Goal: Transaction & Acquisition: Purchase product/service

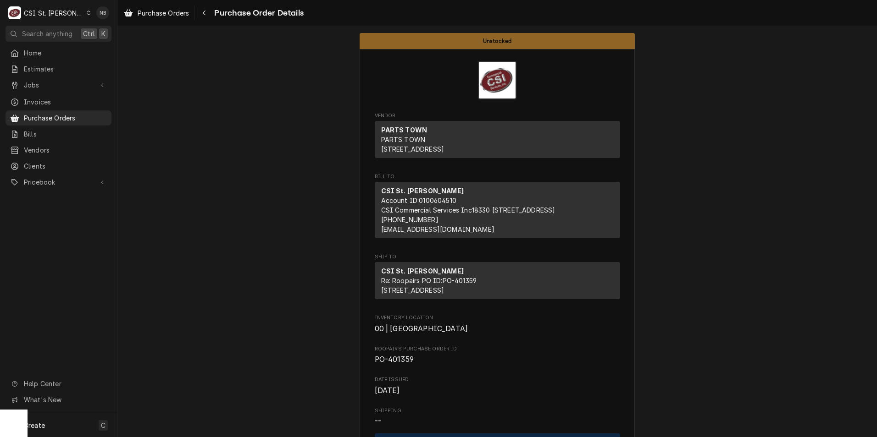
scroll to position [4040, 0]
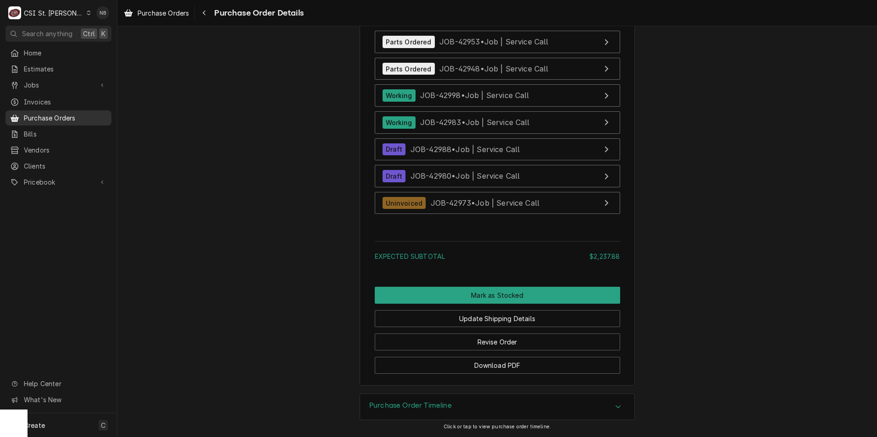
click at [61, 119] on span "Purchase Orders" at bounding box center [65, 118] width 83 height 10
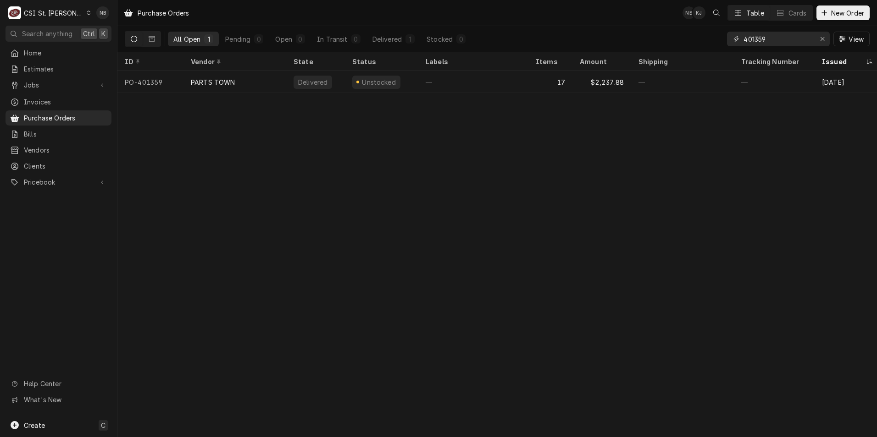
click at [776, 42] on input "401359" at bounding box center [777, 39] width 69 height 15
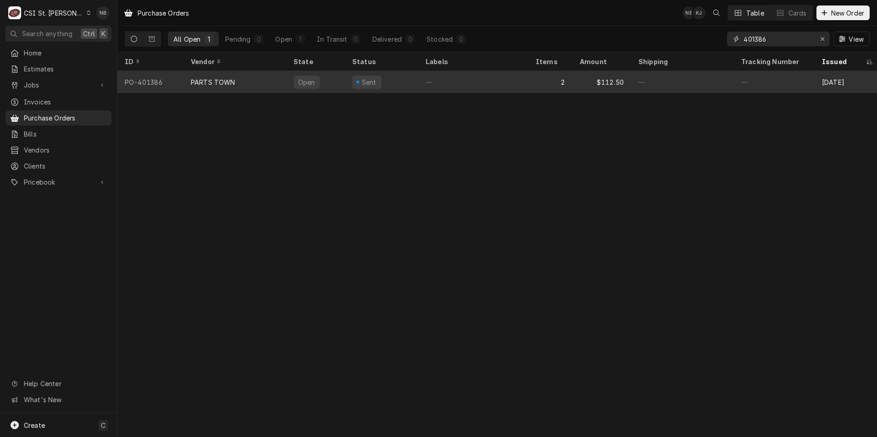
type input "401386"
click at [498, 87] on div "—" at bounding box center [473, 82] width 110 height 22
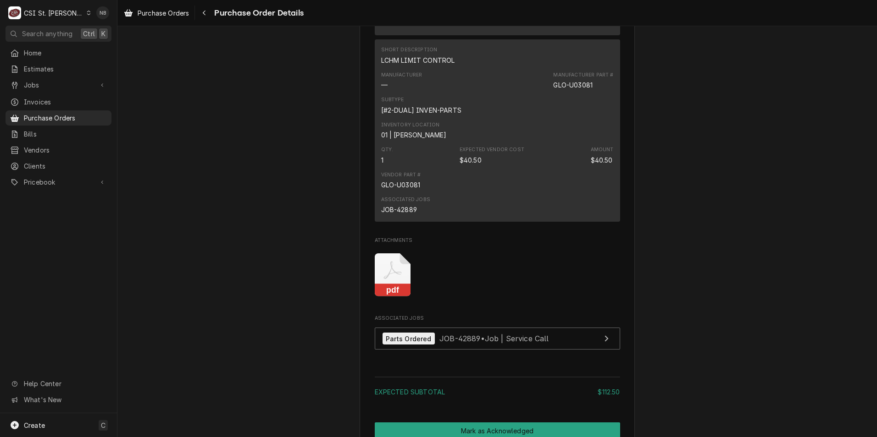
scroll to position [917, 0]
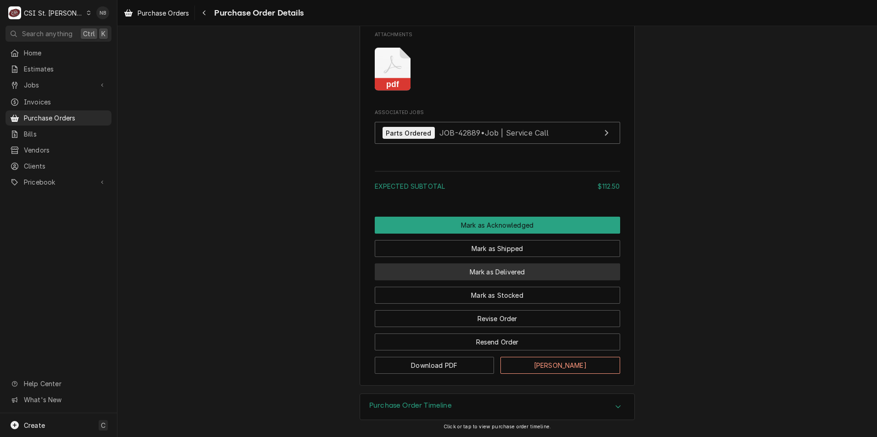
click at [535, 280] on button "Mark as Delivered" at bounding box center [497, 272] width 245 height 17
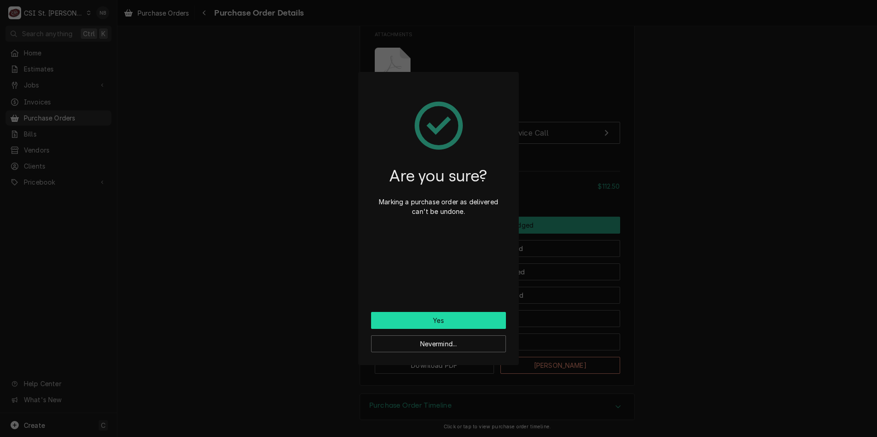
click at [472, 323] on button "Yes" at bounding box center [438, 320] width 135 height 17
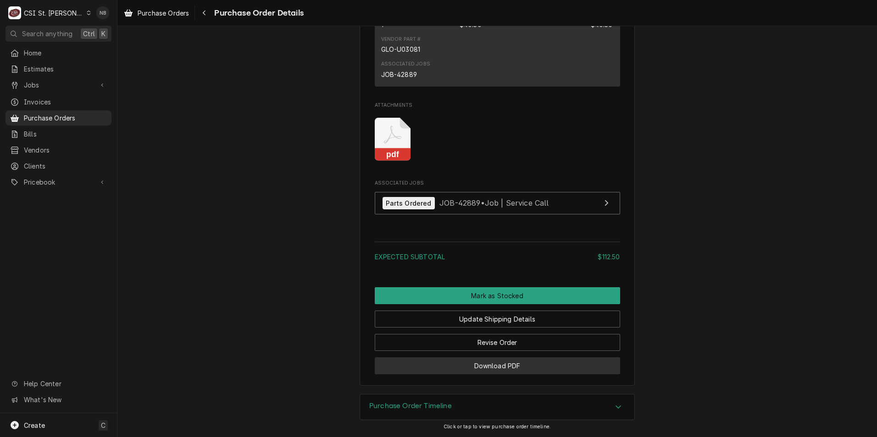
scroll to position [968, 0]
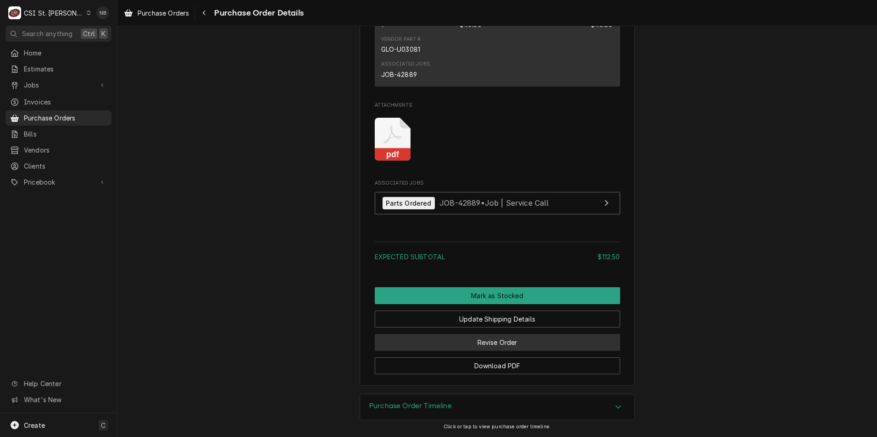
click at [520, 347] on button "Revise Order" at bounding box center [497, 342] width 245 height 17
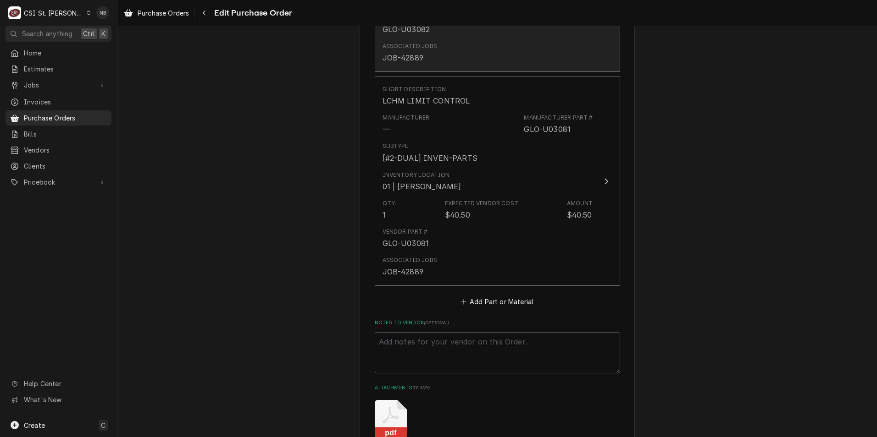
scroll to position [774, 0]
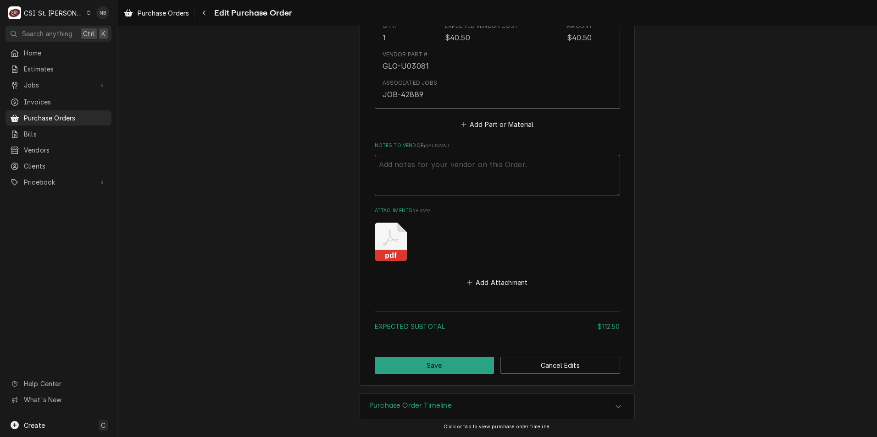
click at [481, 164] on textarea "Notes to Vendor ( optional )" at bounding box center [497, 175] width 245 height 41
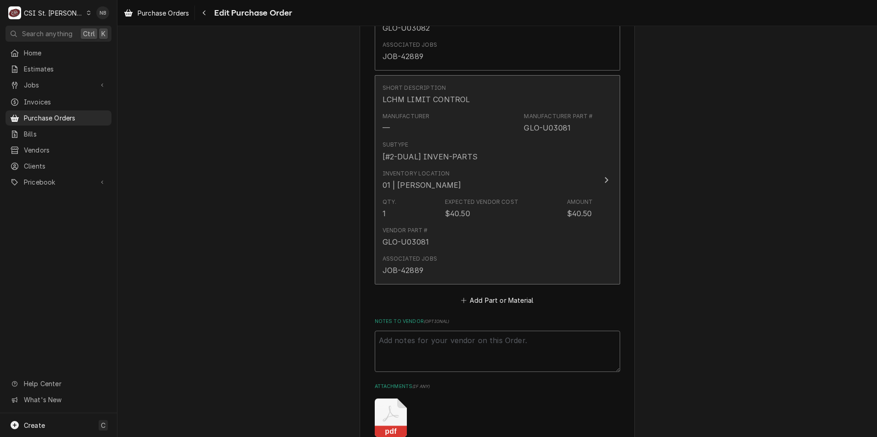
scroll to position [544, 0]
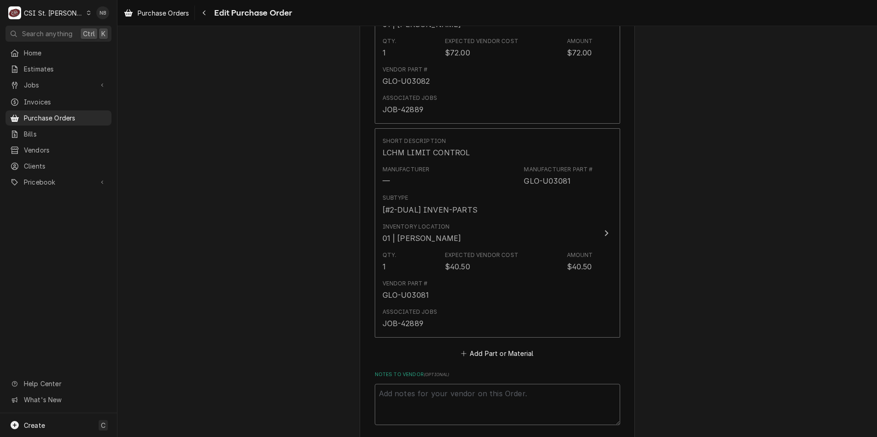
type textarea "x"
type textarea "C"
type textarea "x"
type textarea "G"
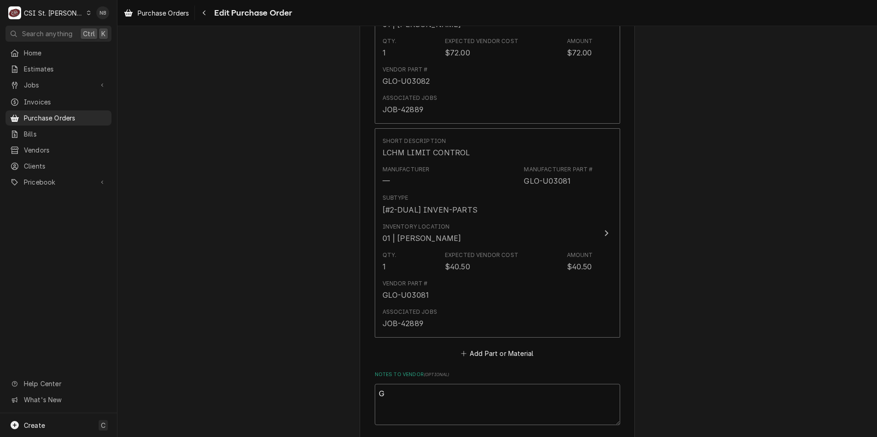
type textarea "x"
type textarea "GL"
type textarea "x"
type textarea "GLO"
type textarea "x"
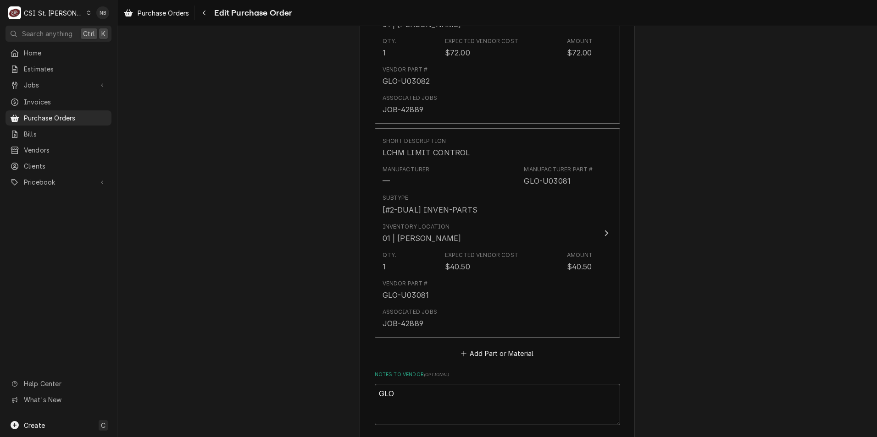
type textarea "GLOU"
type textarea "x"
type textarea "GLOU0"
type textarea "x"
type textarea "GLOU03"
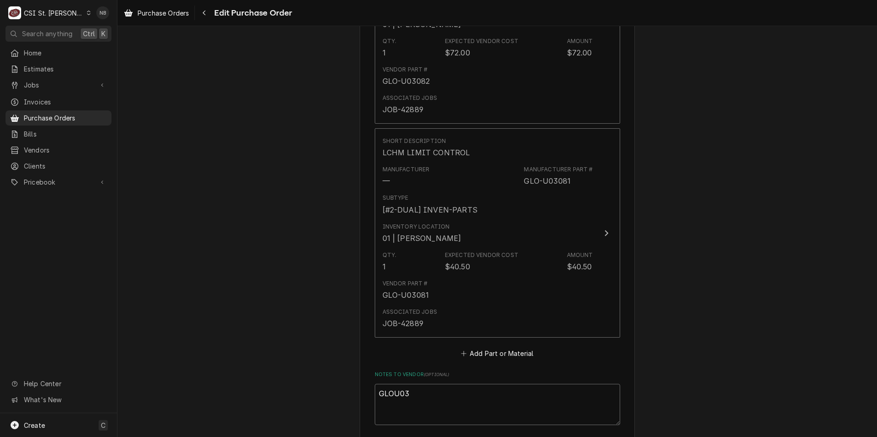
type textarea "x"
type textarea "GLOU030"
type textarea "x"
type textarea "GLOU0308"
type textarea "x"
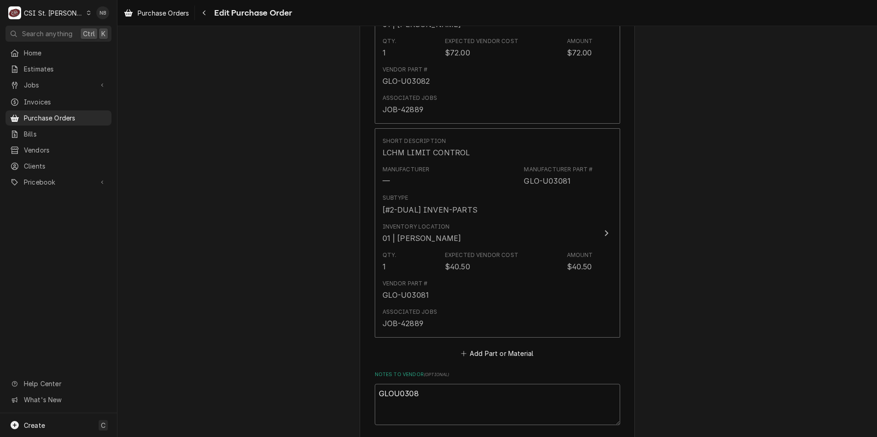
type textarea "GLOU03082"
type textarea "x"
type textarea "GLOU03082"
type textarea "x"
type textarea "GLOU03082 o"
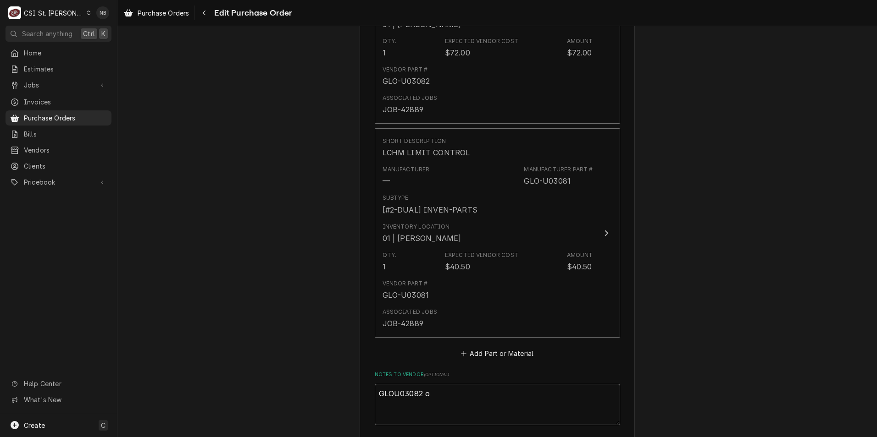
type textarea "x"
type textarea "GLOU03082 on"
type textarea "x"
type textarea "GLOU03082 on"
type textarea "x"
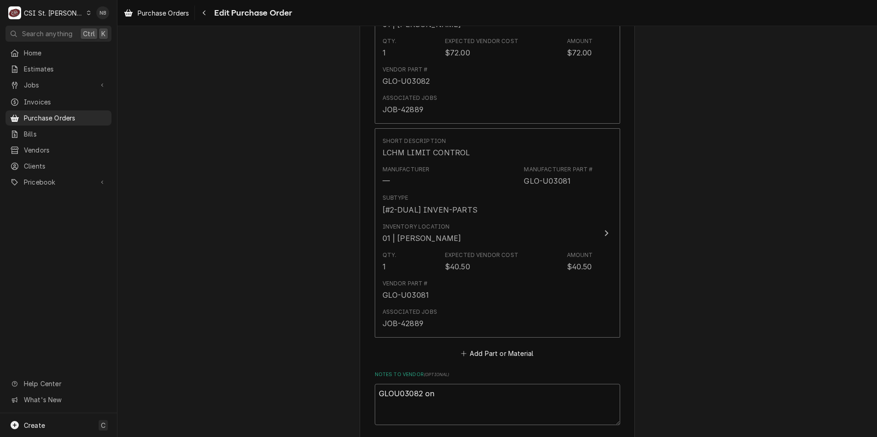
type textarea "GLOU03082 on K"
type textarea "x"
type textarea "GLOU03082 on Ke"
type textarea "x"
type textarea "GLOU03082 on Kev"
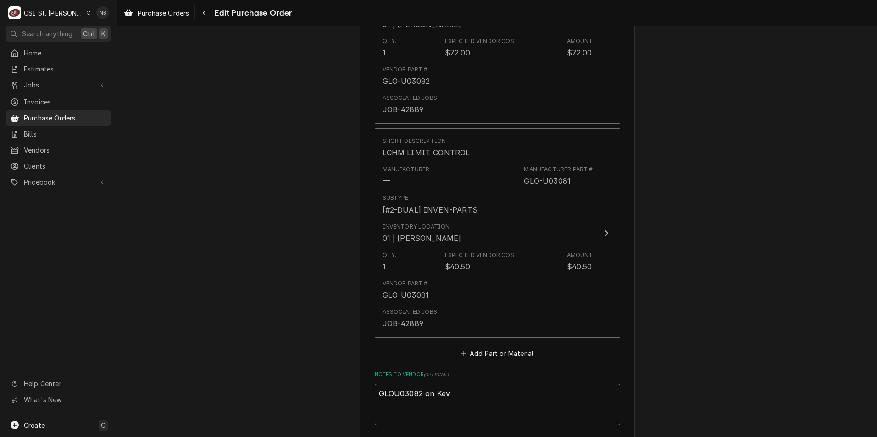
type textarea "x"
type textarea "GLOU03082 on Kevi"
type textarea "x"
type textarea "GLOU03082 on Kevin"
type textarea "x"
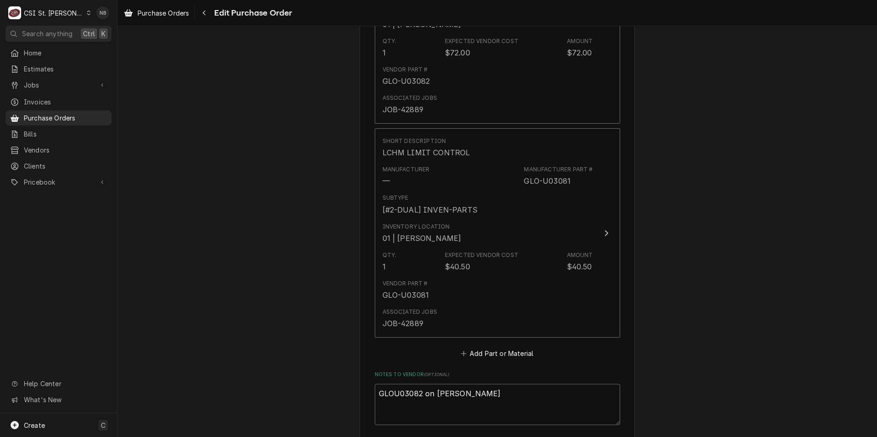
type textarea "GLOU03082 on Kevin"
type textarea "x"
type textarea "GLOU03082 on Kevin J"
type textarea "x"
type textarea "GLOU03082 on Kevin J"
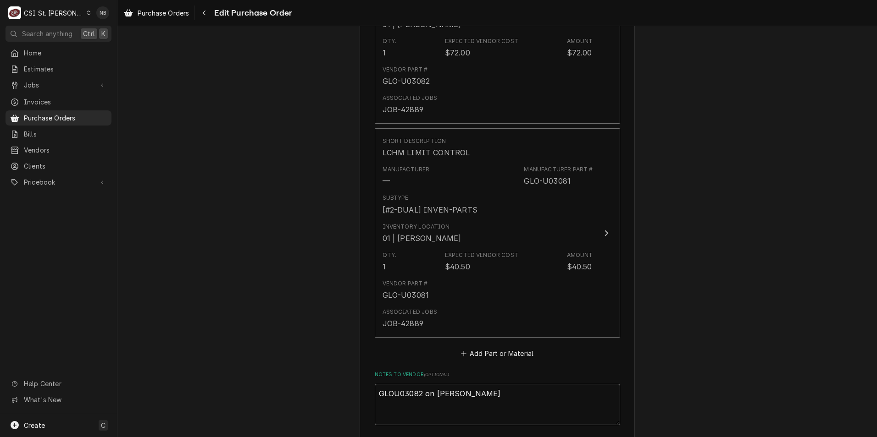
type textarea "x"
type textarea "GLOU03082 on Kevin J s"
type textarea "x"
type textarea "GLOU03082 on Kevin J sh"
type textarea "x"
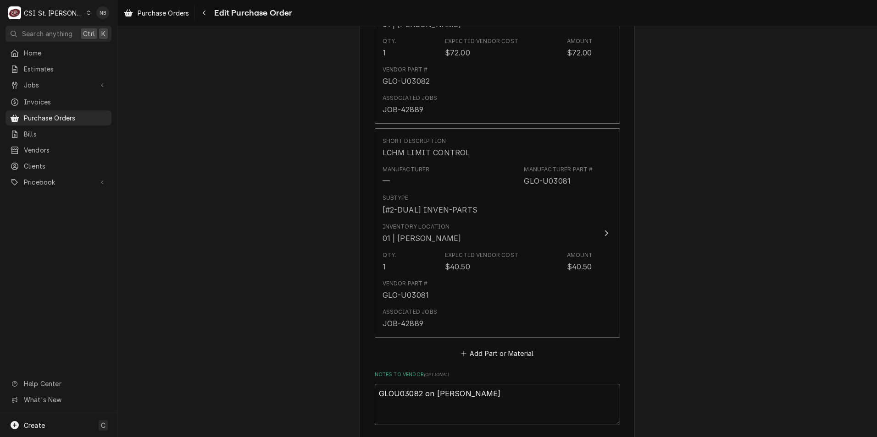
type textarea "GLOU03082 on Kevin J shel"
type textarea "x"
type textarea "GLOU03082 on Kevin J shelf"
type textarea "x"
type textarea "GLOU03082 on Kevin J shelf,"
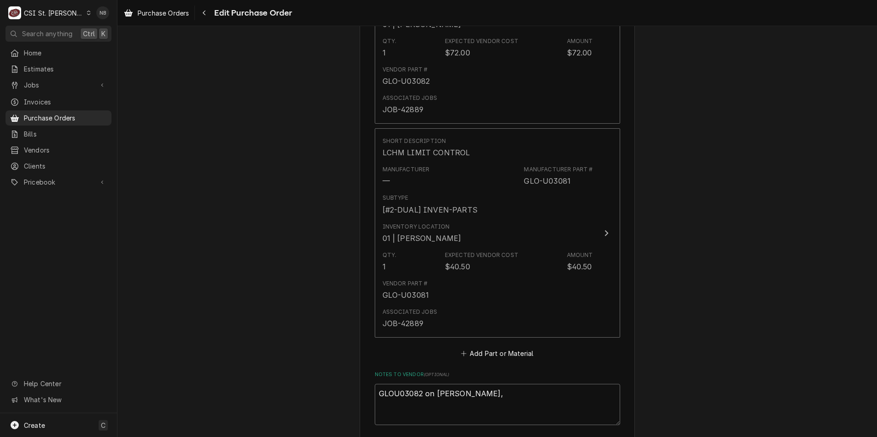
type textarea "x"
type textarea "GLOU03082 on Kevin J shelf,"
type textarea "x"
type textarea "GLOU03082 on Kevin J shelf, s"
type textarea "x"
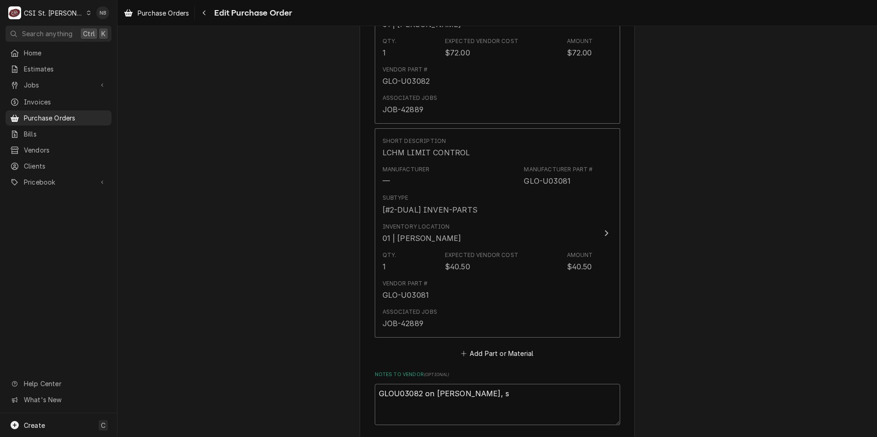
type textarea "GLOU03082 on Kevin J shelf, st"
type textarea "x"
type textarea "GLOU03082 on Kevin J shelf, sti"
type textarea "x"
type textarea "GLOU03082 on Kevin J shelf, stil"
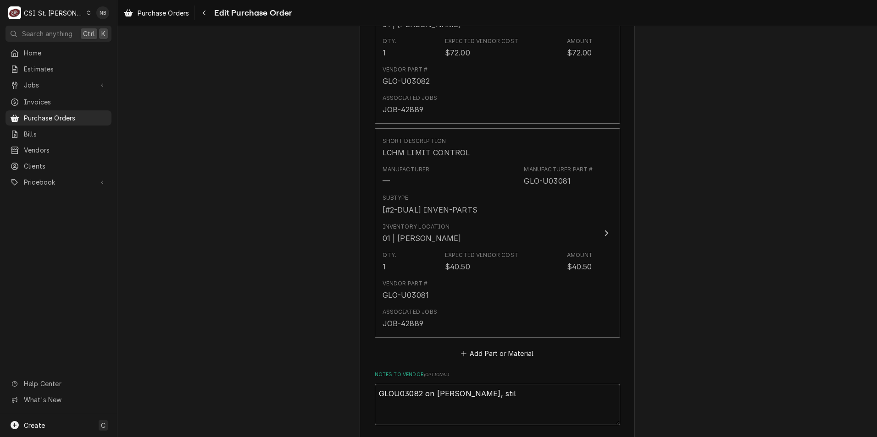
type textarea "x"
type textarea "GLOU03082 on Kevin J shelf, still"
type textarea "x"
type textarea "GLOU03082 on Kevin J shelf, still"
type textarea "x"
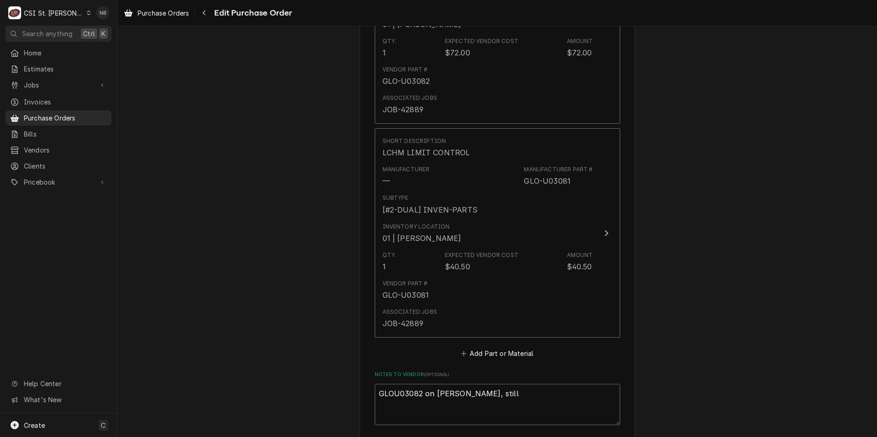
type textarea "GLOU03082 on Kevin J shelf, still w"
type textarea "x"
type textarea "GLOU03082 on Kevin J shelf, still wa"
type textarea "x"
type textarea "GLOU03082 on Kevin J shelf, still wai"
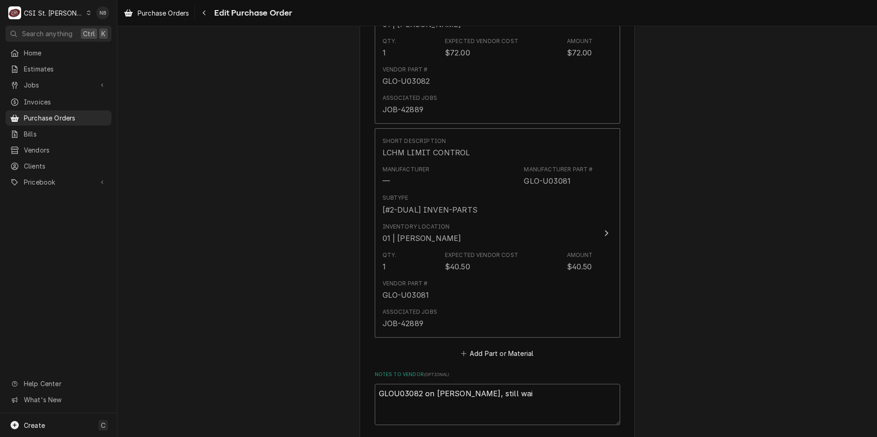
type textarea "x"
type textarea "GLOU03082 on Kevin J shelf, still wait"
type textarea "x"
type textarea "GLOU03082 on Kevin J shelf, still waiti"
type textarea "x"
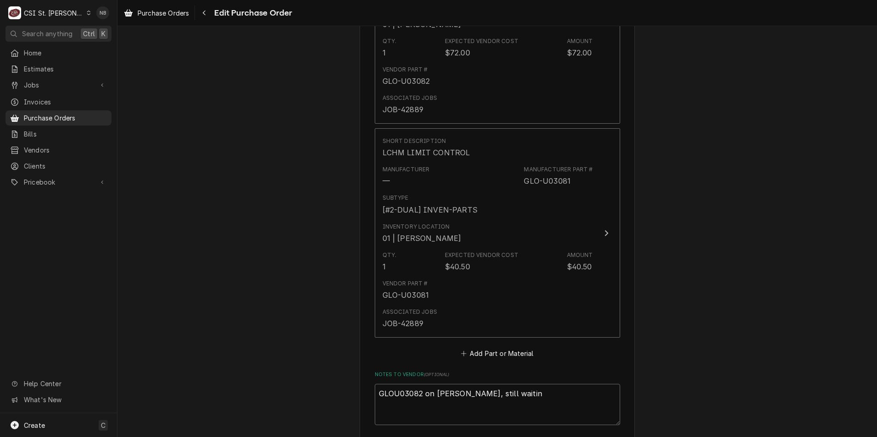
type textarea "GLOU03082 on Kevin J shelf, still waiting"
type textarea "x"
type textarea "GLOU03082 on Kevin J shelf, still waiting"
type textarea "x"
type textarea "GLOU03082 on Kevin J shelf, still waiting o"
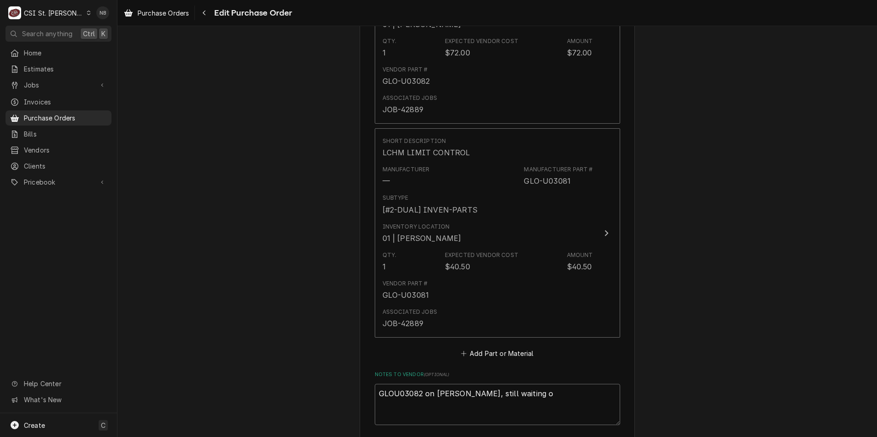
type textarea "x"
type textarea "GLOU03082 on Kevin J shelf, still waiting on"
type textarea "x"
type textarea "GLOU03082 on Kevin J shelf, still waiting on"
type textarea "x"
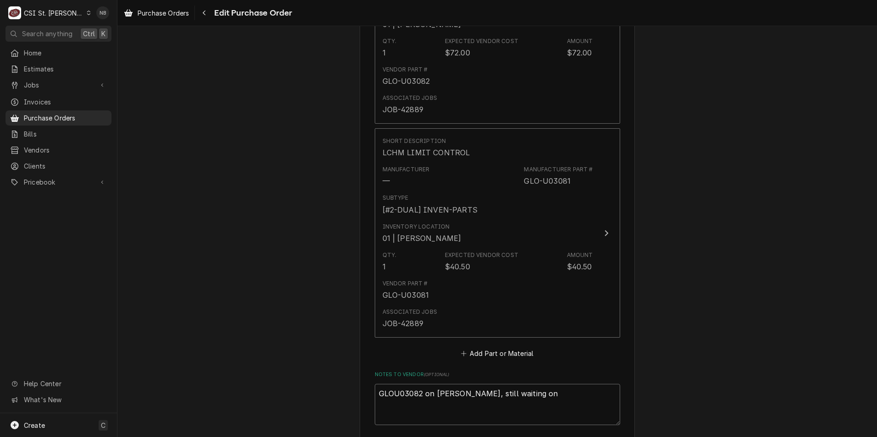
type textarea "GLOU03082 on Kevin J shelf, still waiting on f"
type textarea "x"
type textarea "GLOU03082 on Kevin J shelf, still waiting on fi"
type textarea "x"
type textarea "GLOU03082 on Kevin J shelf, still waiting on fina"
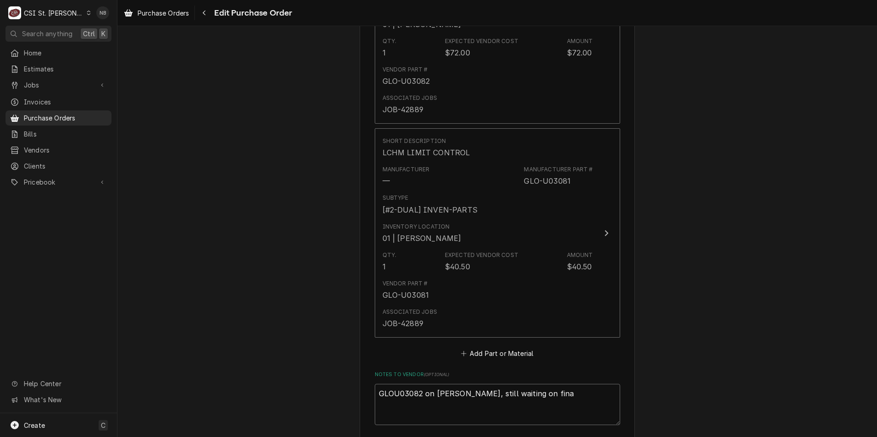
type textarea "x"
type textarea "GLOU03082 on Kevin J shelf, still waiting on final"
type textarea "x"
type textarea "GLOU03082 on Kevin J shelf, still waiting on final"
type textarea "x"
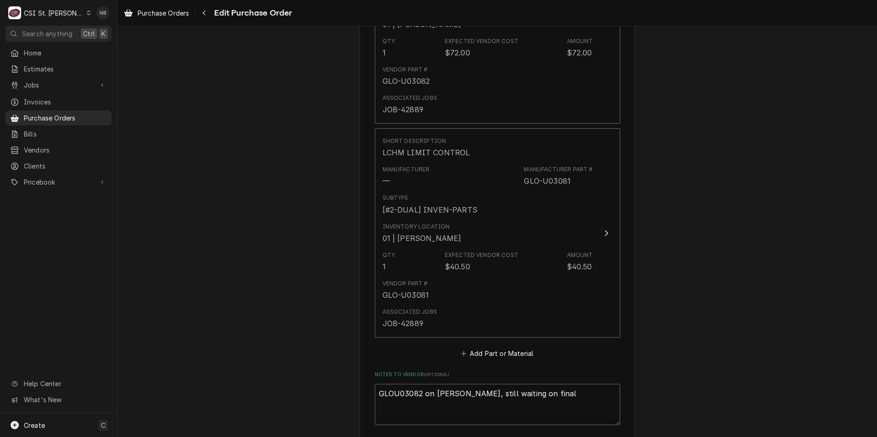
type textarea "GLOU03082 on Kevin J shelf, still waiting on final p"
type textarea "x"
type textarea "GLOU03082 on Kevin J shelf, still waiting on final pa"
type textarea "x"
type textarea "GLOU03082 on Kevin J shelf, still waiting on final par"
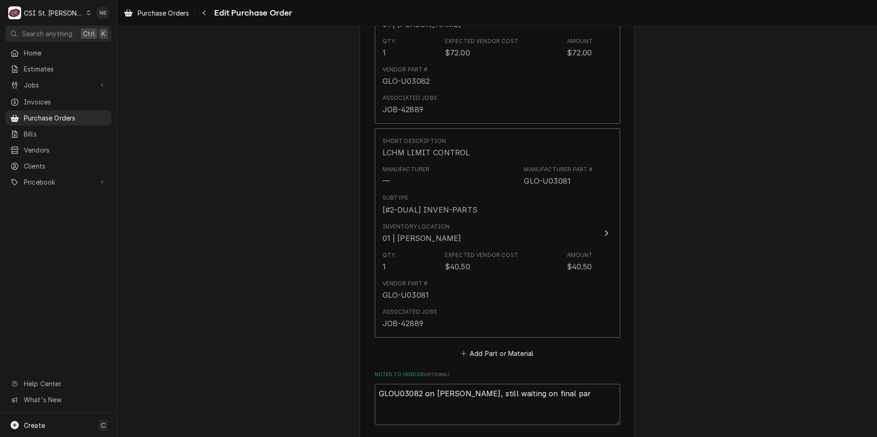
type textarea "x"
type textarea "GLOU03082 on Kevin J shelf, still waiting on final part"
type textarea "x"
type textarea "GLOU03082 on Kevin J shelf, still waiting on final part f"
type textarea "x"
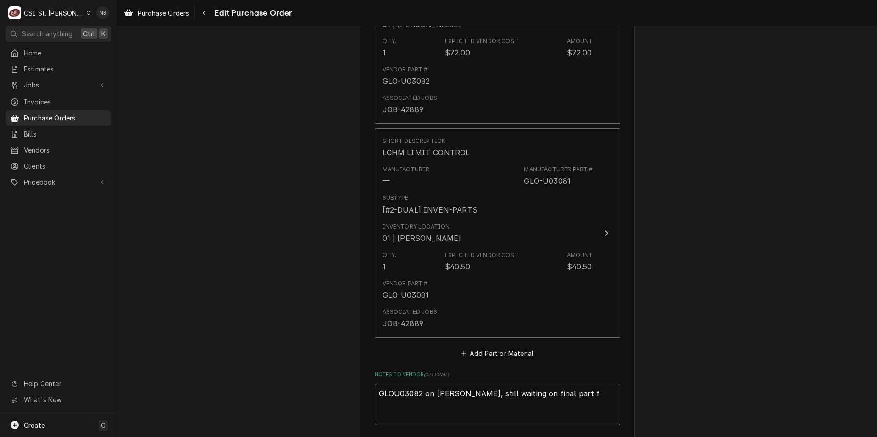
type textarea "GLOU03082 on Kevin J shelf, still waiting on final part fr"
type textarea "x"
type textarea "GLOU03082 on Kevin J shelf, still waiting on final part fro"
type textarea "x"
type textarea "GLOU03082 on Kevin J shelf, still waiting on final part from"
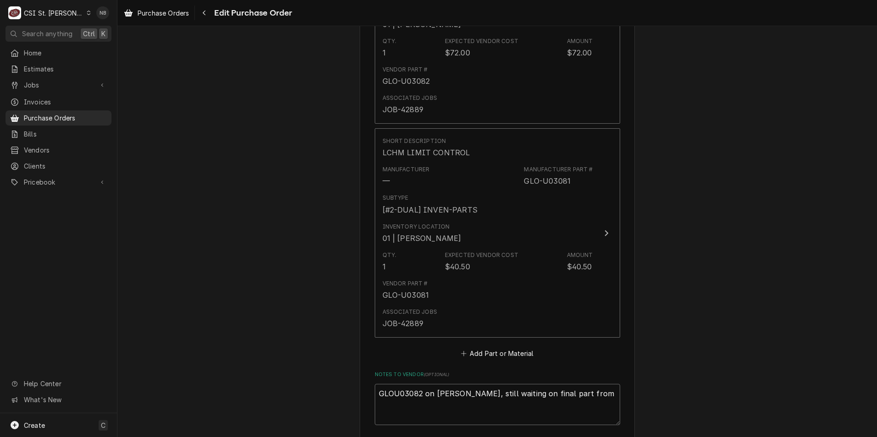
type textarea "x"
type textarea "GLOU03082 on Kevin J shelf, still waiting on final part from"
type textarea "x"
type textarea "GLOU03082 on Kevin J shelf, still waiting on final part from p"
type textarea "x"
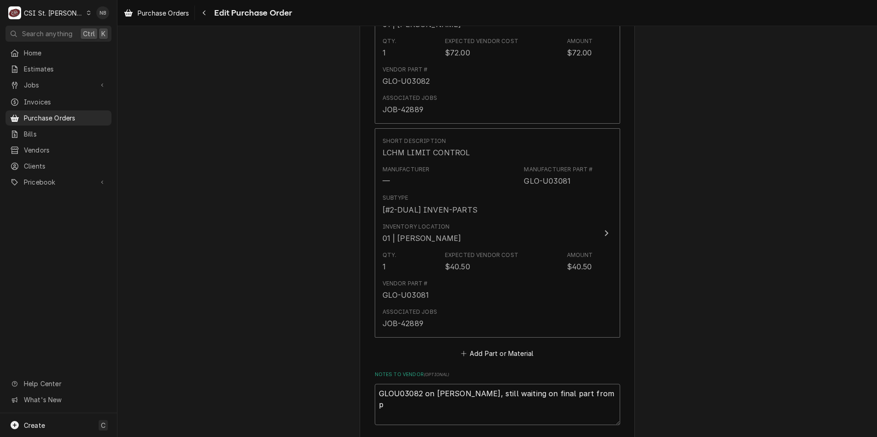
type textarea "GLOU03082 on Kevin J shelf, still waiting on final part from pa"
type textarea "x"
type textarea "GLOU03082 on Kevin J shelf, still waiting on final part from par"
type textarea "x"
type textarea "GLOU03082 on Kevin J shelf, still waiting on final part from part"
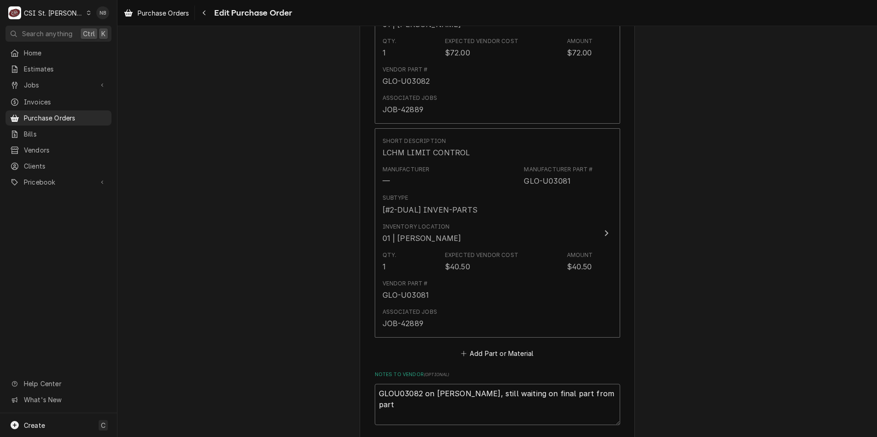
type textarea "x"
type textarea "GLOU03082 on Kevin J shelf, still waiting on final part from parts"
type textarea "x"
type textarea "GLOU03082 on Kevin J shelf, still waiting on final part from parts t"
type textarea "x"
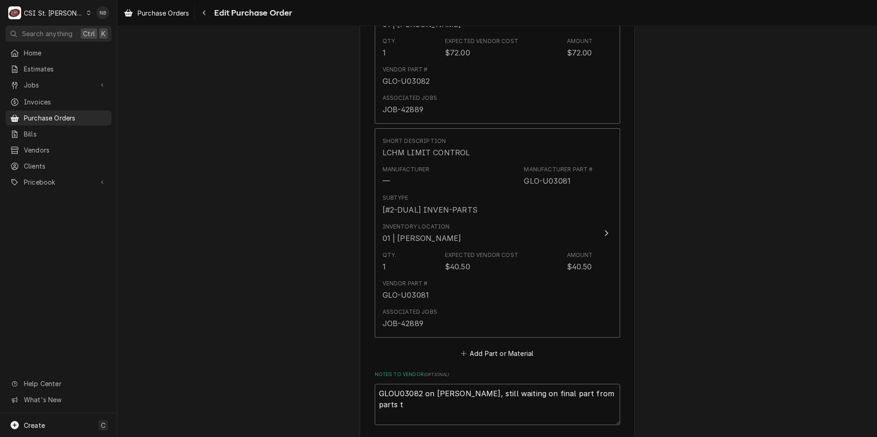
type textarea "GLOU03082 on Kevin J shelf, still waiting on final part from parts to"
type textarea "x"
type textarea "GLOU03082 on Kevin J shelf, still waiting on final part from parts tod"
type textarea "x"
type textarea "GLOU03082 on Kevin J shelf, still waiting on final part from parts to"
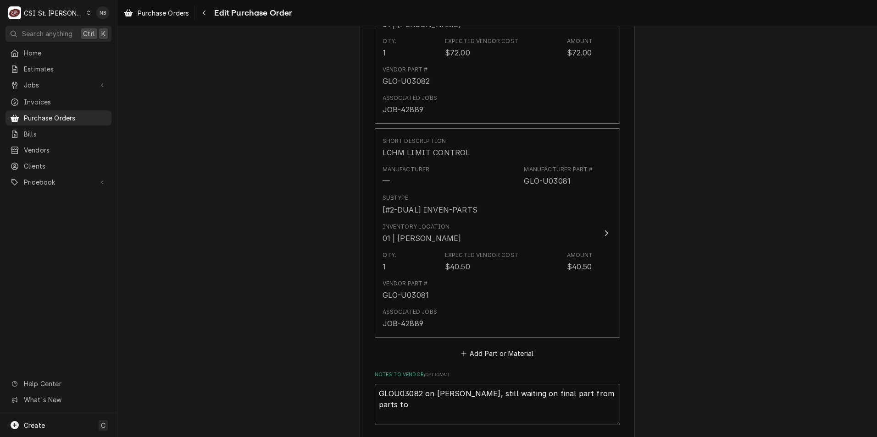
type textarea "x"
type textarea "GLOU03082 on Kevin J shelf, still waiting on final part from parts tow"
type textarea "x"
type textarea "GLOU03082 on Kevin J shelf, still waiting on final part from parts town"
type textarea "x"
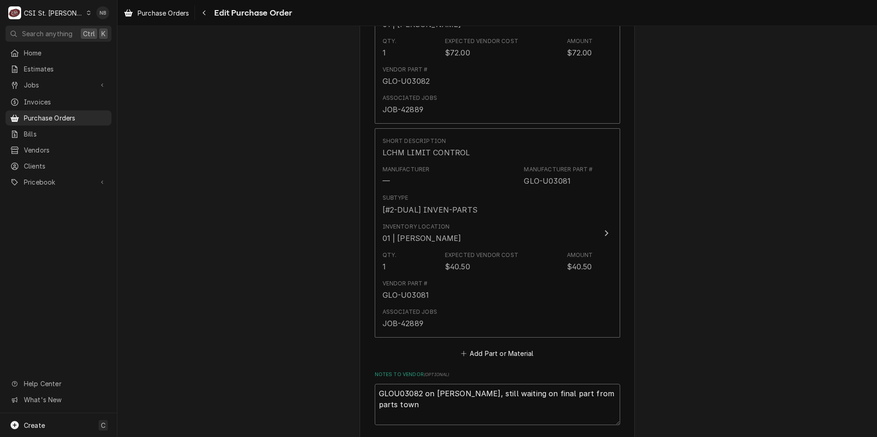
type textarea "GLOU03082 on Kevin J shelf, still waiting on final part from parts town"
type textarea "x"
type textarea "GLOU03082 on Kevin J shelf, still waiting on final part from parts town G"
type textarea "x"
type textarea "GLOU03082 on Kevin J shelf, still waiting on final part from parts town GL"
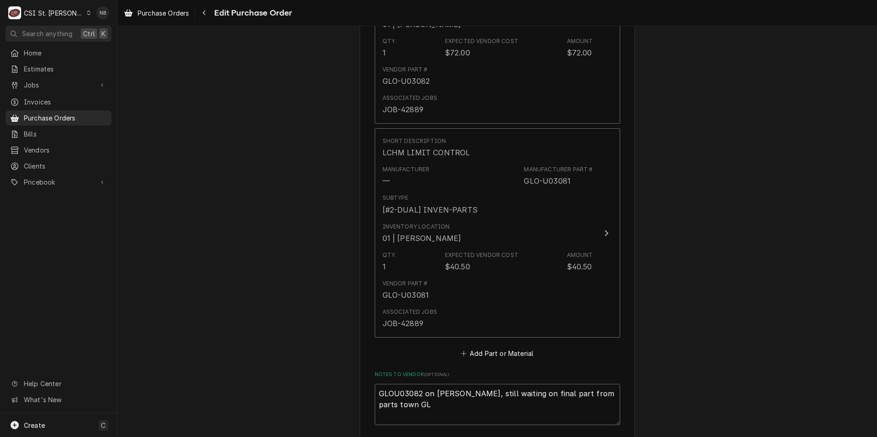
type textarea "x"
type textarea "GLOU03082 on Kevin J shelf, still waiting on final part from parts town GLO"
type textarea "x"
type textarea "GLOU03082 on Kevin J shelf, still waiting on final part from parts town GLOU"
type textarea "x"
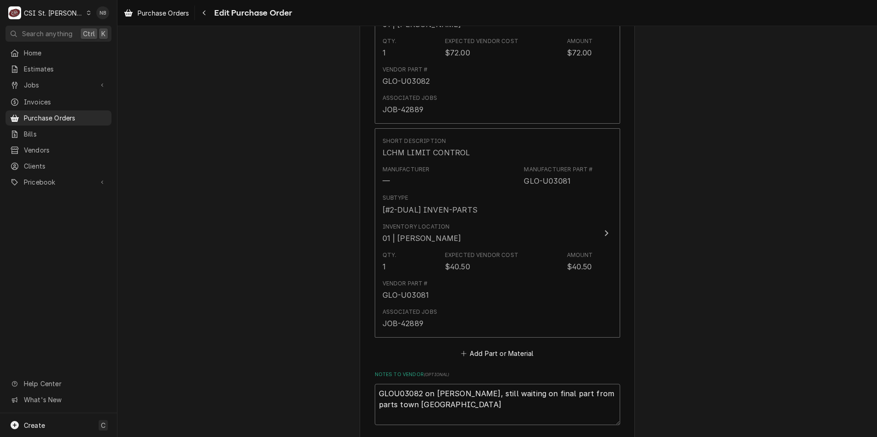
type textarea "GLOU03082 on Kevin J shelf, still waiting on final part from parts town GLOU0"
type textarea "x"
type textarea "GLOU03082 on Kevin J shelf, still waiting on final part from parts town GLOU0"
type textarea "x"
type textarea "GLOU03082 on Kevin J shelf, still waiting on final part from parts town GLOU0"
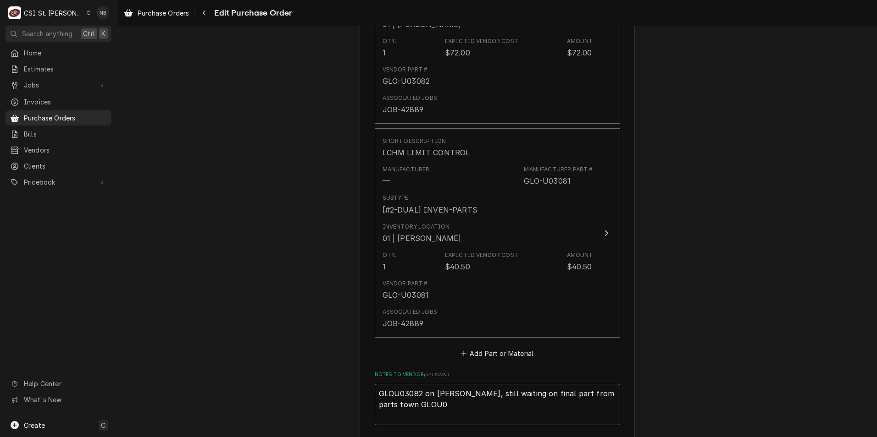
type textarea "x"
type textarea "GLOU03082 on Kevin J shelf, still waiting on final part from parts town GLOU03"
type textarea "x"
type textarea "GLOU03082 on Kevin J shelf, still waiting on final part from parts town GLOU030"
type textarea "x"
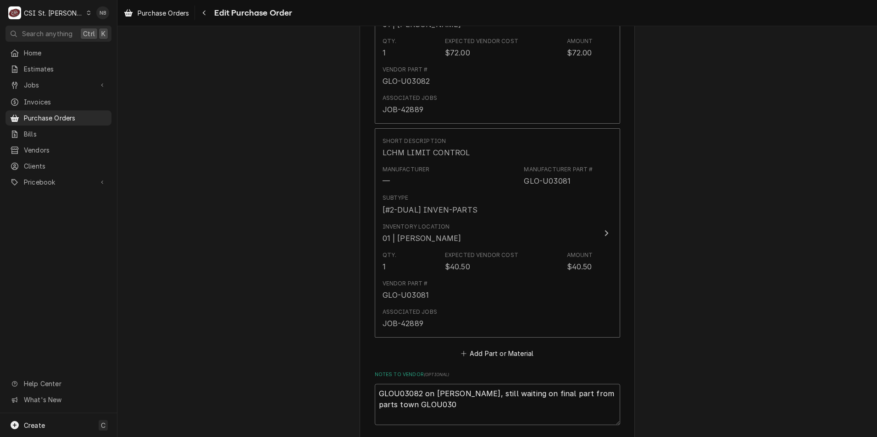
type textarea "GLOU03082 on Kevin J shelf, still waiting on final part from parts town GLOU0308"
type textarea "x"
type textarea "GLOU03082 on Kevin J shelf, still waiting on final part from parts town GLOU030…"
click at [654, 343] on div "Please provide the following information to create your purchase order: Basic D…" at bounding box center [496, 57] width 759 height 1132
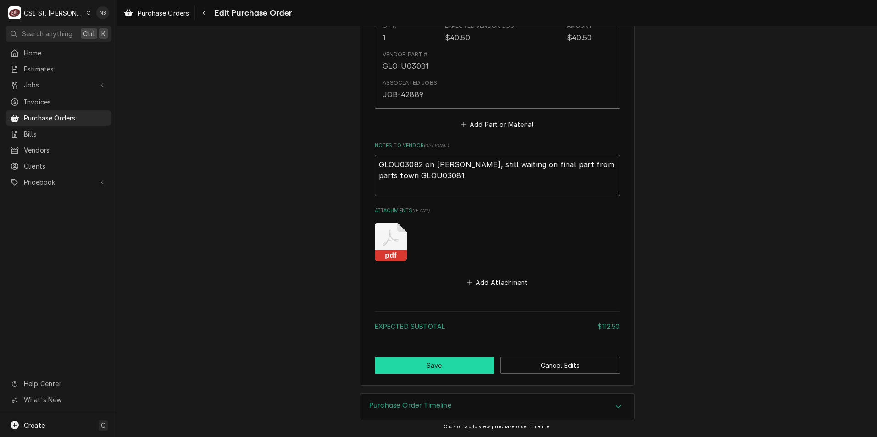
click at [438, 362] on button "Save" at bounding box center [435, 365] width 120 height 17
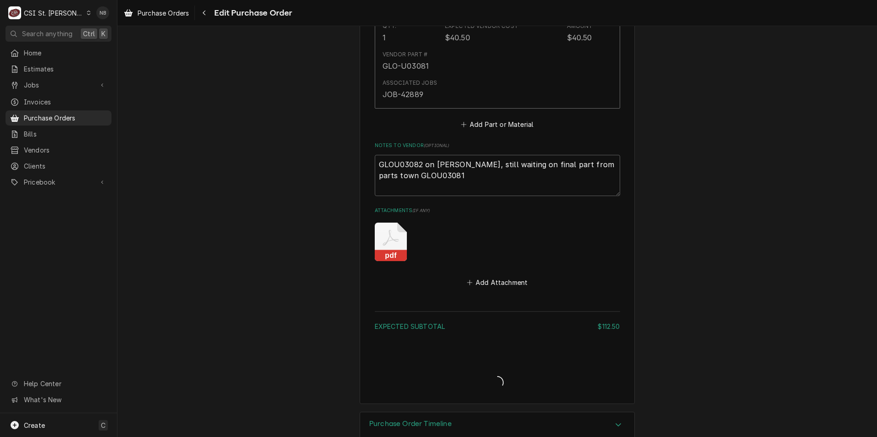
type textarea "x"
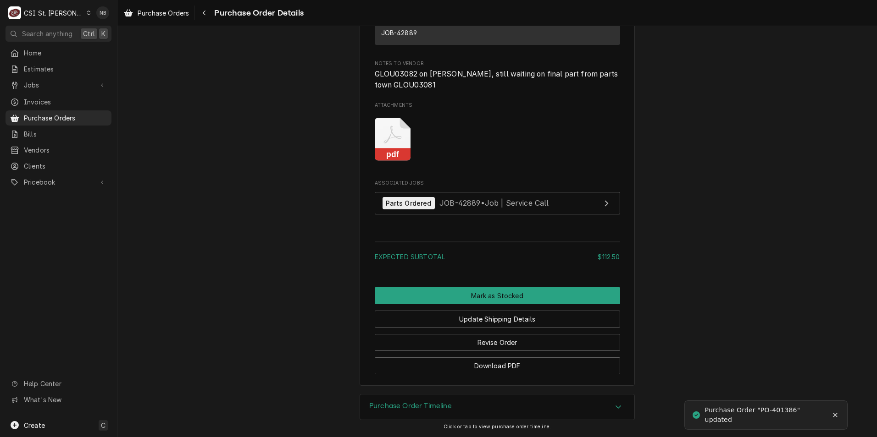
scroll to position [1010, 0]
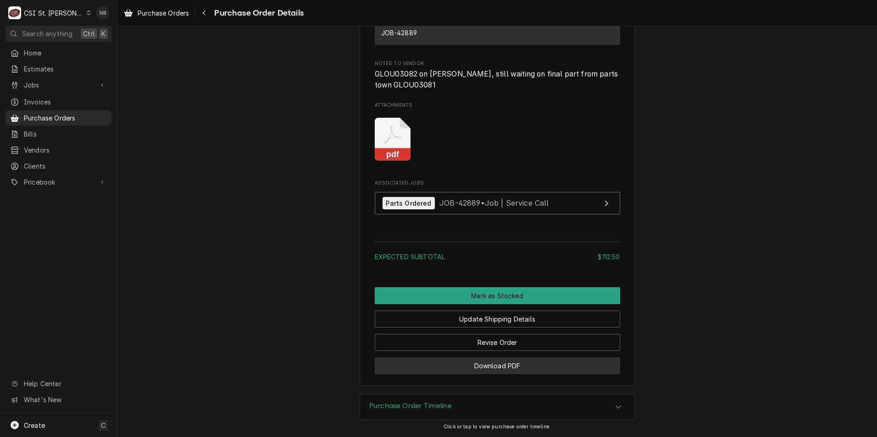
click at [525, 367] on button "Download PDF" at bounding box center [497, 366] width 245 height 17
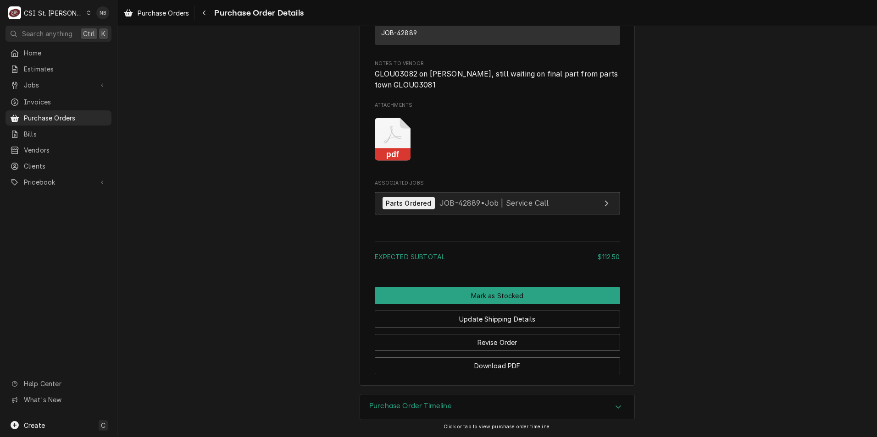
click at [499, 203] on span "JOB-42889 • Job | Service Call" at bounding box center [494, 203] width 110 height 9
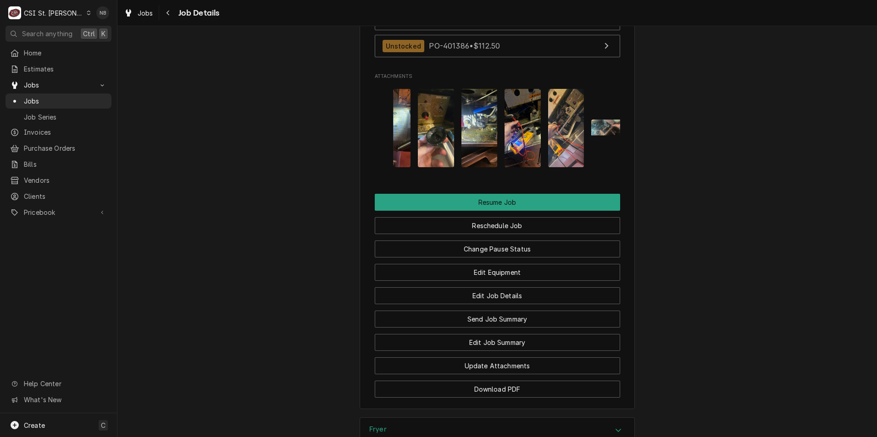
scroll to position [1376, 0]
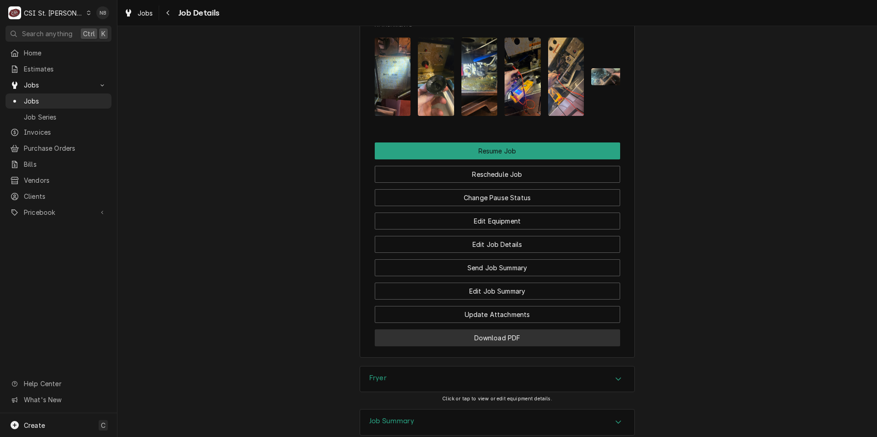
click at [500, 330] on button "Download PDF" at bounding box center [497, 338] width 245 height 17
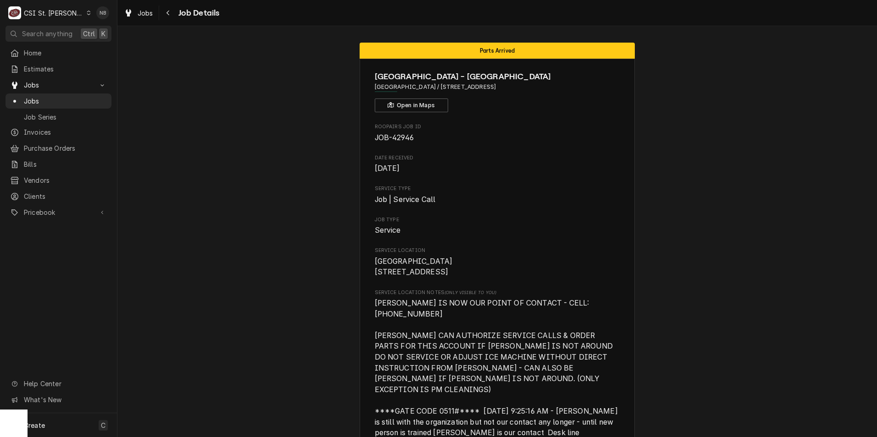
scroll to position [1545, 0]
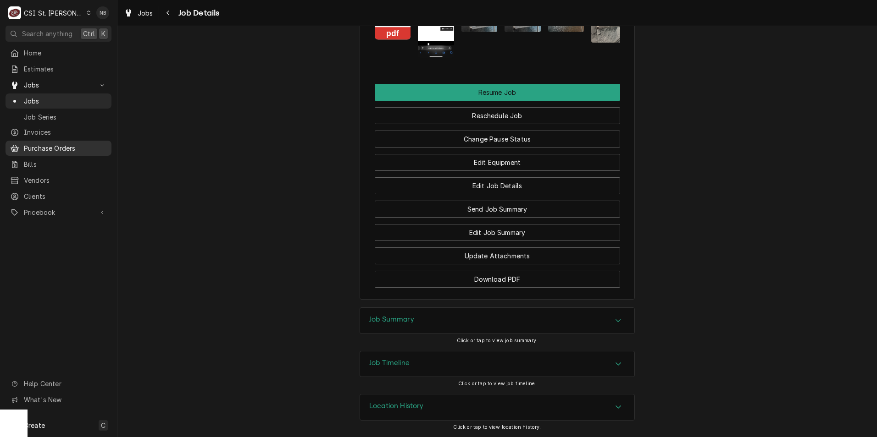
click at [55, 144] on span "Purchase Orders" at bounding box center [65, 149] width 83 height 10
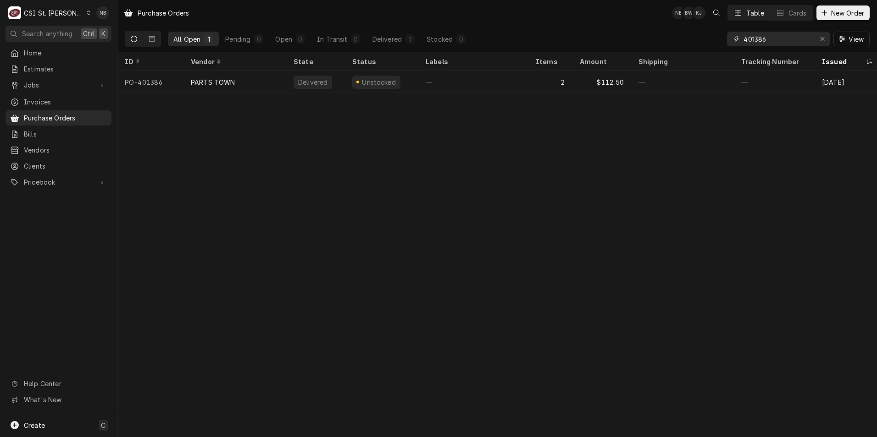
click at [777, 43] on input "401386" at bounding box center [777, 39] width 69 height 15
type input "401391"
click at [34, 4] on div "C CSI St. Louis" at bounding box center [50, 13] width 88 height 18
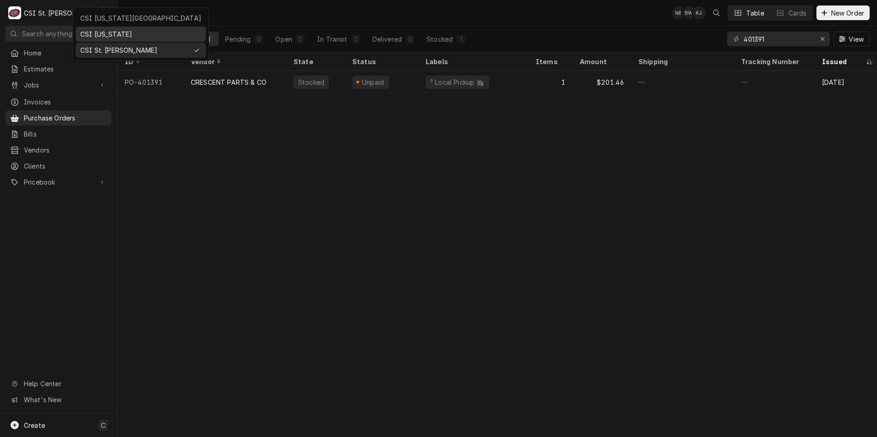
click at [94, 32] on div "CSI [US_STATE]" at bounding box center [140, 34] width 121 height 10
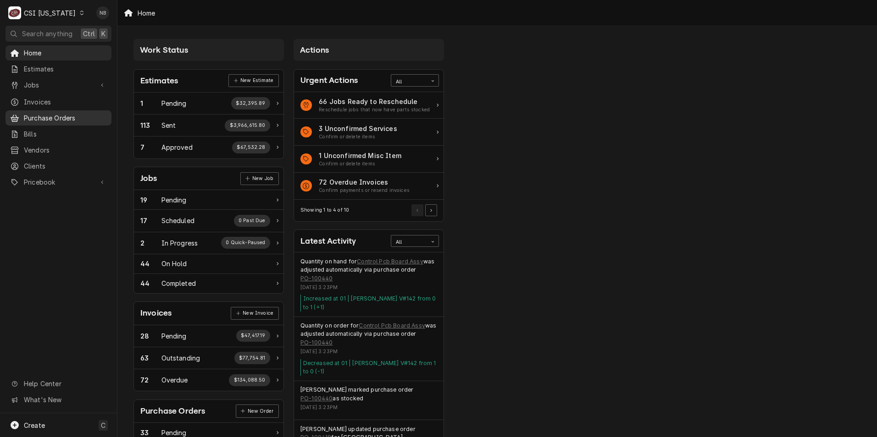
click at [62, 113] on span "Purchase Orders" at bounding box center [65, 118] width 83 height 10
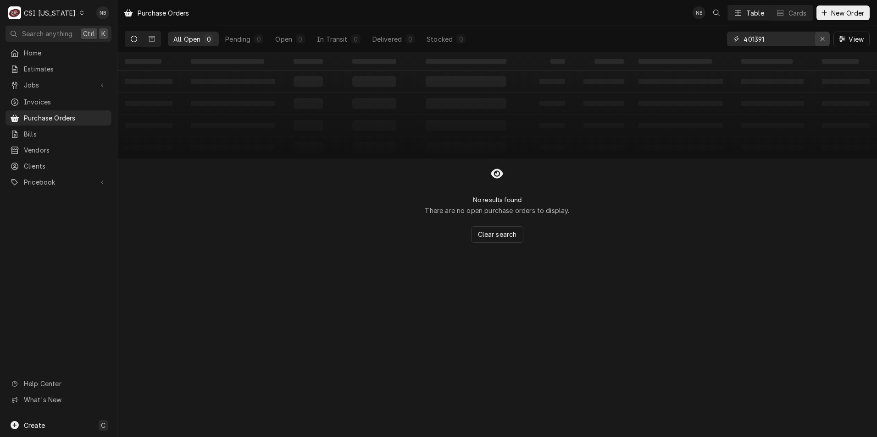
click at [824, 40] on icon "Erase input" at bounding box center [822, 39] width 5 height 6
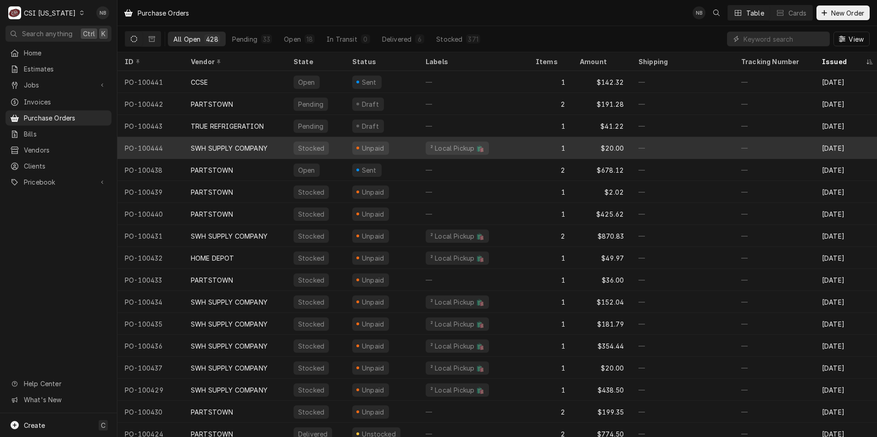
click at [559, 140] on div "1" at bounding box center [550, 148] width 44 height 22
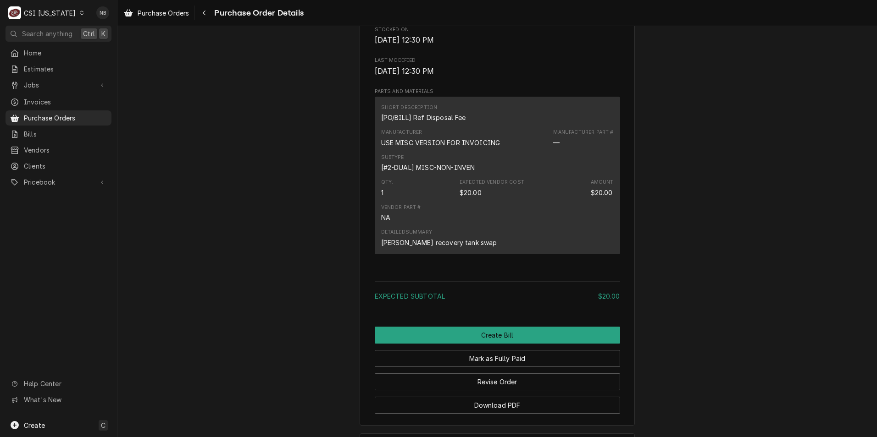
scroll to position [652, 0]
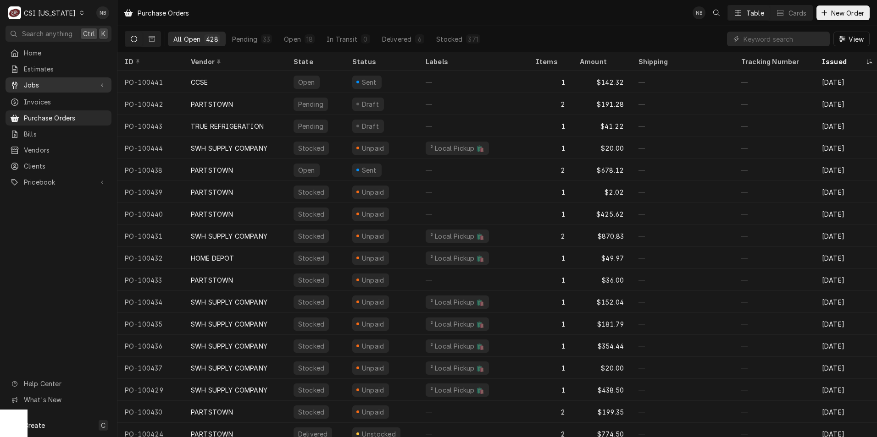
click at [50, 86] on span "Jobs" at bounding box center [58, 85] width 69 height 10
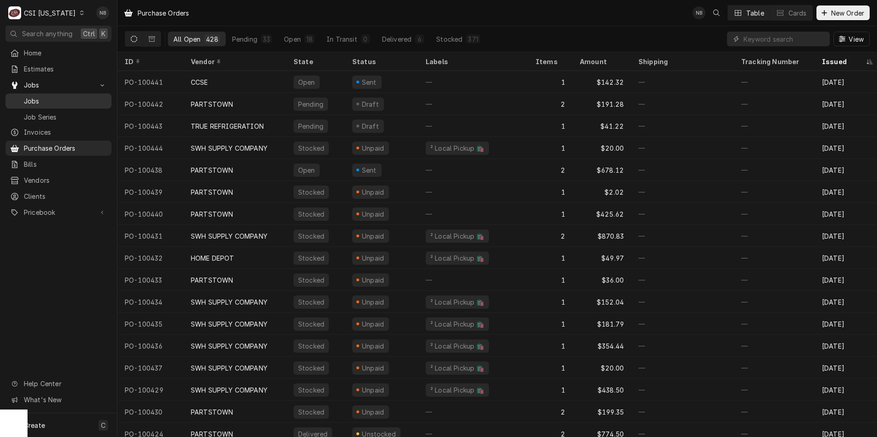
click at [49, 98] on span "Jobs" at bounding box center [65, 101] width 83 height 10
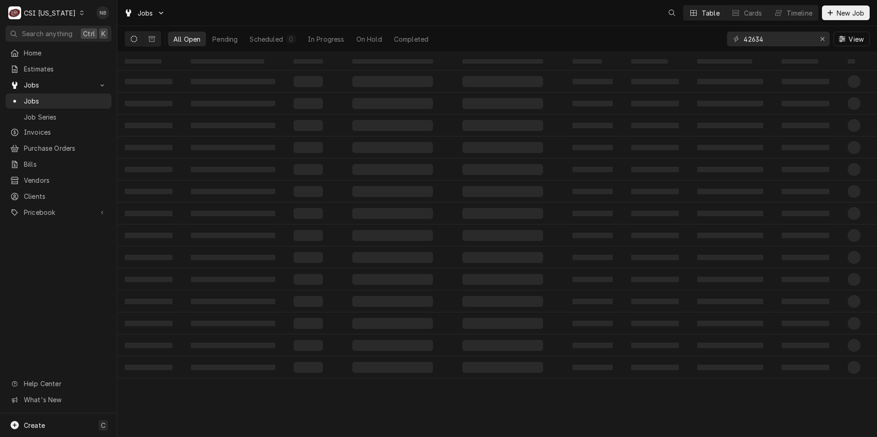
click at [54, 14] on div "CSI Kentucky" at bounding box center [50, 13] width 52 height 10
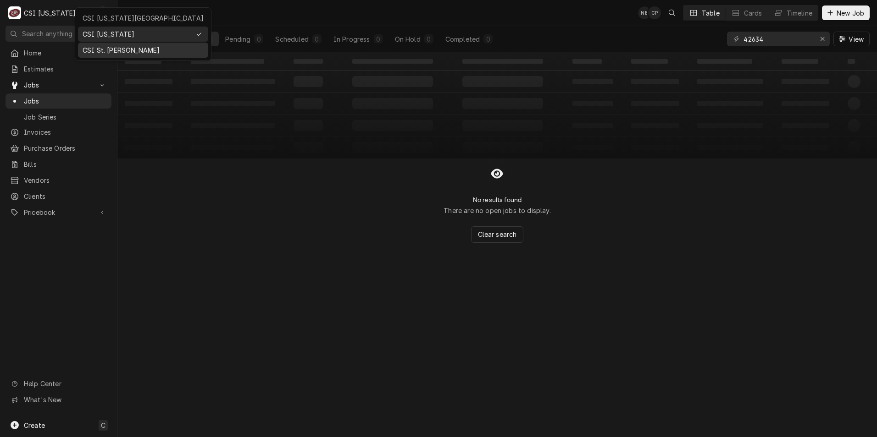
click at [115, 44] on div "CSI St. [PERSON_NAME]" at bounding box center [143, 49] width 127 height 11
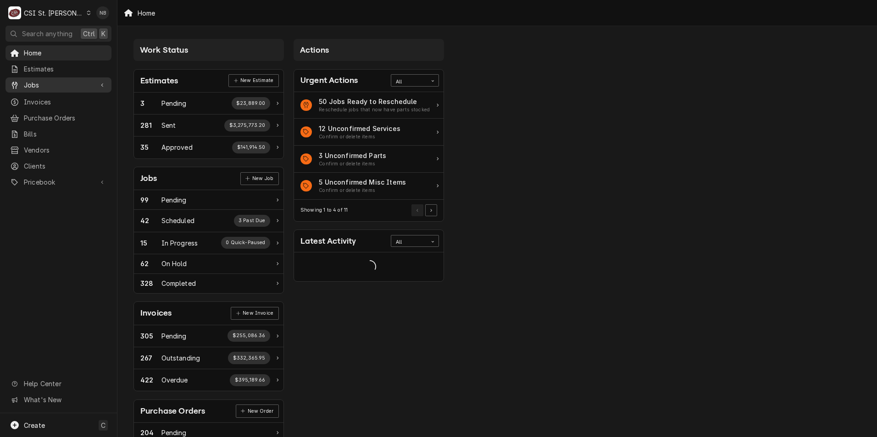
click at [61, 88] on div "Jobs" at bounding box center [58, 84] width 102 height 11
click at [65, 100] on span "Jobs" at bounding box center [65, 101] width 83 height 10
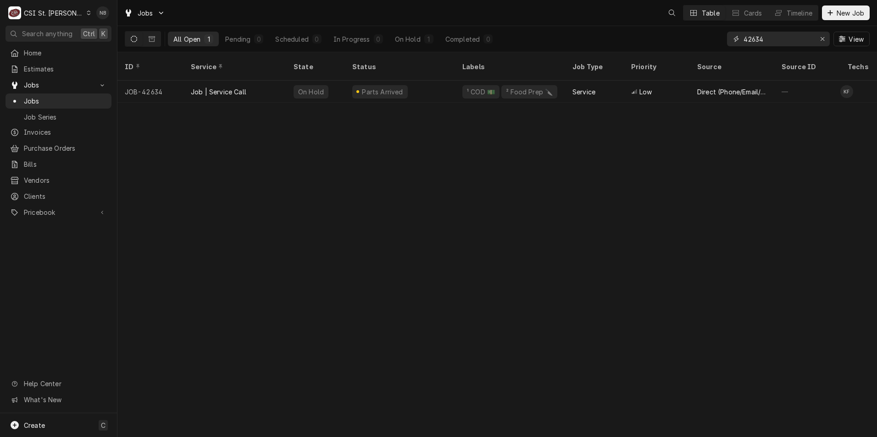
drag, startPoint x: 767, startPoint y: 39, endPoint x: 682, endPoint y: 44, distance: 85.4
click at [682, 44] on div "All Open 1 Pending 0 Scheduled 0 In Progress 0 On Hold 1 Completed 0 42634 View" at bounding box center [497, 39] width 745 height 26
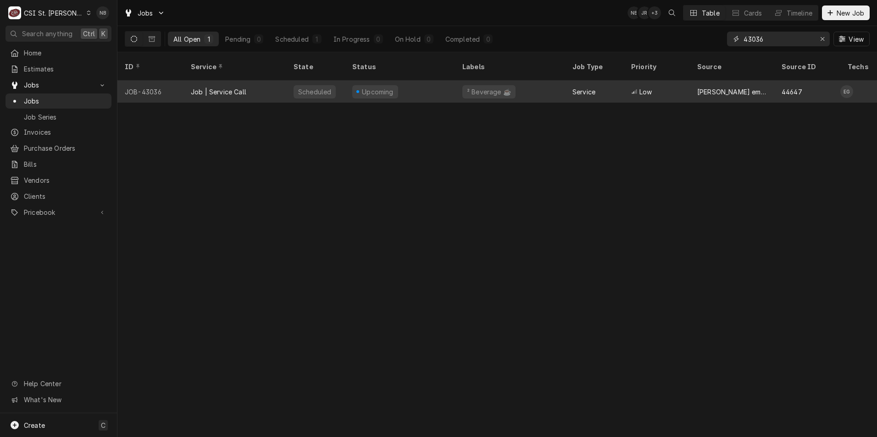
type input "43036"
click at [449, 83] on div "Upcoming" at bounding box center [400, 92] width 110 height 22
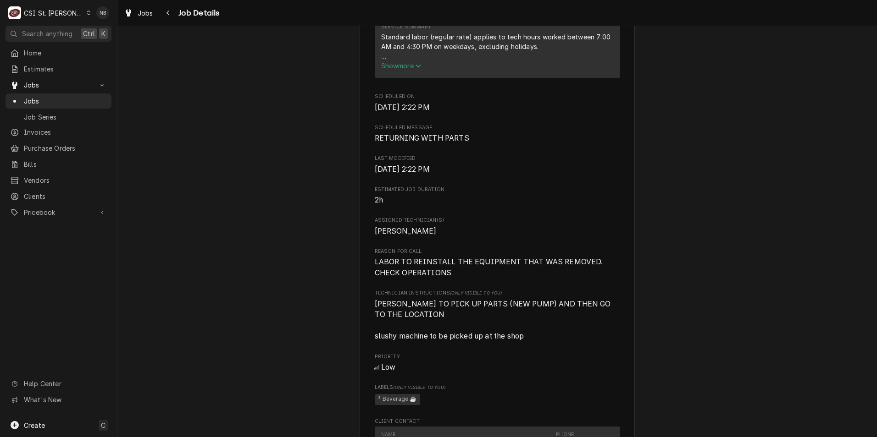
scroll to position [596, 0]
click at [404, 71] on span "Show more" at bounding box center [401, 67] width 40 height 8
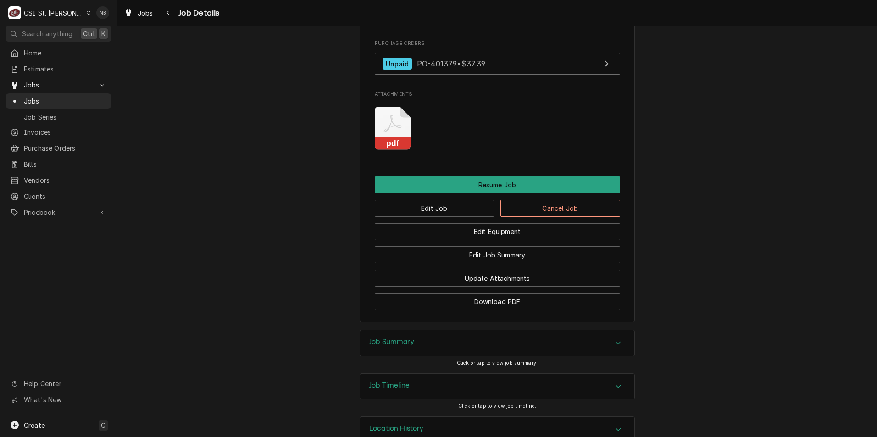
scroll to position [1106, 0]
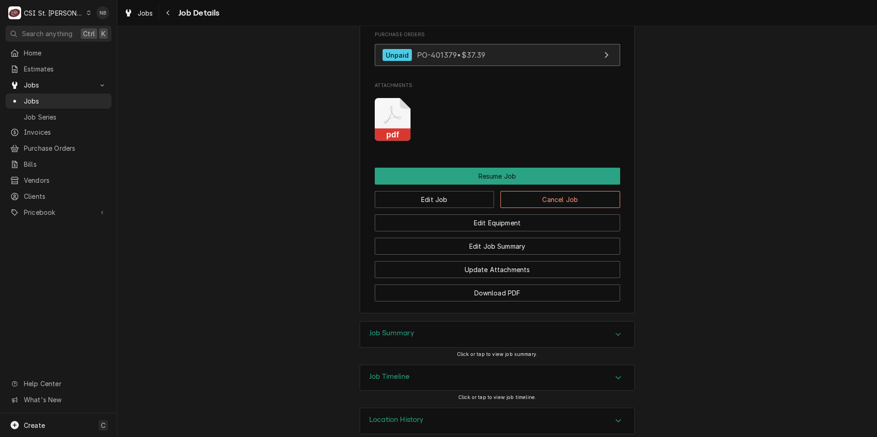
click at [510, 46] on link "Unpaid PO-401379 • $37.39" at bounding box center [497, 55] width 245 height 22
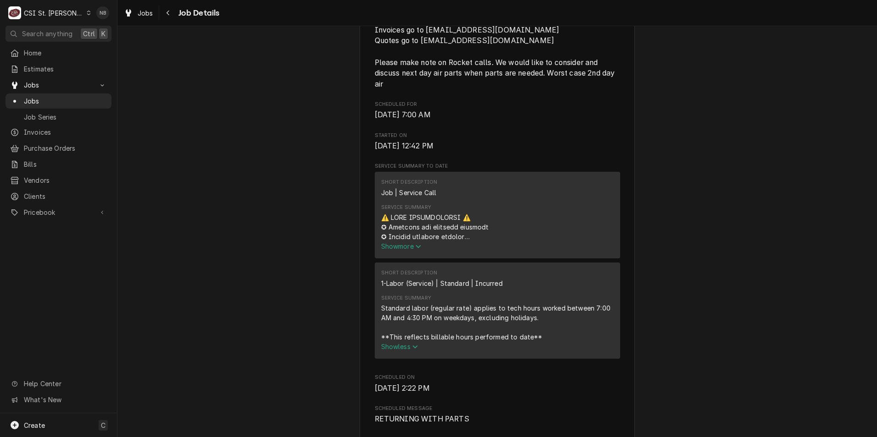
scroll to position [555, 0]
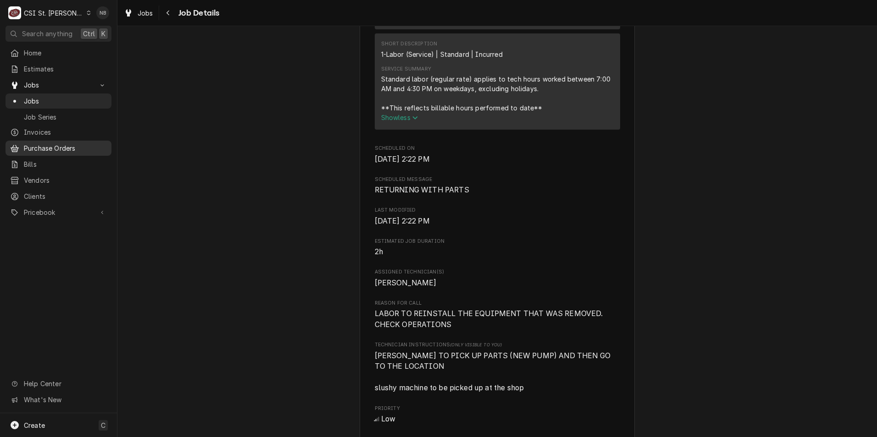
click at [38, 144] on span "Purchase Orders" at bounding box center [65, 149] width 83 height 10
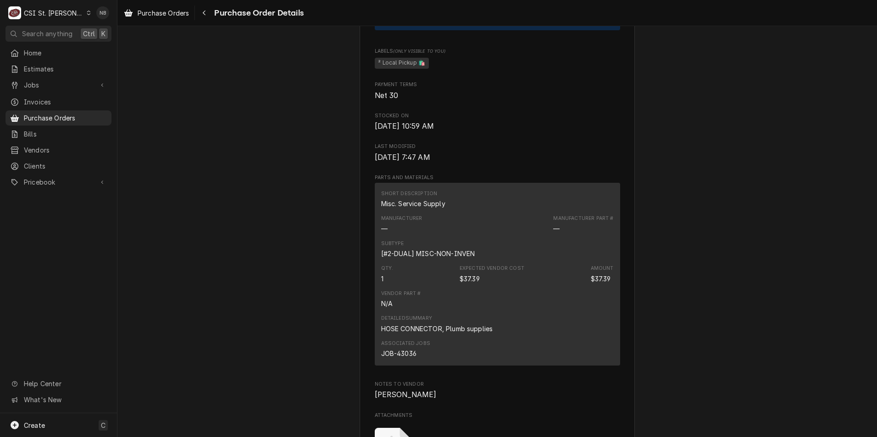
scroll to position [550, 0]
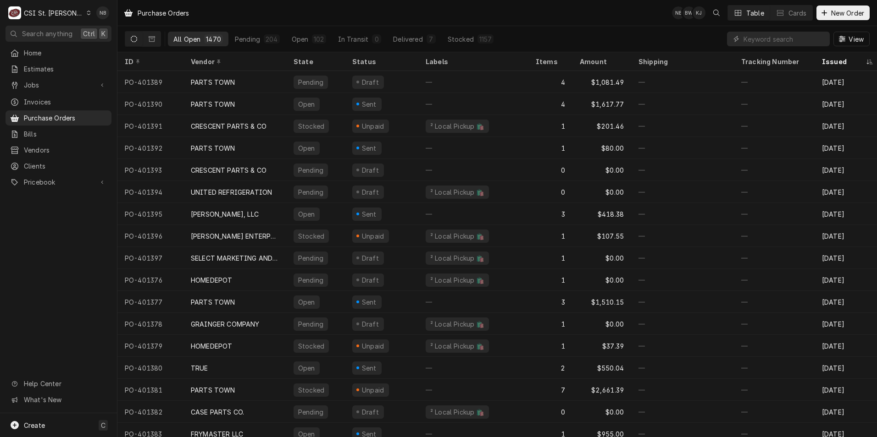
scroll to position [0, 231]
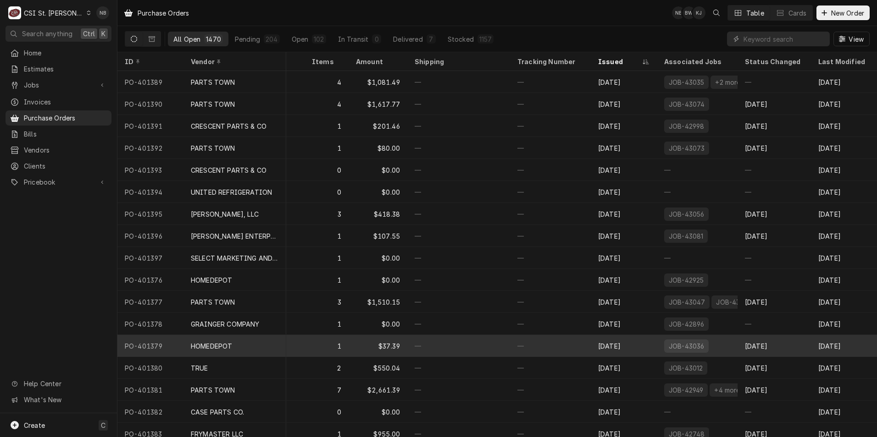
click at [444, 343] on div "—" at bounding box center [458, 346] width 103 height 22
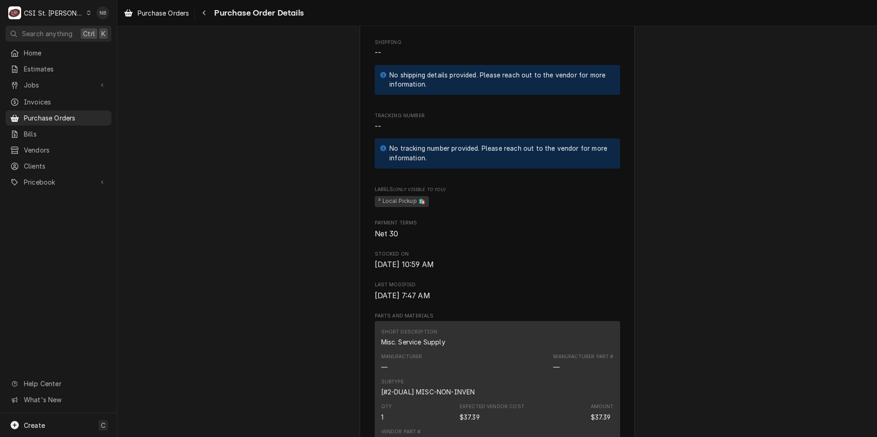
scroll to position [459, 0]
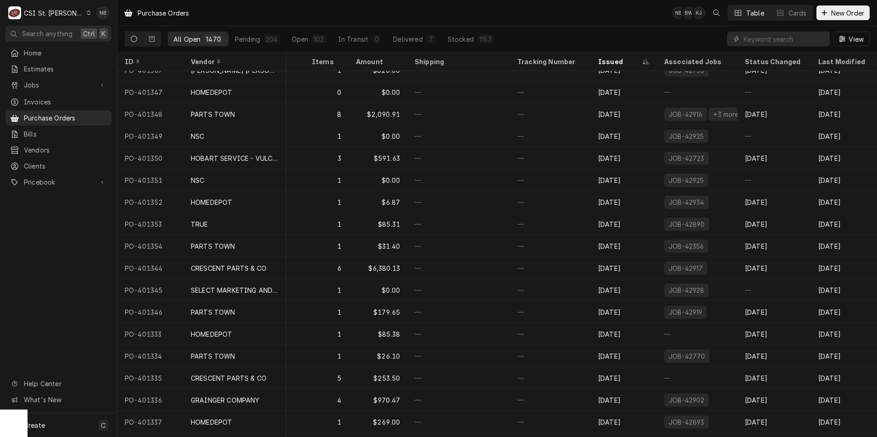
scroll to position [960, 231]
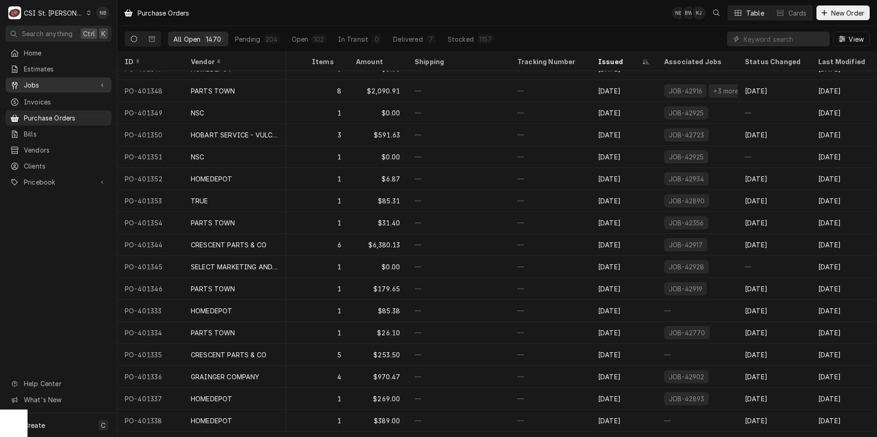
click at [66, 81] on span "Jobs" at bounding box center [58, 85] width 69 height 10
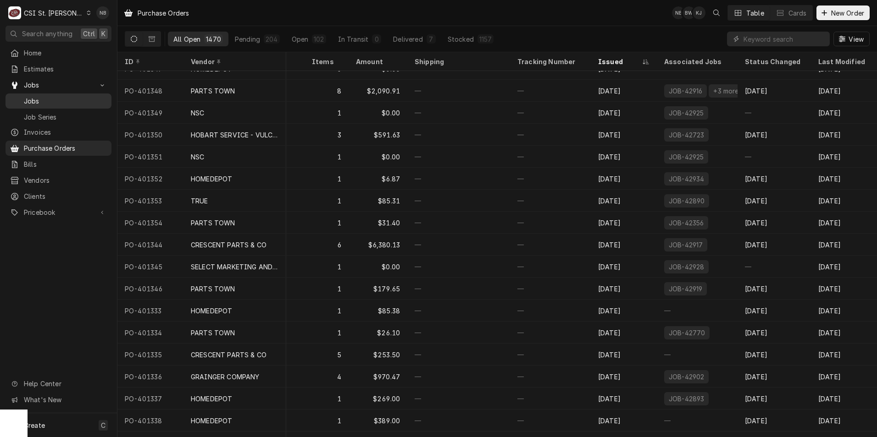
click at [60, 94] on link "Jobs" at bounding box center [59, 101] width 106 height 15
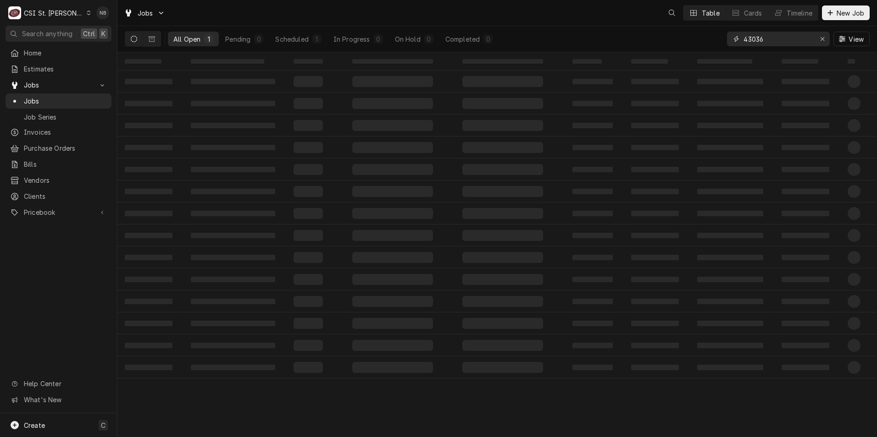
drag, startPoint x: 832, startPoint y: 34, endPoint x: 698, endPoint y: 41, distance: 134.5
click at [698, 41] on div "All Open 1 Pending 0 Scheduled 1 In Progress 0 On Hold 0 Completed 0 43036 View" at bounding box center [497, 39] width 745 height 26
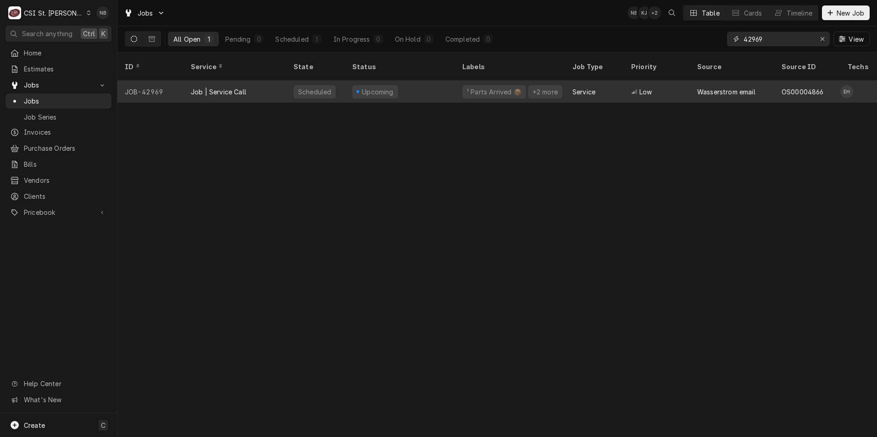
type input "42969"
click at [424, 81] on div "Upcoming" at bounding box center [400, 92] width 110 height 22
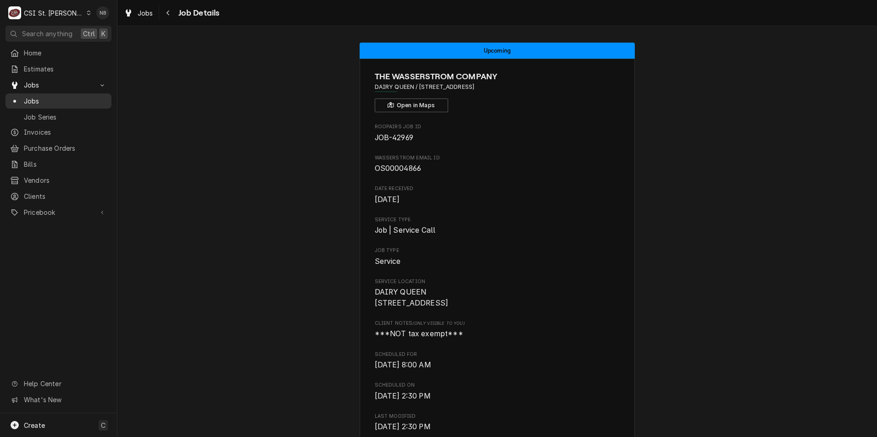
click at [63, 100] on span "Jobs" at bounding box center [65, 101] width 83 height 10
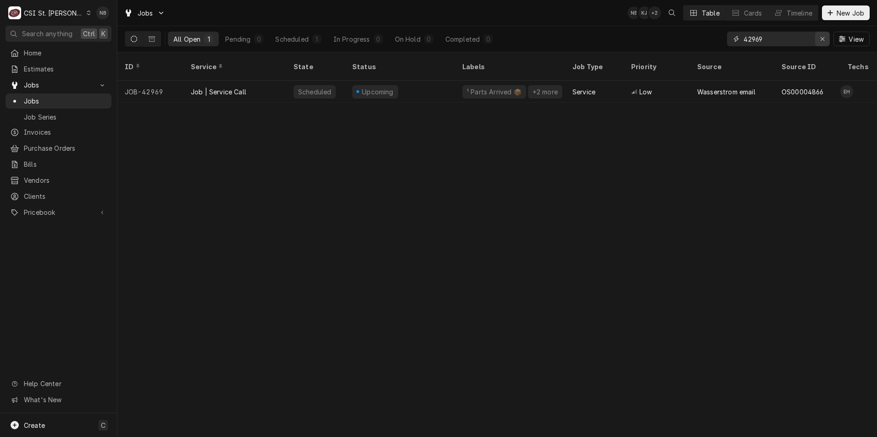
click at [820, 36] on icon "Erase input" at bounding box center [822, 39] width 5 height 6
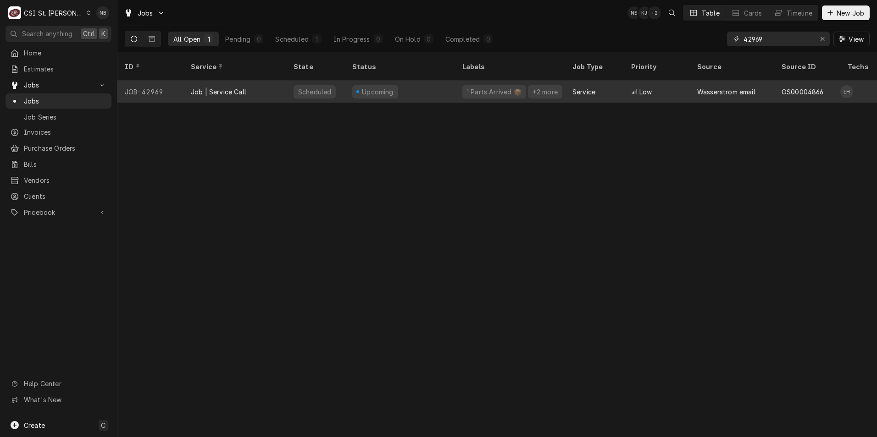
type input "42969"
click at [399, 82] on div "Upcoming" at bounding box center [400, 92] width 110 height 22
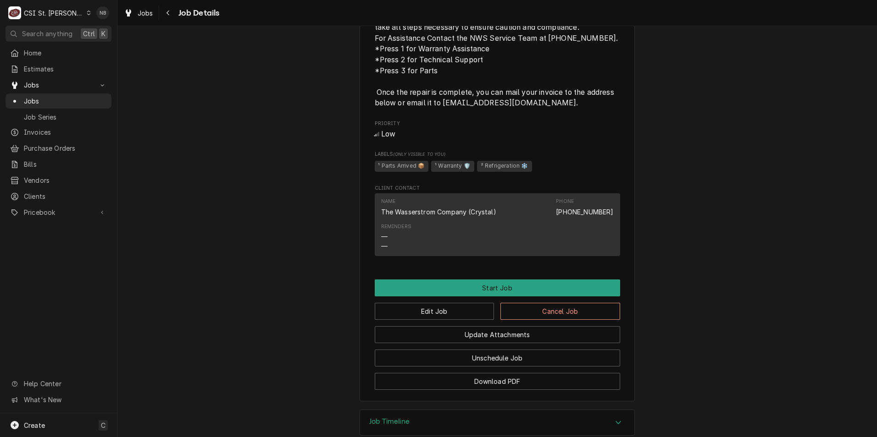
scroll to position [832, 0]
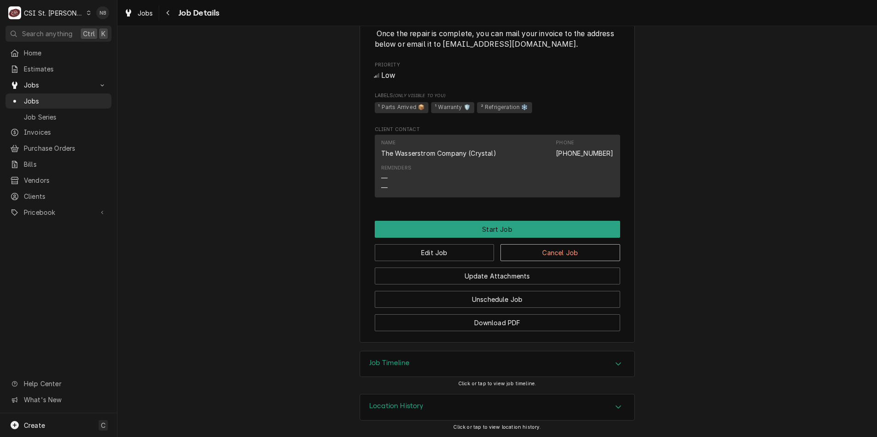
click at [410, 357] on div "Job Timeline" at bounding box center [497, 365] width 274 height 26
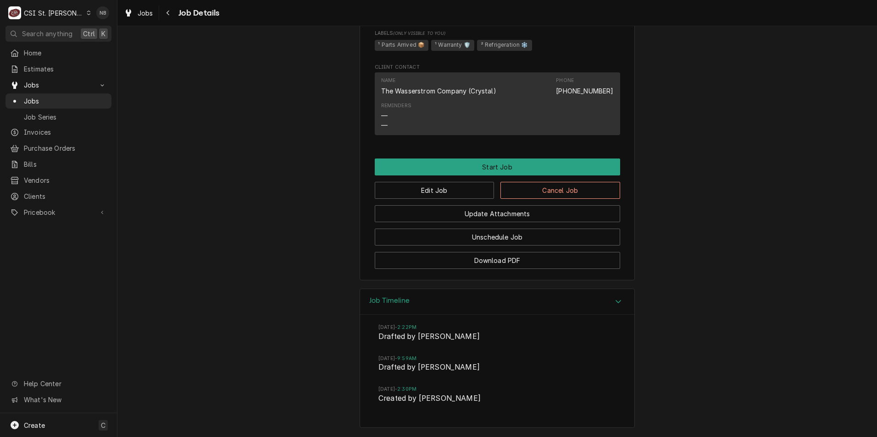
scroll to position [938, 0]
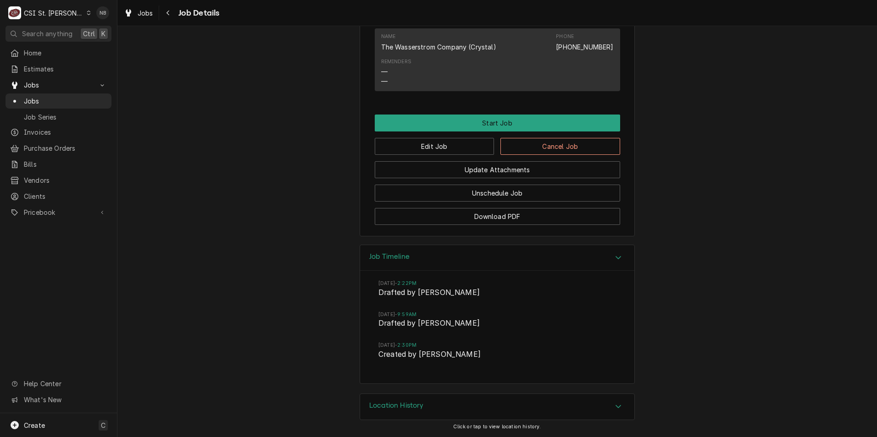
click at [437, 260] on div "Job Timeline" at bounding box center [497, 258] width 274 height 26
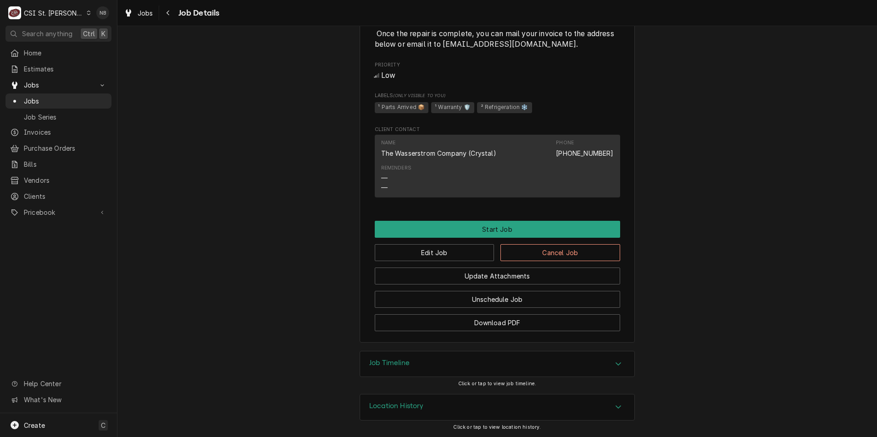
click at [432, 413] on div "Location History" at bounding box center [497, 408] width 274 height 26
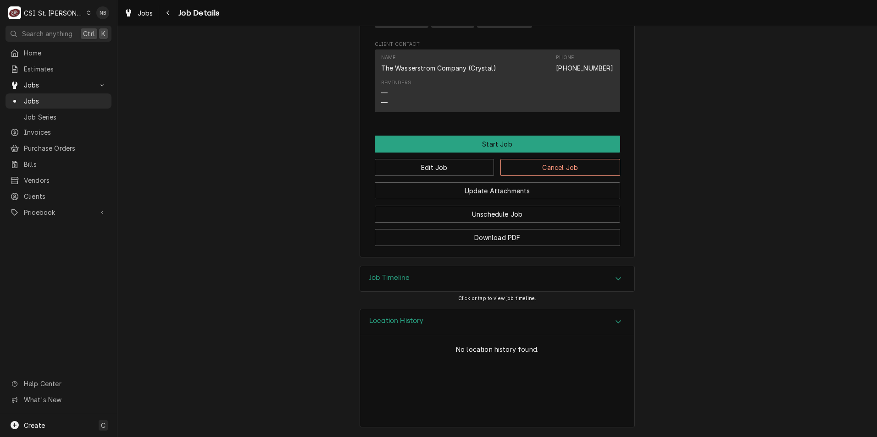
click at [457, 315] on div "Location History" at bounding box center [497, 323] width 274 height 26
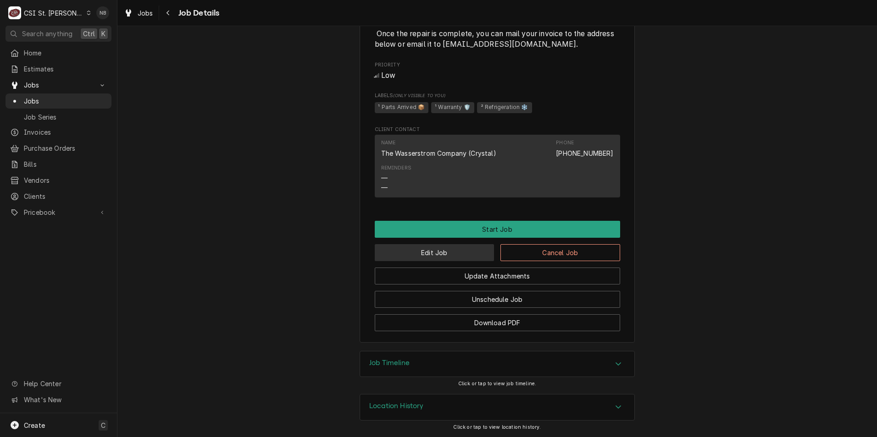
click at [448, 248] on button "Edit Job" at bounding box center [435, 252] width 120 height 17
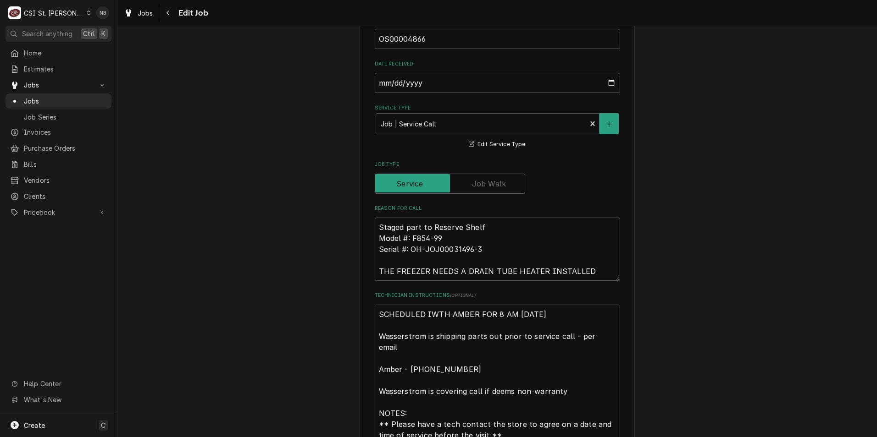
scroll to position [413, 0]
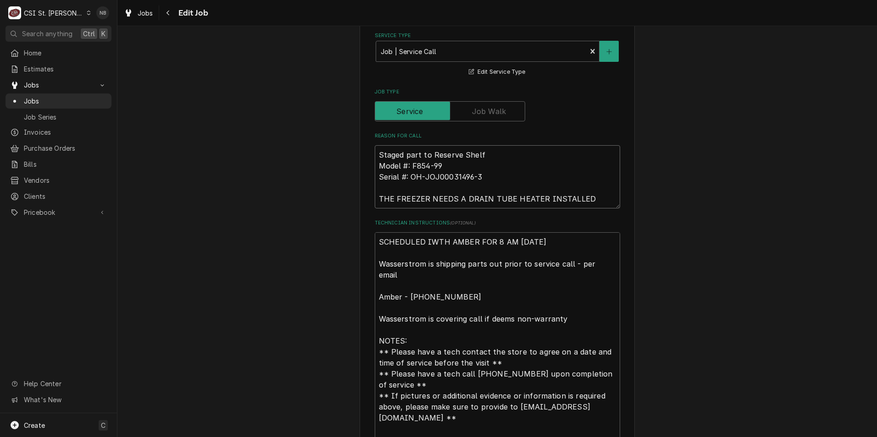
click at [375, 151] on textarea "Staged part to Reserve Shelf Model #: F854-99 Serial #: OH-JOJ00031496-3 THE FR…" at bounding box center [497, 176] width 245 height 63
type textarea "x"
type textarea "Staged part to Reserve Shelf Model #: F854-99 Serial #: OH-JOJ00031496-3 THE FR…"
type textarea "x"
type textarea "Staged part to Reserve Shelf Model #: F854-99 Serial #: OH-JOJ00031496-3 THE FR…"
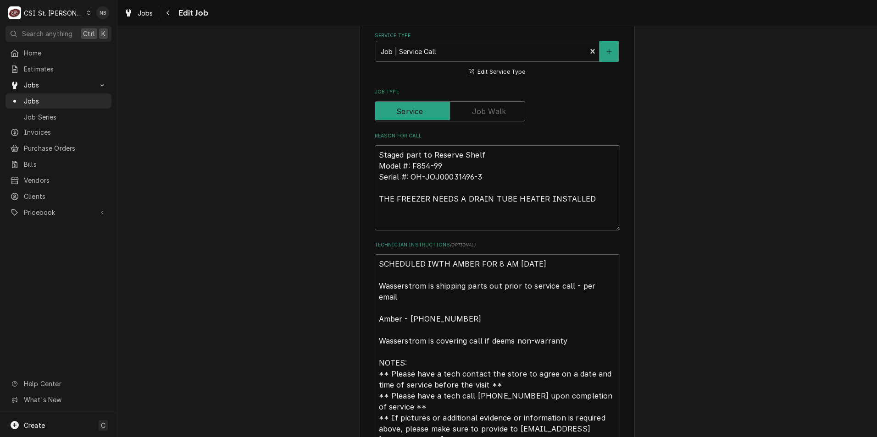
type textarea "x"
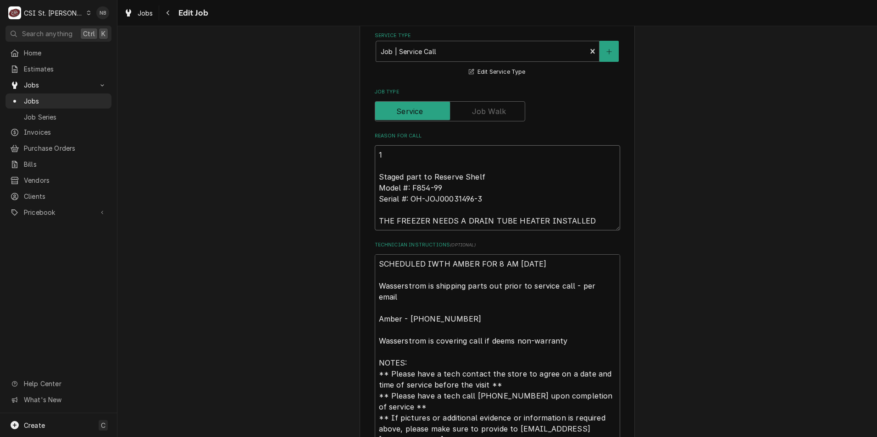
type textarea "10 Staged part to Reserve Shelf Model #: F854-99 Serial #: OH-JOJ00031496-3 THE…"
type textarea "x"
type textarea "10/ Staged part to Reserve Shelf Model #: F854-99 Serial #: OH-JOJ00031496-3 TH…"
type textarea "x"
type textarea "10/2 Staged part to Reserve Shelf Model #: F854-99 Serial #: OH-JOJ00031496-3 T…"
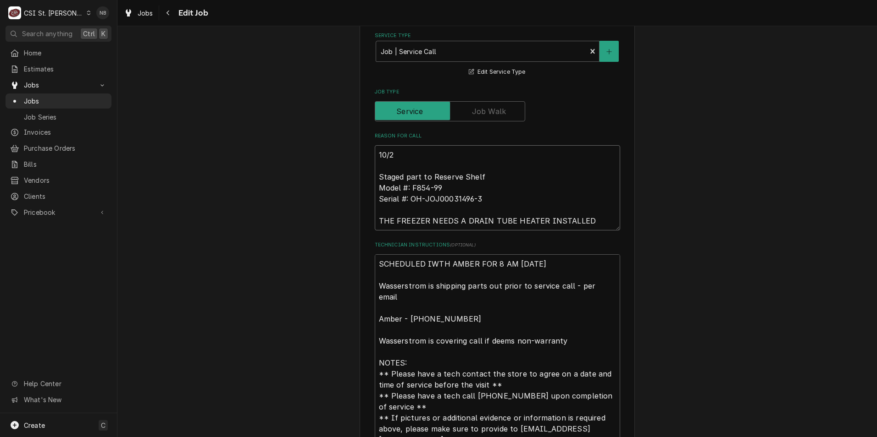
type textarea "x"
type textarea "10/20 Staged part to Reserve Shelf Model #: F854-99 Serial #: OH-JOJ00031496-3 …"
type textarea "x"
type textarea "10/2 Staged part to Reserve Shelf Model #: F854-99 Serial #: OH-JOJ00031496-3 T…"
type textarea "x"
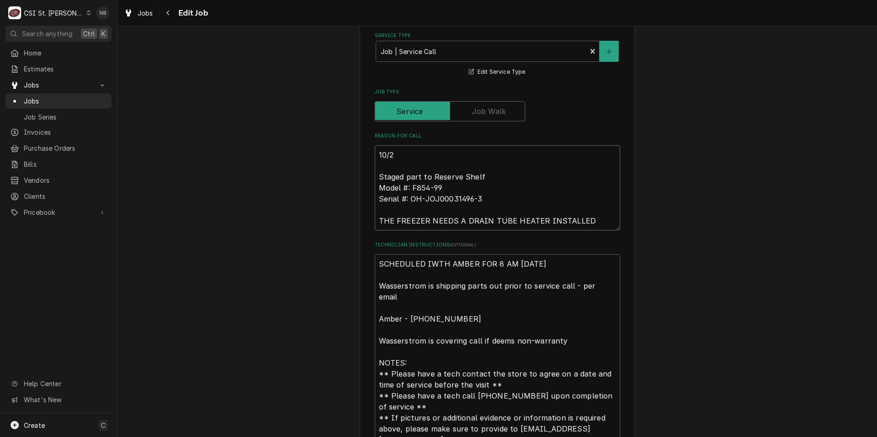
type textarea "10/ Staged part to Reserve Shelf Model #: F854-99 Serial #: OH-JOJ00031496-3 TH…"
type textarea "x"
type textarea "10/3 Staged part to Reserve Shelf Model #: F854-99 Serial #: OH-JOJ00031496-3 T…"
type textarea "x"
type textarea "10/3- Staged part to Reserve Shelf Model #: F854-99 Serial #: OH-JOJ00031496-3 …"
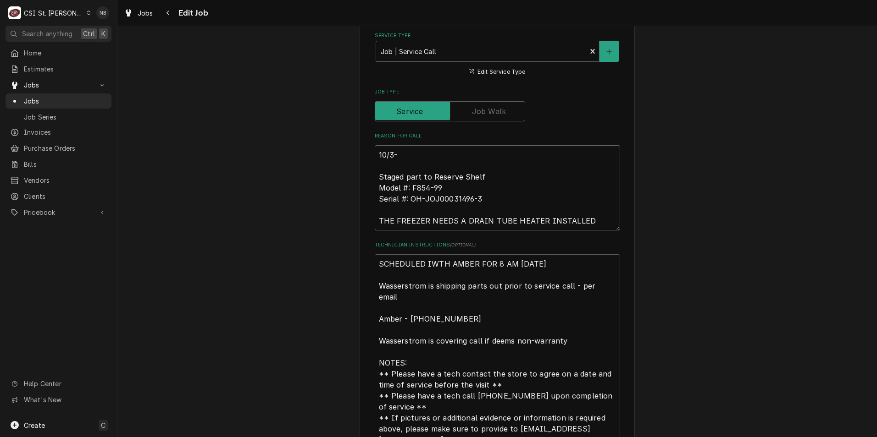
type textarea "x"
type textarea "10/3-P Staged part to Reserve Shelf Model #: F854-99 Serial #: OH-JOJ00031496-3…"
type textarea "x"
type textarea "10/3-Pa Staged part to Reserve Shelf Model #: F854-99 Serial #: OH-JOJ00031496-…"
type textarea "x"
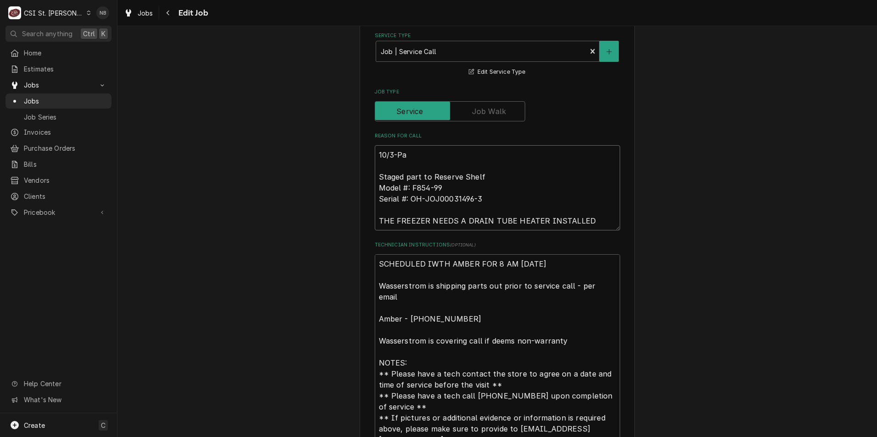
type textarea "10/3-Par Staged part to Reserve Shelf Model #: F854-99 Serial #: OH-JOJ00031496…"
type textarea "x"
type textarea "10/3-Part Staged part to Reserve Shelf Model #: F854-99 Serial #: OH-JOJ0003149…"
type textarea "x"
type textarea "10/3-Part Staged part to Reserve Shelf Model #: F854-99 Serial #: OH-JOJ0003149…"
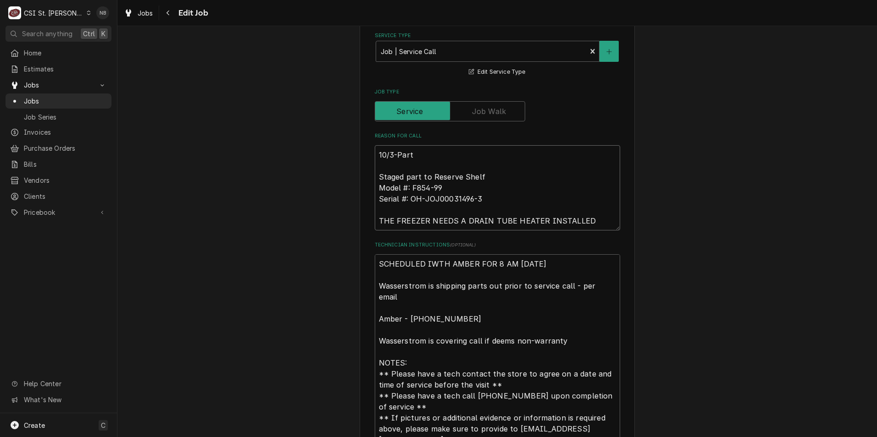
type textarea "x"
type textarea "10/3-Part m Staged part to Reserve Shelf Model #: F854-99 Serial #: OH-JOJ00031…"
type textarea "x"
type textarea "10/3-Part mo Staged part to Reserve Shelf Model #: F854-99 Serial #: OH-JOJ0003…"
type textarea "x"
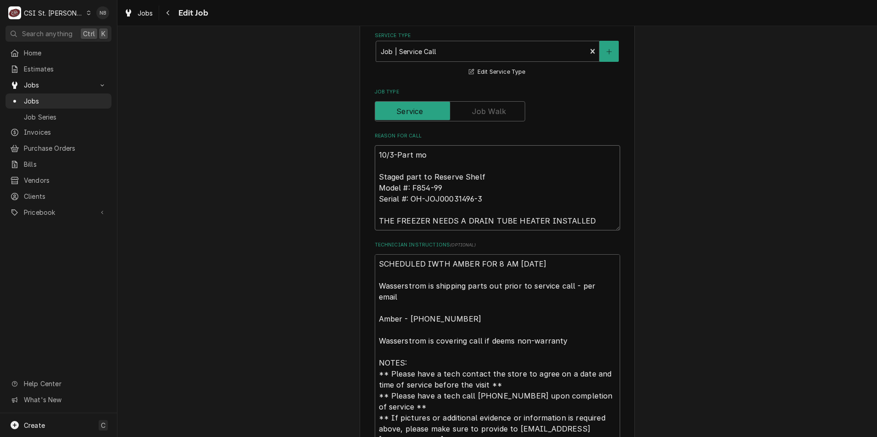
type textarea "10/3-Part mov Staged part to Reserve Shelf Model #: F854-99 Serial #: OH-JOJ000…"
type textarea "x"
type textarea "10/3-Part move Staged part to Reserve Shelf Model #: F854-99 Serial #: OH-JOJ00…"
type textarea "x"
type textarea "10/3-Part moved Staged part to Reserve Shelf Model #: F854-99 Serial #: OH-JOJ0…"
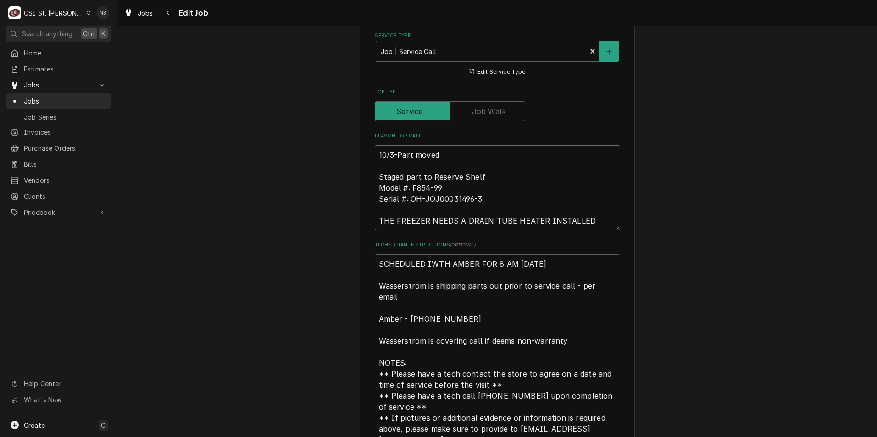
type textarea "x"
type textarea "10/3-Part moved Staged part to Reserve Shelf Model #: F854-99 Serial #: OH-JOJ0…"
type textarea "x"
type textarea "10/3-Part moved t Staged part to Reserve Shelf Model #: F854-99 Serial #: OH-JO…"
type textarea "x"
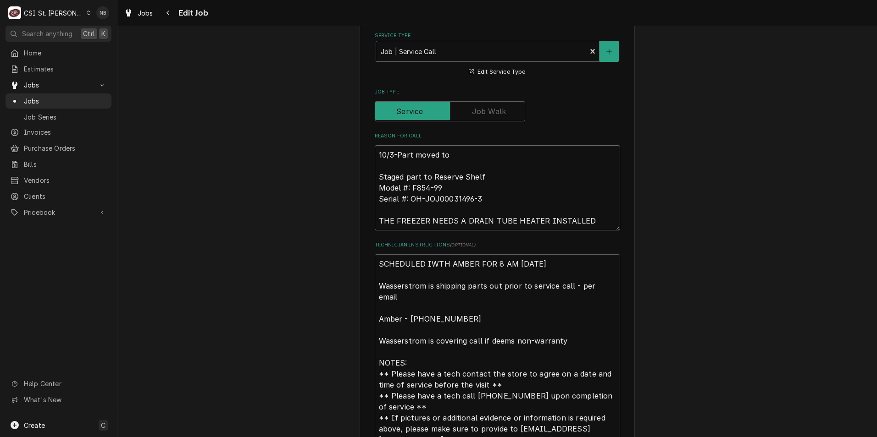
type textarea "10/3-Part moved to Staged part to Reserve Shelf Model #: F854-99 Serial #: OH-J…"
type textarea "x"
type textarea "10/3-Part moved to E Staged part to Reserve Shelf Model #: F854-99 Serial #: OH…"
type textarea "x"
type textarea "10/3-Part moved to Er Staged part to Reserve Shelf Model #: F854-99 Serial #: O…"
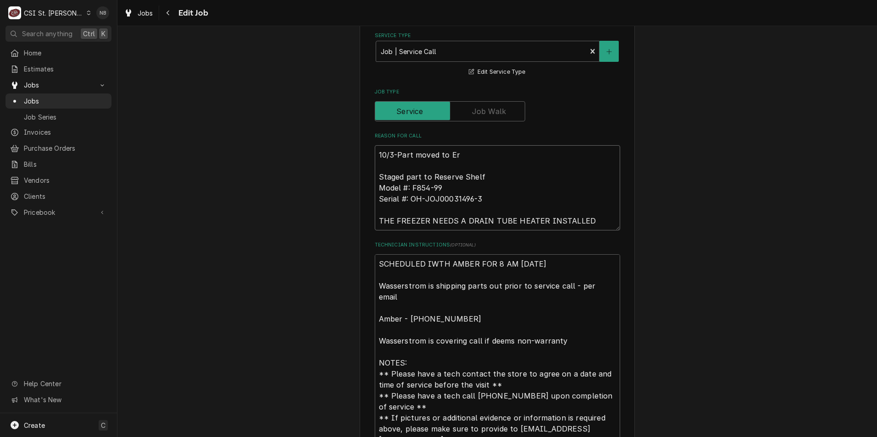
type textarea "x"
type textarea "10/3-Part moved to Eri Staged part to Reserve Shelf Model #: F854-99 Serial #: …"
type textarea "x"
type textarea "10/3-Part moved to Eric Staged part to Reserve Shelf Model #: F854-99 Serial #:…"
type textarea "x"
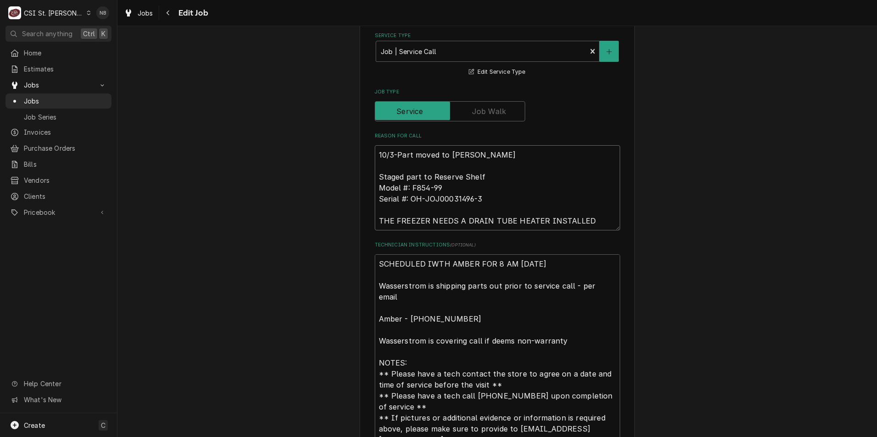
type textarea "10/3-Part moved to Erick Staged part to Reserve Shelf Model #: F854-99 Serial #…"
type textarea "x"
type textarea "10/3-Part moved to Erick Staged part to Reserve Shelf Model #: F854-99 Serial #…"
type textarea "x"
type textarea "10/3-Part moved to Erick H Staged part to Reserve Shelf Model #: F854-99 Serial…"
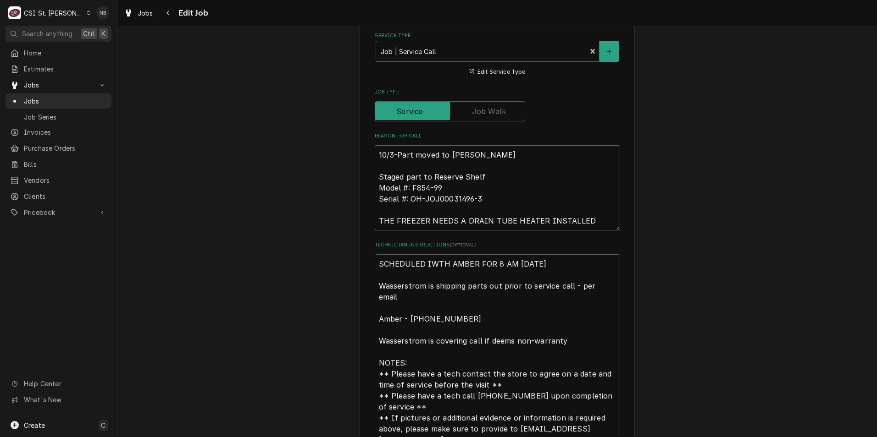
type textarea "x"
type textarea "10/3-Part moved to Erick H Staged part to Reserve Shelf Model #: F854-99 Serial…"
type textarea "x"
type textarea "10/3-Part moved to Erick H S Staged part to Reserve Shelf Model #: F854-99 Seri…"
type textarea "x"
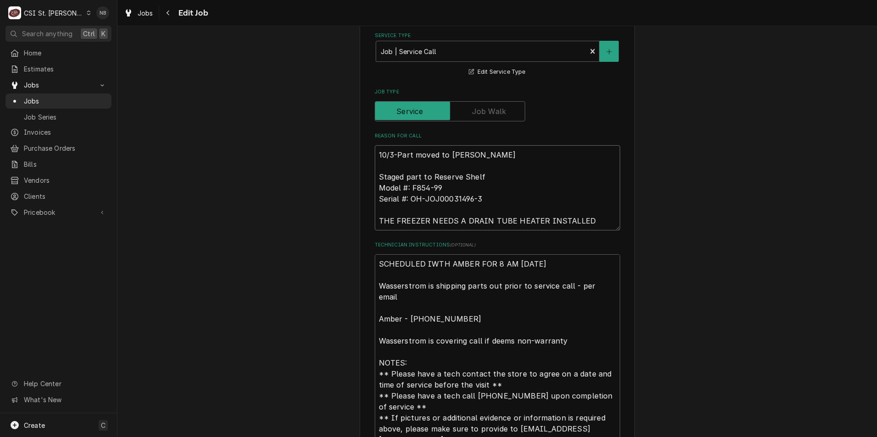
type textarea "10/3-Part moved to Erick H Sh Staged part to Reserve Shelf Model #: F854-99 Ser…"
type textarea "x"
type textarea "10/3-Part moved to Erick H She Staged part to Reserve Shelf Model #: F854-99 Se…"
type textarea "x"
type textarea "10/3-Part moved to Erick H Shel Staged part to Reserve Shelf Model #: F854-99 S…"
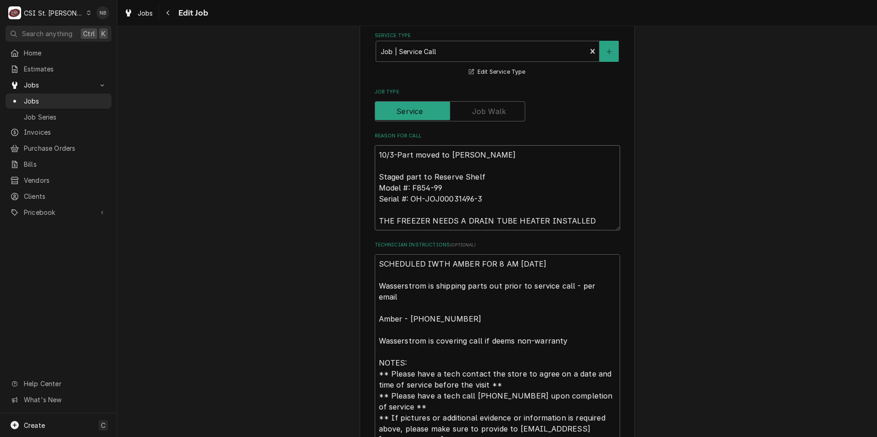
type textarea "x"
type textarea "10/3-Part moved to Erick H Shelf Staged part to Reserve Shelf Model #: F854-99 …"
type textarea "x"
type textarea "10/3-Part moved to Erick H Shelf. Staged part to Reserve Shelf Model #: F854-99…"
type textarea "x"
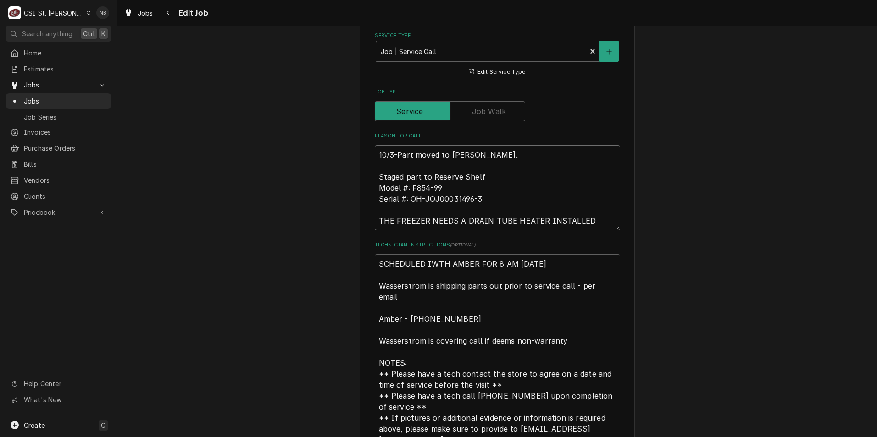
type textarea "10/3-Part moved to Erick H Shelf. Staged part to Reserve Shelf Model #: F854-99…"
type textarea "x"
type textarea "10/3-Part moved to Erick H Shelf.- Staged part to Reserve Shelf Model #: F854-9…"
type textarea "x"
type textarea "10/3-Part moved to Erick H Shelf.-N Staged part to Reserve Shelf Model #: F854-…"
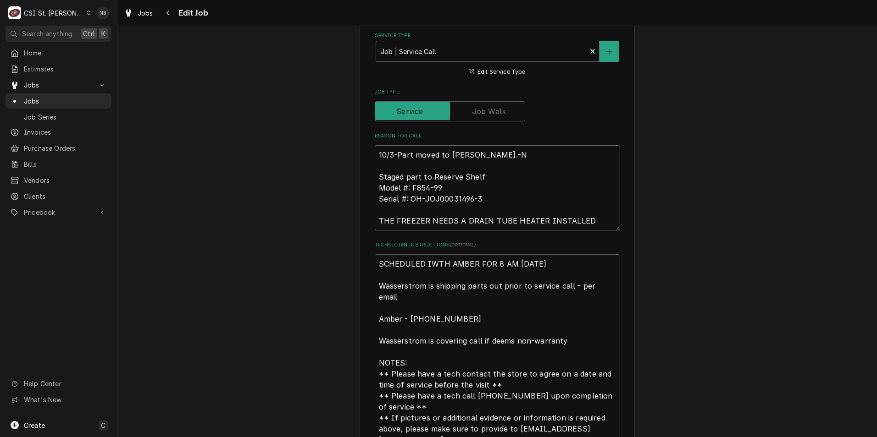
type textarea "x"
type textarea "10/3-Part moved to Erick H Shelf.-NB Staged part to Reserve Shelf Model #: F854…"
type textarea "x"
type textarea "10/3-Part moved to Erick H Shelf.-NB Staged part to Reserve Shelf Model #: F854…"
click at [724, 148] on div "Use the fields below to edit this job: Client Details Client THE WASSERSTROM CO…" at bounding box center [496, 319] width 759 height 1392
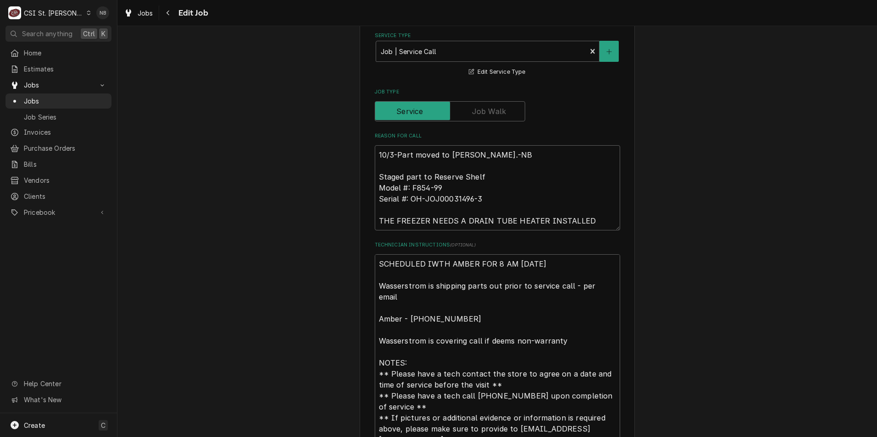
scroll to position [990, 0]
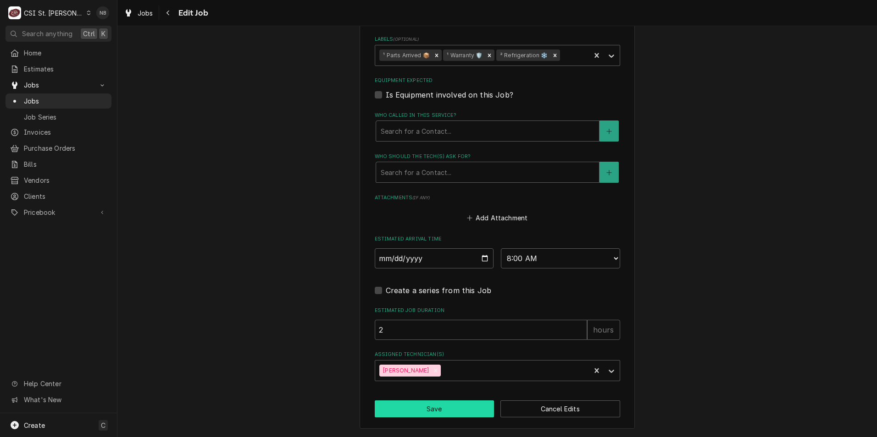
click at [444, 414] on button "Save" at bounding box center [435, 409] width 120 height 17
type textarea "x"
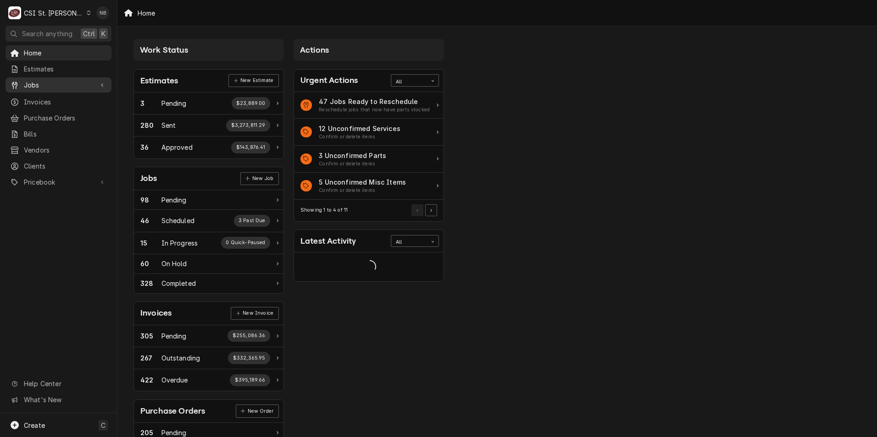
click at [69, 88] on link "Jobs" at bounding box center [59, 84] width 106 height 15
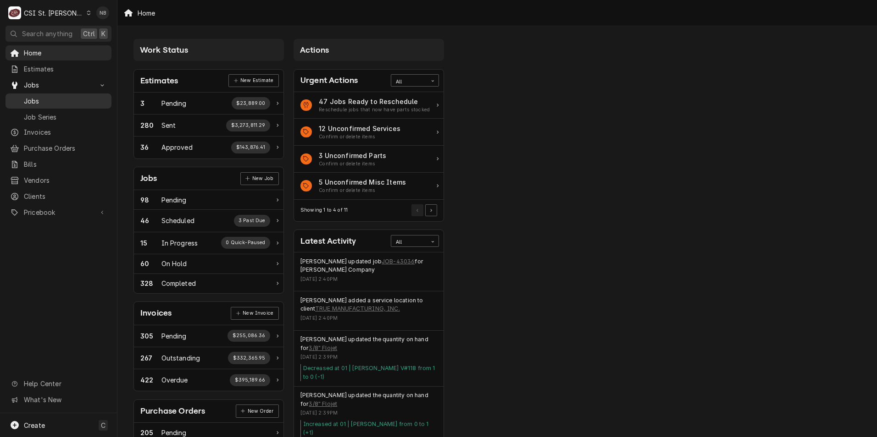
click at [69, 104] on link "Jobs" at bounding box center [59, 101] width 106 height 15
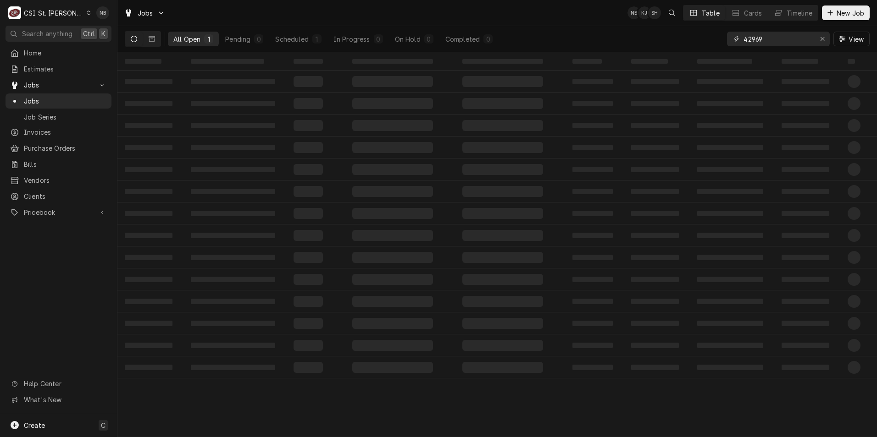
drag, startPoint x: 763, startPoint y: 40, endPoint x: 724, endPoint y: 35, distance: 39.8
click at [724, 35] on div "All Open 1 Pending 0 Scheduled 1 In Progress 0 On Hold 0 Completed 0 42969 View" at bounding box center [497, 39] width 745 height 26
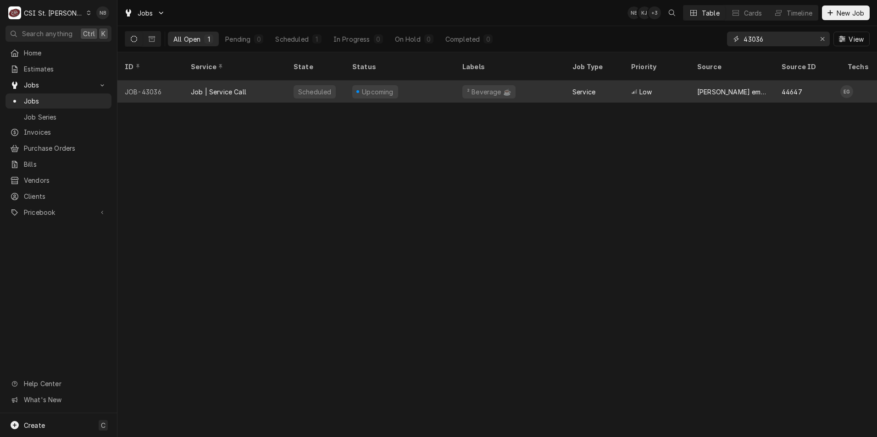
type input "43036"
click at [437, 81] on div "Upcoming" at bounding box center [400, 92] width 110 height 22
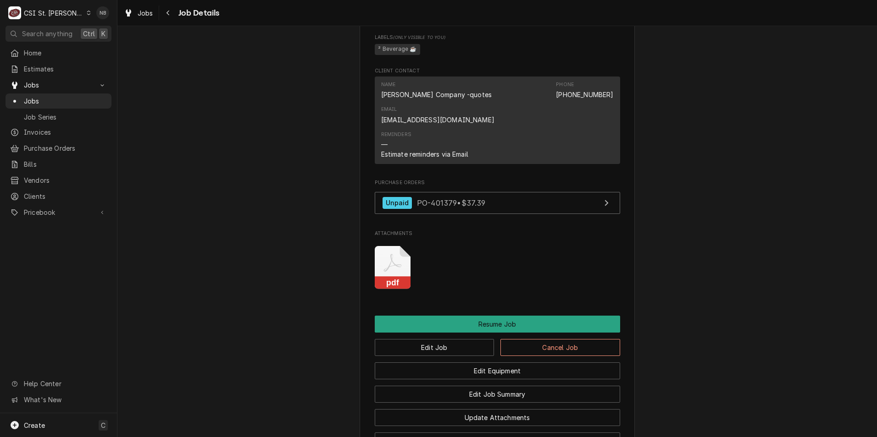
scroll to position [963, 0]
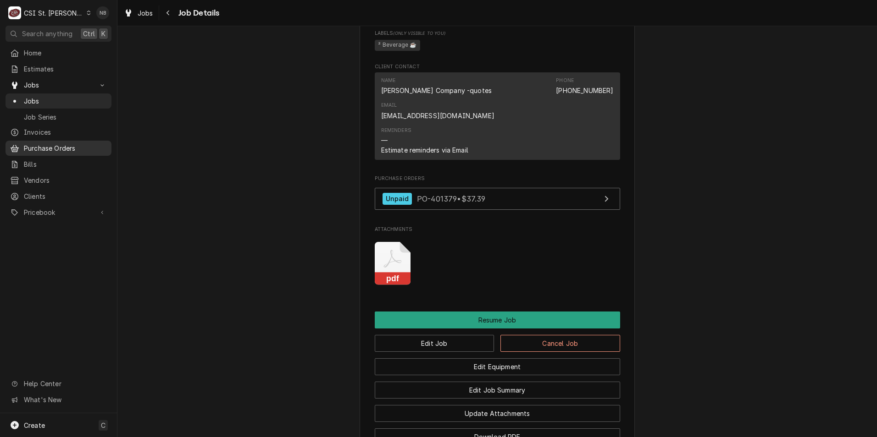
click at [62, 149] on span "Purchase Orders" at bounding box center [65, 149] width 83 height 10
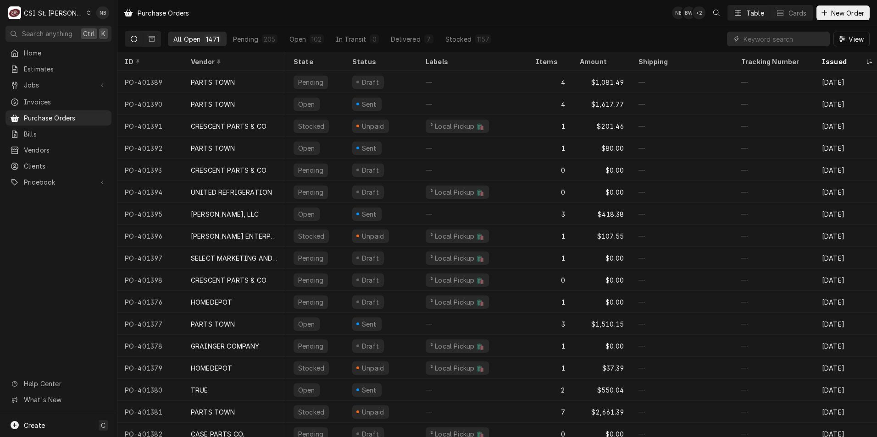
scroll to position [0, 231]
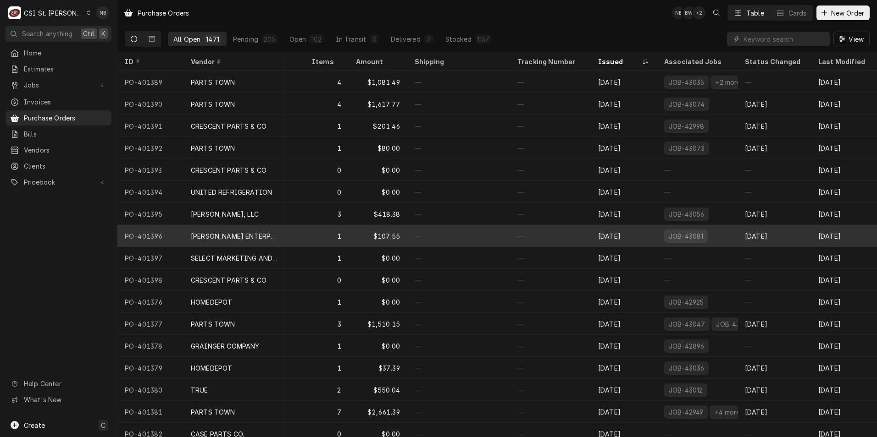
click at [455, 240] on div "—" at bounding box center [458, 236] width 103 height 22
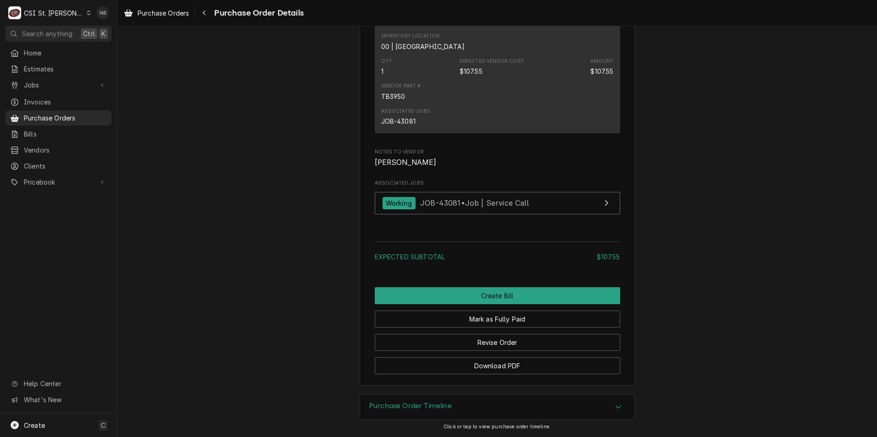
scroll to position [769, 0]
drag, startPoint x: 38, startPoint y: 82, endPoint x: 58, endPoint y: 86, distance: 20.5
click at [38, 82] on span "Jobs" at bounding box center [58, 85] width 69 height 10
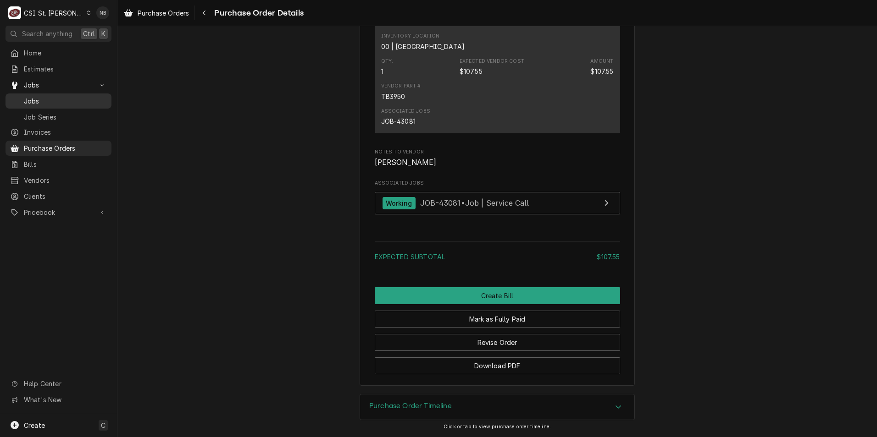
click at [67, 101] on span "Jobs" at bounding box center [65, 101] width 83 height 10
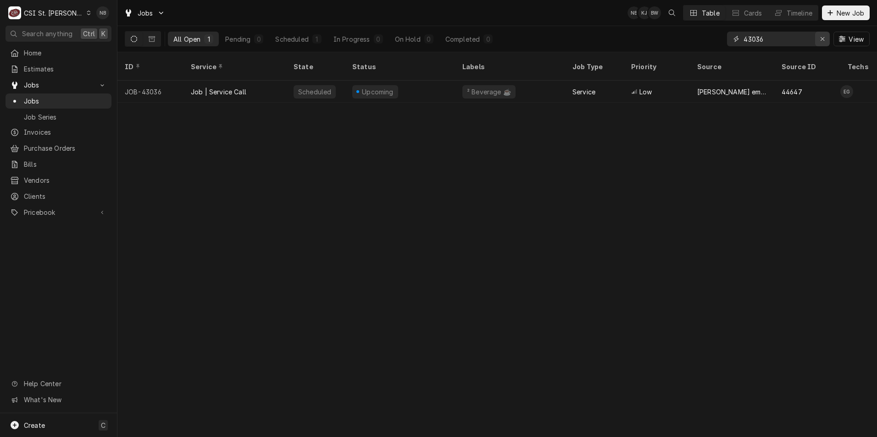
click at [823, 36] on icon "Erase input" at bounding box center [822, 39] width 5 height 6
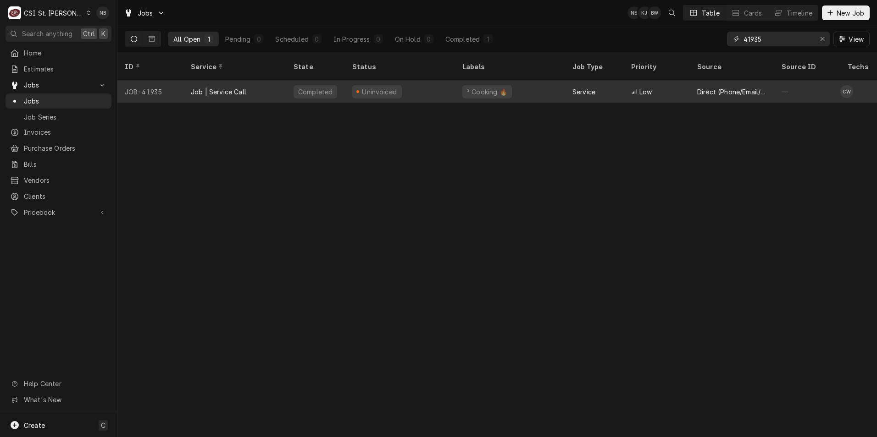
type input "41935"
click at [415, 84] on div "Uninvoiced" at bounding box center [400, 92] width 110 height 22
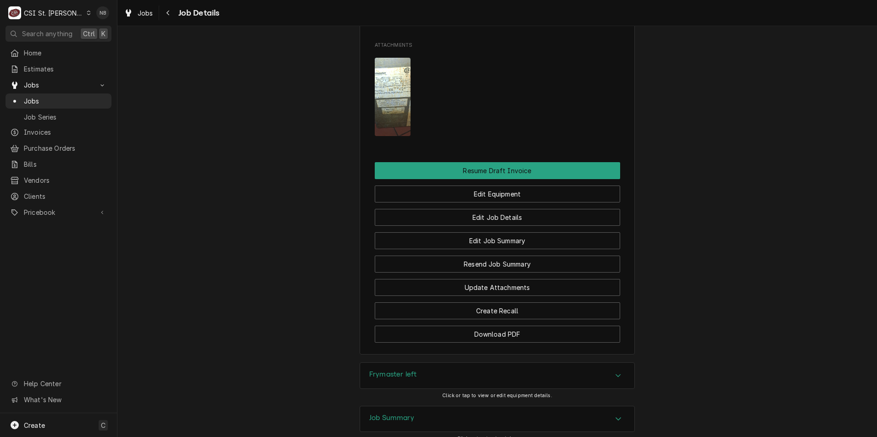
scroll to position [1073, 0]
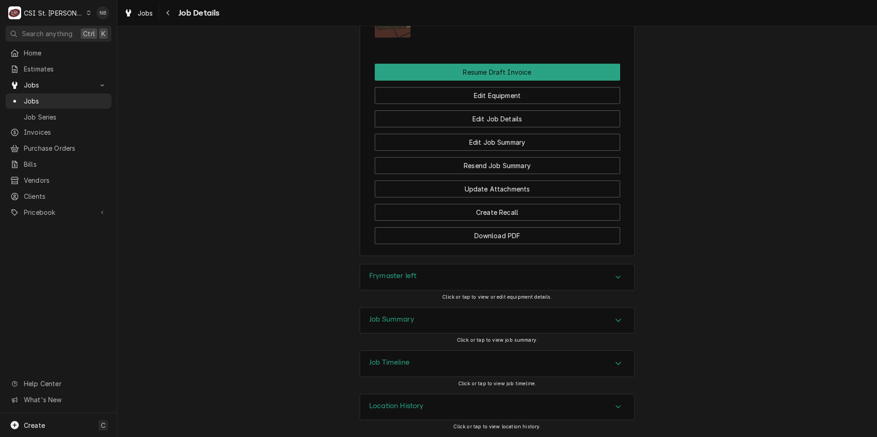
click at [577, 328] on div "Job Summary" at bounding box center [497, 321] width 274 height 26
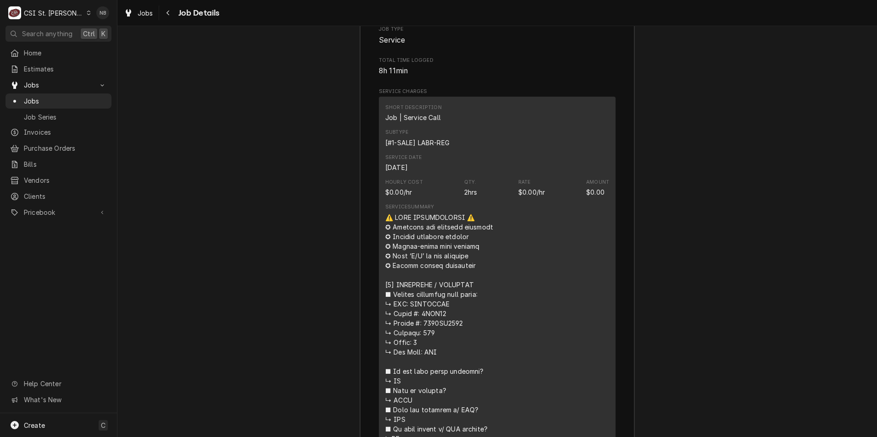
scroll to position [1577, 0]
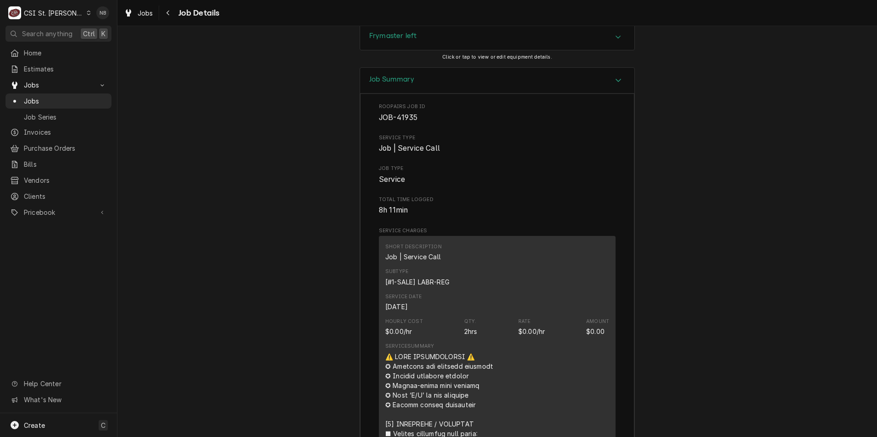
click at [550, 94] on div "Job Summary" at bounding box center [497, 81] width 274 height 26
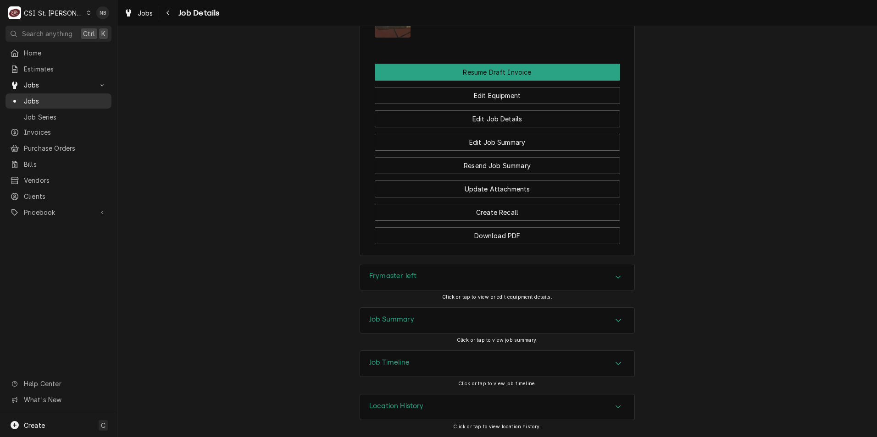
click at [57, 96] on span "Jobs" at bounding box center [65, 101] width 83 height 10
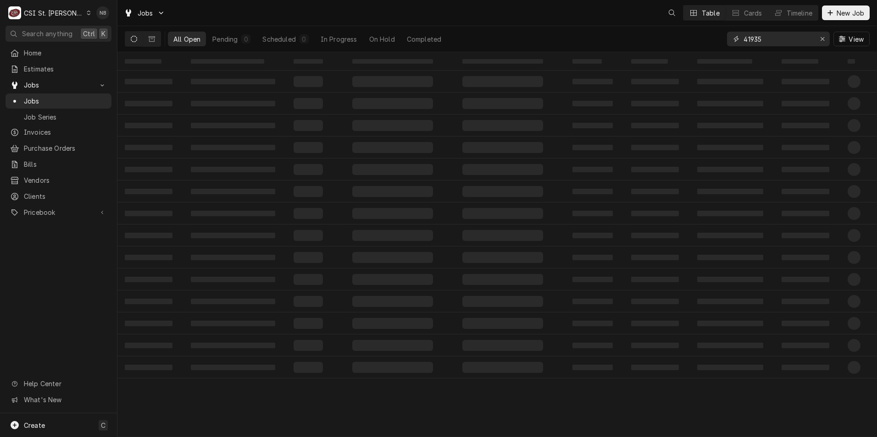
drag, startPoint x: 770, startPoint y: 39, endPoint x: 625, endPoint y: 35, distance: 144.5
click at [625, 35] on div "All Open Pending 0 Scheduled 0 In Progress On Hold Completed 41935 View" at bounding box center [497, 39] width 745 height 26
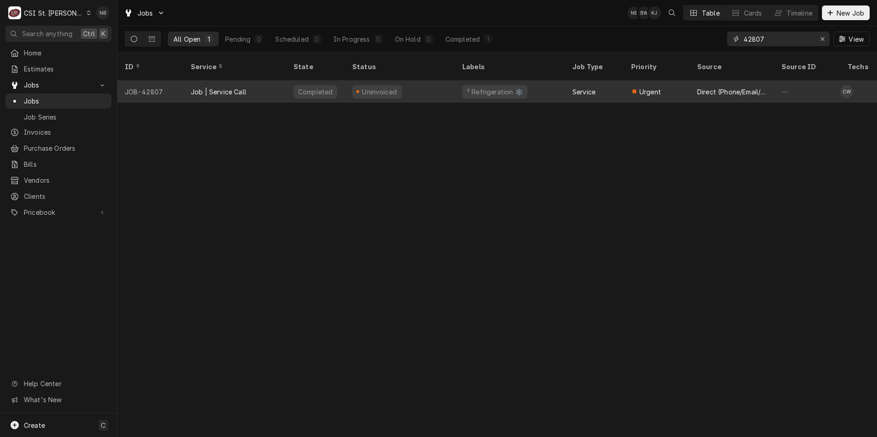
type input "42807"
click at [329, 85] on div "Completed" at bounding box center [315, 91] width 44 height 13
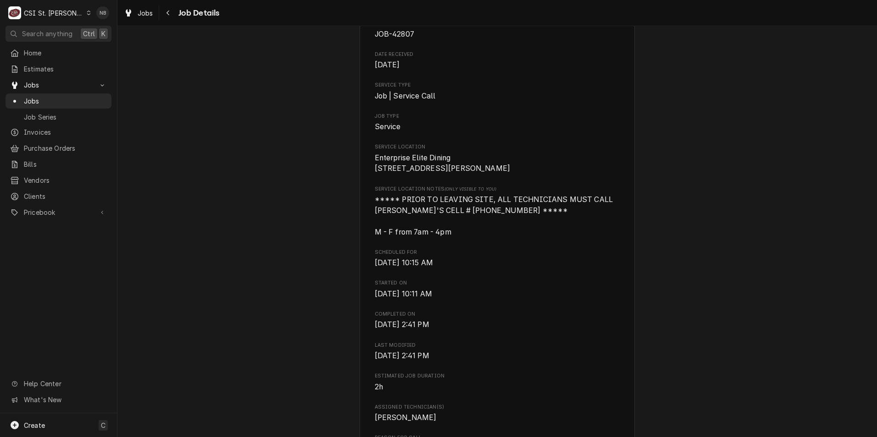
scroll to position [229, 0]
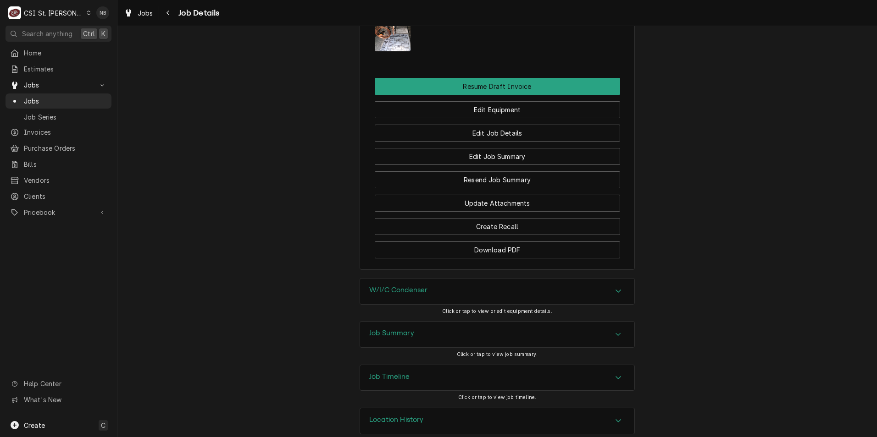
click at [564, 322] on div "Job Summary" at bounding box center [497, 335] width 274 height 26
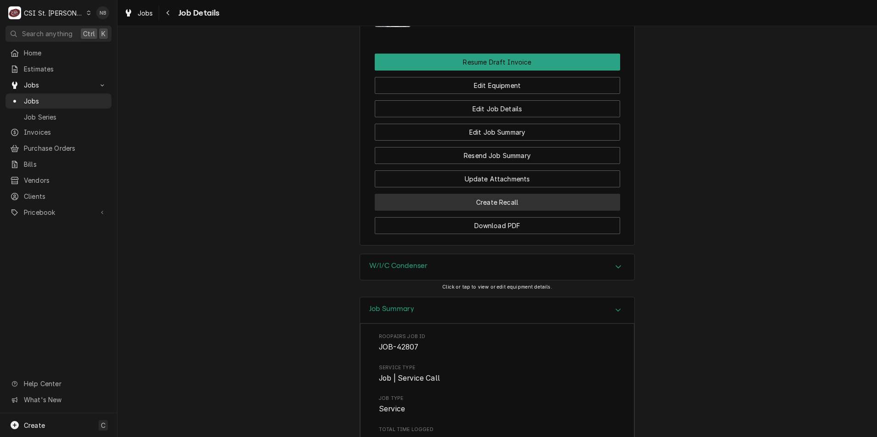
scroll to position [1008, 0]
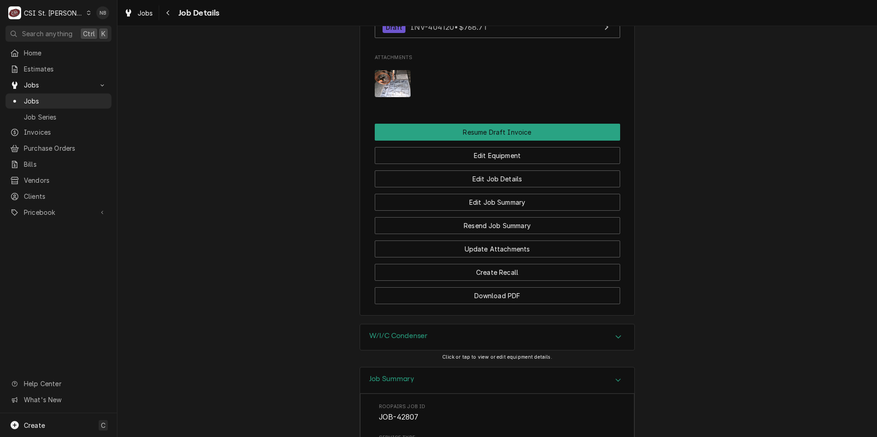
click at [541, 368] on div "Job Summary" at bounding box center [497, 381] width 274 height 26
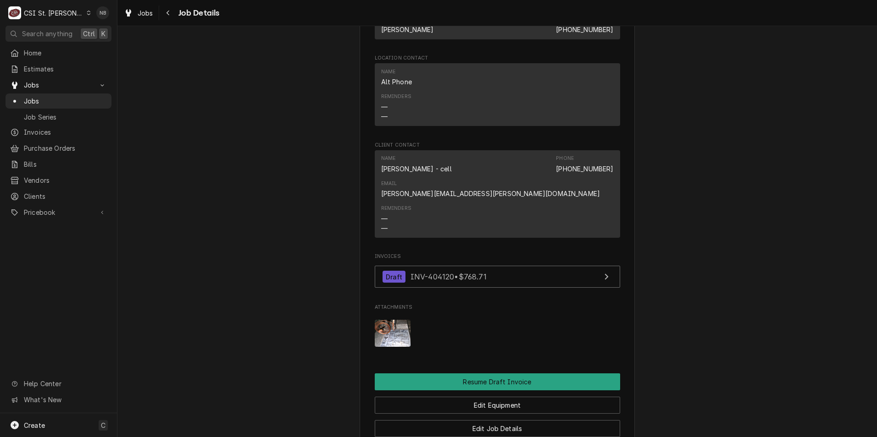
scroll to position [687, 0]
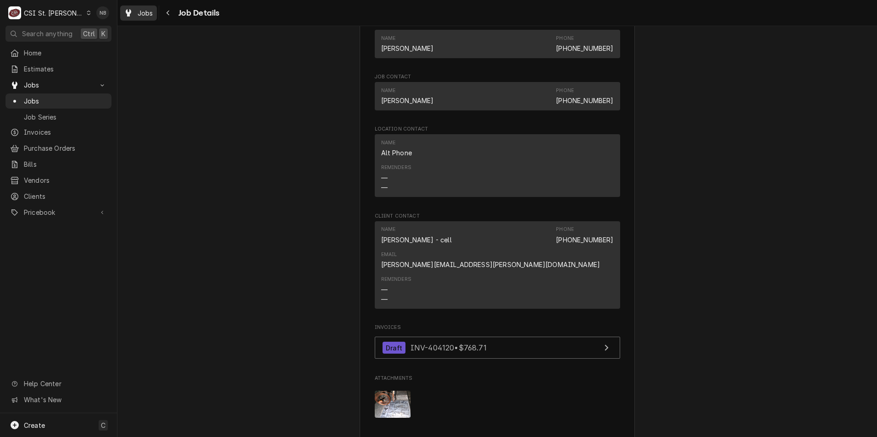
click at [135, 11] on div "Jobs" at bounding box center [138, 12] width 33 height 11
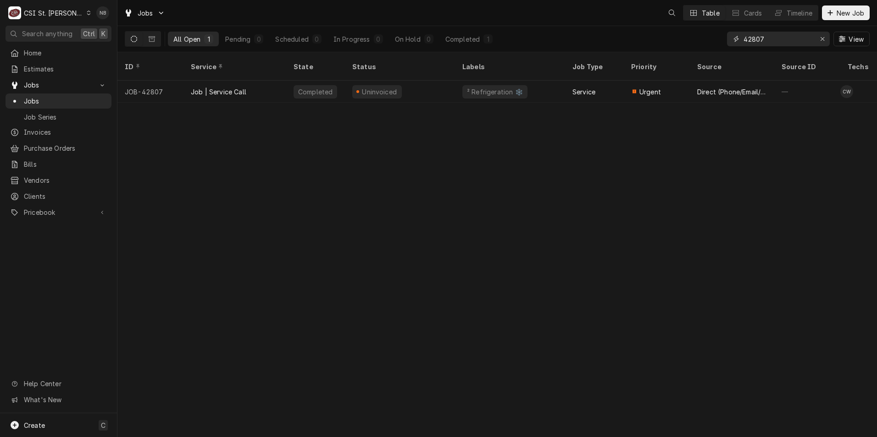
click at [778, 40] on input "42807" at bounding box center [777, 39] width 69 height 15
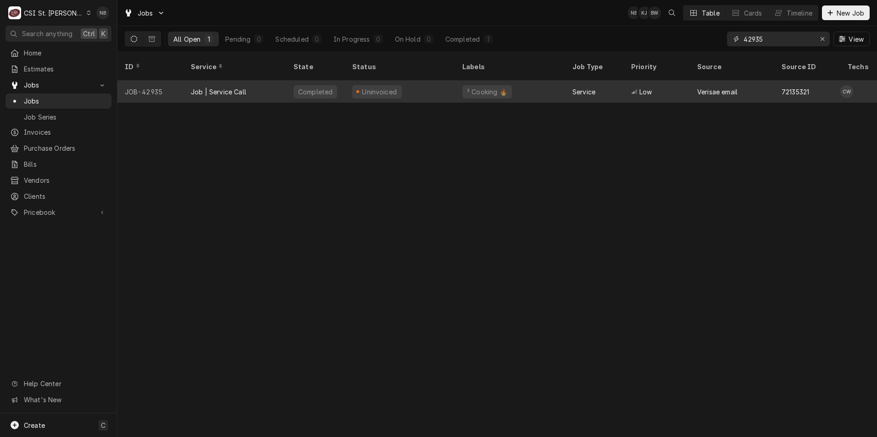
type input "42935"
click at [407, 88] on div "Uninvoiced" at bounding box center [400, 92] width 110 height 22
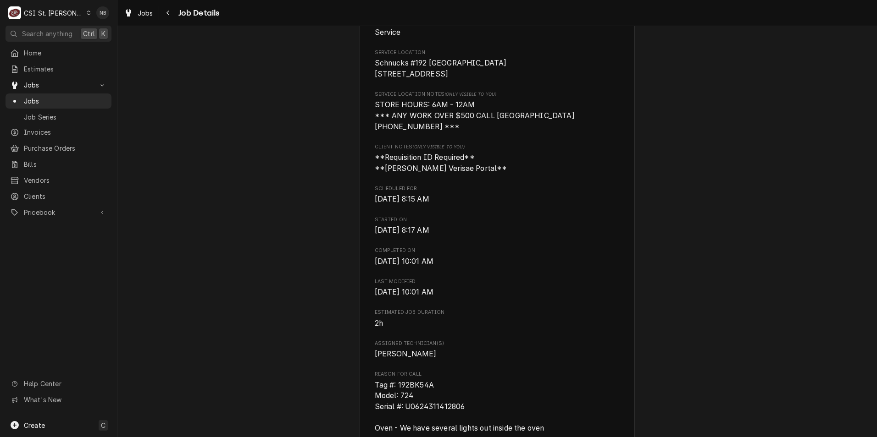
scroll to position [459, 0]
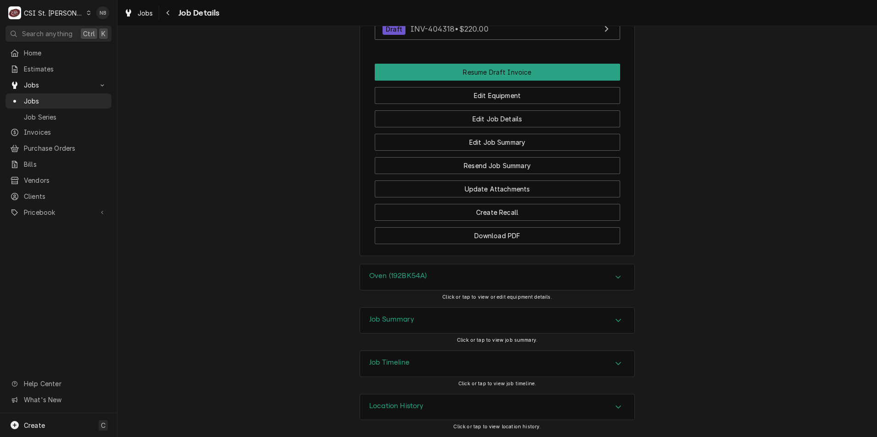
click at [598, 321] on div "Job Summary" at bounding box center [497, 321] width 274 height 26
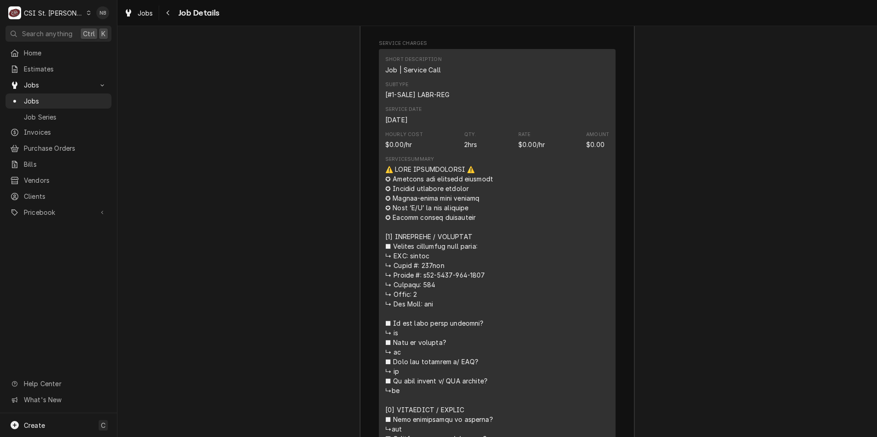
scroll to position [1670, 0]
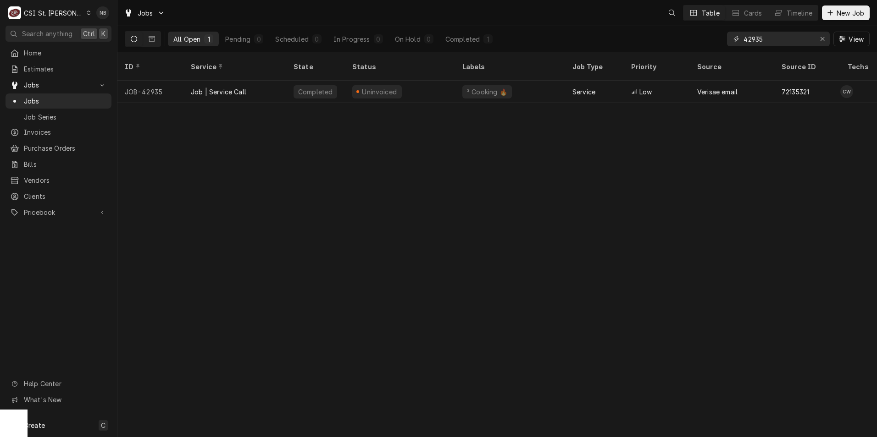
drag, startPoint x: 768, startPoint y: 38, endPoint x: 641, endPoint y: 35, distance: 126.6
click at [642, 36] on div "All Open 1 Pending 0 Scheduled 0 In Progress 0 On Hold 0 Completed 1 42935 View" at bounding box center [497, 39] width 745 height 26
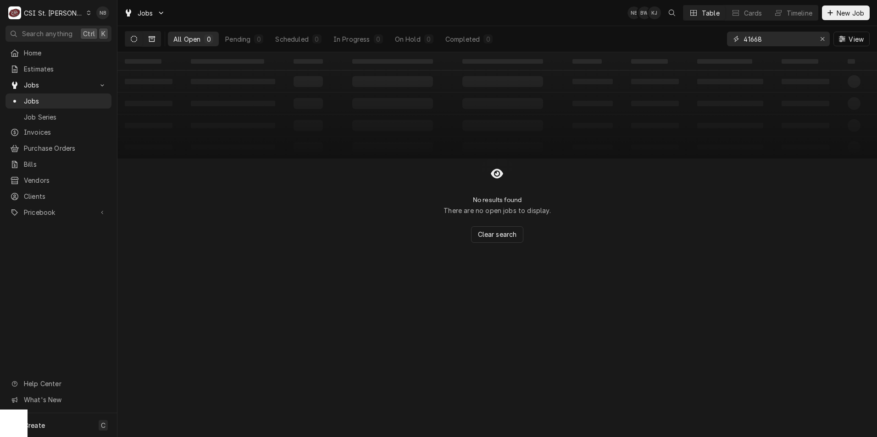
type input "41668"
click at [154, 39] on icon "Dynamic Content Wrapper" at bounding box center [152, 39] width 6 height 6
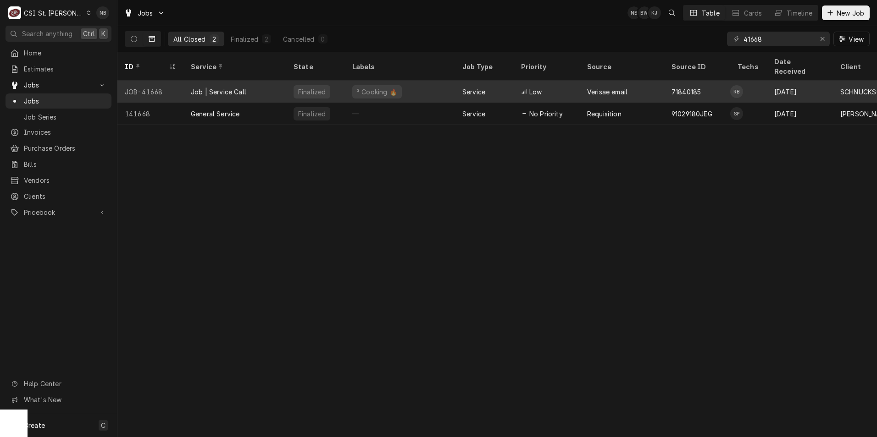
click at [415, 81] on div "² Cooking 🔥" at bounding box center [400, 92] width 110 height 22
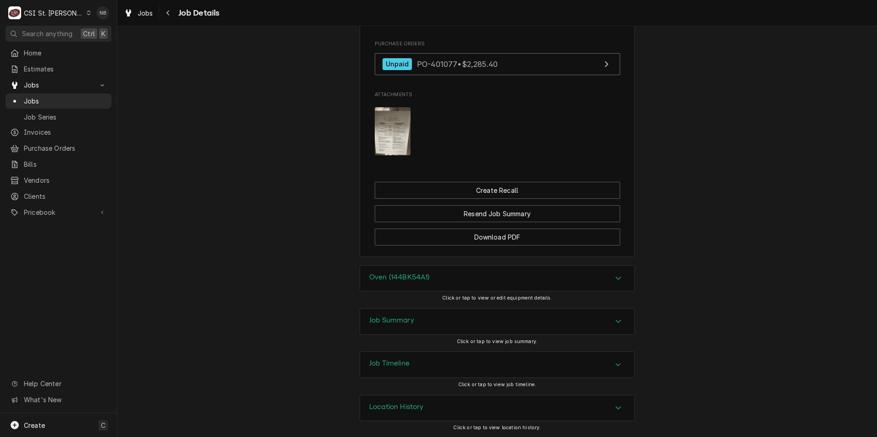
scroll to position [934, 0]
click at [567, 317] on div "Job Summary" at bounding box center [497, 321] width 274 height 26
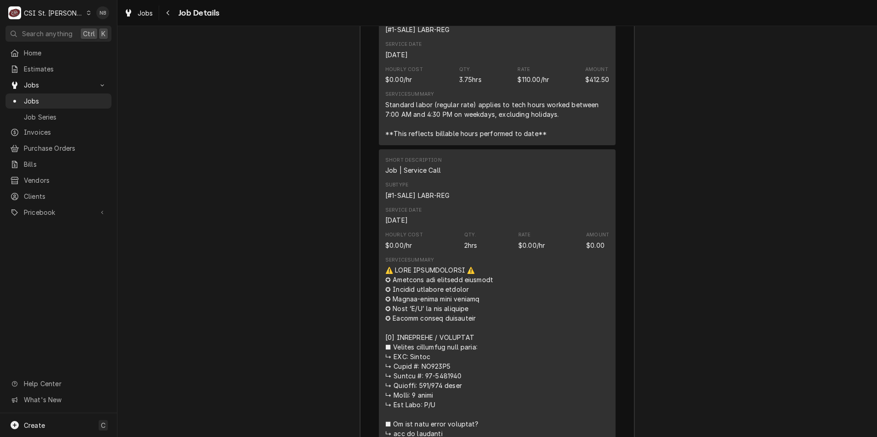
scroll to position [1621, 0]
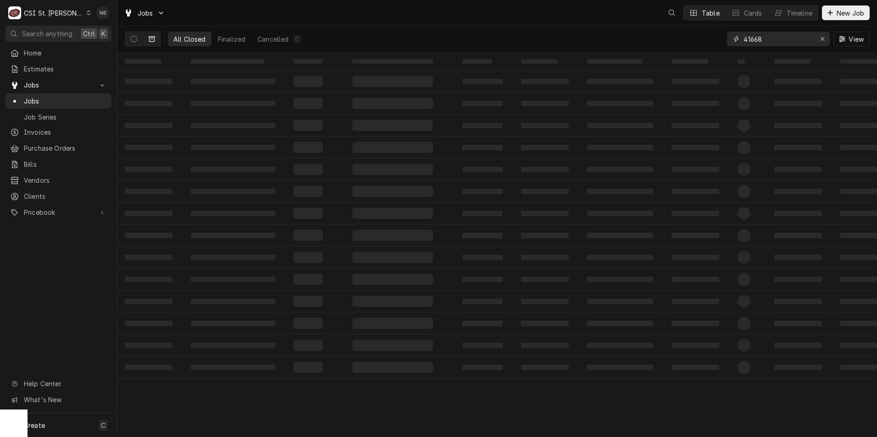
drag, startPoint x: 772, startPoint y: 39, endPoint x: 721, endPoint y: 54, distance: 53.0
click at [730, 44] on div "41668" at bounding box center [778, 39] width 103 height 15
type input "42778"
click at [138, 42] on button "Dynamic Content Wrapper" at bounding box center [133, 39] width 17 height 15
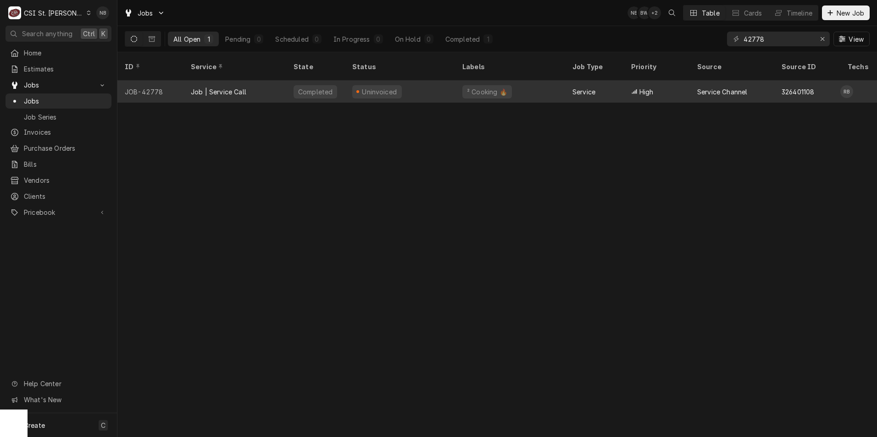
click at [425, 81] on div "Uninvoiced" at bounding box center [400, 92] width 110 height 22
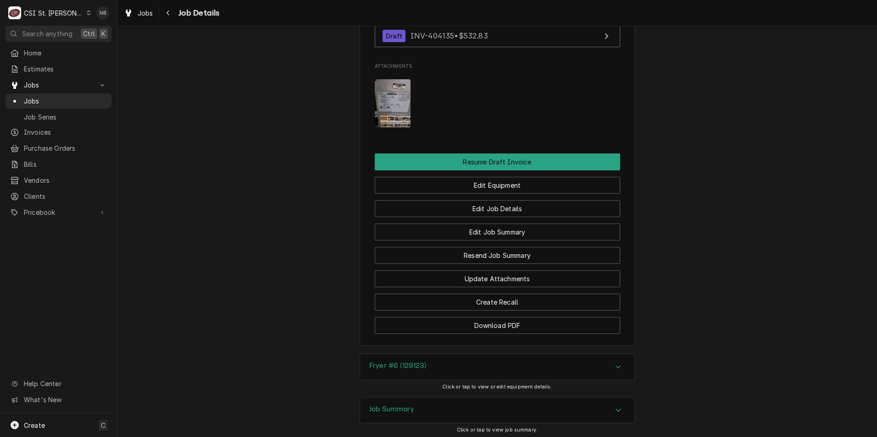
scroll to position [1344, 0]
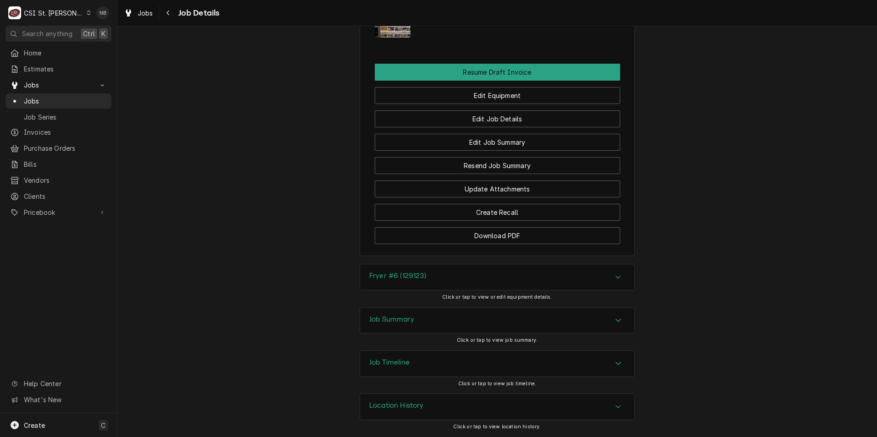
click at [551, 322] on div "Job Summary" at bounding box center [497, 321] width 274 height 26
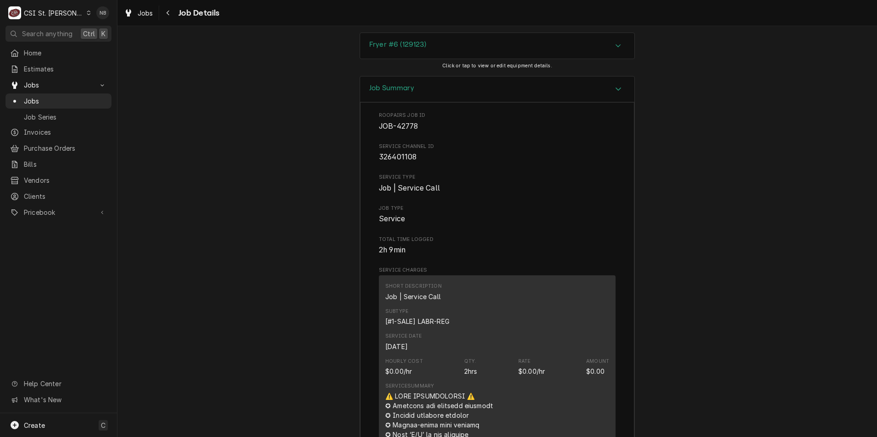
scroll to position [1757, 0]
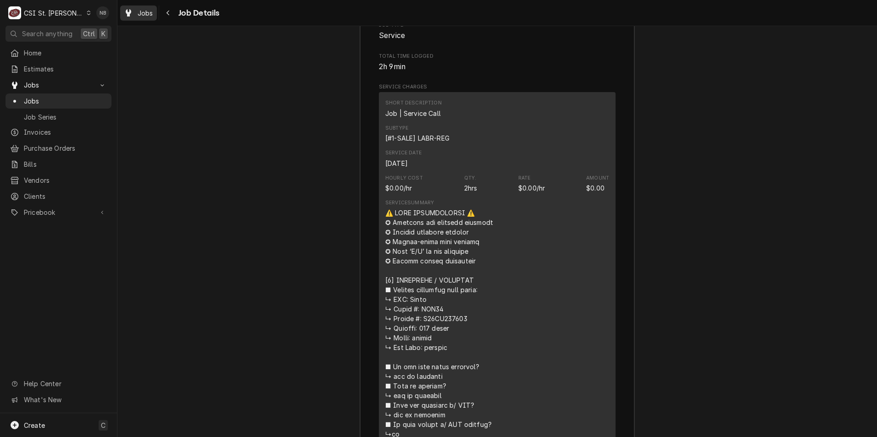
click at [140, 17] on span "Jobs" at bounding box center [146, 13] width 16 height 10
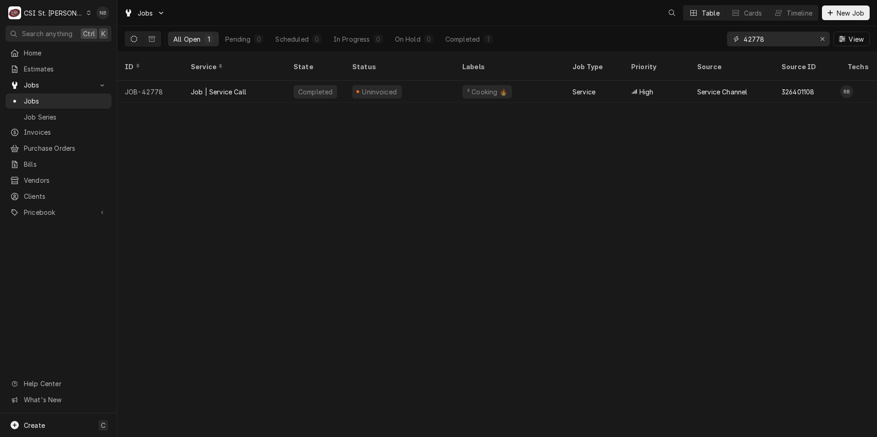
drag, startPoint x: 773, startPoint y: 38, endPoint x: 751, endPoint y: 41, distance: 21.8
click at [751, 41] on input "42778" at bounding box center [777, 39] width 69 height 15
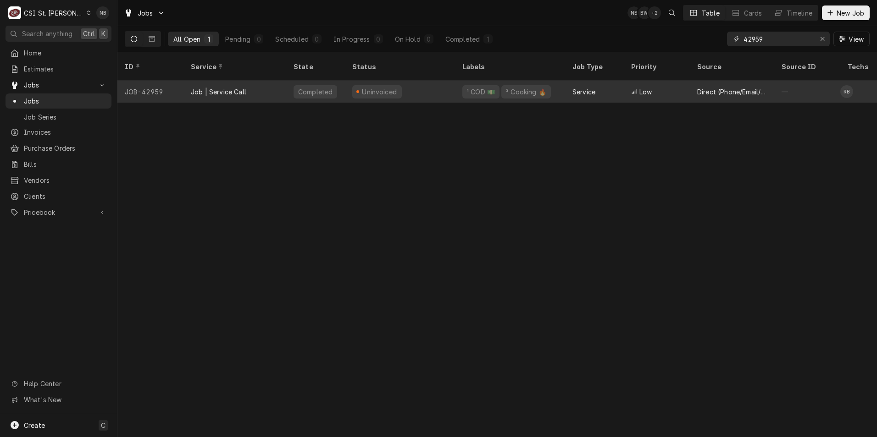
type input "42959"
click at [424, 81] on div "Uninvoiced" at bounding box center [400, 92] width 110 height 22
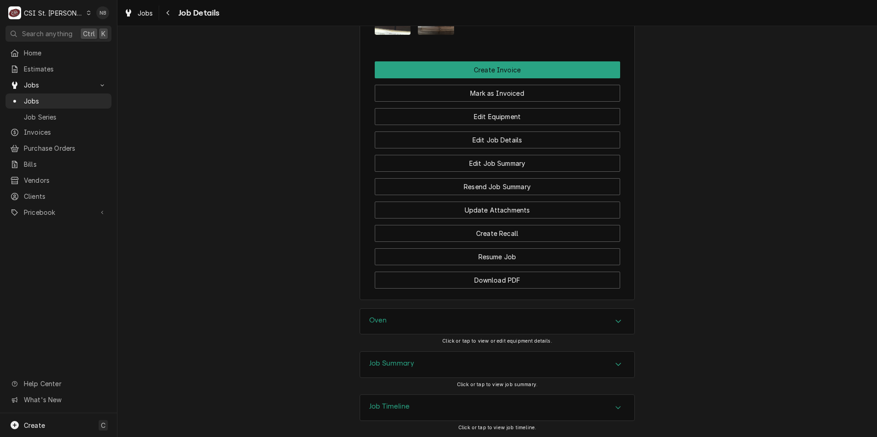
scroll to position [1091, 0]
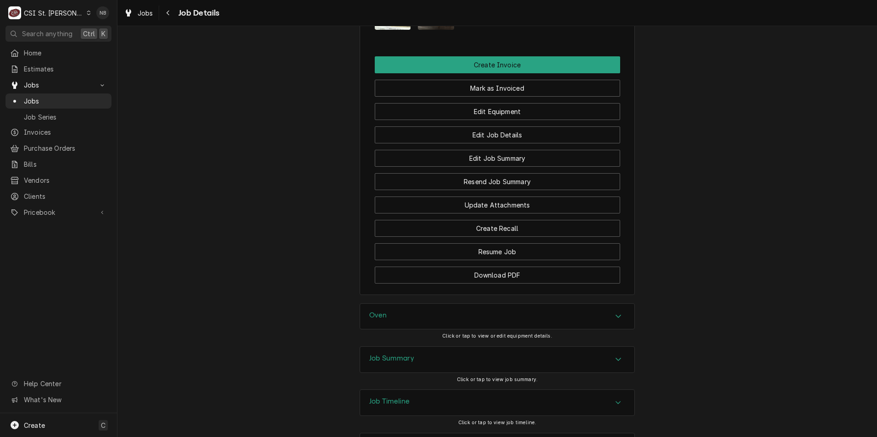
click at [552, 347] on div "Job Summary" at bounding box center [497, 360] width 274 height 26
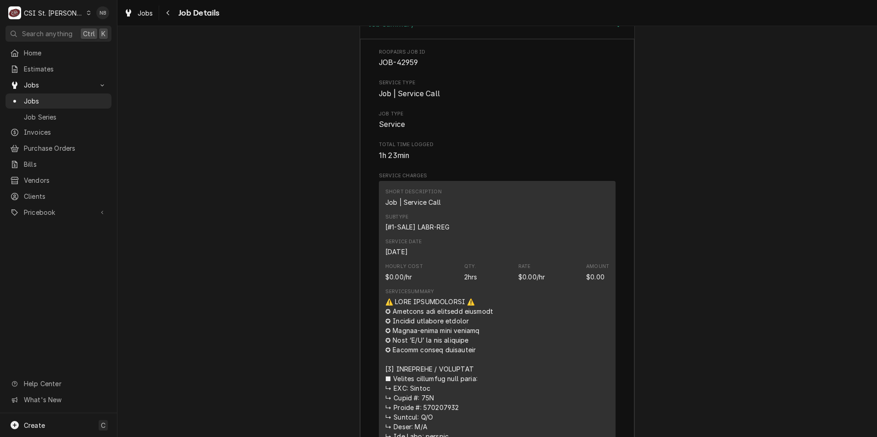
scroll to position [1550, 0]
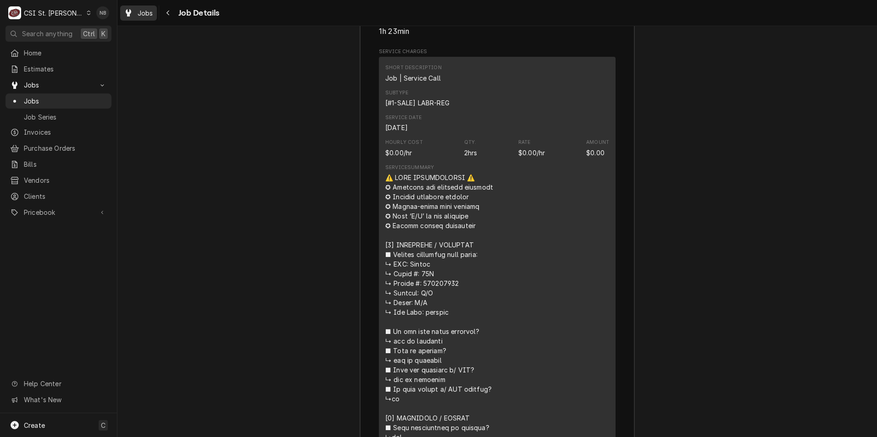
click at [147, 13] on span "Jobs" at bounding box center [146, 13] width 16 height 10
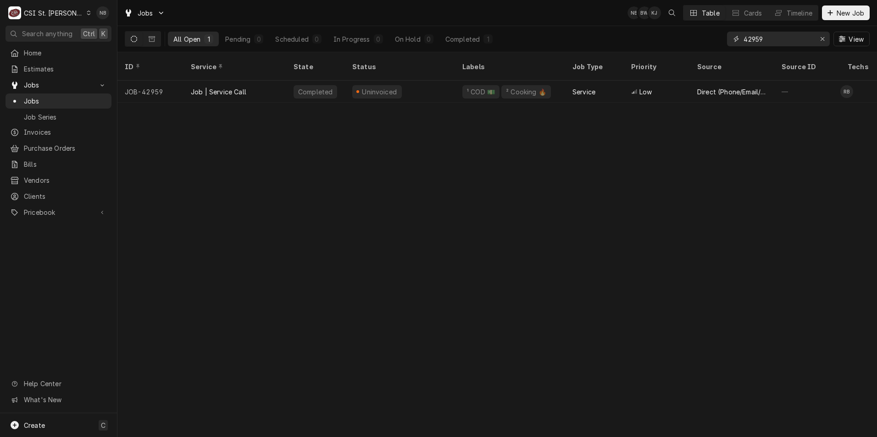
drag, startPoint x: 768, startPoint y: 36, endPoint x: 752, endPoint y: 43, distance: 17.5
click at [752, 43] on input "42959" at bounding box center [777, 39] width 69 height 15
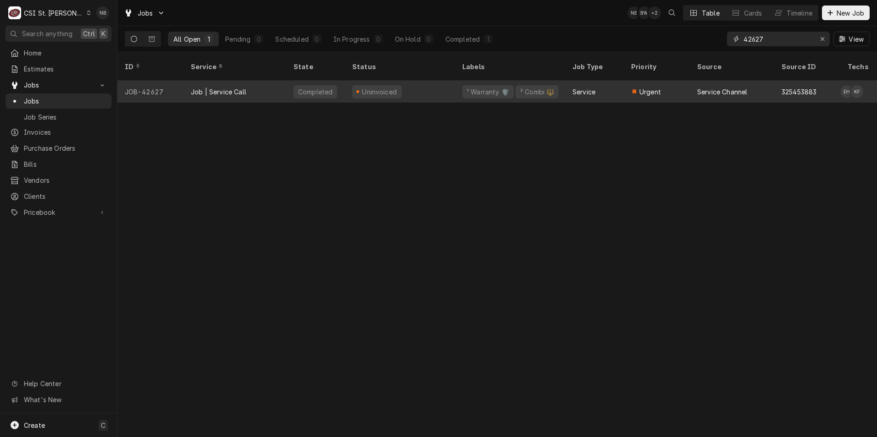
type input "42627"
click at [451, 83] on div "Uninvoiced" at bounding box center [400, 92] width 110 height 22
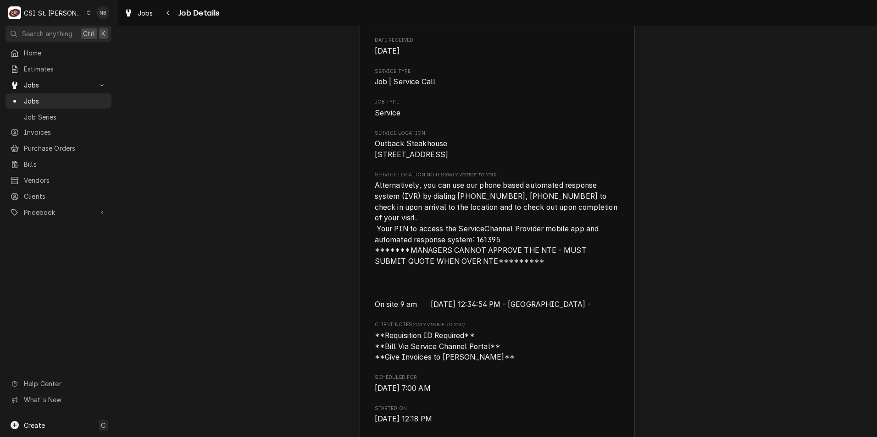
scroll to position [275, 0]
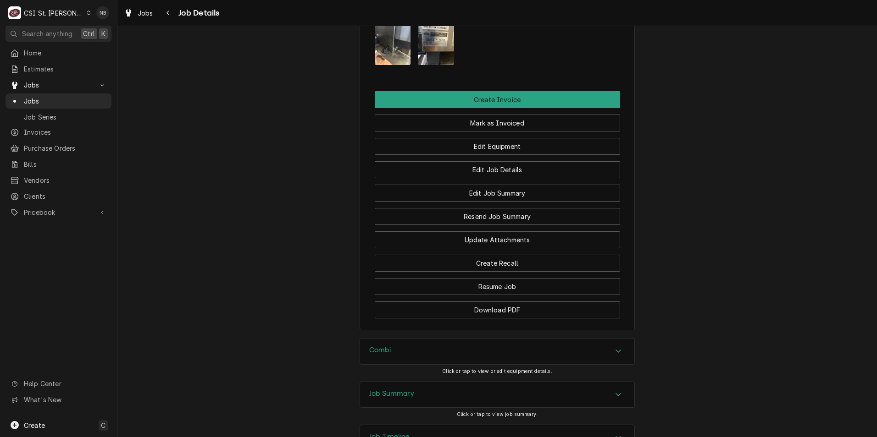
scroll to position [1371, 0]
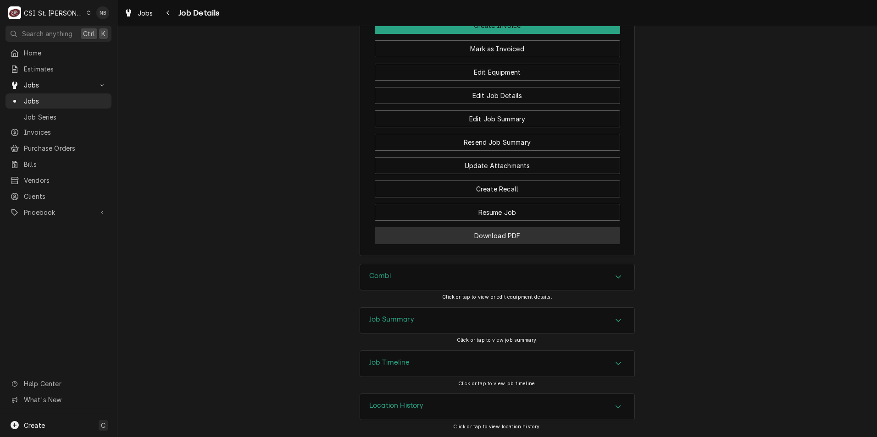
click at [505, 232] on button "Download PDF" at bounding box center [497, 235] width 245 height 17
click at [564, 236] on button "Download PDF" at bounding box center [497, 235] width 245 height 17
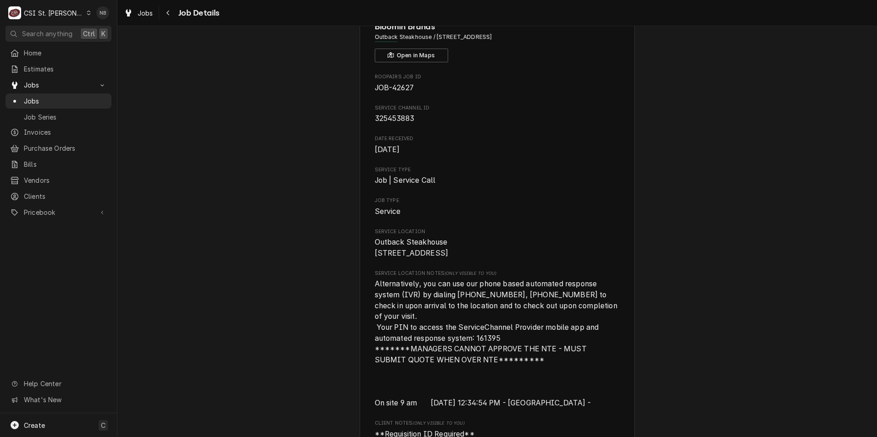
scroll to position [0, 0]
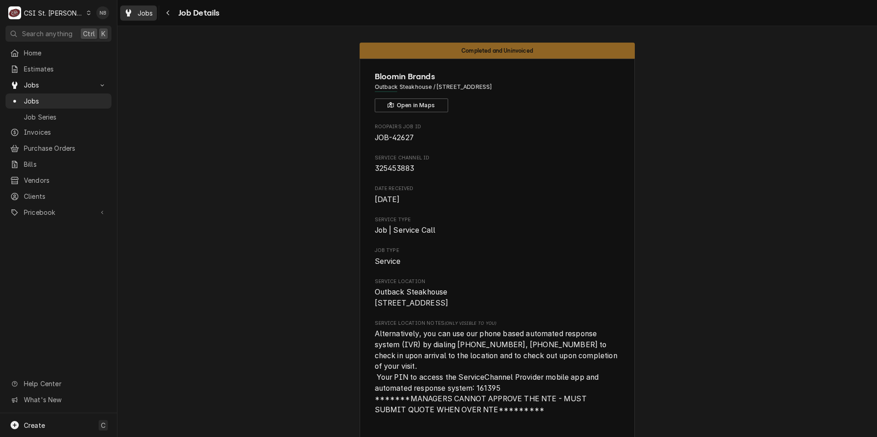
click at [143, 14] on span "Jobs" at bounding box center [146, 13] width 16 height 10
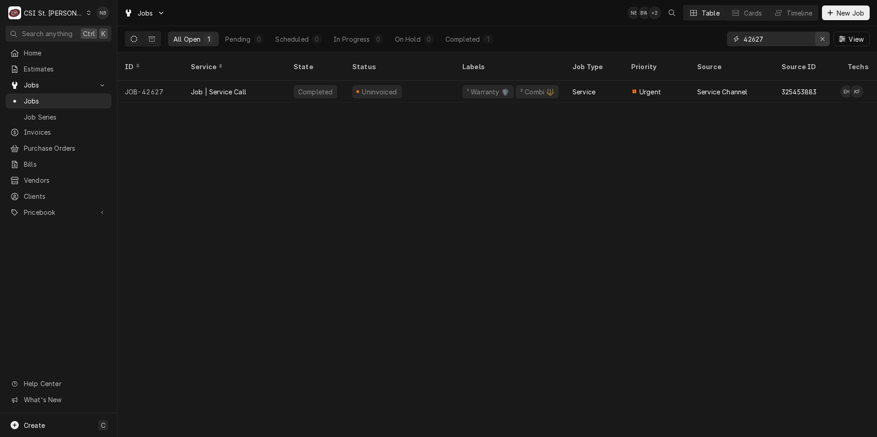
click at [820, 36] on icon "Erase input" at bounding box center [822, 39] width 5 height 6
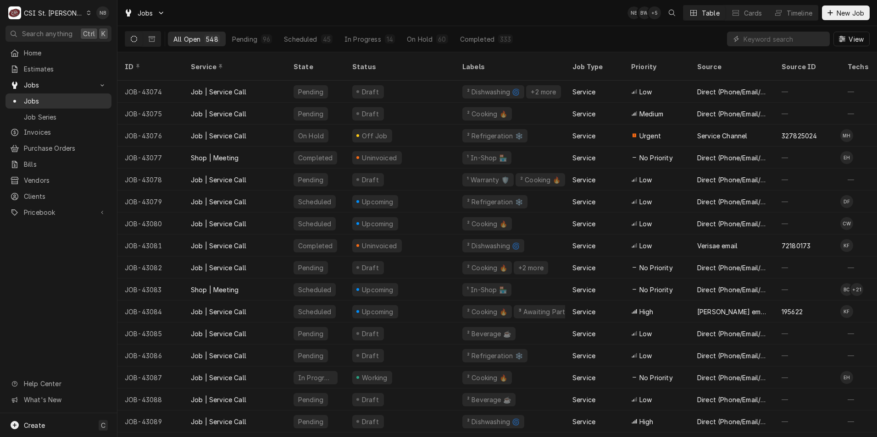
click at [78, 96] on span "Jobs" at bounding box center [65, 101] width 83 height 10
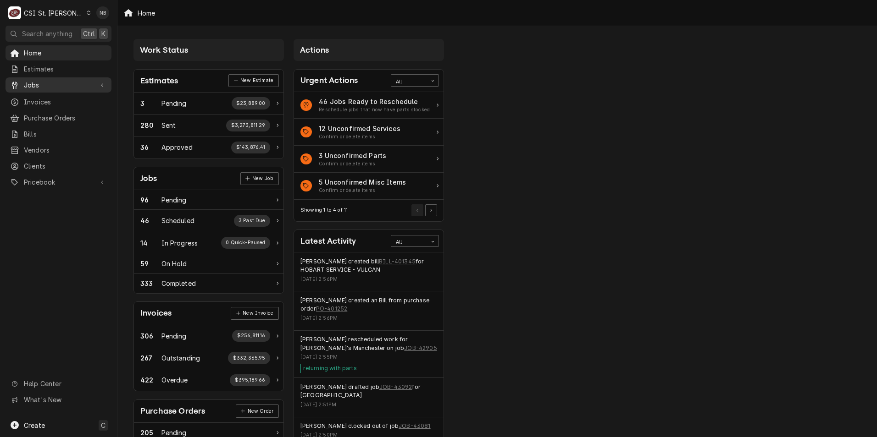
click at [55, 77] on link "Jobs" at bounding box center [59, 84] width 106 height 15
click at [56, 98] on span "Jobs" at bounding box center [65, 101] width 83 height 10
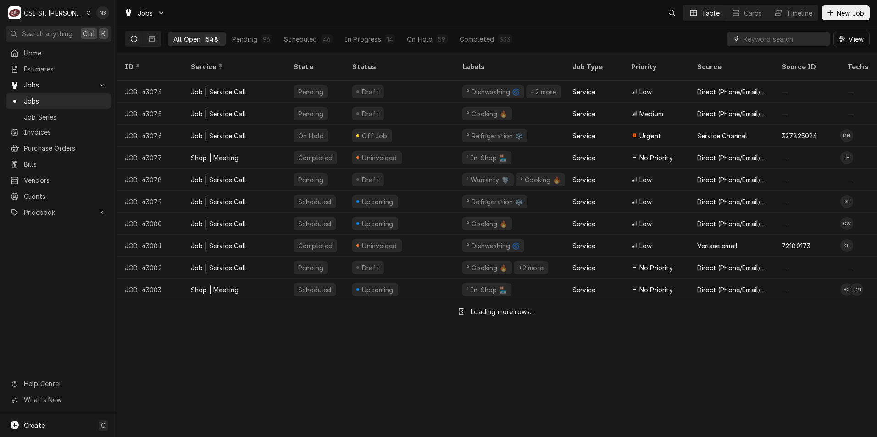
click at [773, 39] on input "Dynamic Content Wrapper" at bounding box center [784, 39] width 82 height 15
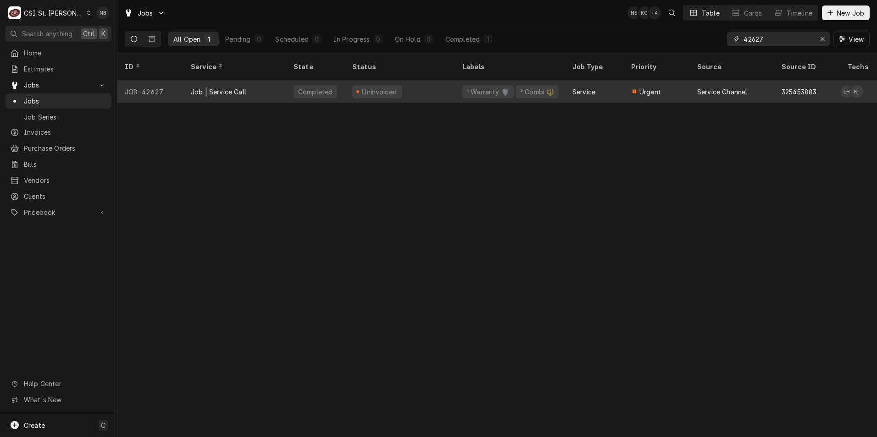
type input "42627"
click at [439, 84] on div "Uninvoiced" at bounding box center [400, 92] width 110 height 22
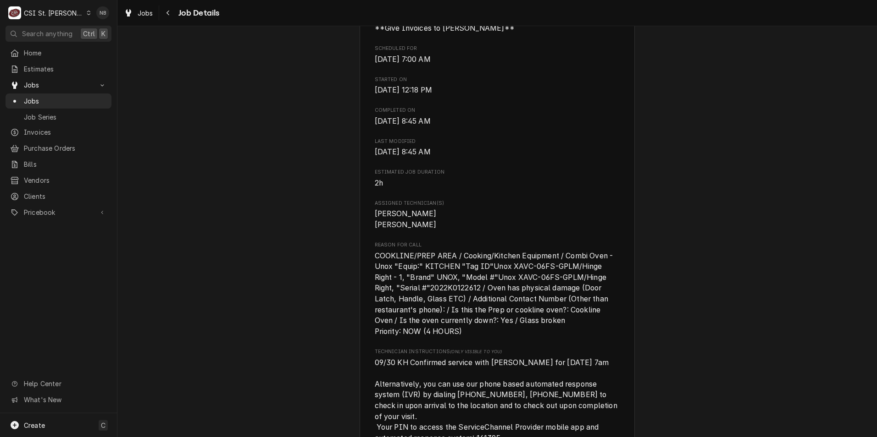
scroll to position [550, 0]
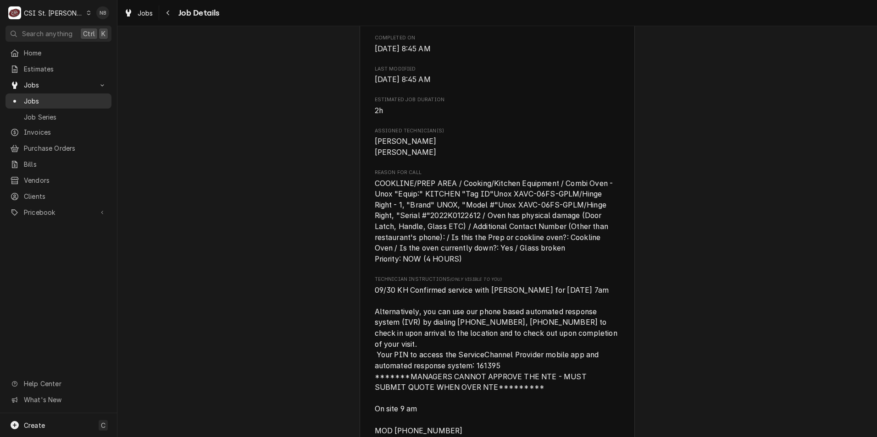
click at [76, 97] on span "Jobs" at bounding box center [65, 101] width 83 height 10
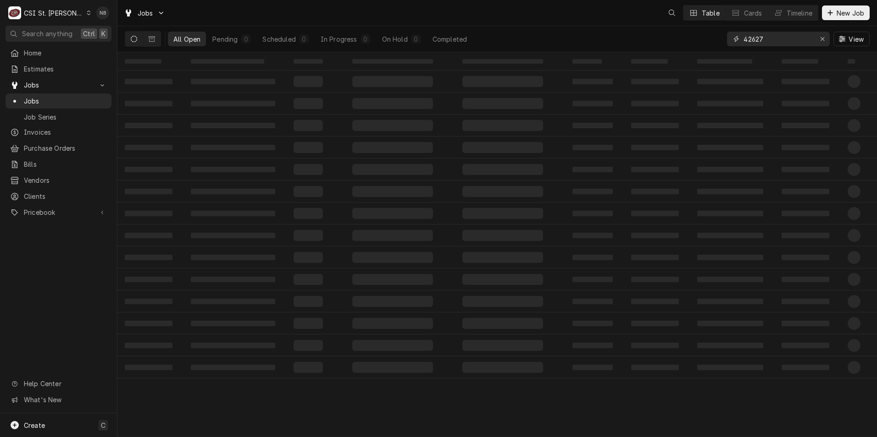
drag, startPoint x: 768, startPoint y: 43, endPoint x: 638, endPoint y: 25, distance: 130.6
click at [639, 25] on div "Jobs Table Cards Timeline New Job All Open Pending 0 Scheduled 0 In Progress 0 …" at bounding box center [496, 26] width 759 height 52
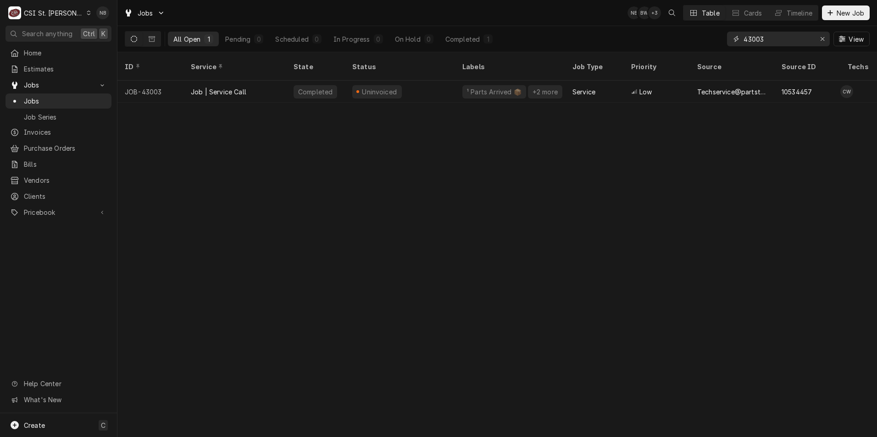
type input "43003"
click at [399, 83] on div "Uninvoiced" at bounding box center [400, 92] width 110 height 22
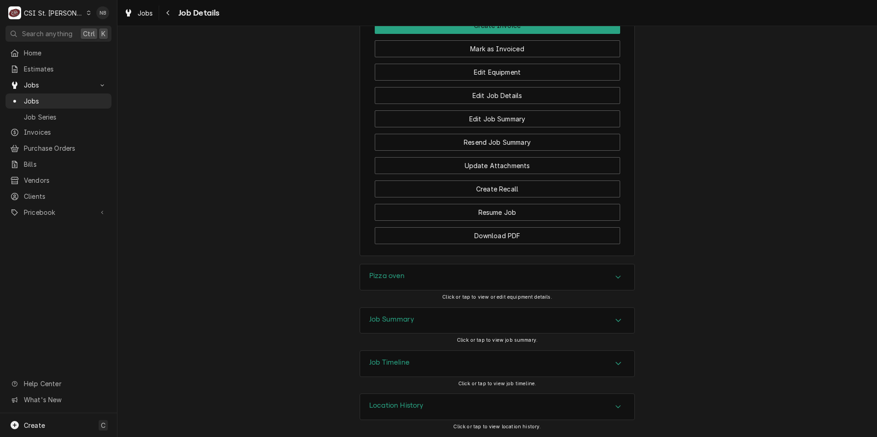
scroll to position [1117, 0]
click at [544, 317] on div "Job Summary" at bounding box center [497, 321] width 274 height 26
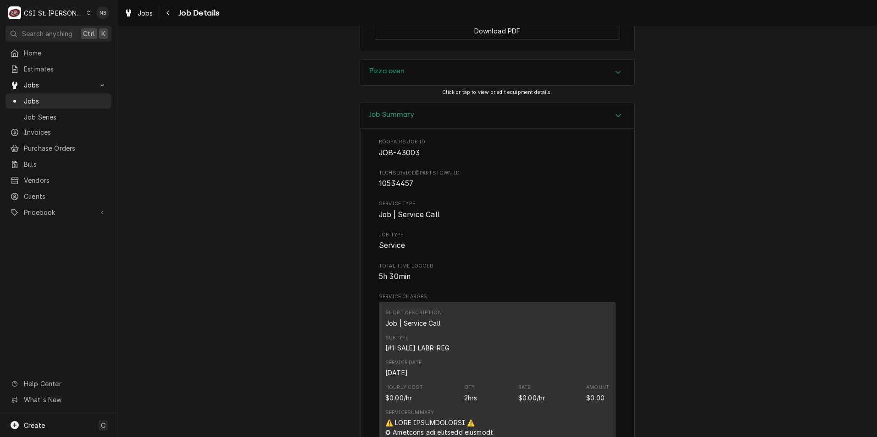
click at [475, 129] on div "Job Summary" at bounding box center [497, 116] width 274 height 26
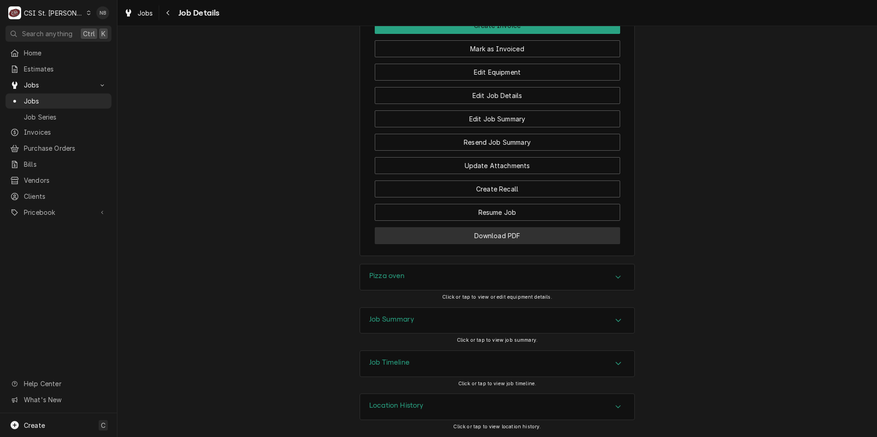
click at [482, 238] on button "Download PDF" at bounding box center [497, 235] width 245 height 17
click at [139, 15] on span "Jobs" at bounding box center [146, 13] width 16 height 10
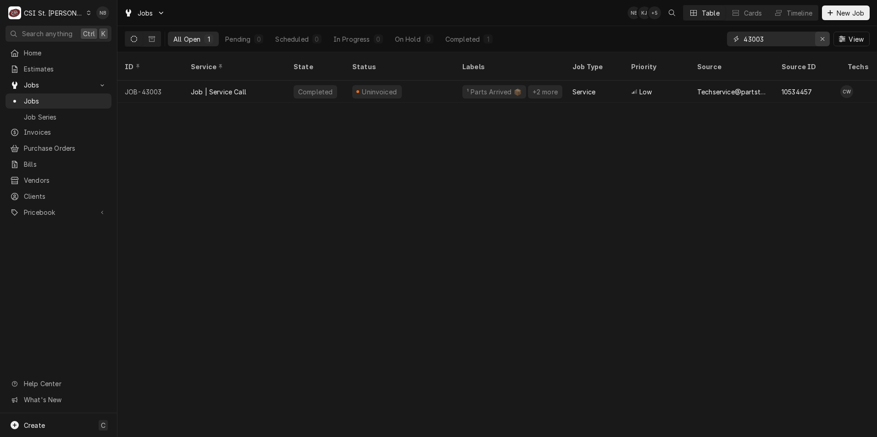
click at [822, 37] on icon "Erase input" at bounding box center [822, 39] width 5 height 6
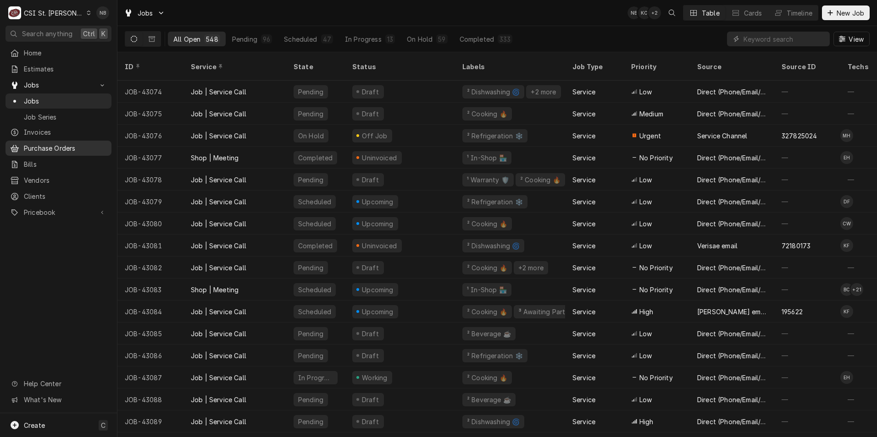
click at [67, 144] on span "Purchase Orders" at bounding box center [65, 149] width 83 height 10
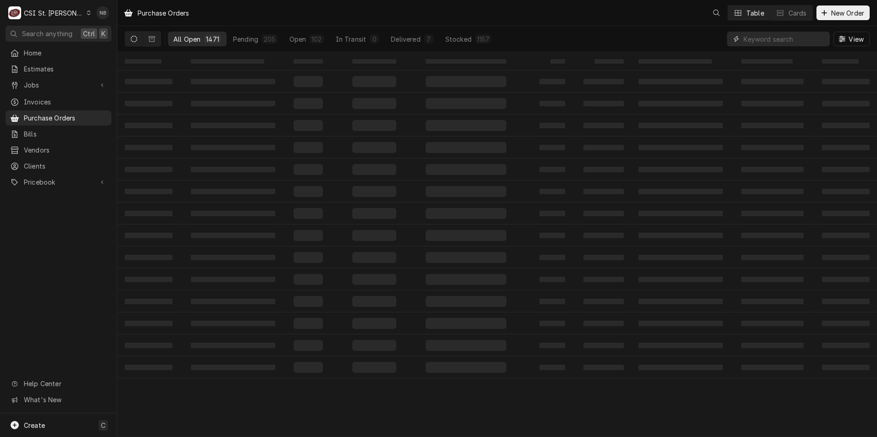
click at [775, 36] on input "Dynamic Content Wrapper" at bounding box center [784, 39] width 82 height 15
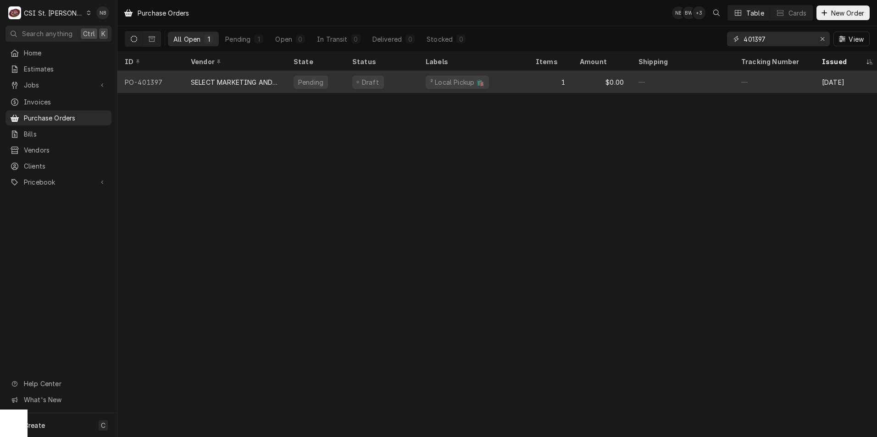
type input "401397"
click at [386, 85] on div "Draft" at bounding box center [381, 82] width 73 height 22
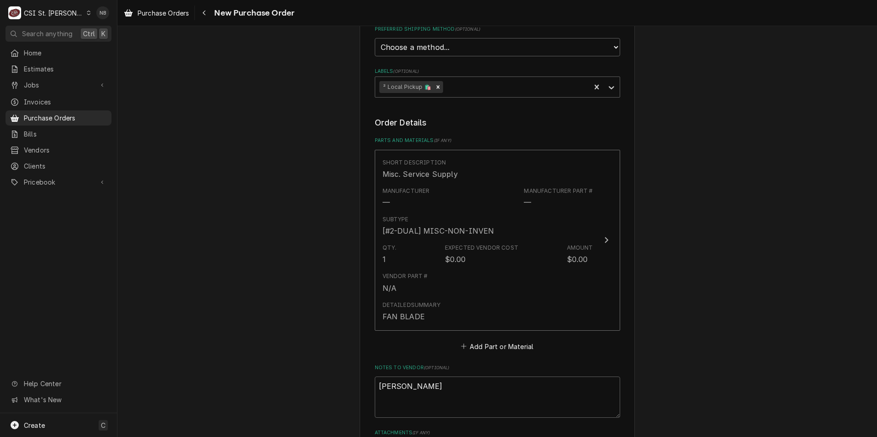
scroll to position [321, 0]
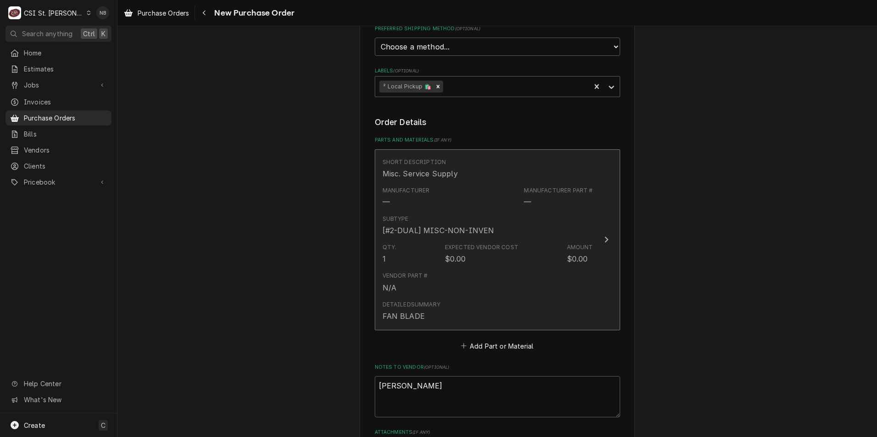
click at [525, 278] on div "Vendor Part # N/A" at bounding box center [487, 282] width 210 height 28
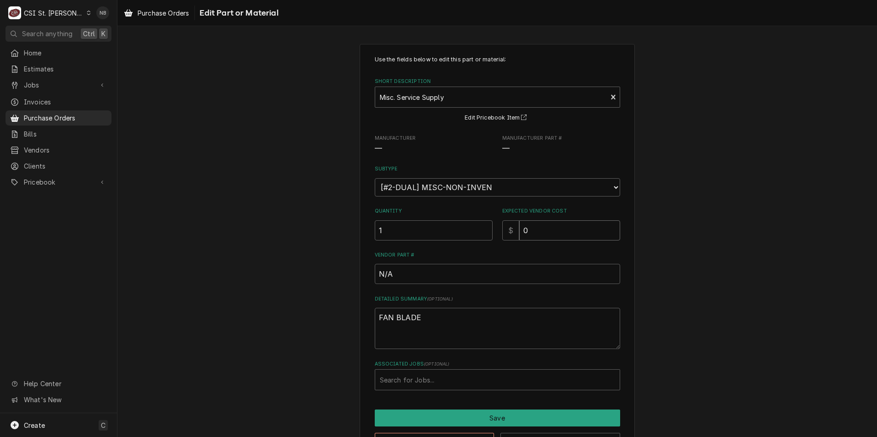
click at [557, 234] on input "0" at bounding box center [569, 231] width 101 height 20
type textarea "x"
type input "6"
type textarea "x"
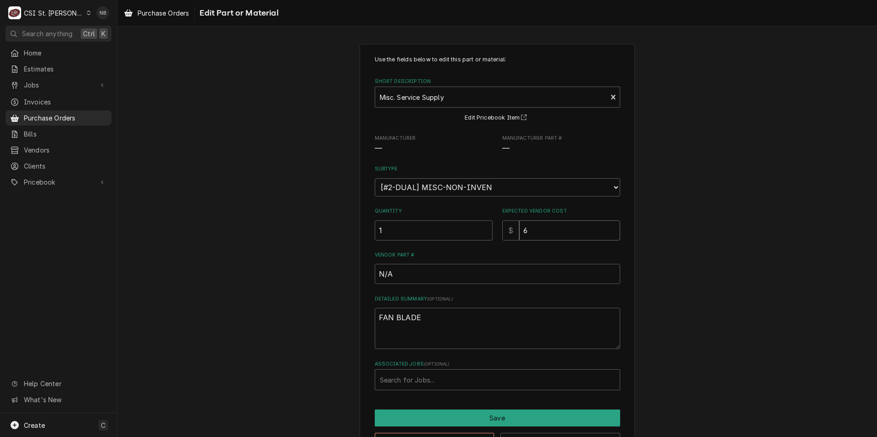
type input "64"
type textarea "x"
type input "64.6"
type textarea "x"
type input "64.68"
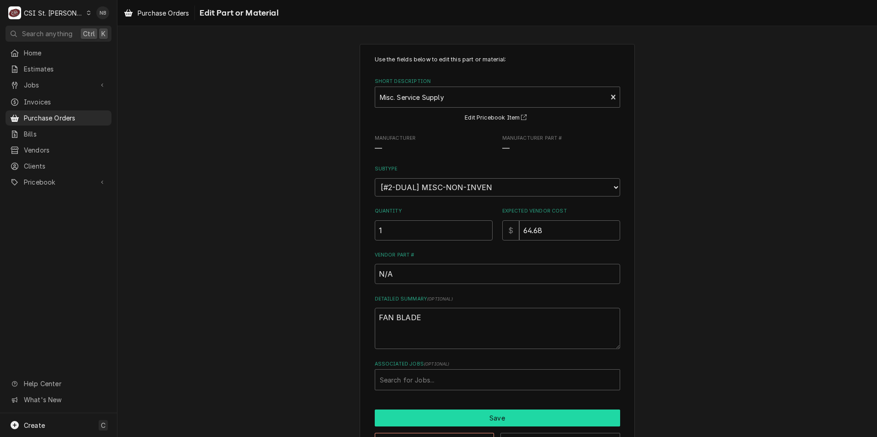
click at [484, 421] on button "Save" at bounding box center [497, 418] width 245 height 17
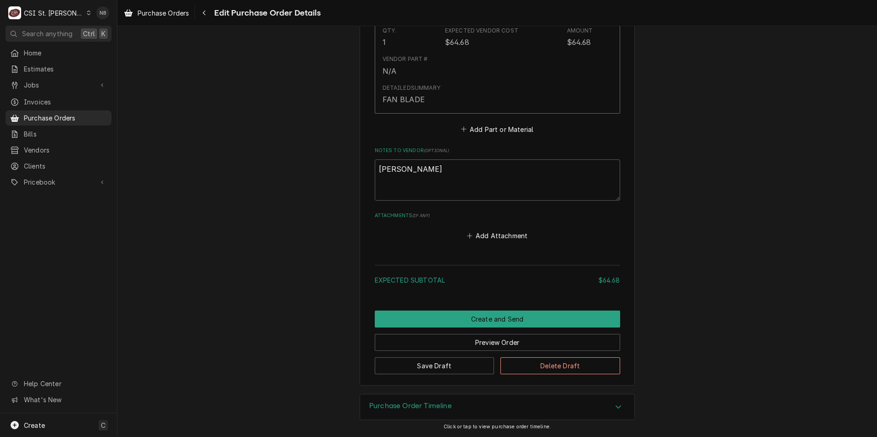
scroll to position [354, 0]
click at [526, 417] on div "Purchase Order Timeline" at bounding box center [497, 408] width 274 height 26
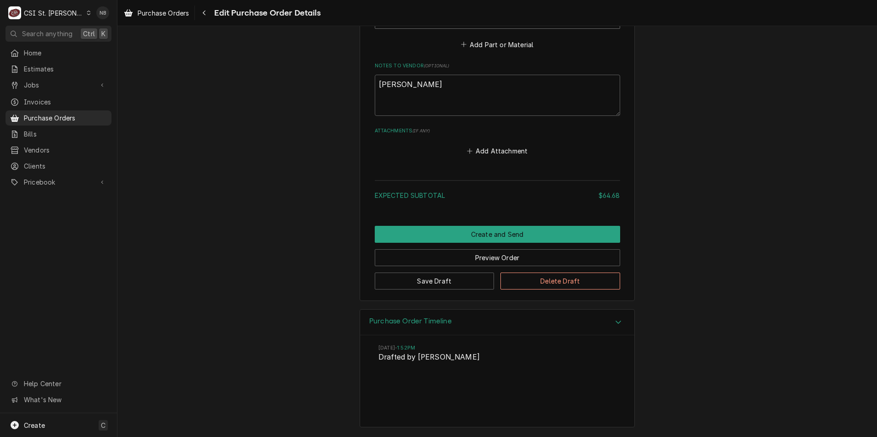
click at [540, 322] on div "Purchase Order Timeline" at bounding box center [497, 323] width 274 height 26
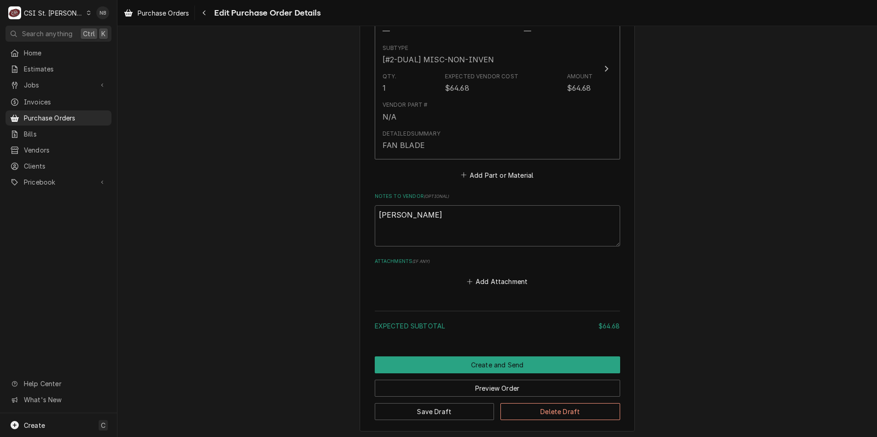
scroll to position [400, 0]
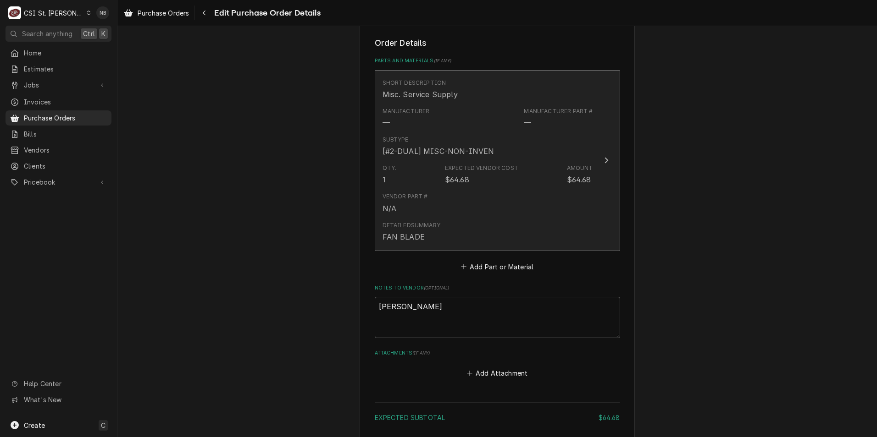
click at [554, 197] on div "Vendor Part # N/A" at bounding box center [487, 203] width 210 height 28
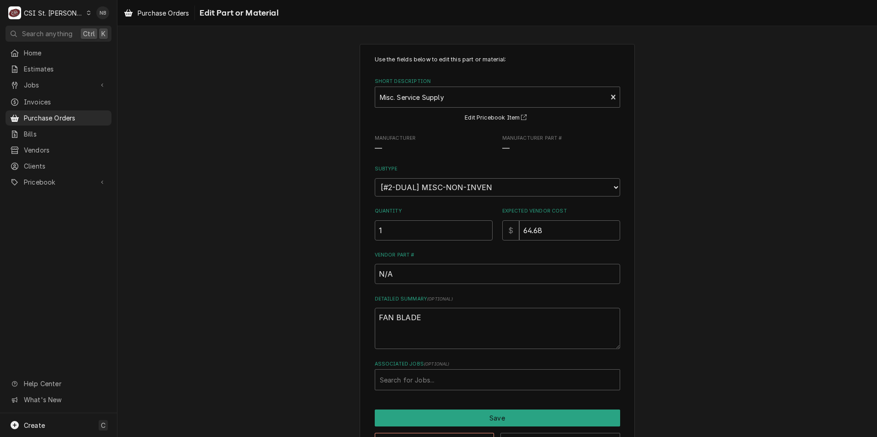
click at [713, 272] on div "Use the fields below to edit this part or material: Short Description Misc. Ser…" at bounding box center [496, 253] width 759 height 434
type textarea "x"
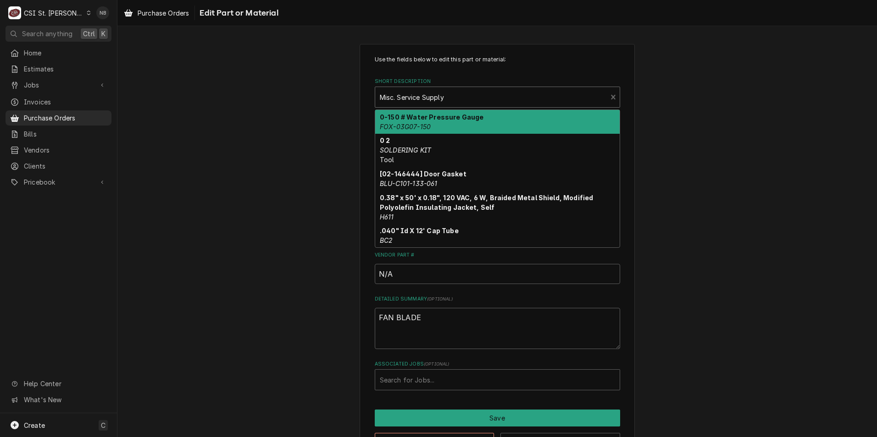
click at [491, 94] on div "Short Description" at bounding box center [491, 97] width 223 height 17
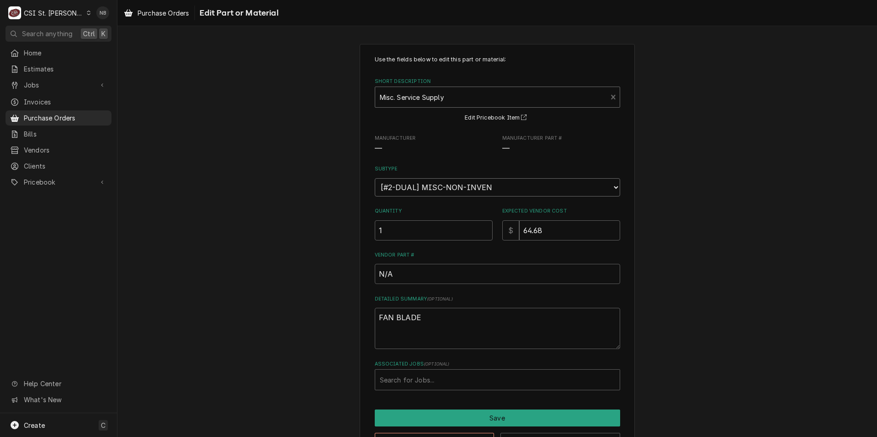
click at [481, 193] on select "Choose a subtype... [#2-DUAL] AFTERHRS-WH-CHG-2 [#2-DUAL] BEV-EQUIP [#2-DUAL] B…" at bounding box center [497, 187] width 245 height 18
select select "5"
click at [375, 178] on select "Choose a subtype... [#2-DUAL] AFTERHRS-WH-CHG-2 [#2-DUAL] BEV-EQUIP [#2-DUAL] B…" at bounding box center [497, 187] width 245 height 18
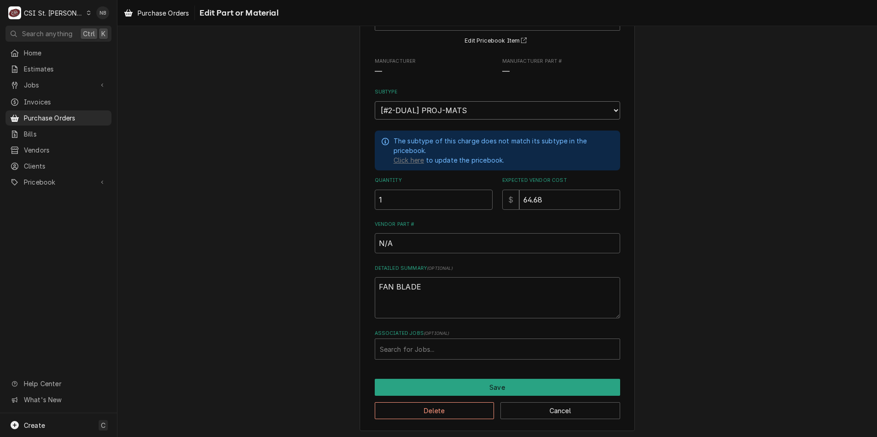
scroll to position [77, 0]
drag, startPoint x: 409, startPoint y: 239, endPoint x: 189, endPoint y: 224, distance: 220.6
click at [190, 225] on div "Use the fields below to edit this part or material: Short Description Misc. Ser…" at bounding box center [496, 198] width 759 height 481
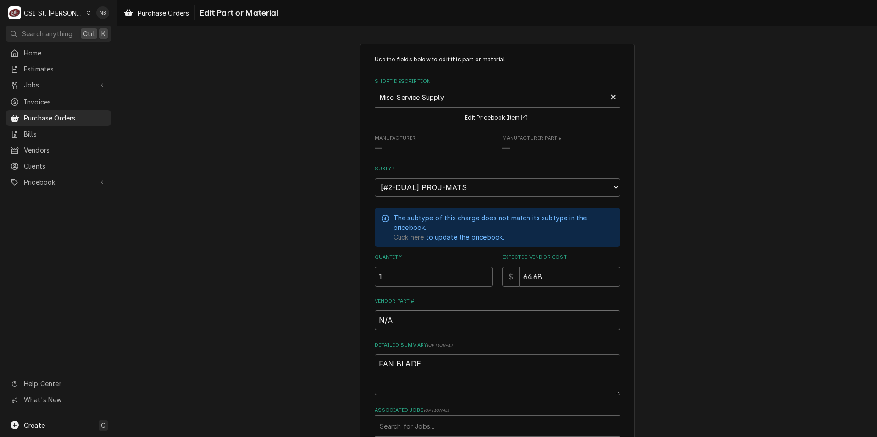
type textarea "x"
type input "1"
type textarea "x"
type input "18"
type textarea "x"
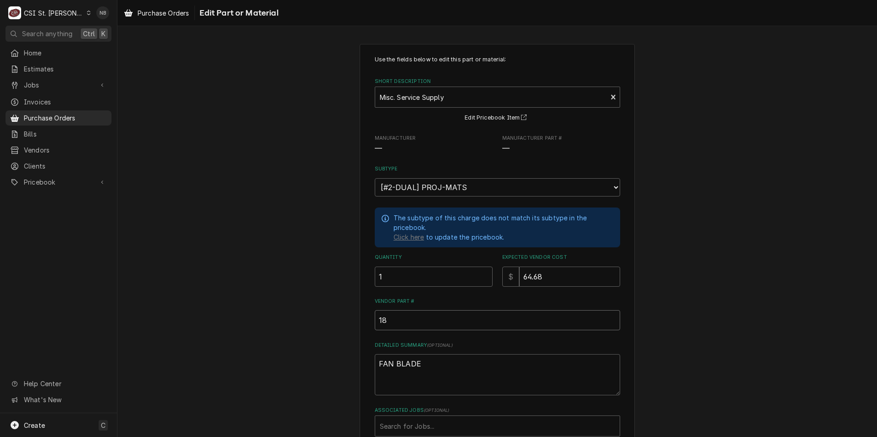
type input "18."
type textarea "x"
type input "18"
type textarea "x"
type input "18-"
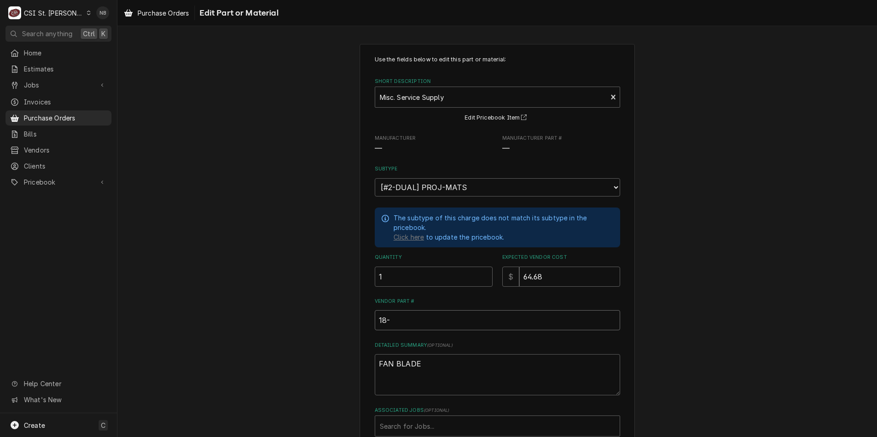
type textarea "x"
type input "18-8"
type textarea "x"
type input "18-88"
type textarea "x"
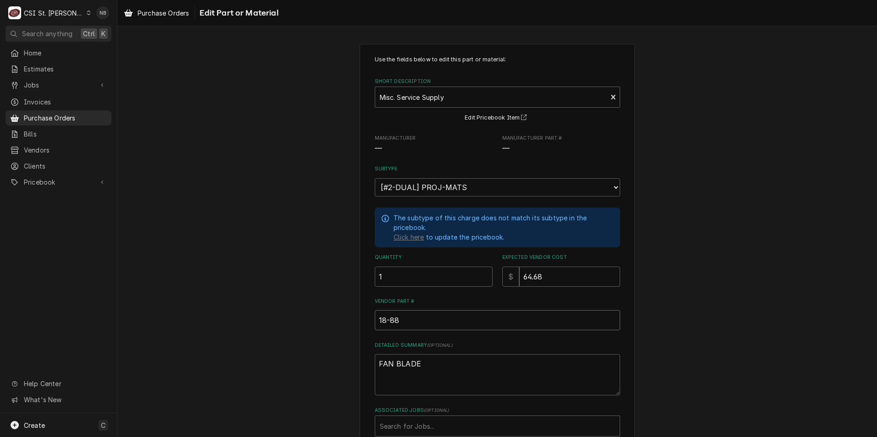
type input "18-882"
type textarea "x"
type input "18-882-"
type textarea "x"
type input "18-882"
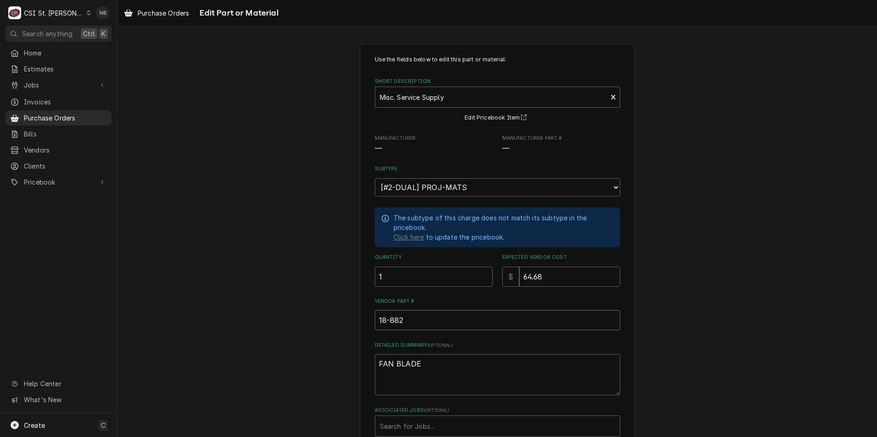
type textarea "x"
type input "18-88"
type textarea "x"
type input "18-888"
type textarea "x"
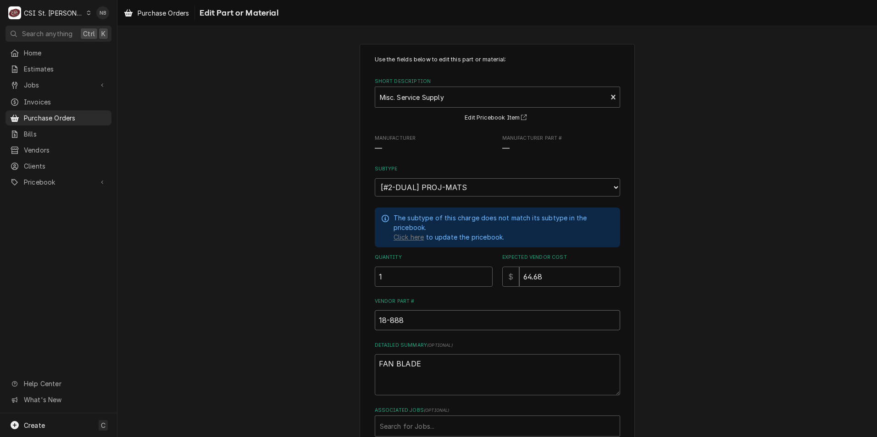
type input "18-8882"
type textarea "x"
type input "18-8882-"
type textarea "x"
type input "18-8882-0"
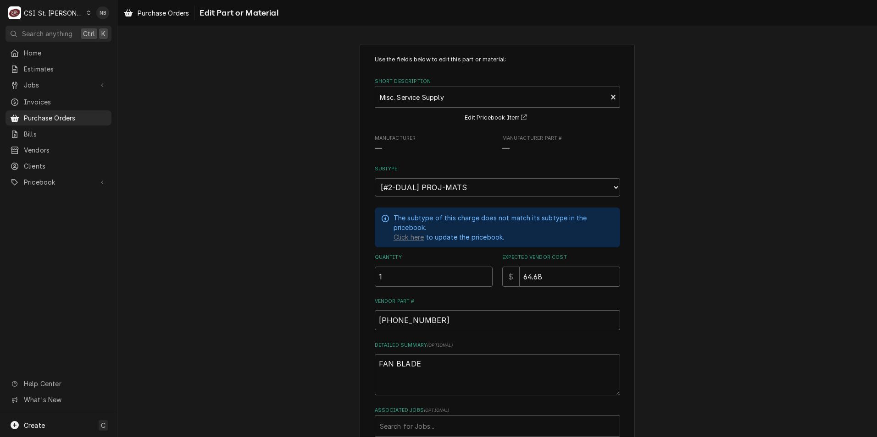
type textarea "x"
drag, startPoint x: 424, startPoint y: 315, endPoint x: 199, endPoint y: 300, distance: 225.2
click at [279, 300] on div "Use the fields below to edit this part or material: Short Description Misc. Ser…" at bounding box center [496, 276] width 759 height 481
type input "18-8882-01"
click at [437, 101] on div "Short Description" at bounding box center [491, 97] width 223 height 17
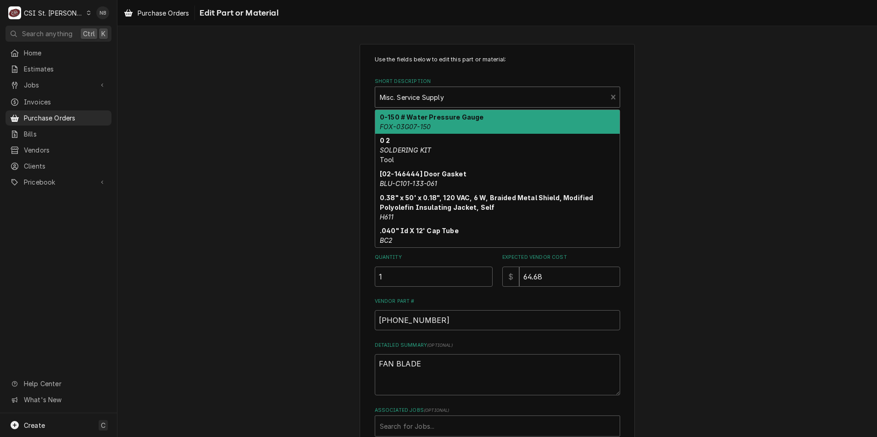
paste input "[PHONE_NUMBER]"
type input "[PHONE_NUMBER]"
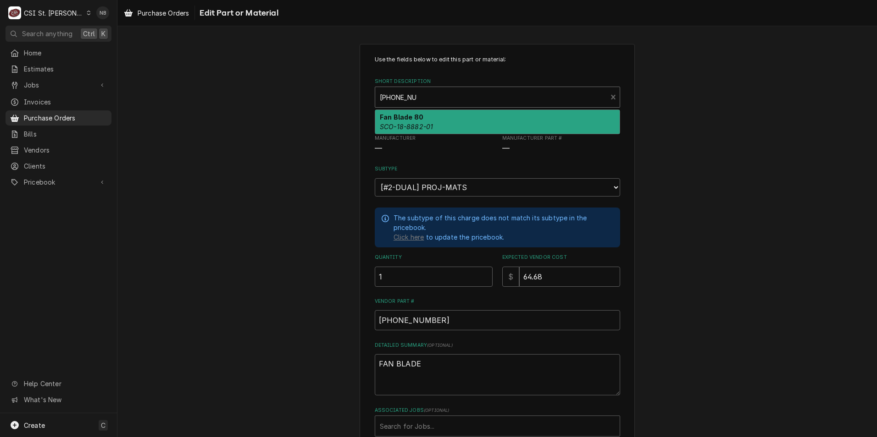
click at [428, 125] on em "SCO-18-8882-01" at bounding box center [406, 127] width 53 height 8
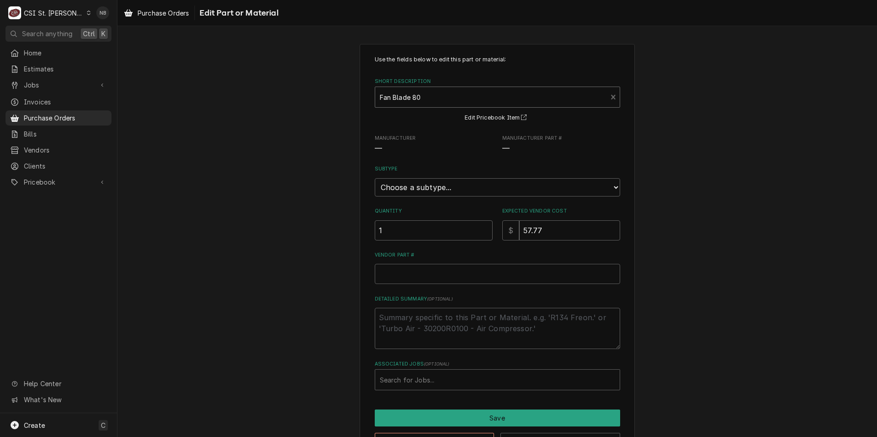
type textarea "x"
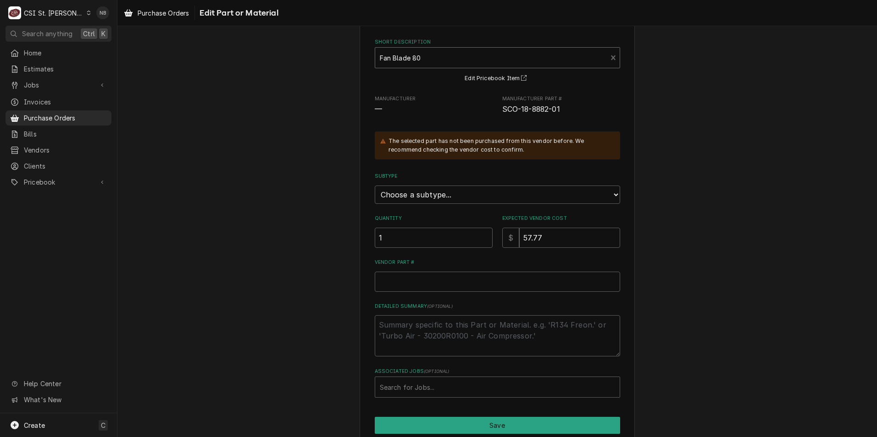
scroll to position [79, 0]
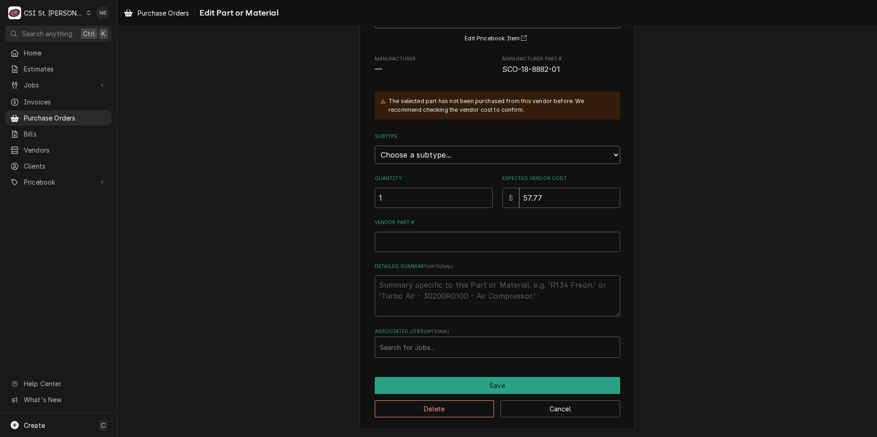
click at [451, 157] on select "Choose a subtype... [#2-DUAL] AFTERHRS-WH-CHG-2 [#2-DUAL] BEV-EQUIP [#2-DUAL] B…" at bounding box center [497, 155] width 245 height 18
select select "5"
click at [375, 146] on select "Choose a subtype... [#2-DUAL] AFTERHRS-WH-CHG-2 [#2-DUAL] BEV-EQUIP [#2-DUAL] B…" at bounding box center [497, 155] width 245 height 18
drag, startPoint x: 566, startPoint y: 201, endPoint x: 314, endPoint y: 176, distance: 253.5
click at [315, 177] on div "Use the fields below to edit this part or material: Short Description Fan Blade…" at bounding box center [496, 196] width 759 height 481
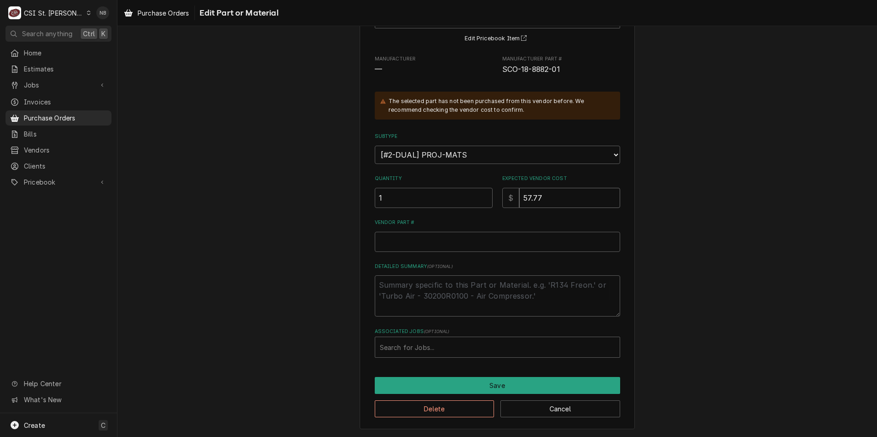
type textarea "x"
type input "6"
type textarea "x"
type input "64"
type textarea "x"
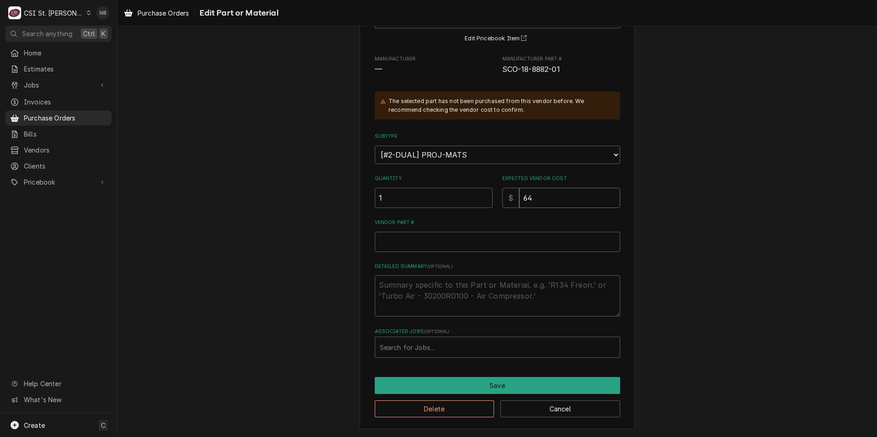
type input "64.6"
type textarea "x"
type input "64.68"
click at [420, 244] on input "Vendor Part #" at bounding box center [497, 242] width 245 height 20
paste input "18-8882-01"
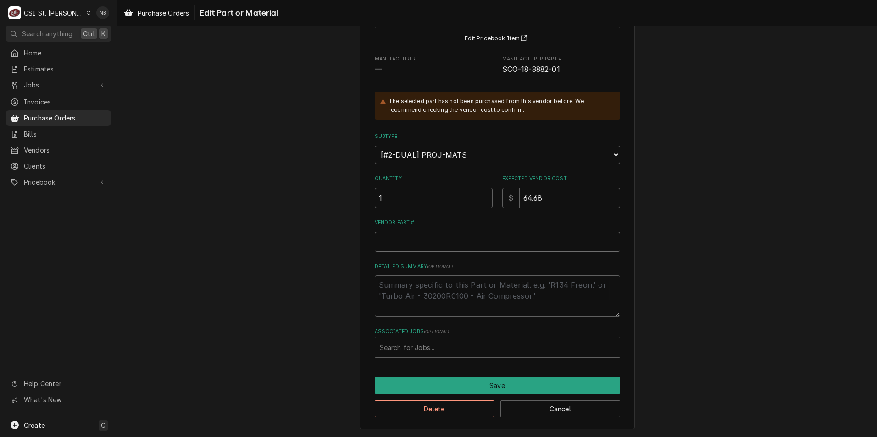
type textarea "x"
type input "18-8882-01"
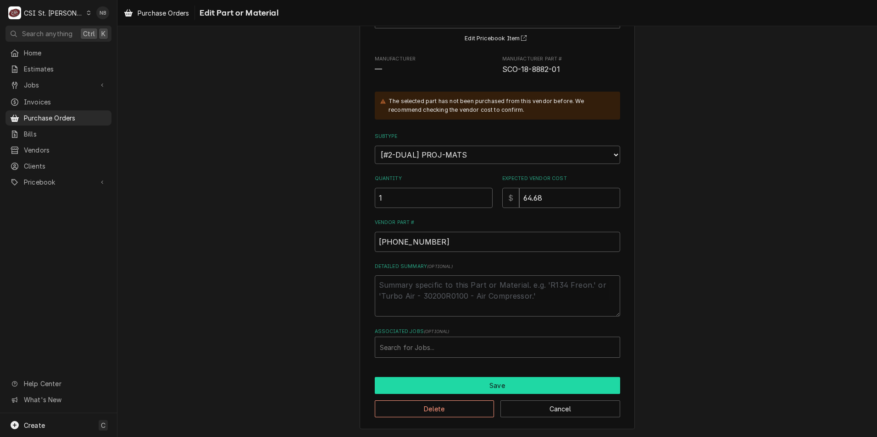
click at [486, 384] on button "Save" at bounding box center [497, 385] width 245 height 17
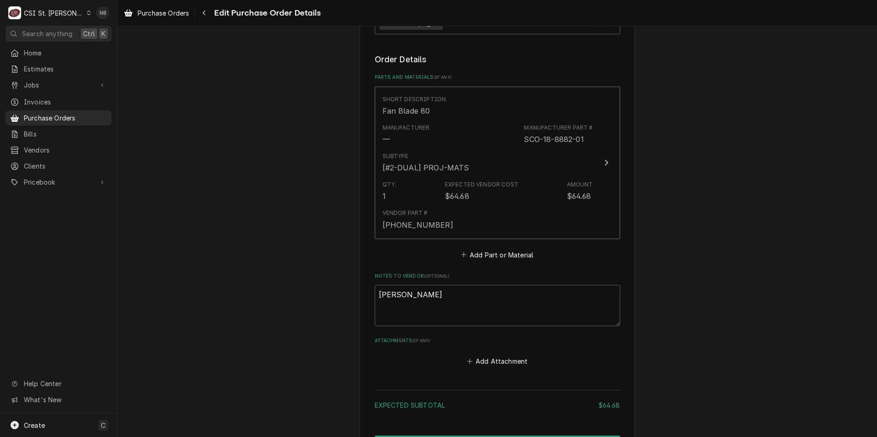
scroll to position [372, 0]
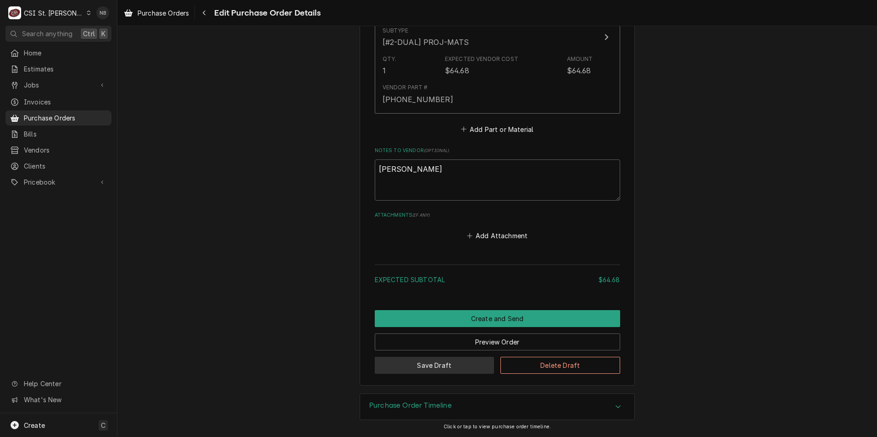
click at [438, 367] on button "Save Draft" at bounding box center [435, 365] width 120 height 17
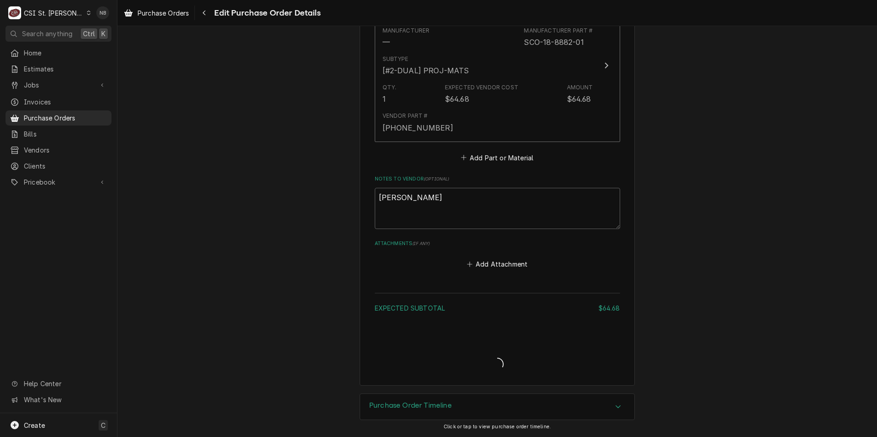
type textarea "x"
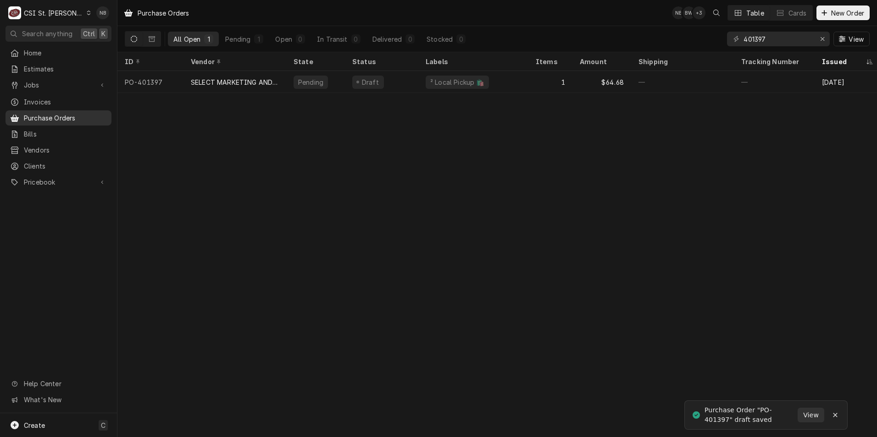
click at [60, 116] on span "Purchase Orders" at bounding box center [65, 118] width 83 height 10
click at [821, 39] on icon "Erase input" at bounding box center [822, 39] width 5 height 6
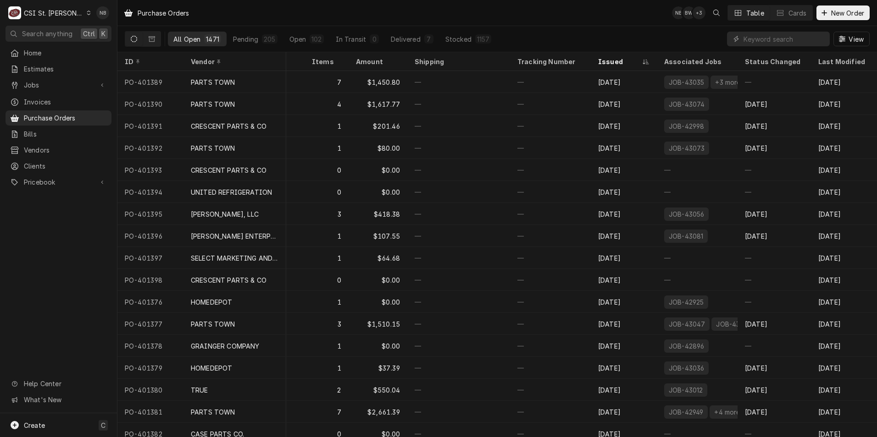
scroll to position [0, 231]
click at [64, 88] on link "Jobs" at bounding box center [59, 84] width 106 height 15
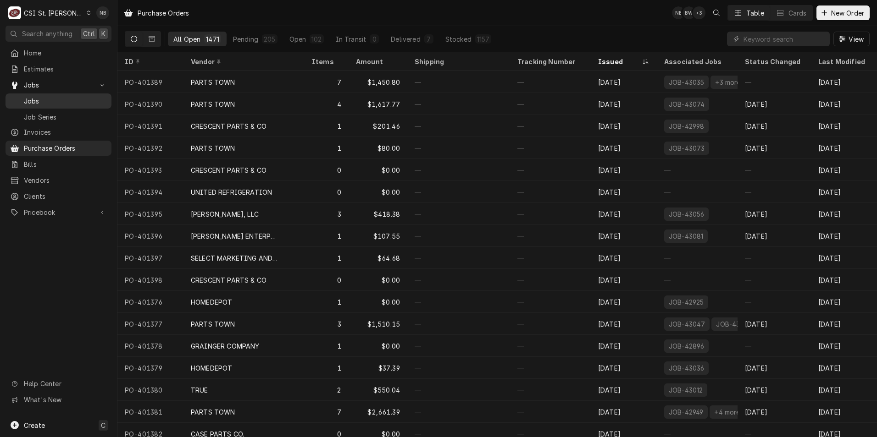
click at [60, 100] on span "Jobs" at bounding box center [65, 101] width 83 height 10
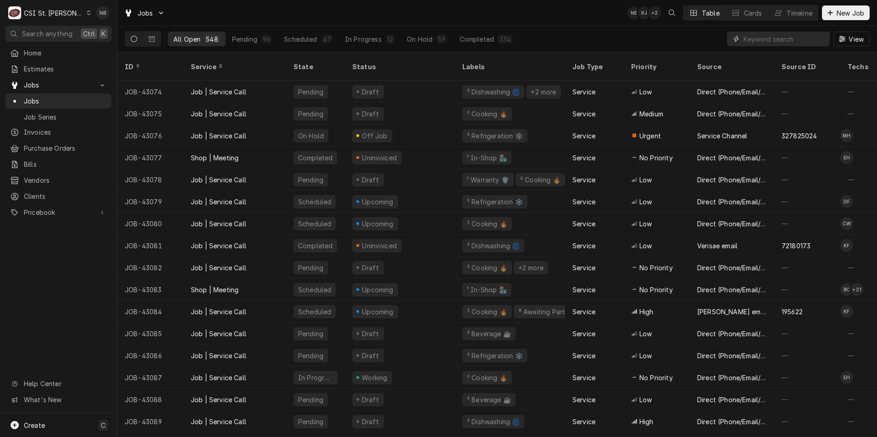
click at [792, 40] on input "Dynamic Content Wrapper" at bounding box center [784, 39] width 82 height 15
click at [785, 39] on input "Dynamic Content Wrapper" at bounding box center [784, 39] width 82 height 15
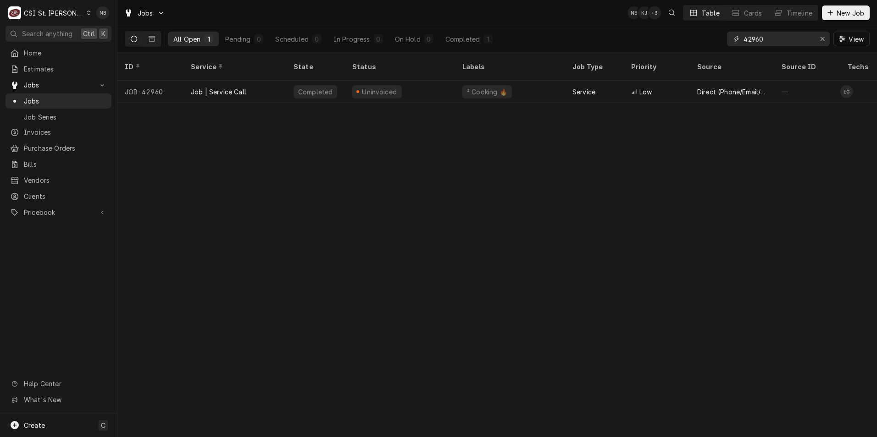
drag, startPoint x: 785, startPoint y: 39, endPoint x: 673, endPoint y: 30, distance: 112.2
click at [673, 30] on div "All Open 1 Pending 0 Scheduled 0 In Progress 0 On Hold 0 Completed 1 42960 View" at bounding box center [497, 39] width 745 height 26
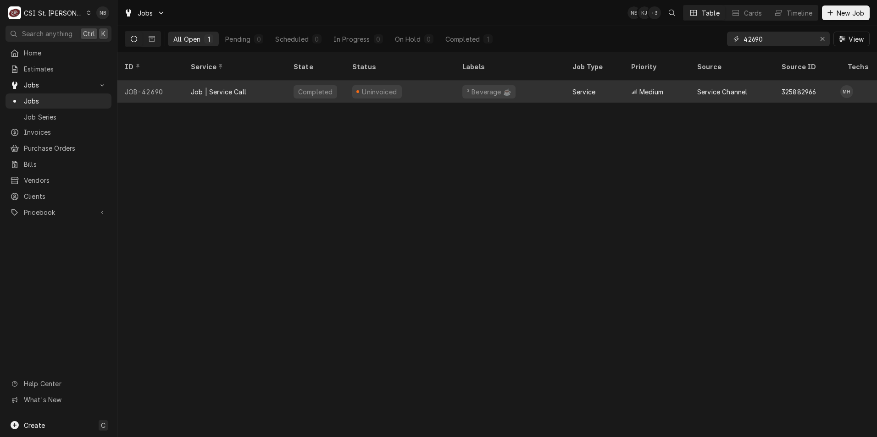
type input "42690"
click at [435, 85] on div "Uninvoiced" at bounding box center [400, 92] width 110 height 22
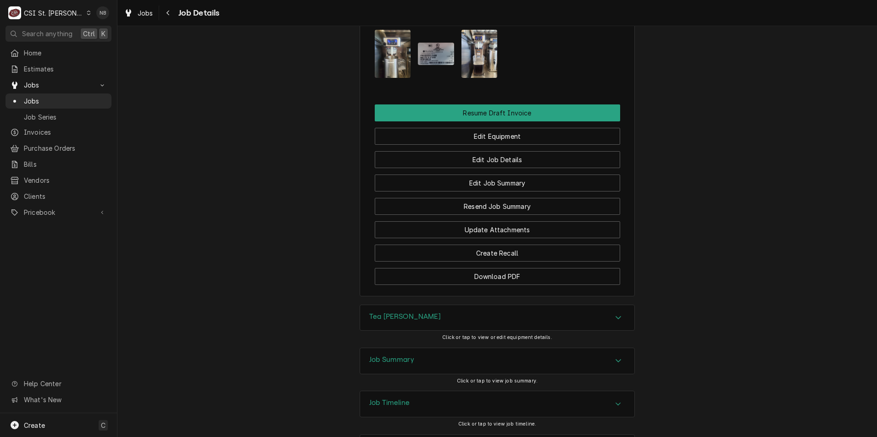
scroll to position [1233, 0]
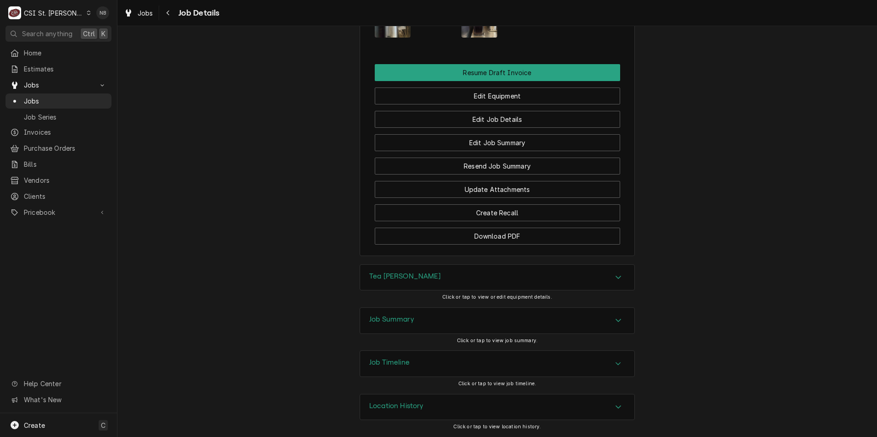
click at [546, 323] on div "Job Summary" at bounding box center [497, 321] width 274 height 26
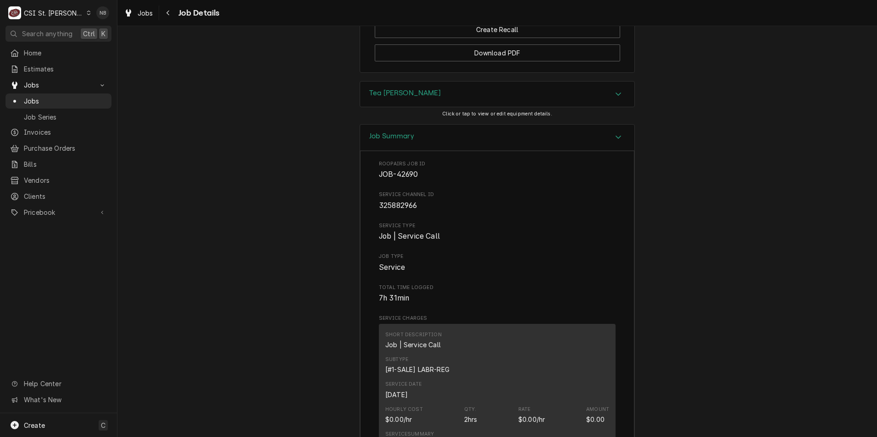
scroll to position [1599, 0]
click at [469, 137] on div "Job Summary" at bounding box center [497, 138] width 274 height 26
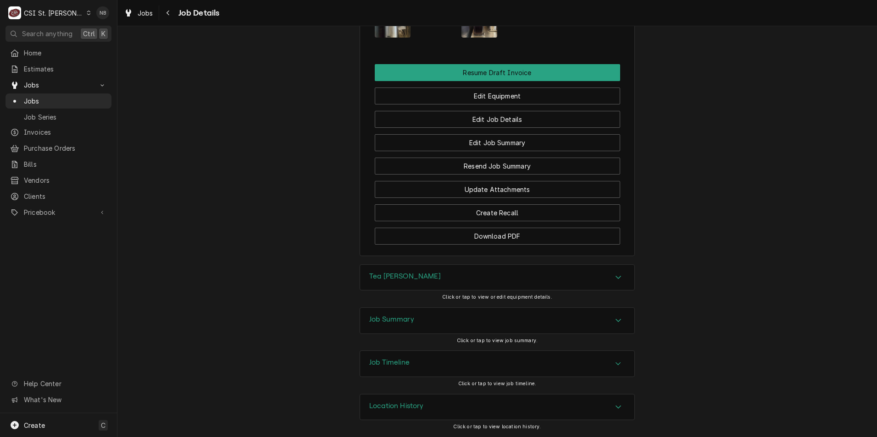
scroll to position [1233, 0]
click at [80, 100] on span "Jobs" at bounding box center [65, 101] width 83 height 10
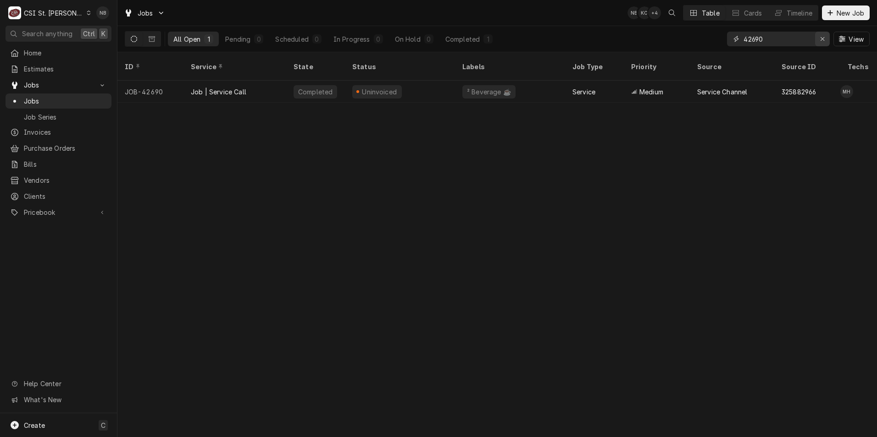
click at [823, 40] on icon "Erase input" at bounding box center [822, 39] width 5 height 6
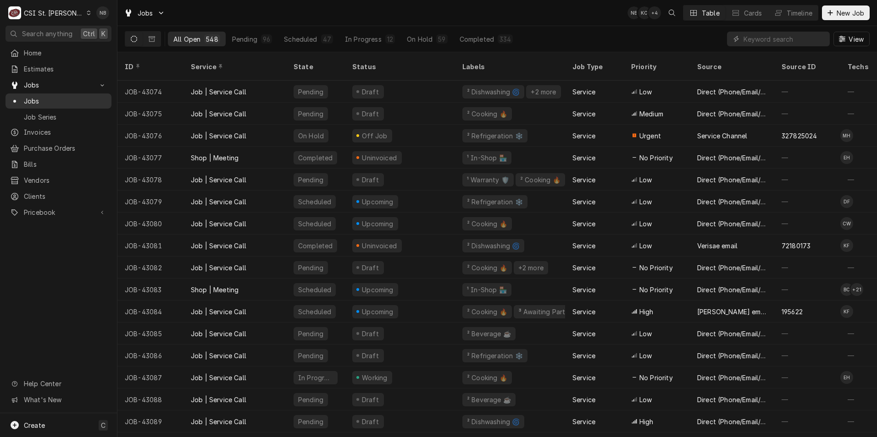
click at [37, 94] on link "Jobs" at bounding box center [59, 101] width 106 height 15
click at [59, 144] on span "Purchase Orders" at bounding box center [65, 149] width 83 height 10
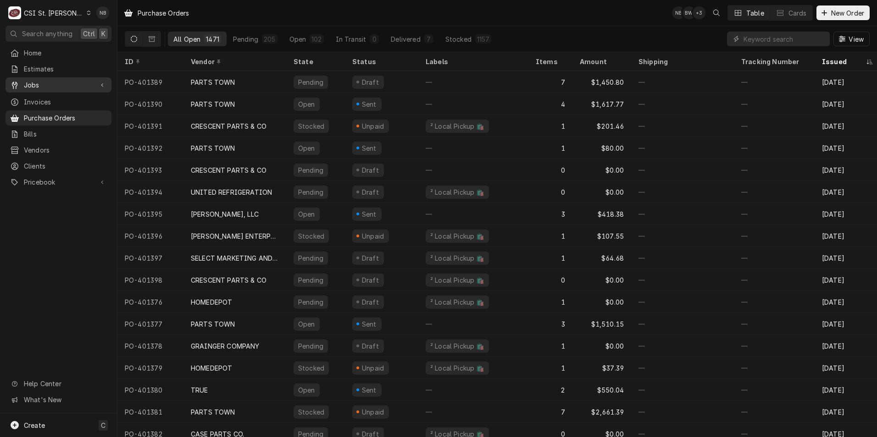
click at [51, 80] on span "Jobs" at bounding box center [58, 85] width 69 height 10
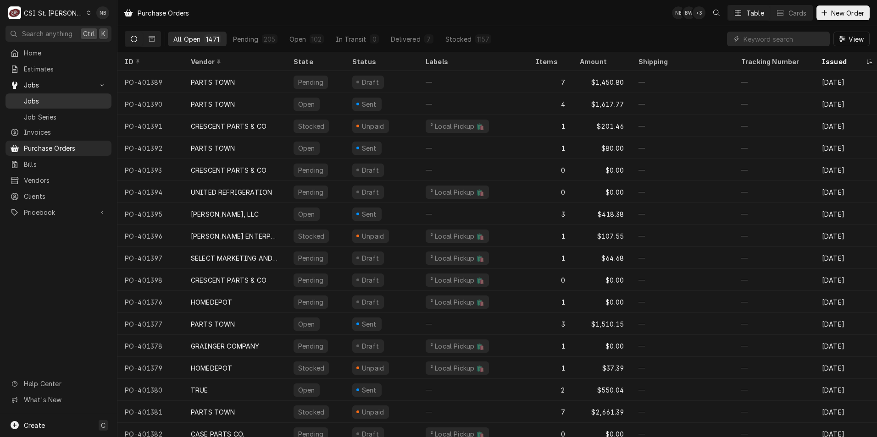
click at [50, 97] on span "Jobs" at bounding box center [65, 101] width 83 height 10
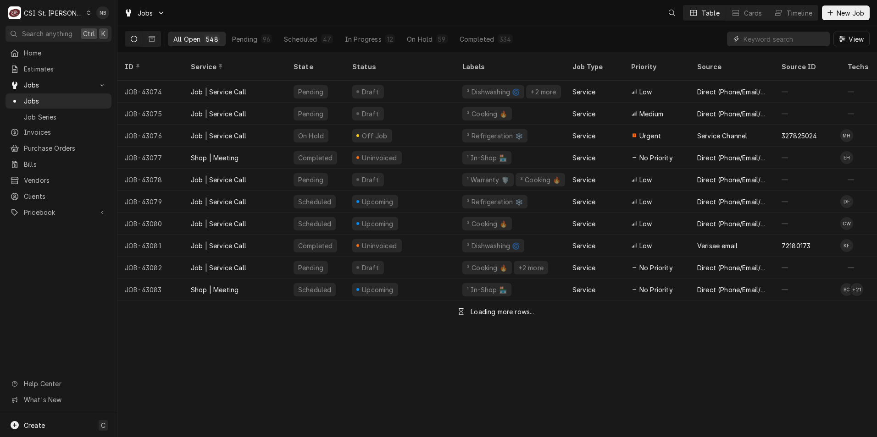
click at [771, 38] on input "Dynamic Content Wrapper" at bounding box center [784, 39] width 82 height 15
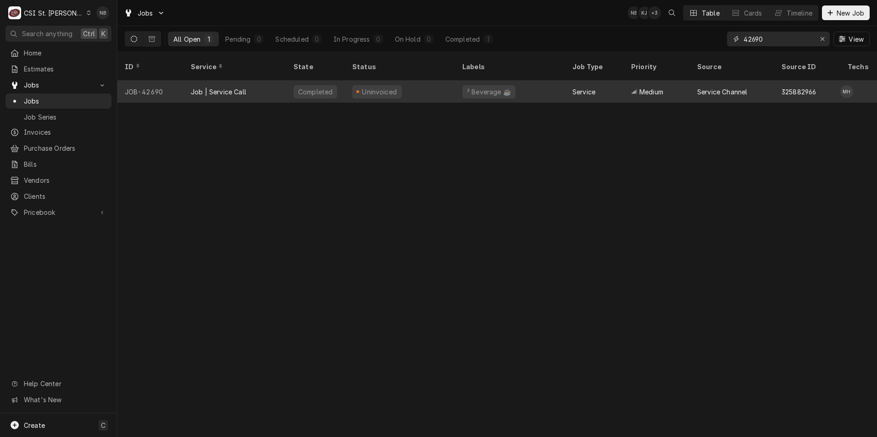
type input "42690"
click at [425, 81] on div "Uninvoiced" at bounding box center [400, 92] width 110 height 22
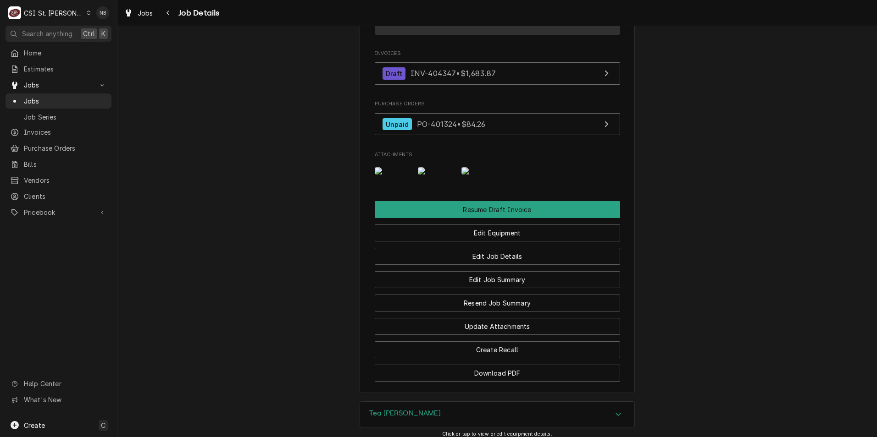
scroll to position [1233, 0]
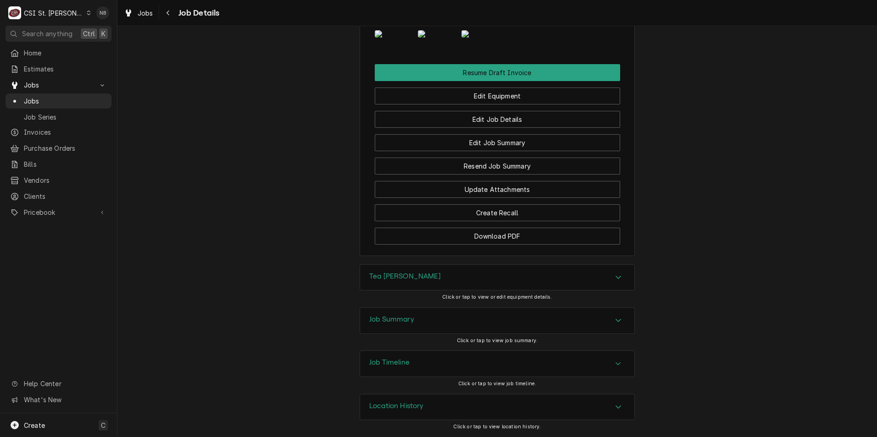
click at [472, 329] on div "Job Summary" at bounding box center [497, 321] width 274 height 26
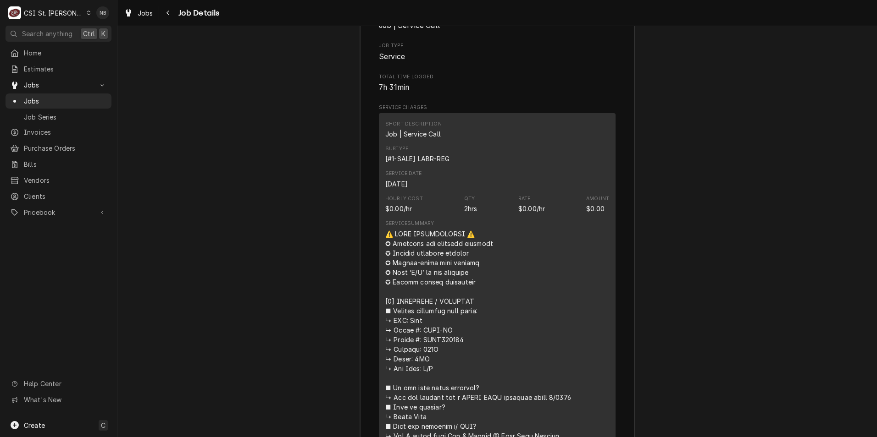
scroll to position [1645, 0]
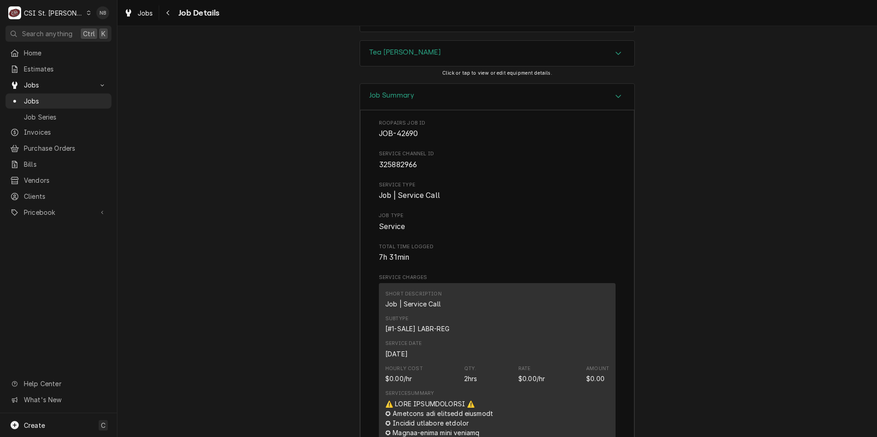
click at [457, 110] on div "Job Summary" at bounding box center [497, 97] width 274 height 26
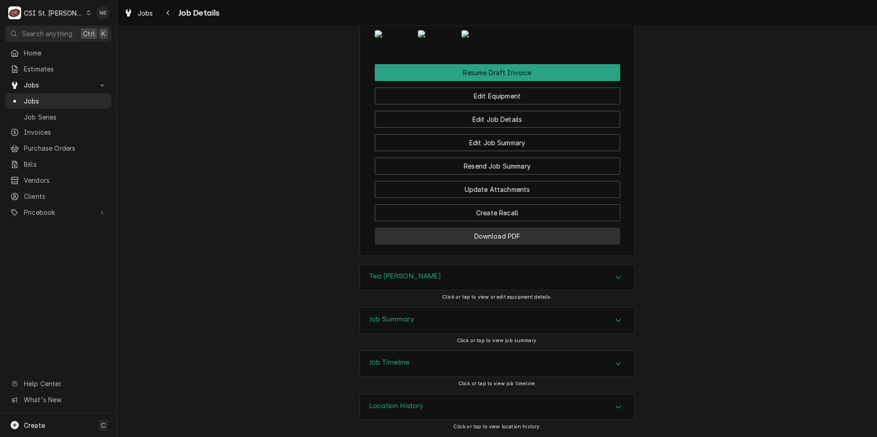
click at [518, 235] on button "Download PDF" at bounding box center [497, 236] width 245 height 17
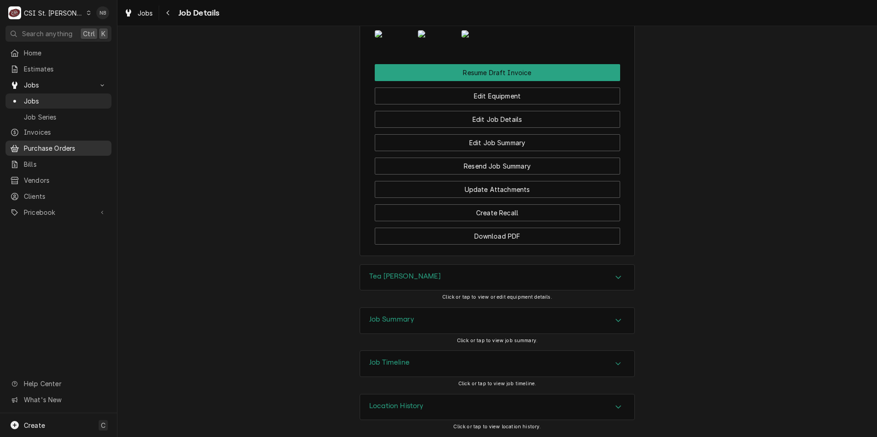
click at [56, 144] on span "Purchase Orders" at bounding box center [65, 149] width 83 height 10
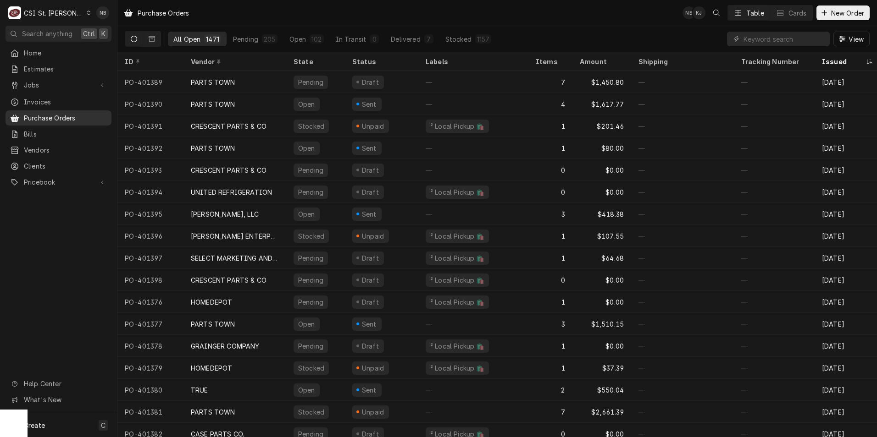
click at [80, 116] on span "Purchase Orders" at bounding box center [65, 118] width 83 height 10
click at [87, 80] on span "Jobs" at bounding box center [58, 85] width 69 height 10
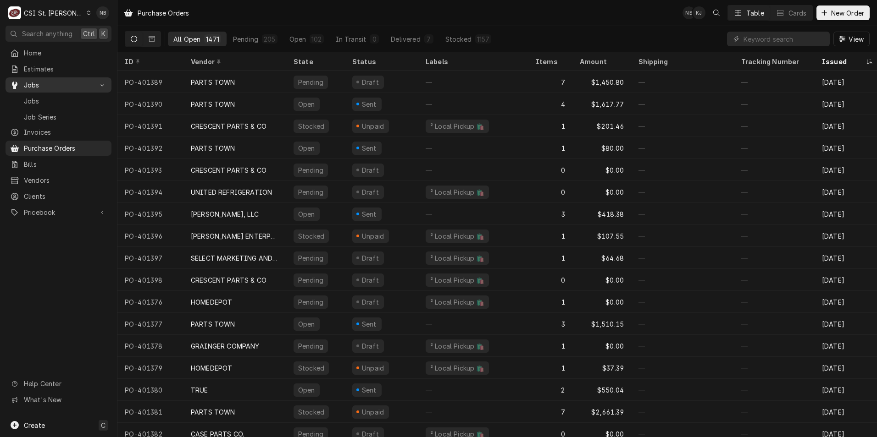
click at [88, 87] on span "Jobs" at bounding box center [58, 85] width 69 height 10
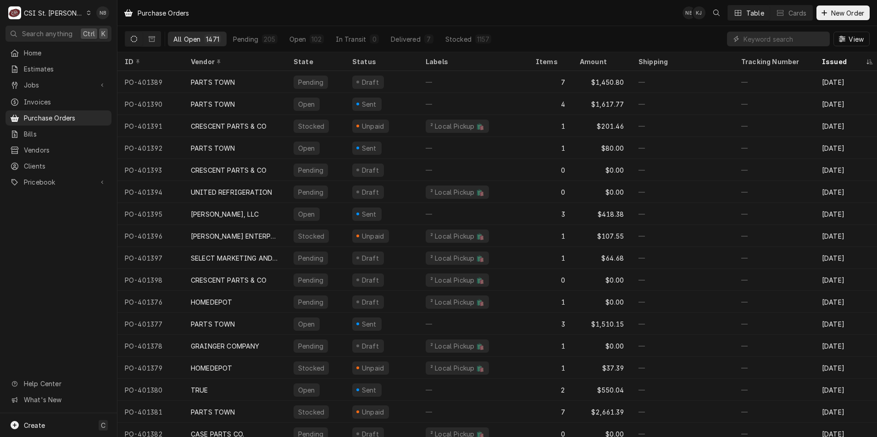
scroll to position [0, 231]
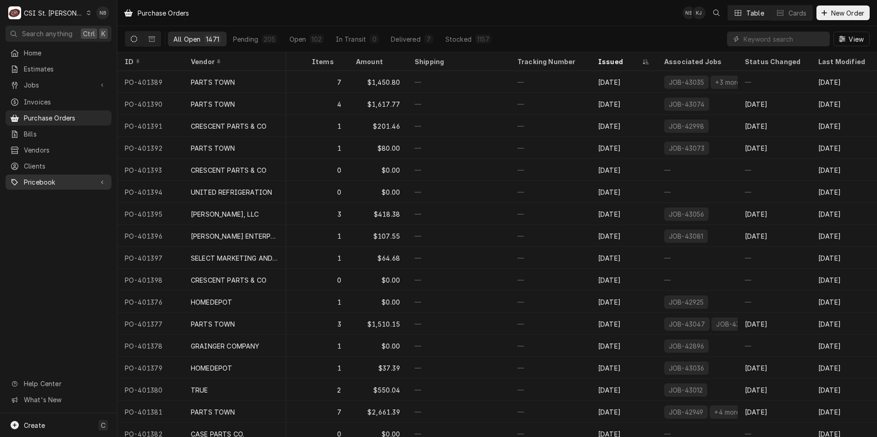
click at [41, 175] on link "Pricebook" at bounding box center [59, 182] width 106 height 15
click at [72, 210] on span "Parts & Materials" at bounding box center [65, 215] width 83 height 10
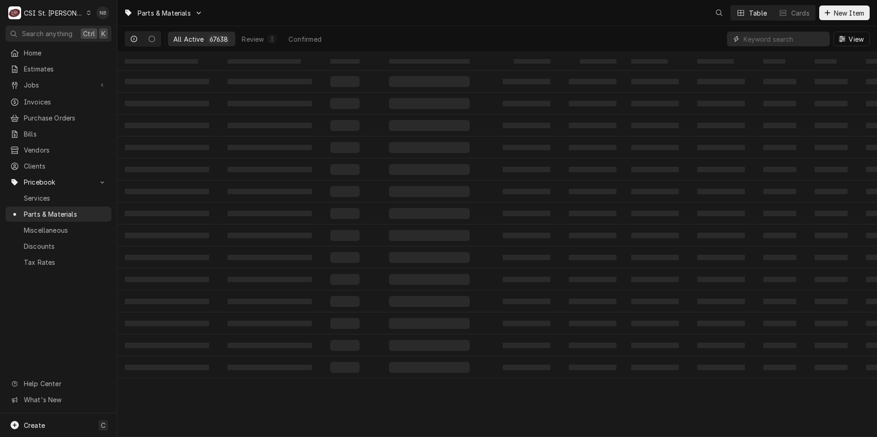
click at [768, 36] on input "Dynamic Content Wrapper" at bounding box center [784, 39] width 82 height 15
paste input "REV-31030701"
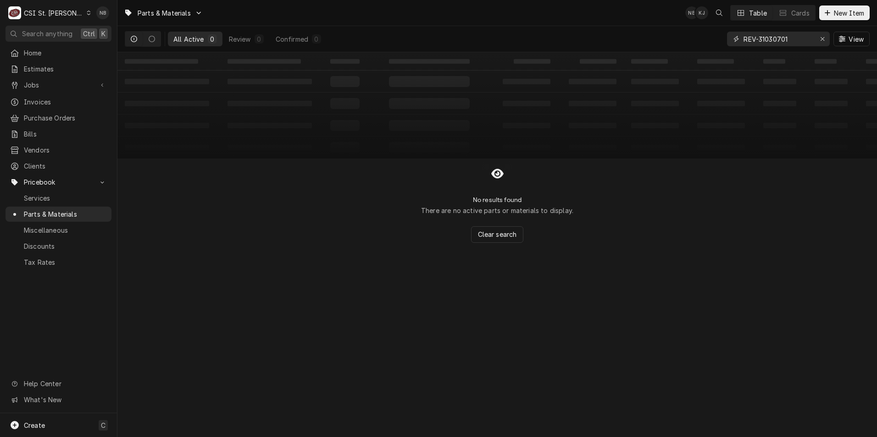
type input "REV-31030701"
click at [132, 38] on icon "Dynamic Content Wrapper" at bounding box center [134, 39] width 6 height 6
click at [146, 38] on button "Dynamic Content Wrapper" at bounding box center [151, 39] width 17 height 15
click at [130, 40] on button "Dynamic Content Wrapper" at bounding box center [133, 39] width 17 height 15
click at [818, 39] on div "Erase input" at bounding box center [822, 38] width 9 height 9
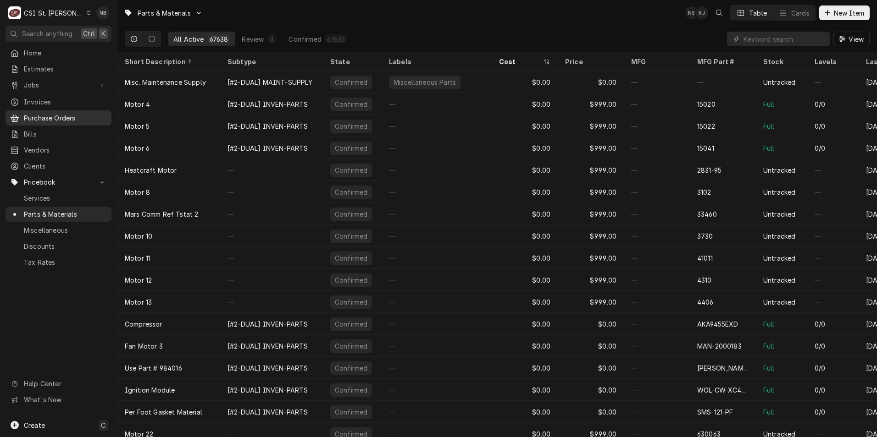
click at [49, 115] on span "Purchase Orders" at bounding box center [65, 118] width 83 height 10
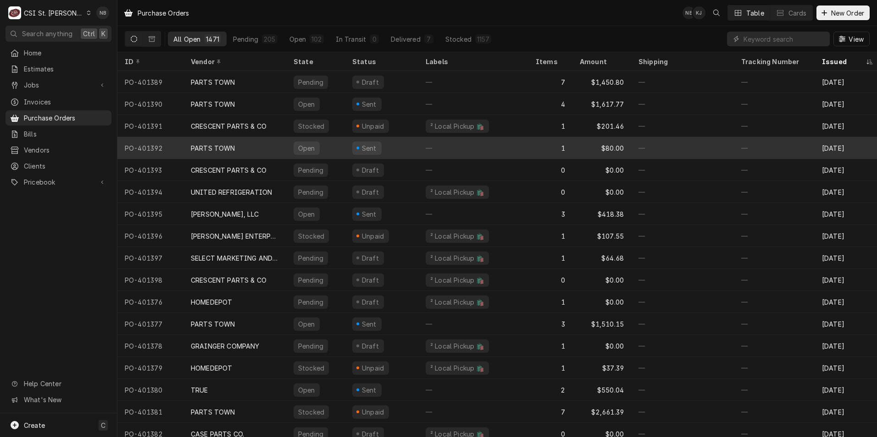
click at [403, 144] on div "Sent" at bounding box center [381, 148] width 73 height 22
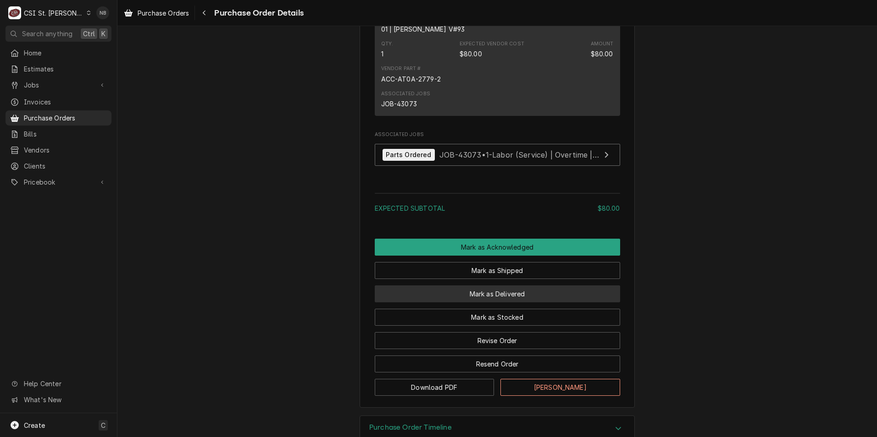
scroll to position [658, 0]
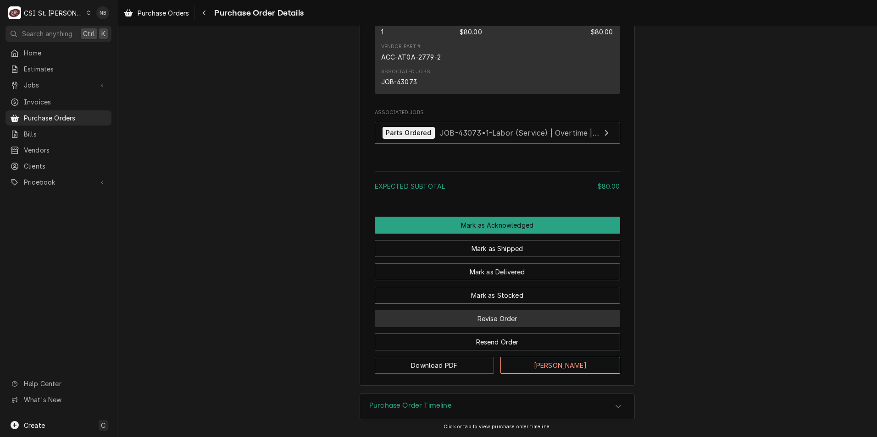
click at [470, 321] on button "Revise Order" at bounding box center [497, 318] width 245 height 17
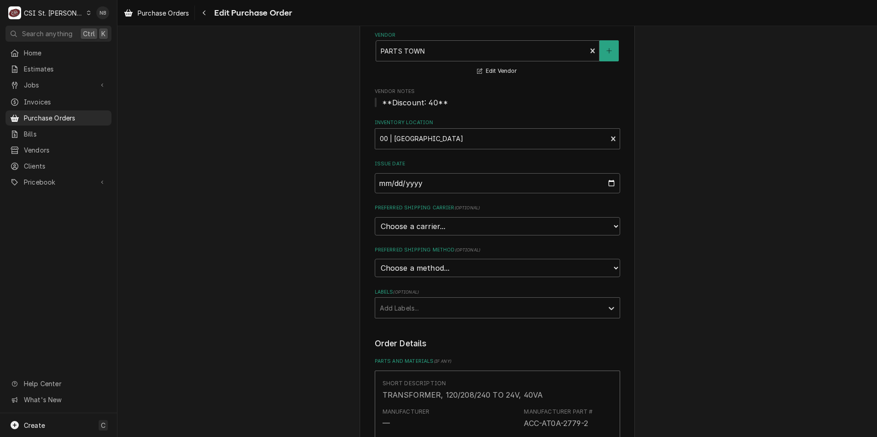
scroll to position [138, 0]
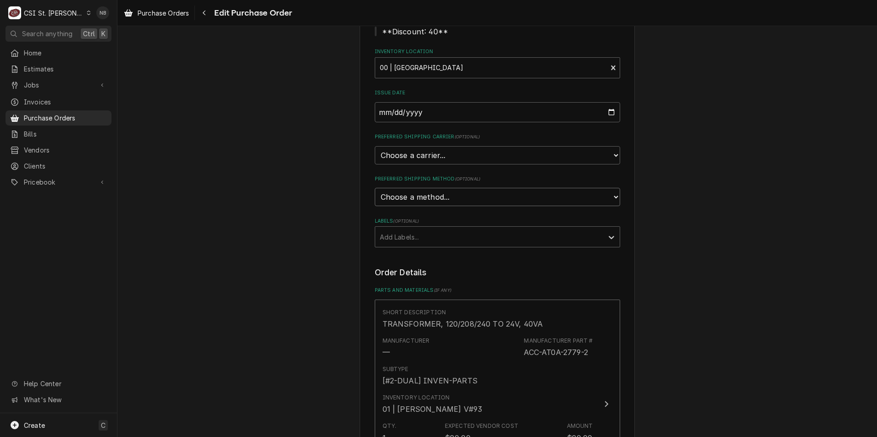
click at [454, 199] on select "Choose a method... Ground Next Day Early AM Next Day Air 2 Day Air Other" at bounding box center [497, 197] width 245 height 18
select select "3"
click at [375, 188] on select "Choose a method... Ground Next Day Early AM Next Day Air 2 Day Air Other" at bounding box center [497, 197] width 245 height 18
click at [574, 250] on div "Please provide the following information to create your purchase order: Basic D…" at bounding box center [497, 278] width 245 height 720
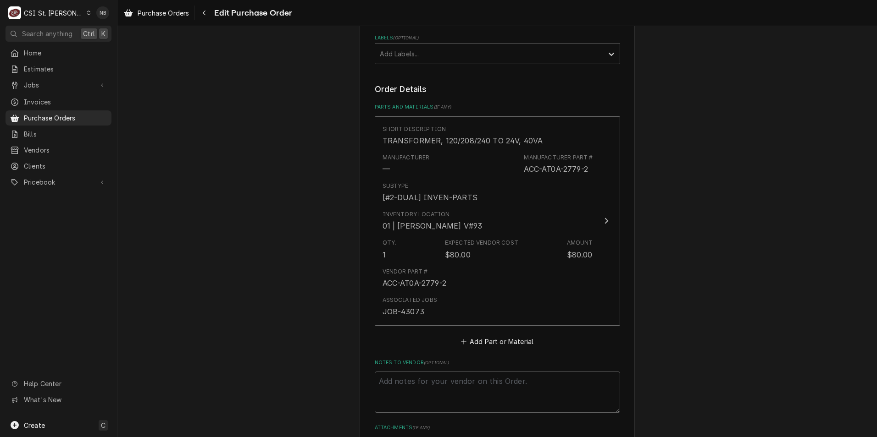
scroll to position [183, 0]
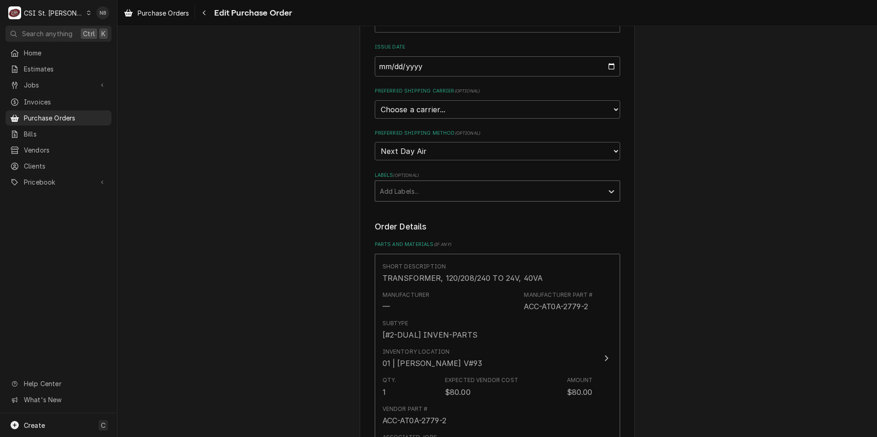
click at [463, 190] on div "Labels" at bounding box center [489, 191] width 219 height 17
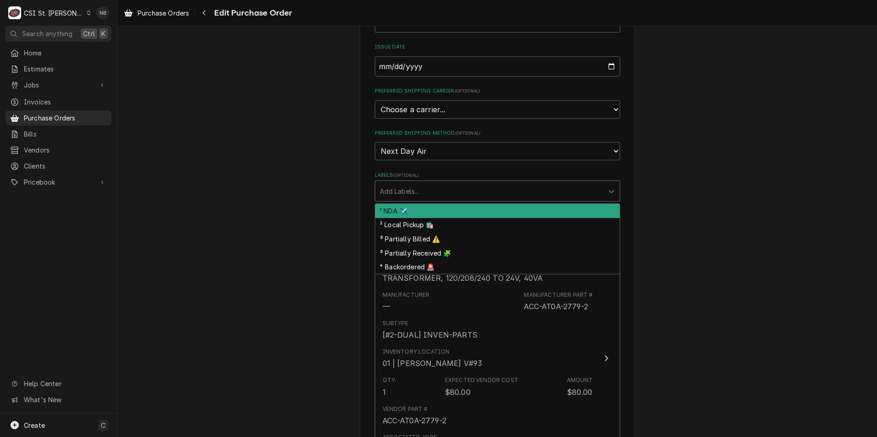
click at [462, 217] on div "¹ NDA ✈️" at bounding box center [497, 211] width 244 height 14
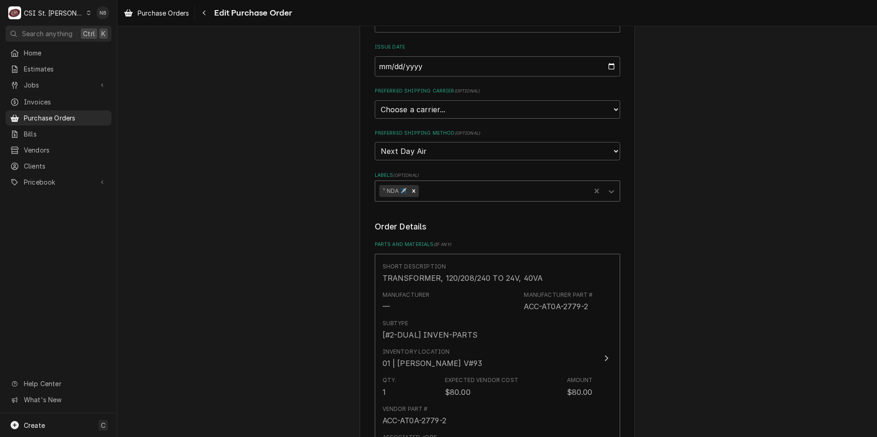
click at [487, 228] on legend "Order Details" at bounding box center [497, 227] width 245 height 12
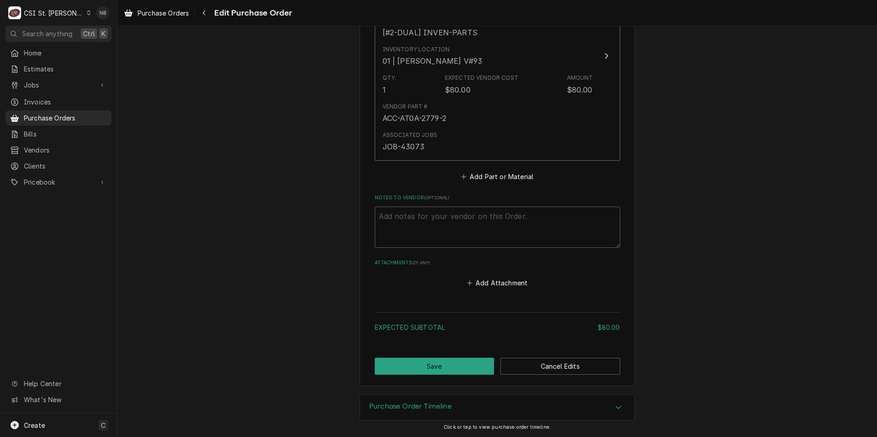
scroll to position [487, 0]
click at [450, 366] on button "Save" at bounding box center [435, 366] width 120 height 17
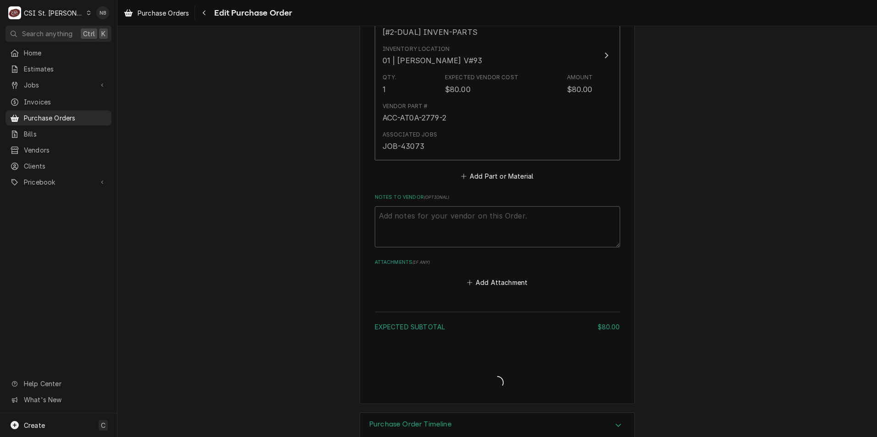
type textarea "x"
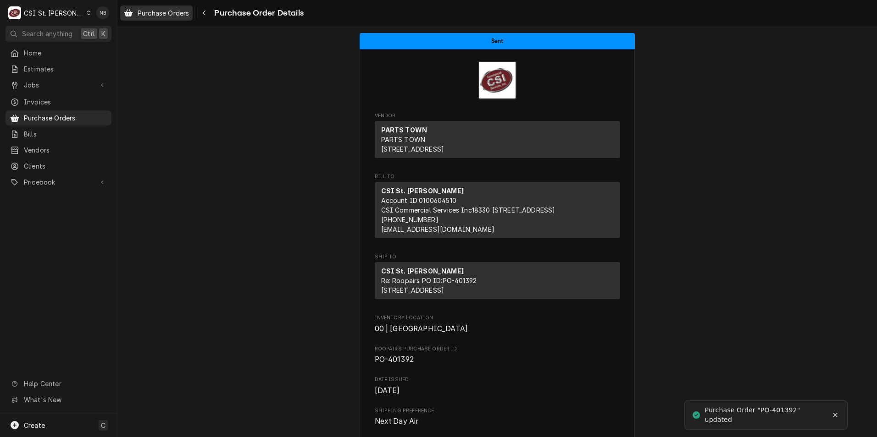
click at [165, 17] on span "Purchase Orders" at bounding box center [163, 13] width 51 height 10
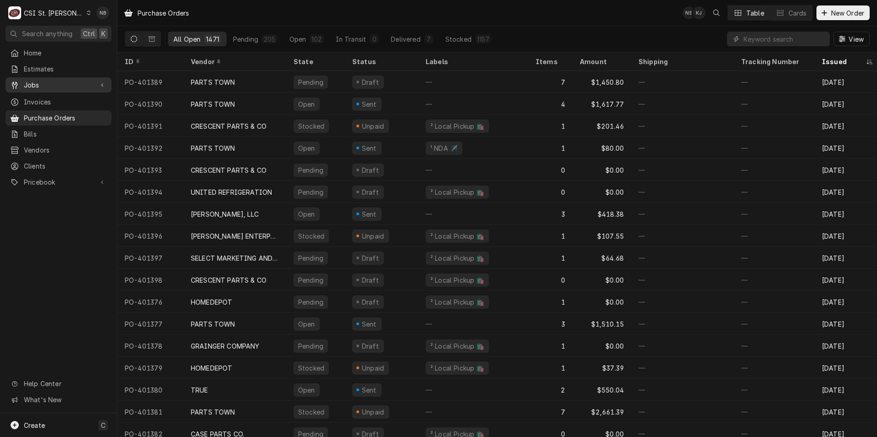
click at [66, 85] on span "Jobs" at bounding box center [58, 85] width 69 height 10
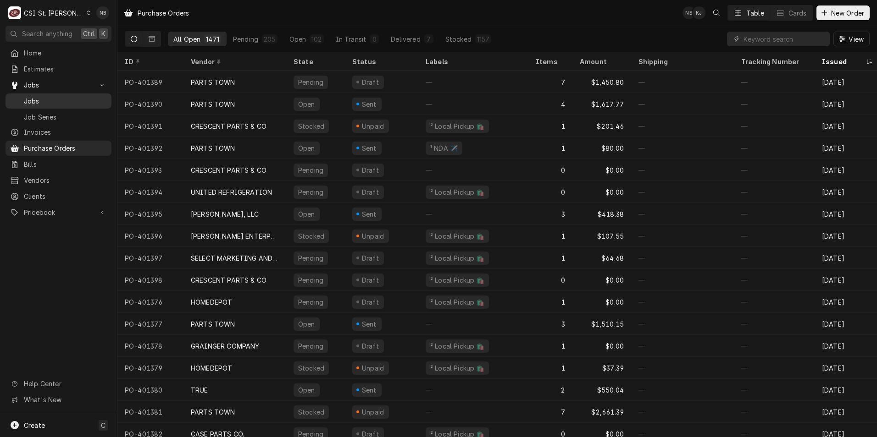
click at [62, 100] on span "Jobs" at bounding box center [65, 101] width 83 height 10
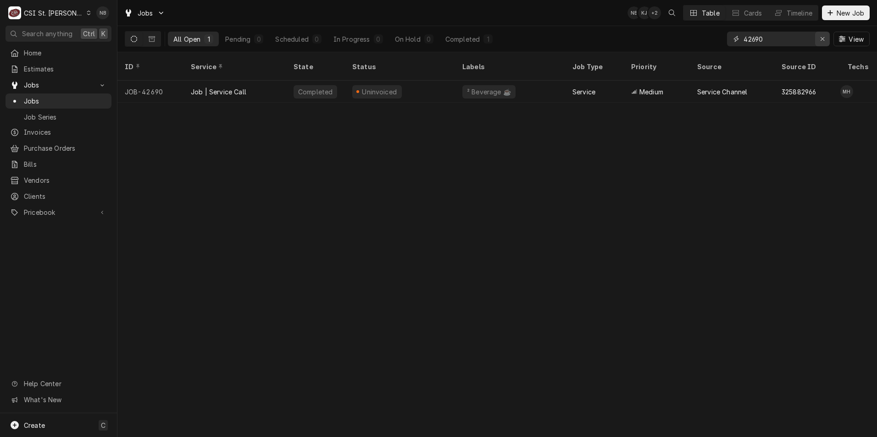
click at [820, 36] on div "Erase input" at bounding box center [822, 38] width 9 height 9
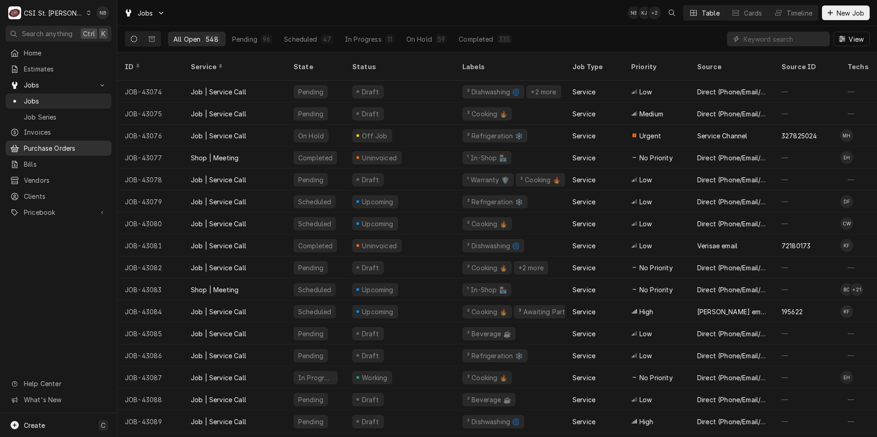
click at [48, 144] on span "Purchase Orders" at bounding box center [65, 149] width 83 height 10
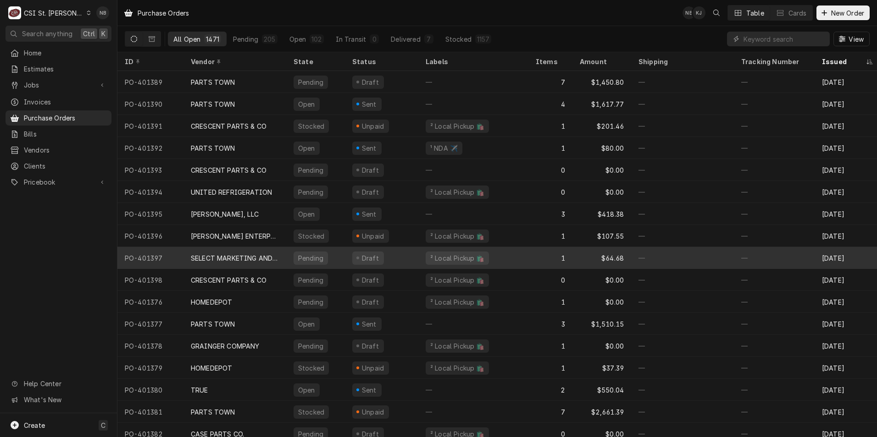
click at [383, 255] on div "Draft" at bounding box center [381, 258] width 73 height 22
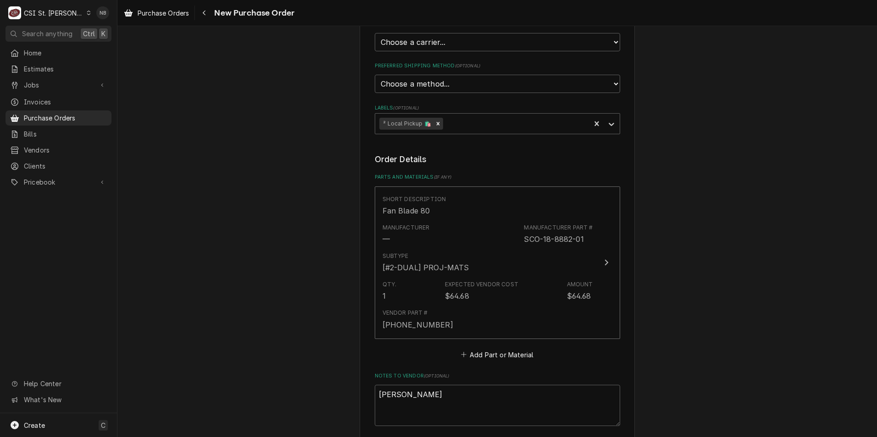
scroll to position [413, 0]
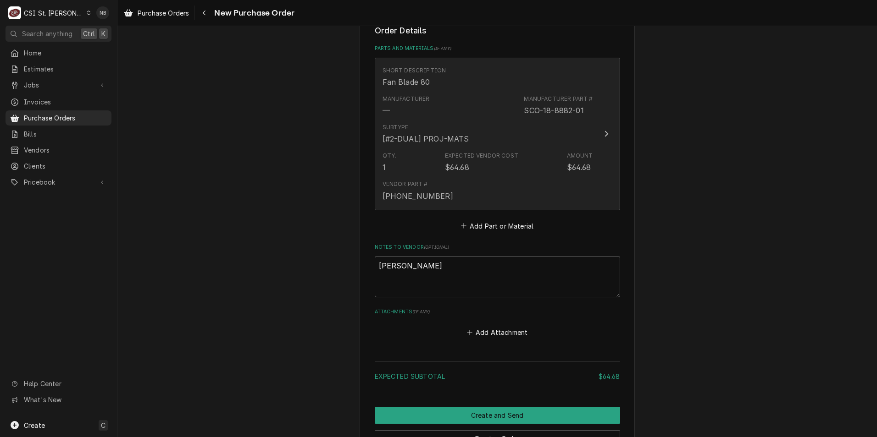
click at [476, 147] on div "Subtype [#2-DUAL] PROJ-MATS" at bounding box center [487, 134] width 210 height 28
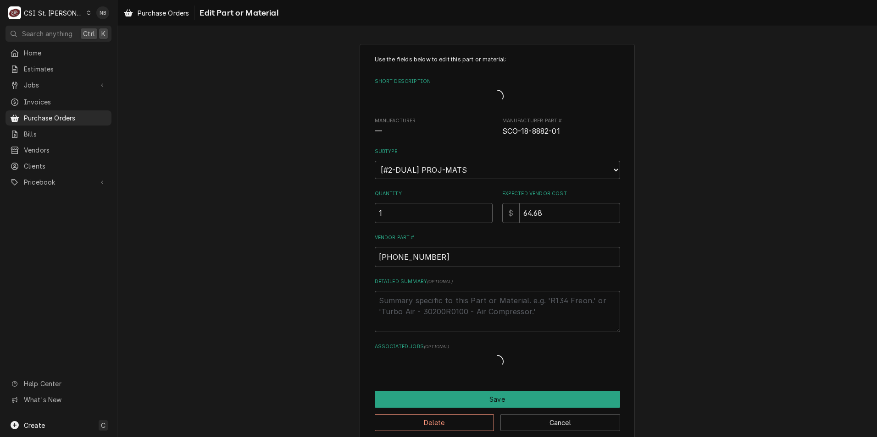
type textarea "x"
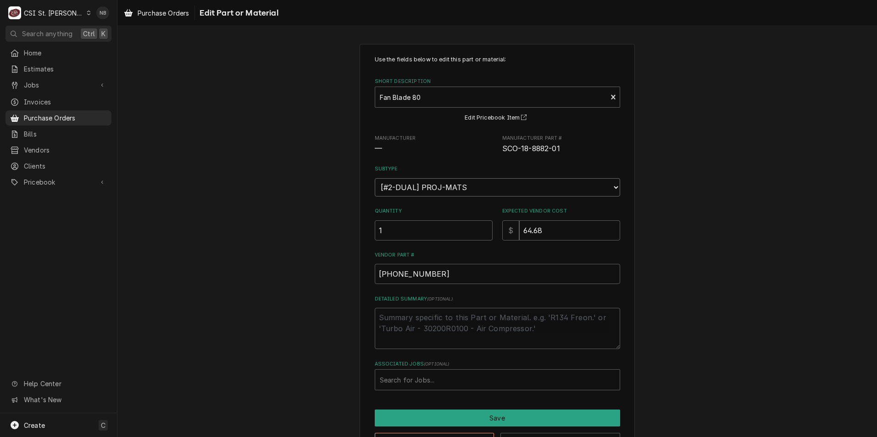
click at [470, 192] on select "Choose a subtype... [#2-DUAL] AFTERHRS-WH-CHG-2 [#2-DUAL] [PERSON_NAME]-EQUIP […" at bounding box center [497, 187] width 245 height 18
select select "1"
click at [375, 178] on select "Choose a subtype... [#2-DUAL] AFTERHRS-WH-CHG-2 [#2-DUAL] [PERSON_NAME]-EQUIP […" at bounding box center [497, 187] width 245 height 18
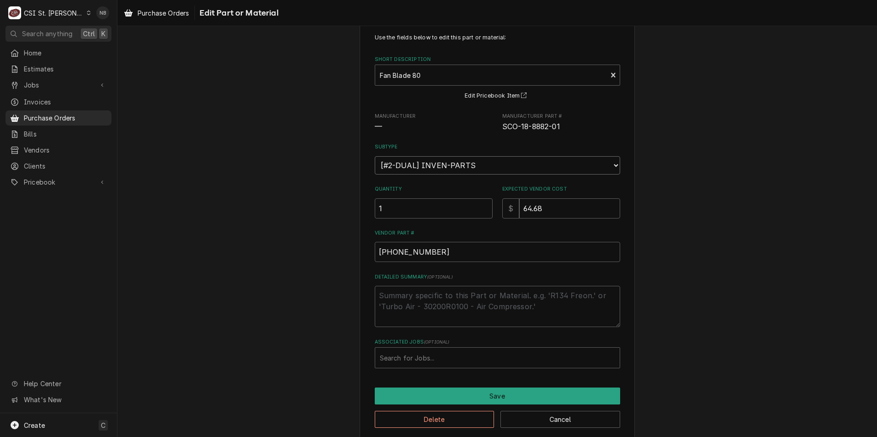
scroll to position [33, 0]
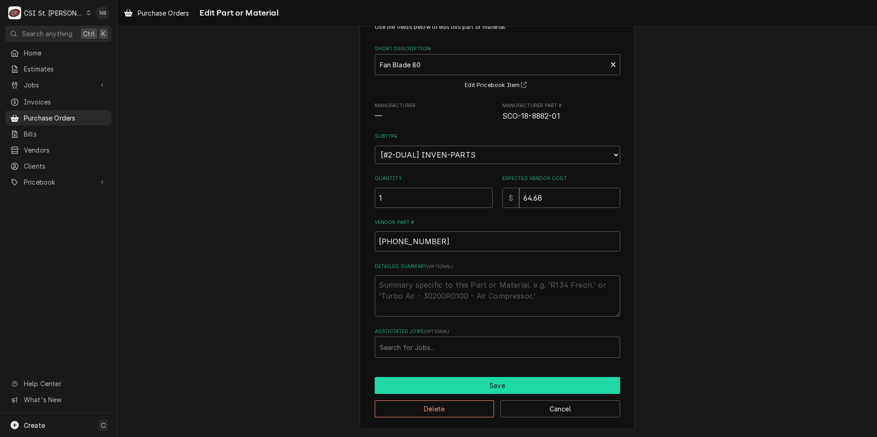
click at [483, 382] on button "Save" at bounding box center [497, 385] width 245 height 17
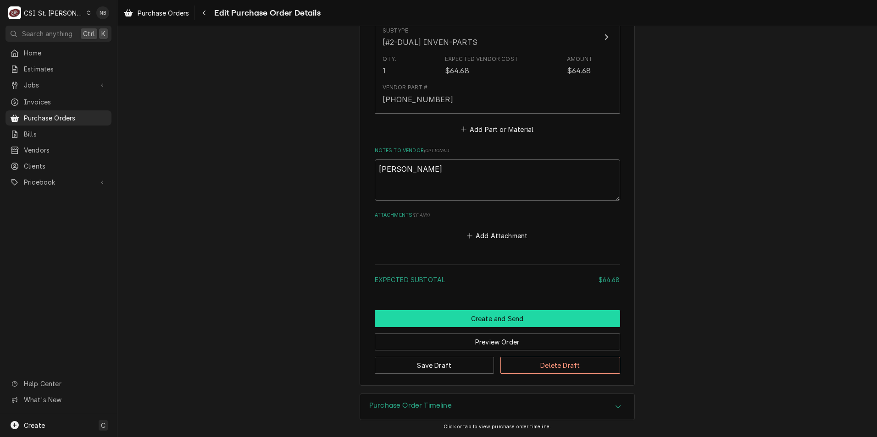
click at [491, 321] on button "Create and Send" at bounding box center [497, 318] width 245 height 17
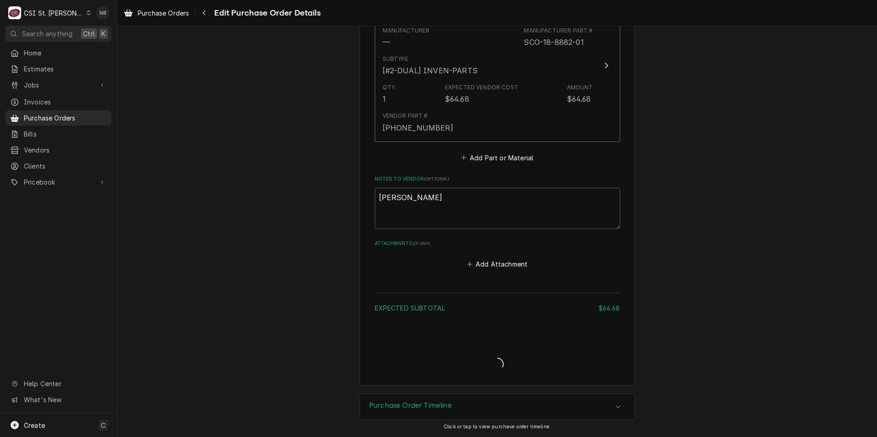
scroll to position [481, 0]
type textarea "x"
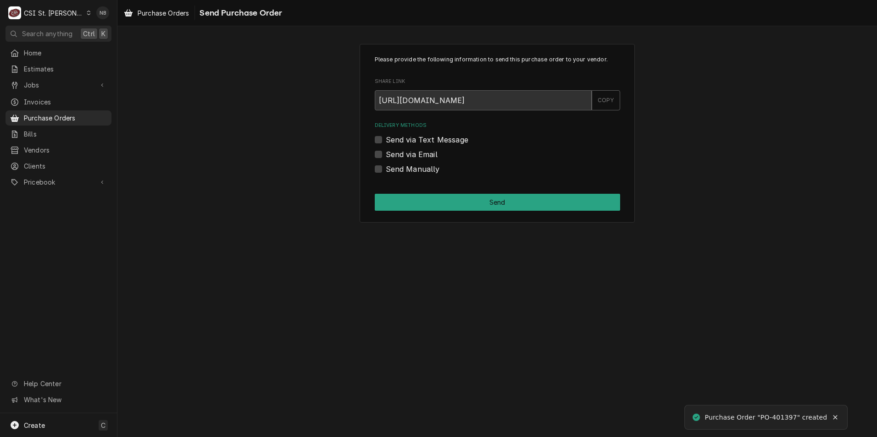
click at [384, 170] on div "Send Manually" at bounding box center [497, 169] width 245 height 11
click at [386, 170] on label "Send Manually" at bounding box center [413, 169] width 54 height 11
click at [386, 170] on input "Send Manually" at bounding box center [508, 174] width 245 height 20
checkbox input "true"
click at [402, 212] on div "Please provide the following information to send this purchase order to your ve…" at bounding box center [496, 133] width 275 height 179
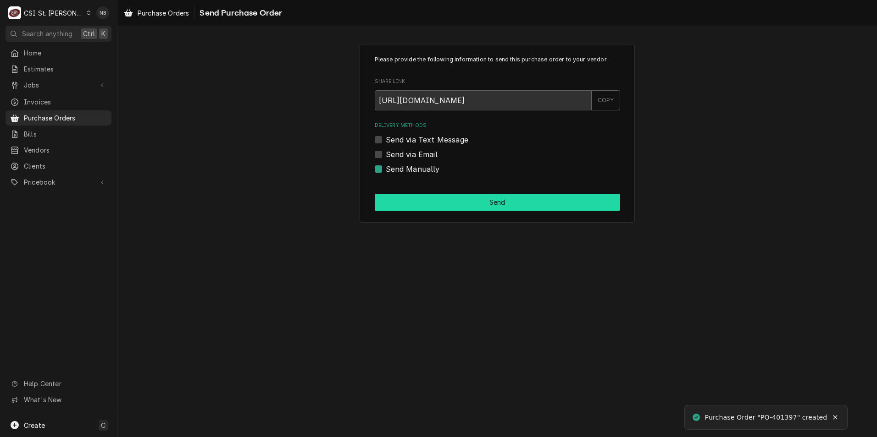
click at [417, 203] on button "Send" at bounding box center [497, 202] width 245 height 17
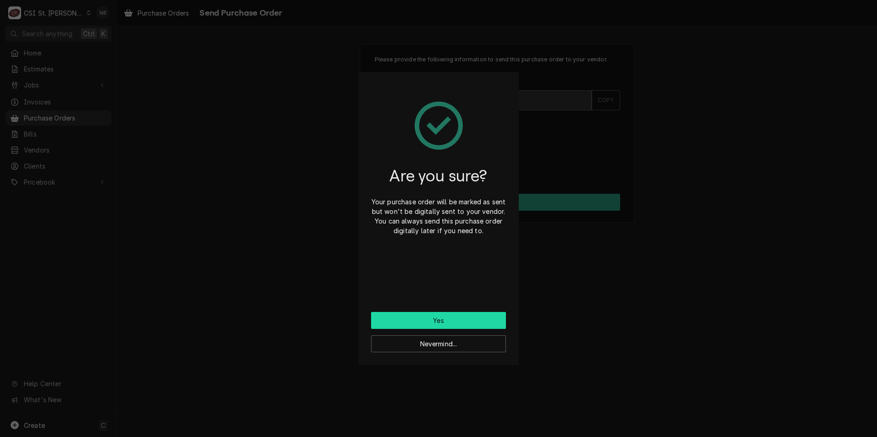
click at [457, 322] on button "Yes" at bounding box center [438, 320] width 135 height 17
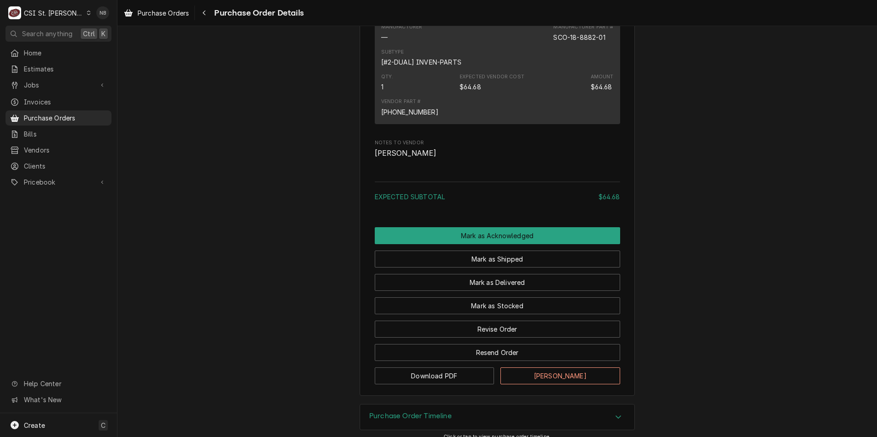
scroll to position [622, 0]
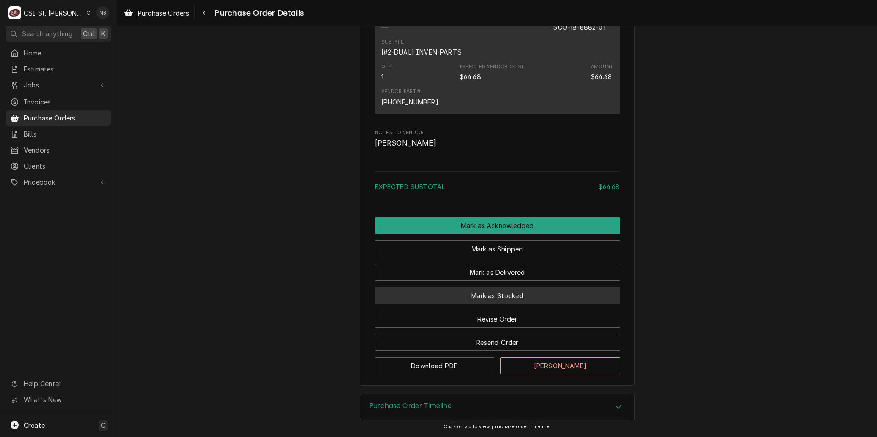
click at [478, 294] on button "Mark as Stocked" at bounding box center [497, 296] width 245 height 17
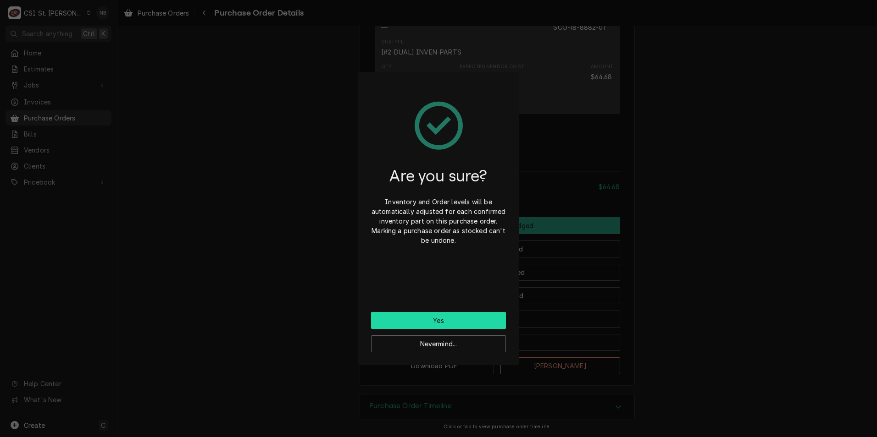
click at [460, 324] on button "Yes" at bounding box center [438, 320] width 135 height 17
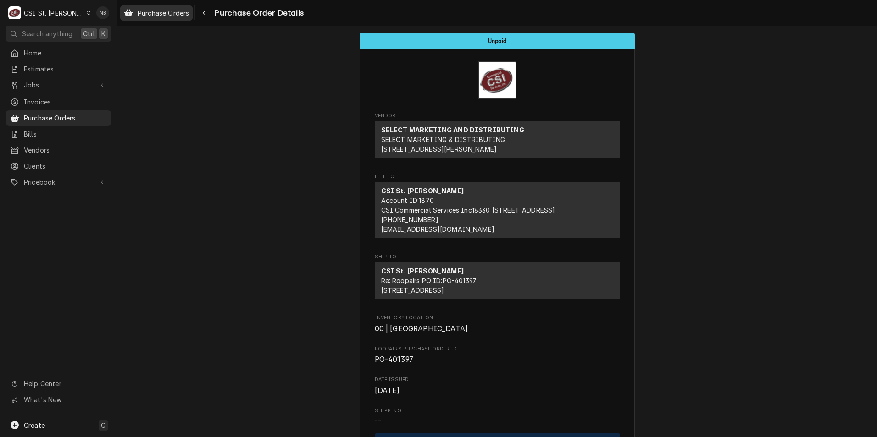
click at [156, 17] on div "Purchase Orders" at bounding box center [156, 12] width 69 height 11
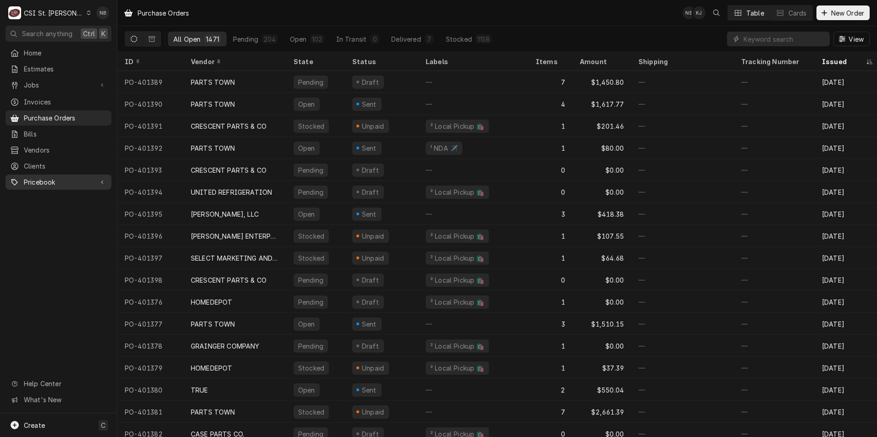
click at [55, 180] on span "Pricebook" at bounding box center [58, 182] width 69 height 10
click at [59, 215] on link "Parts & Materials" at bounding box center [59, 214] width 106 height 15
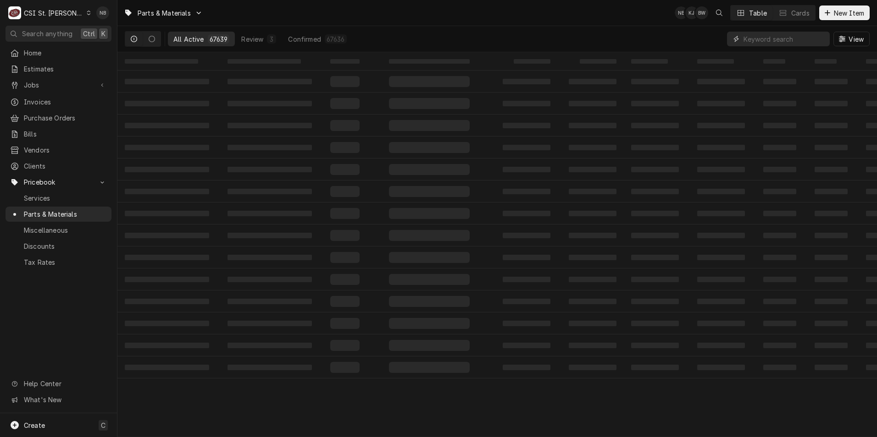
click at [758, 39] on input "Dynamic Content Wrapper" at bounding box center [784, 39] width 82 height 15
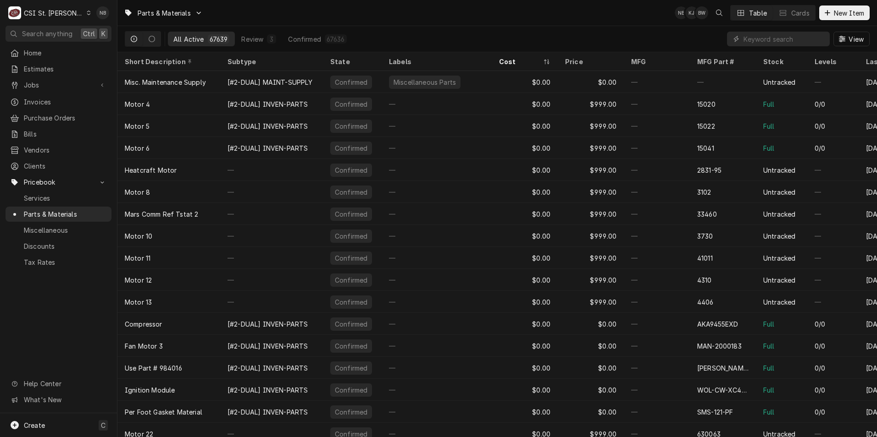
click at [760, 31] on div "View" at bounding box center [798, 39] width 143 height 26
click at [760, 36] on input "Dynamic Content Wrapper" at bounding box center [784, 39] width 82 height 15
paste input "SCO-18-8882-01"
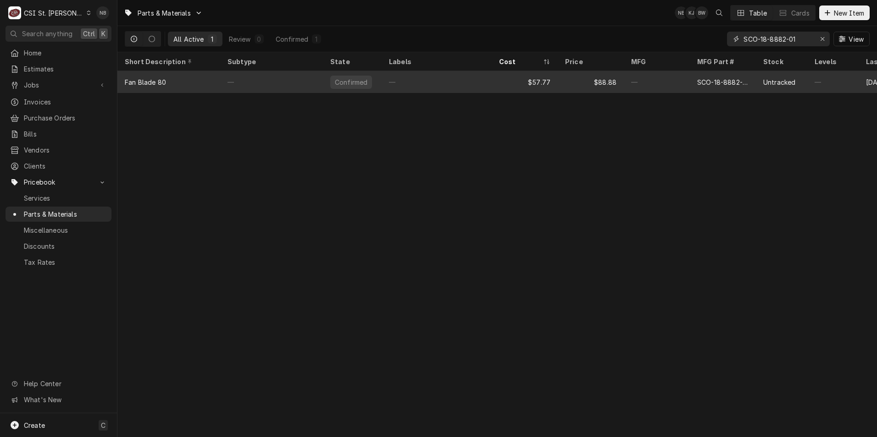
type input "SCO-18-8882-01"
click at [404, 82] on div "—" at bounding box center [437, 82] width 110 height 22
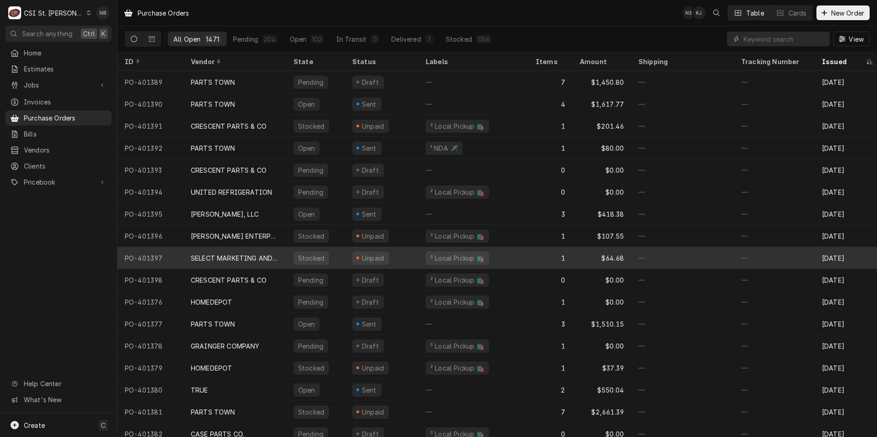
click at [340, 255] on div "Stocked" at bounding box center [315, 258] width 59 height 22
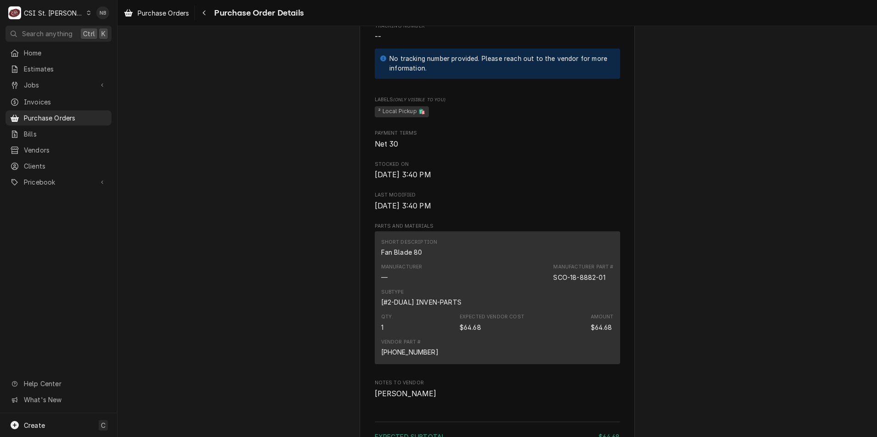
scroll to position [596, 0]
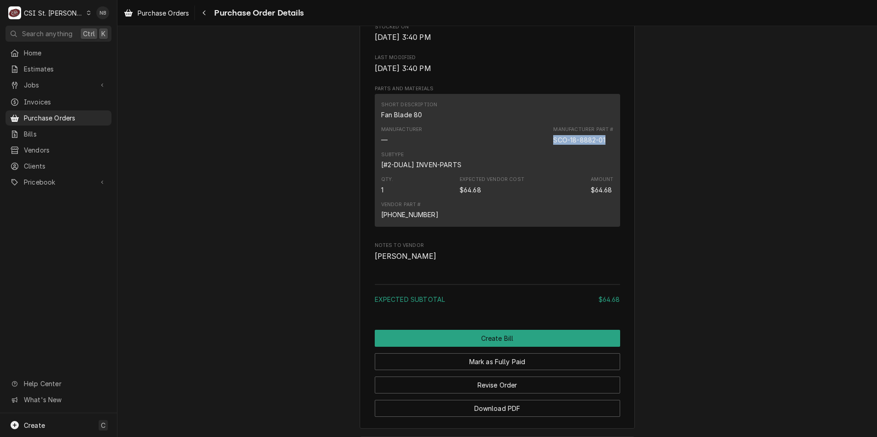
drag, startPoint x: 546, startPoint y: 169, endPoint x: 607, endPoint y: 171, distance: 61.5
click at [607, 148] on div "Manufacturer — Manufacturer Part # SCO-18-8882-01" at bounding box center [497, 135] width 232 height 25
drag, startPoint x: 607, startPoint y: 171, endPoint x: 579, endPoint y: 167, distance: 28.3
copy div "SCO-18-8882-01"
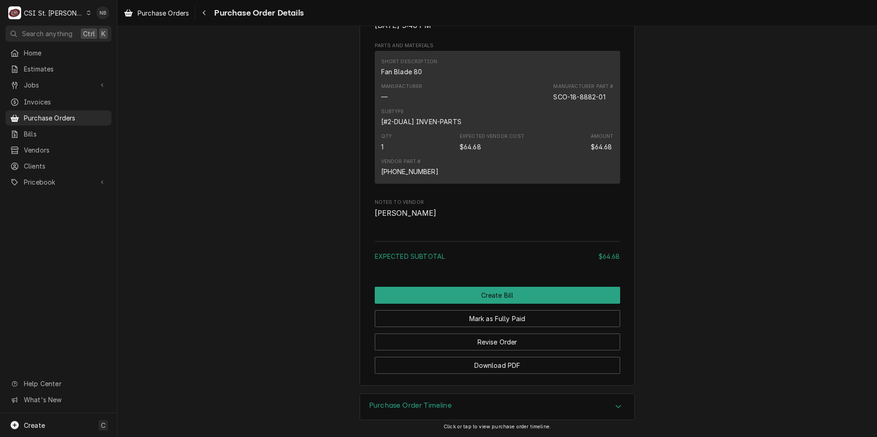
scroll to position [668, 0]
click at [56, 180] on span "Pricebook" at bounding box center [58, 182] width 69 height 10
click at [75, 113] on span "Purchase Orders" at bounding box center [65, 118] width 83 height 10
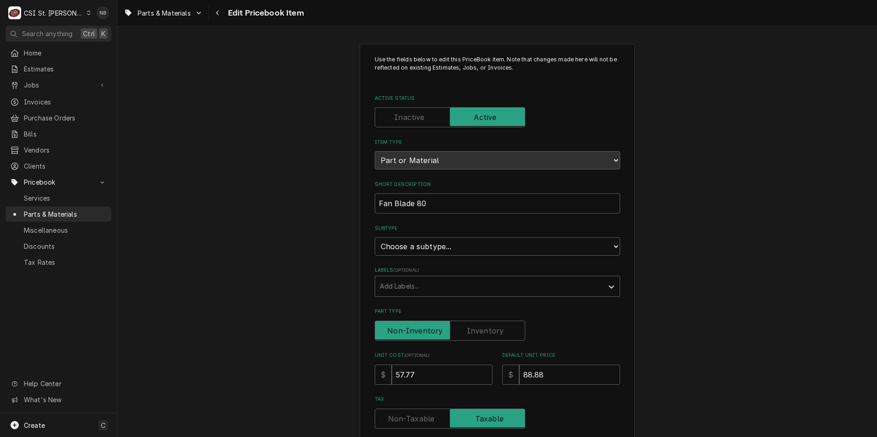
scroll to position [183, 0]
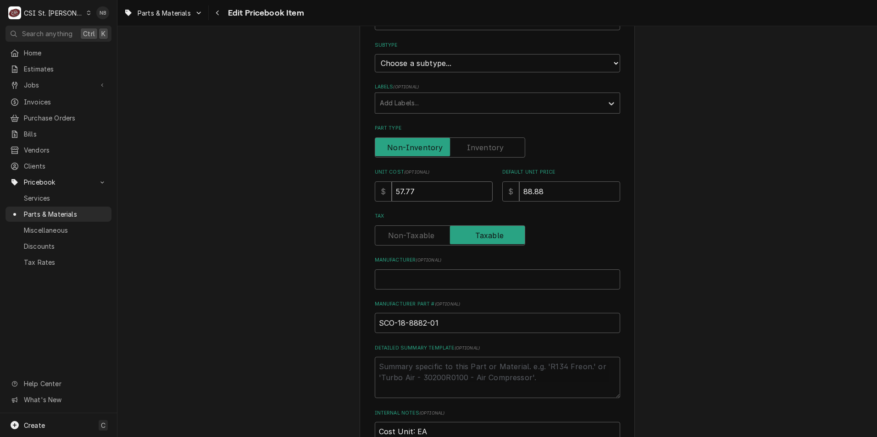
drag, startPoint x: 439, startPoint y: 195, endPoint x: 322, endPoint y: 191, distance: 117.5
click at [322, 191] on div "Use the fields below to edit this PriceBook item. Note that changes made here w…" at bounding box center [496, 271] width 759 height 839
type textarea "x"
type input "6"
type textarea "x"
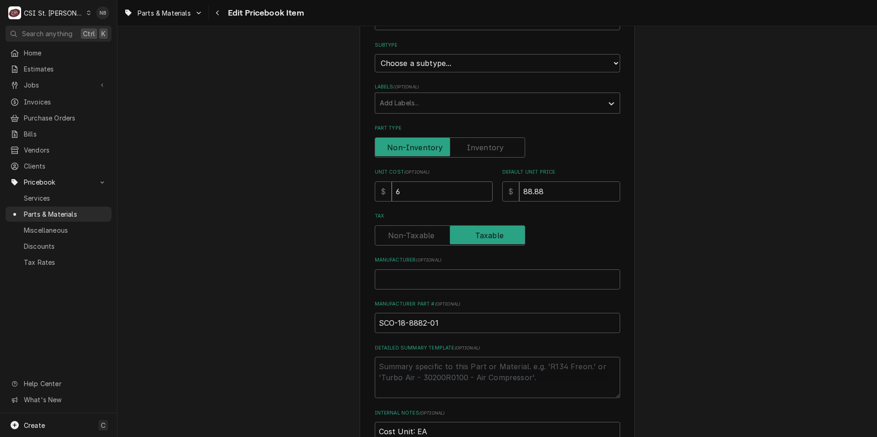
type input "64"
type textarea "x"
type input "64.6"
type textarea "x"
type input "64.68"
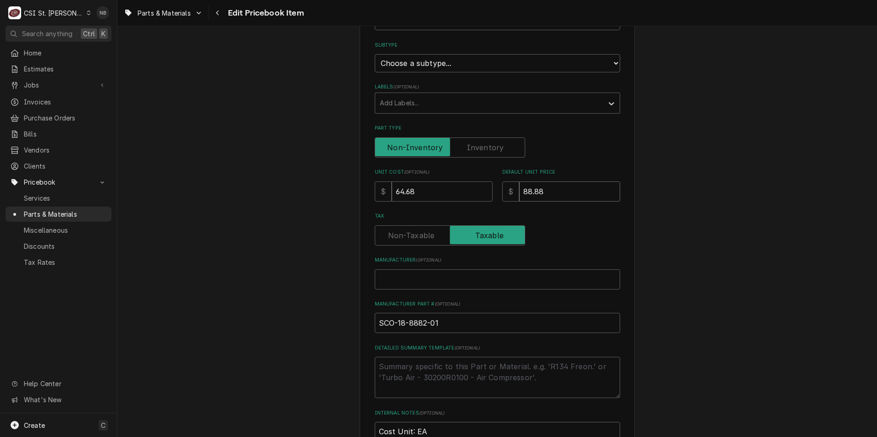
type textarea "x"
type input "9"
type textarea "x"
type input "99"
type textarea "x"
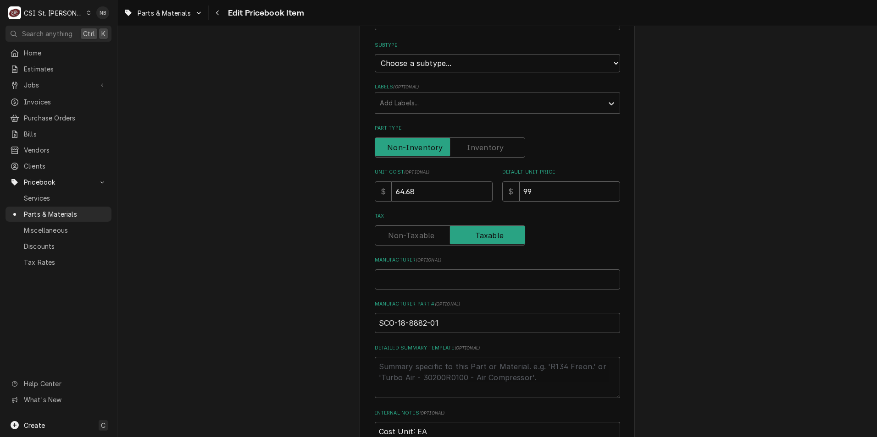
type input "99.5"
type textarea "x"
type input "99.51"
click at [645, 226] on div "Use the fields below to edit this PriceBook item. Note that changes made here w…" at bounding box center [496, 271] width 759 height 839
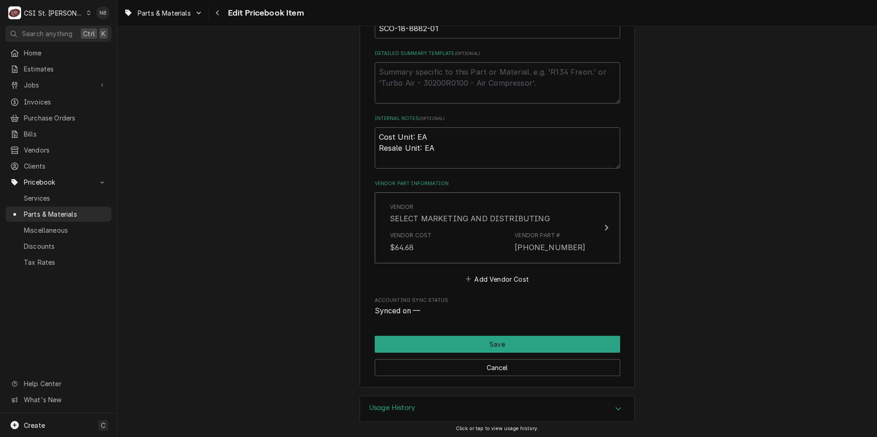
scroll to position [480, 0]
click at [542, 338] on button "Save" at bounding box center [497, 342] width 245 height 17
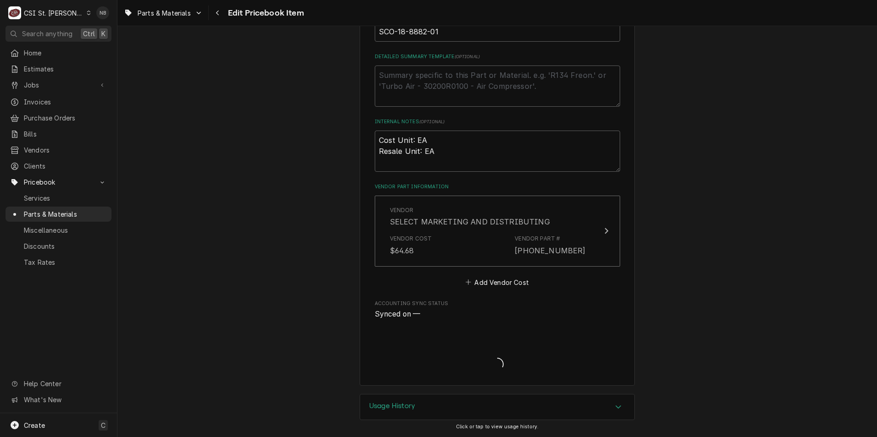
type textarea "x"
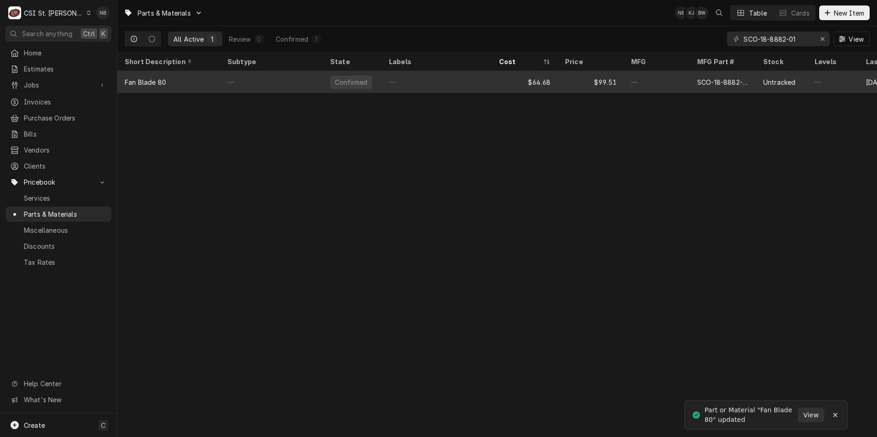
click at [636, 78] on div "—" at bounding box center [657, 82] width 66 height 22
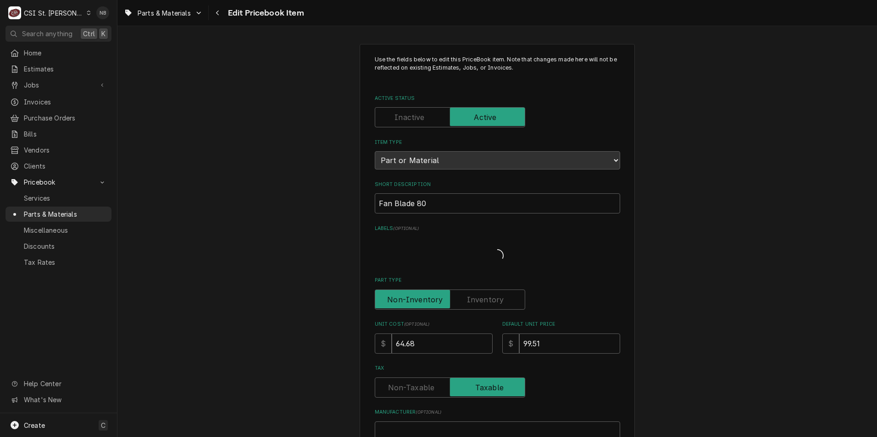
type textarea "x"
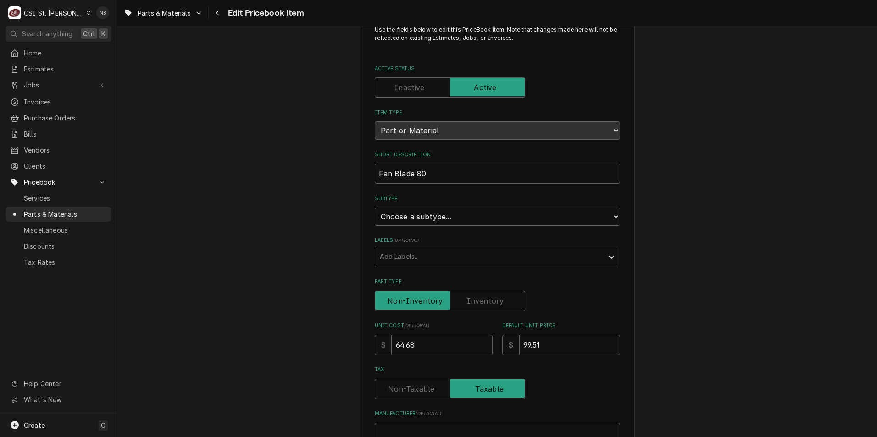
scroll to position [46, 0]
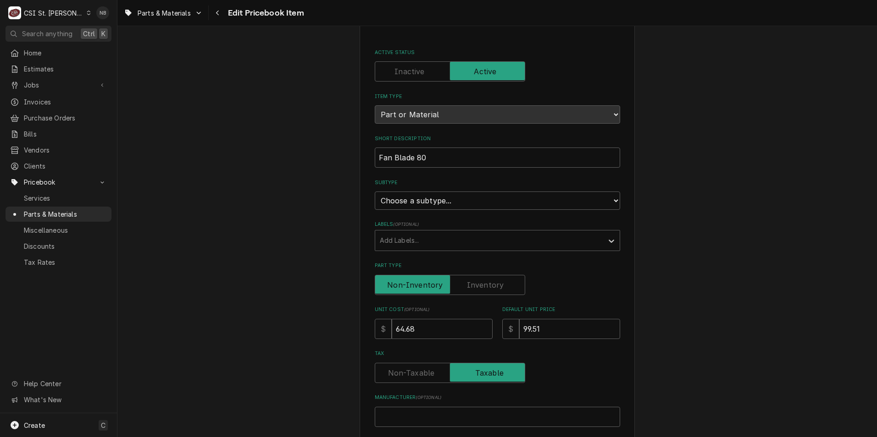
click at [741, 258] on div "Use the fields below to edit this PriceBook item. Note that changes made here w…" at bounding box center [496, 419] width 759 height 858
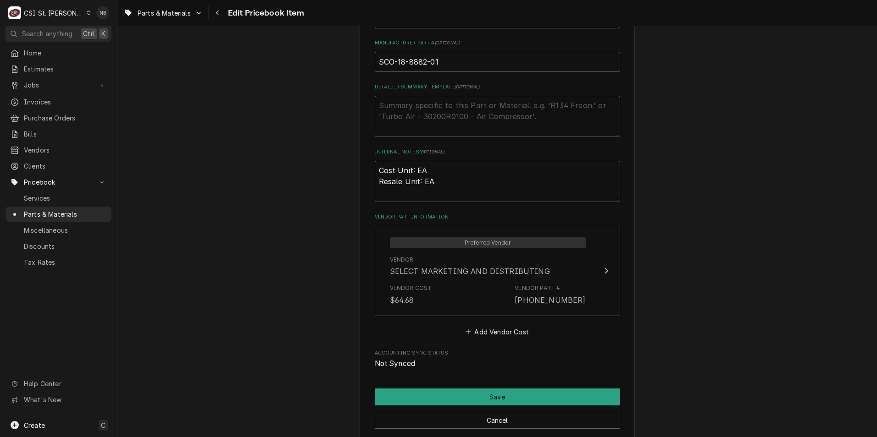
scroll to position [499, 0]
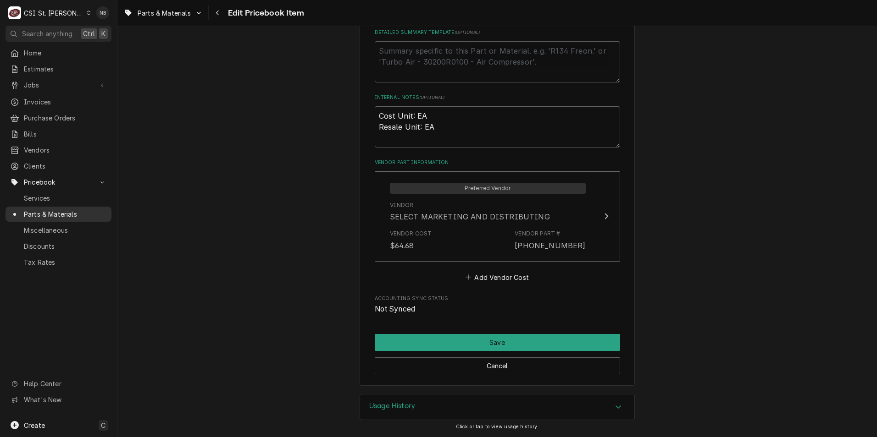
click at [73, 210] on span "Parts & Materials" at bounding box center [65, 215] width 83 height 10
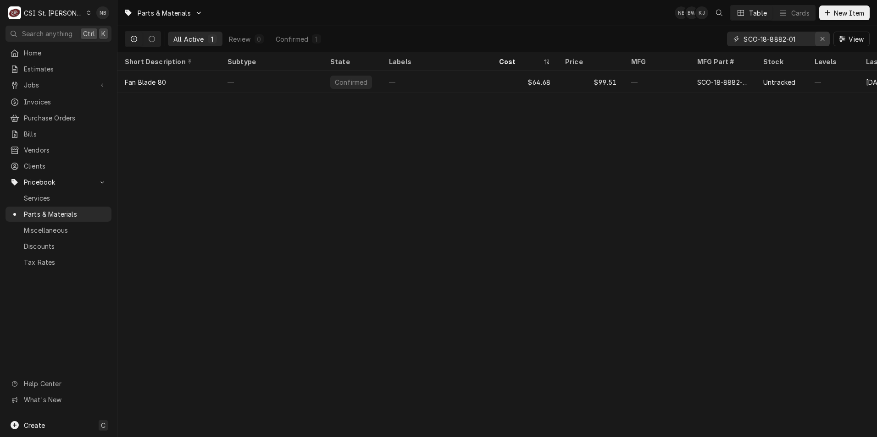
click at [826, 38] on div "Erase input" at bounding box center [822, 38] width 9 height 9
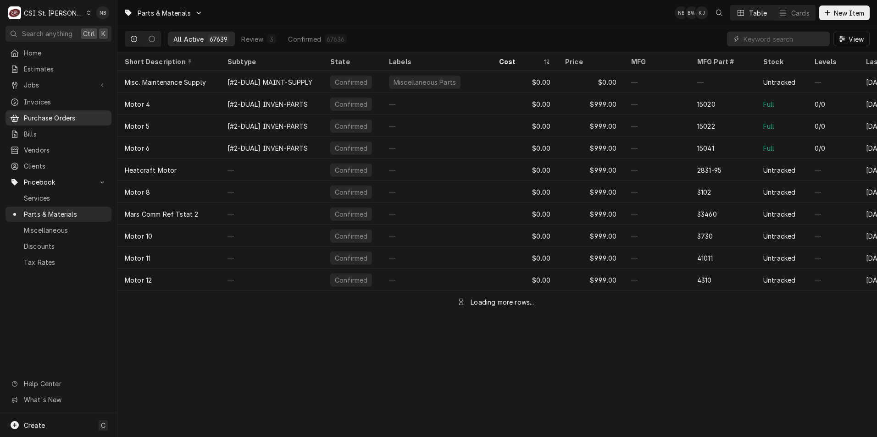
click at [50, 113] on span "Purchase Orders" at bounding box center [65, 118] width 83 height 10
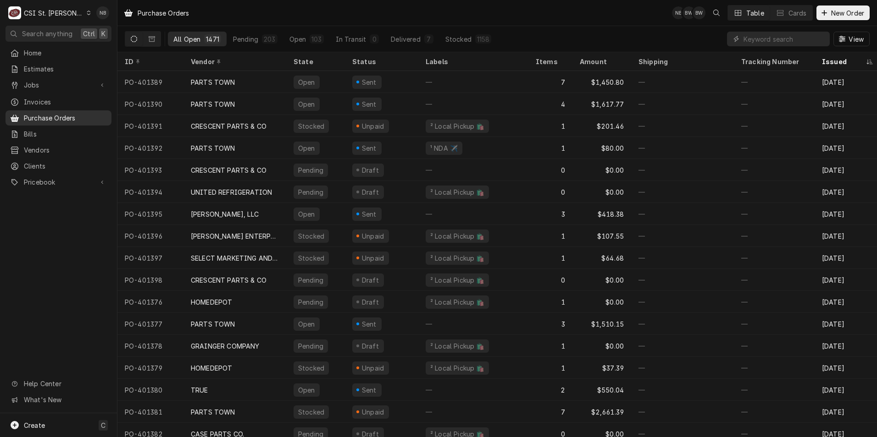
click at [72, 116] on span "Purchase Orders" at bounding box center [65, 118] width 83 height 10
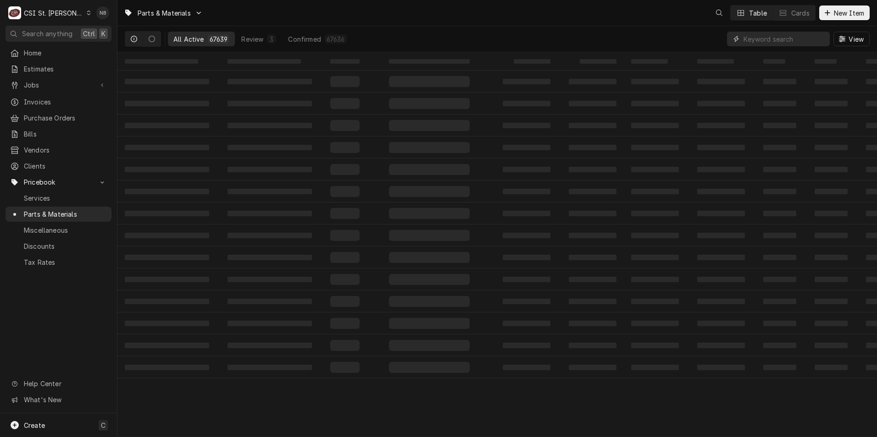
click at [805, 41] on input "Dynamic Content Wrapper" at bounding box center [784, 39] width 82 height 15
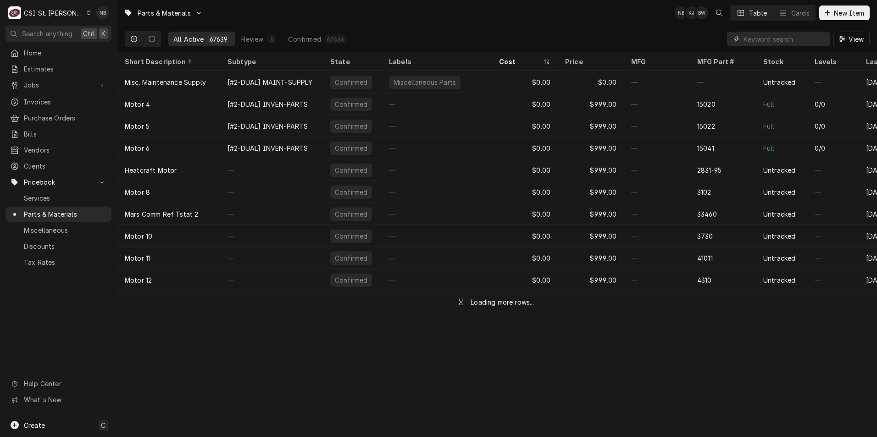
paste input "SCO-18-8882-01"
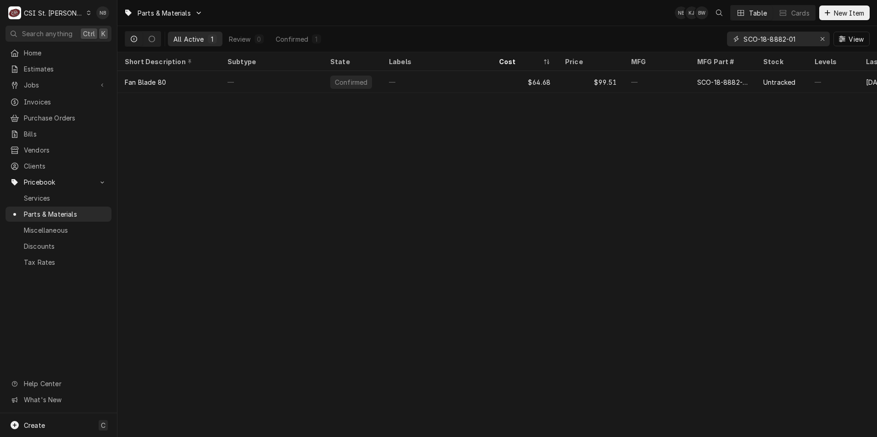
type input "SCO-18-8882-01"
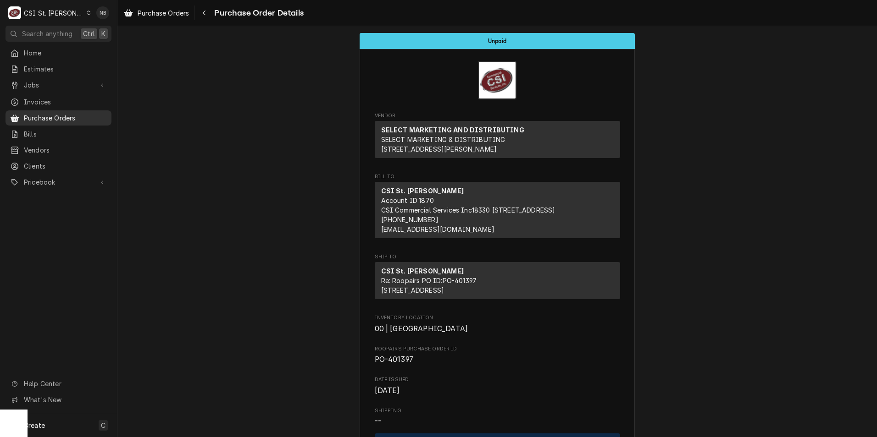
click at [60, 116] on span "Purchase Orders" at bounding box center [65, 118] width 83 height 10
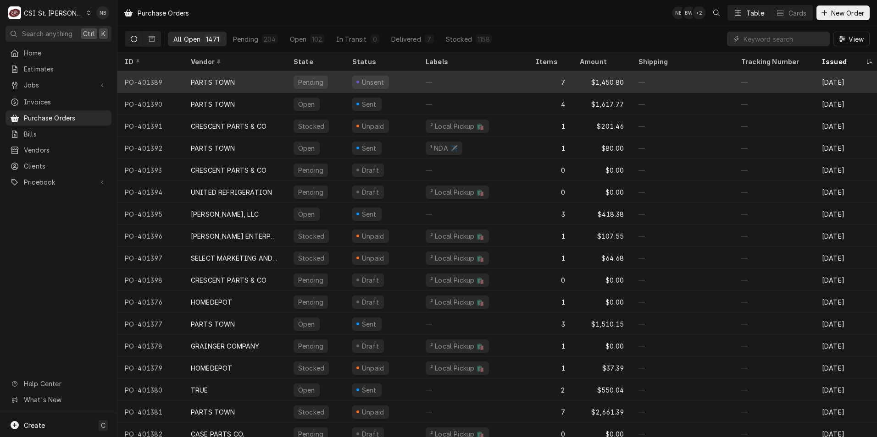
click at [246, 76] on div "PARTS TOWN" at bounding box center [234, 82] width 103 height 22
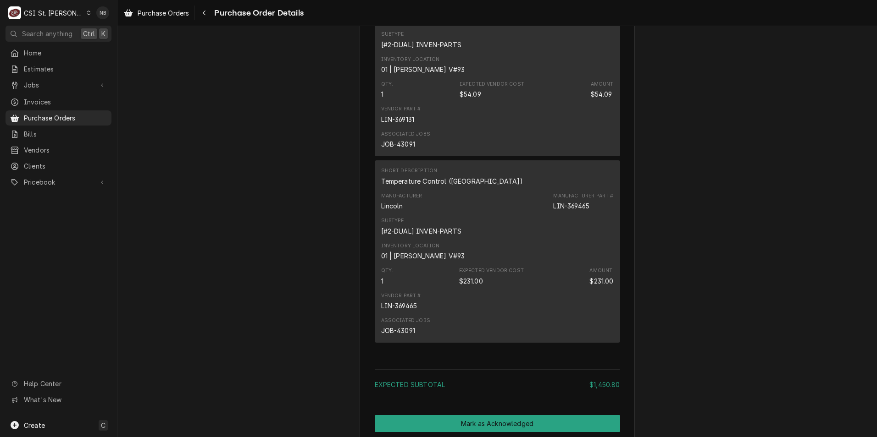
scroll to position [1727, 0]
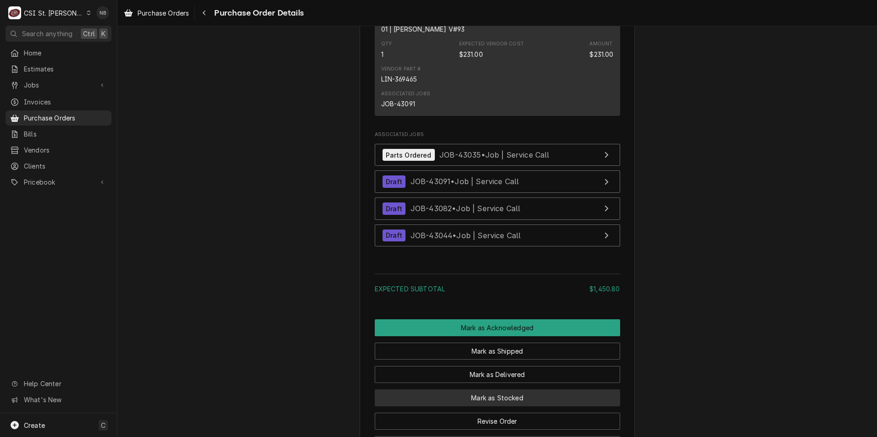
click at [477, 407] on button "Mark as Stocked" at bounding box center [497, 398] width 245 height 17
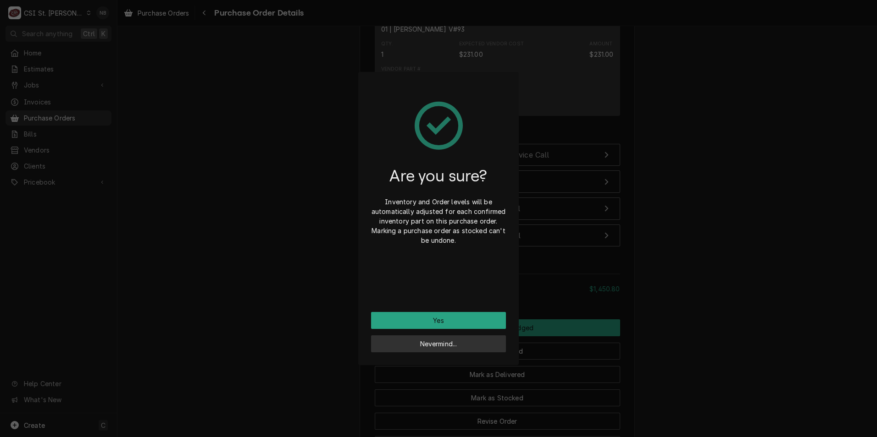
click at [470, 352] on button "Nevermind..." at bounding box center [438, 344] width 135 height 17
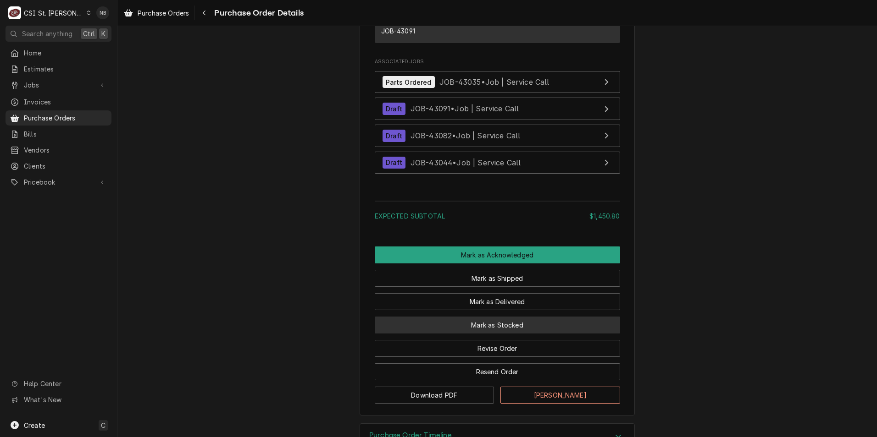
scroll to position [1859, 0]
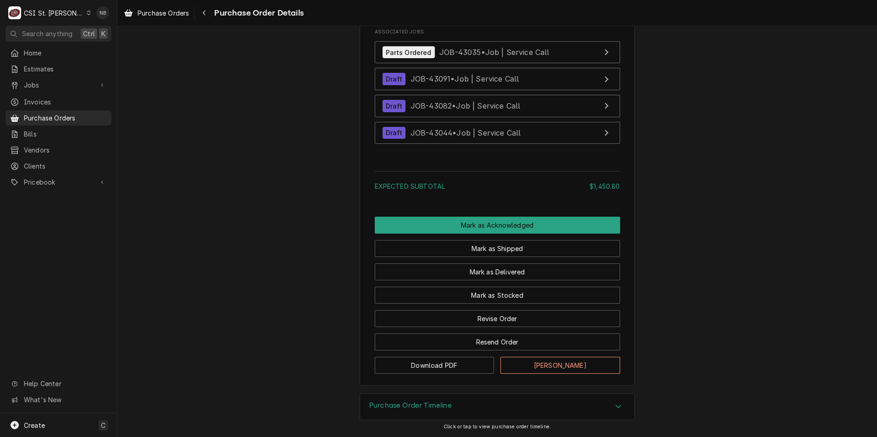
click at [586, 410] on div "Purchase Order Timeline" at bounding box center [497, 407] width 274 height 26
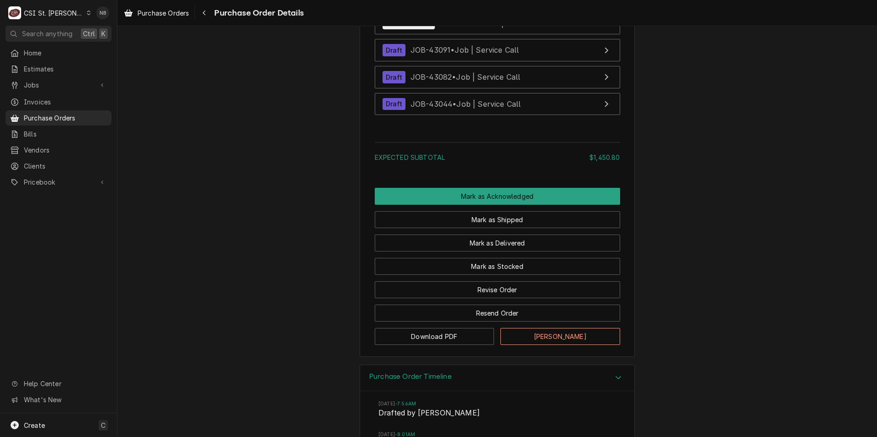
scroll to position [2026, 0]
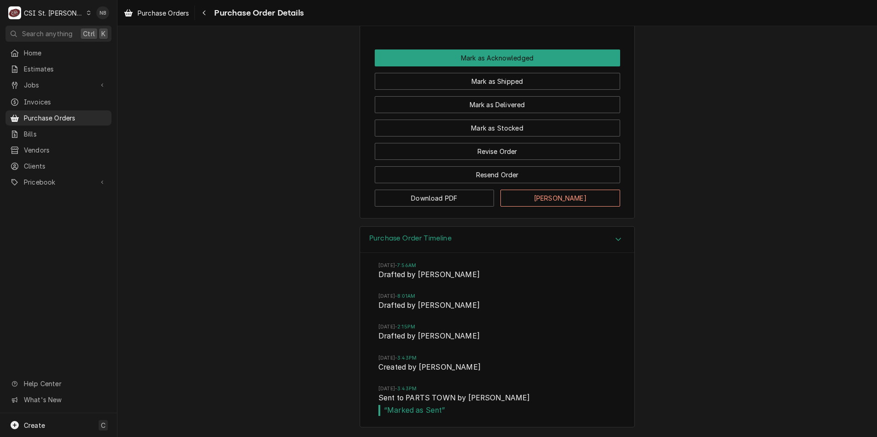
click at [571, 248] on div "Purchase Order Timeline" at bounding box center [497, 240] width 274 height 26
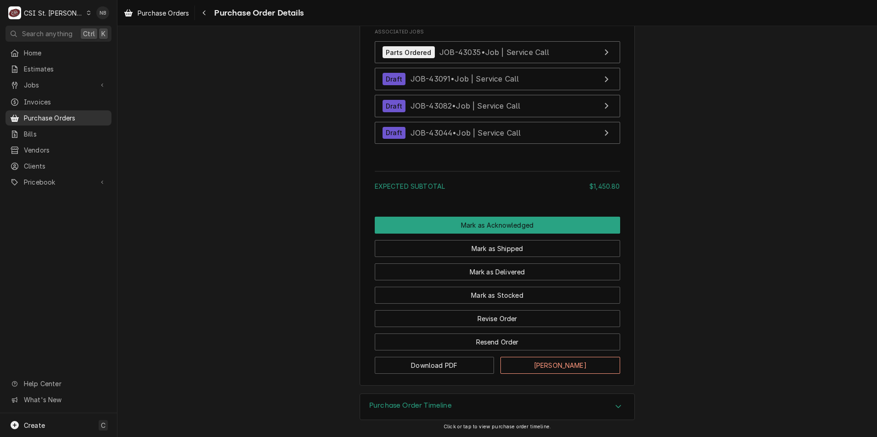
click at [84, 122] on link "Purchase Orders" at bounding box center [59, 118] width 106 height 15
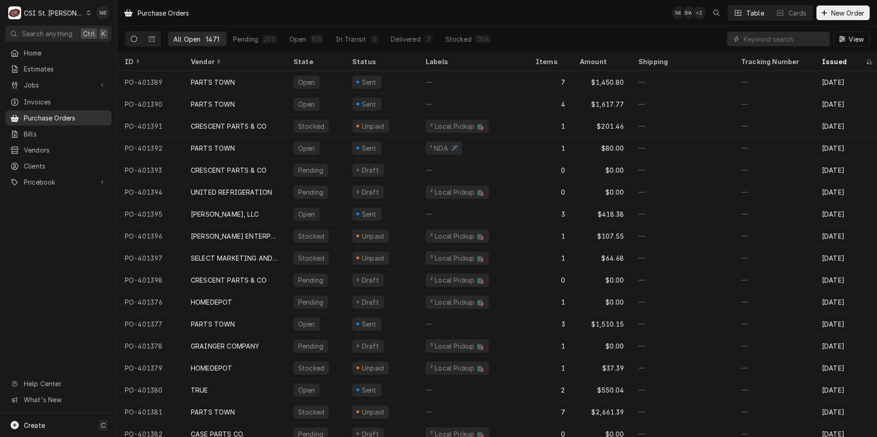
click at [72, 113] on span "Purchase Orders" at bounding box center [65, 118] width 83 height 10
click at [79, 86] on span "Jobs" at bounding box center [58, 85] width 69 height 10
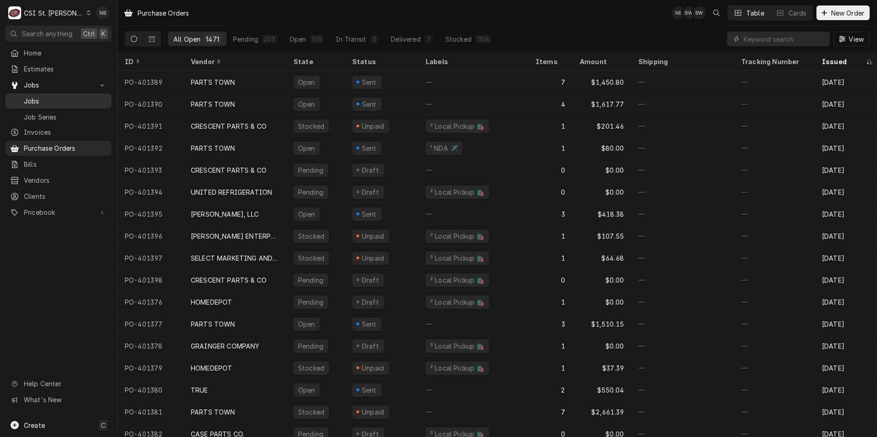
click at [75, 96] on span "Jobs" at bounding box center [65, 101] width 83 height 10
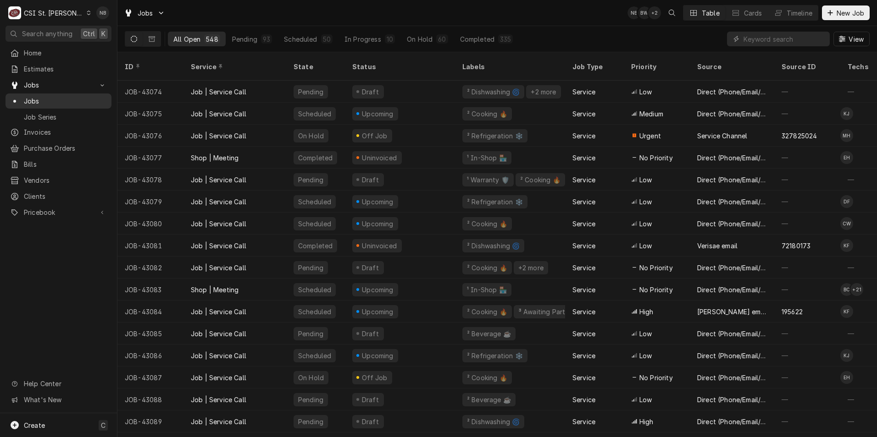
click at [72, 103] on div "Jobs" at bounding box center [58, 100] width 102 height 11
click at [72, 146] on span "Purchase Orders" at bounding box center [65, 149] width 83 height 10
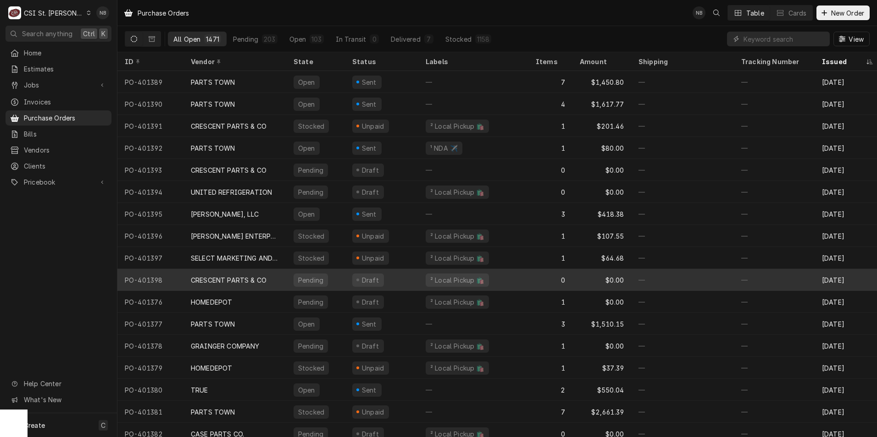
click at [411, 275] on div "Draft" at bounding box center [381, 280] width 73 height 22
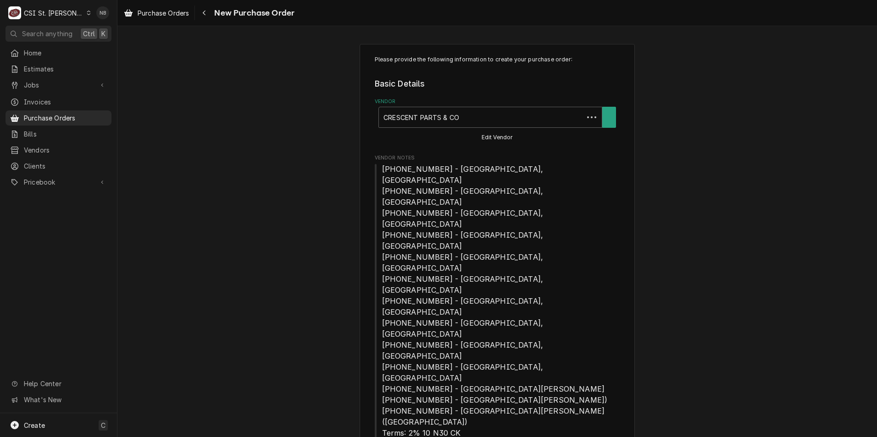
type textarea "x"
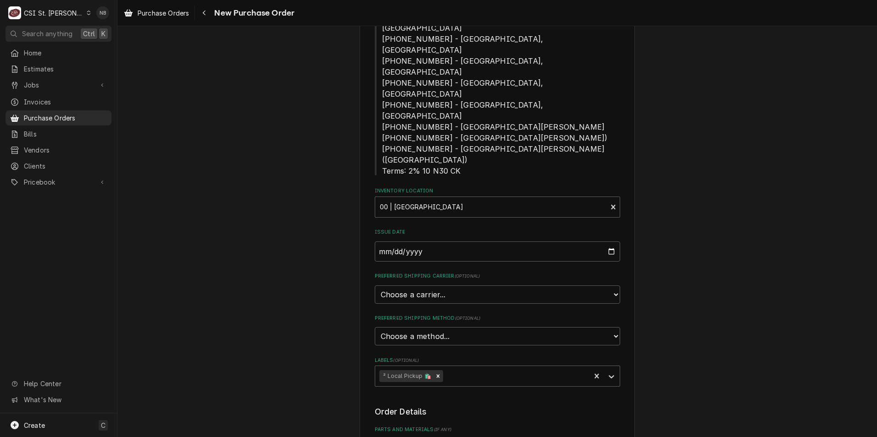
scroll to position [367, 0]
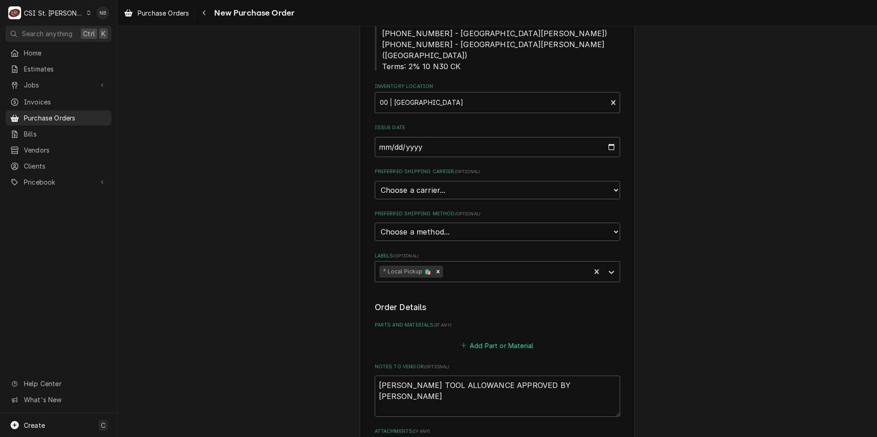
click at [513, 339] on button "Add Part or Material" at bounding box center [497, 345] width 76 height 13
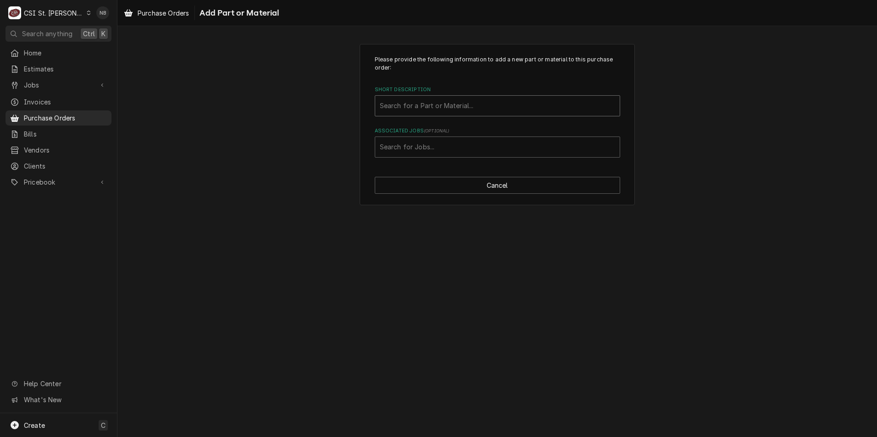
click at [459, 109] on div "Short Description" at bounding box center [497, 106] width 235 height 17
type input "em720"
drag, startPoint x: 429, startPoint y: 105, endPoint x: 326, endPoint y: 98, distance: 103.4
click at [326, 98] on div "Please provide the following information to add a new part or material to this …" at bounding box center [496, 125] width 759 height 178
click at [454, 106] on div "Short Description" at bounding box center [497, 106] width 235 height 17
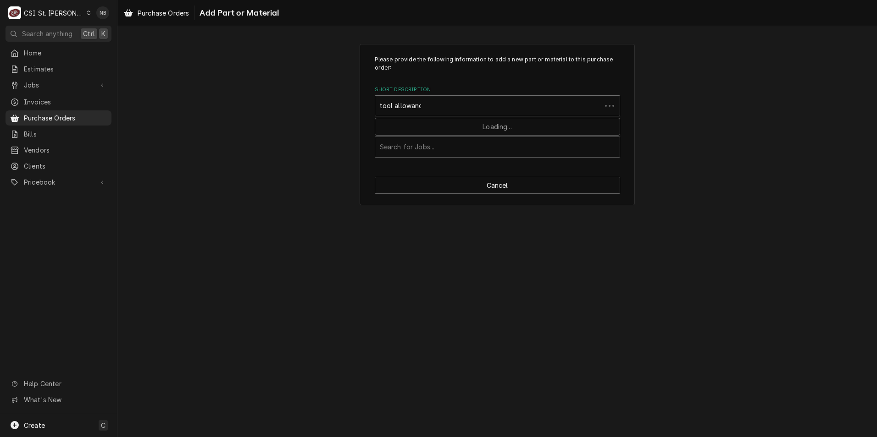
type input "tool allowance"
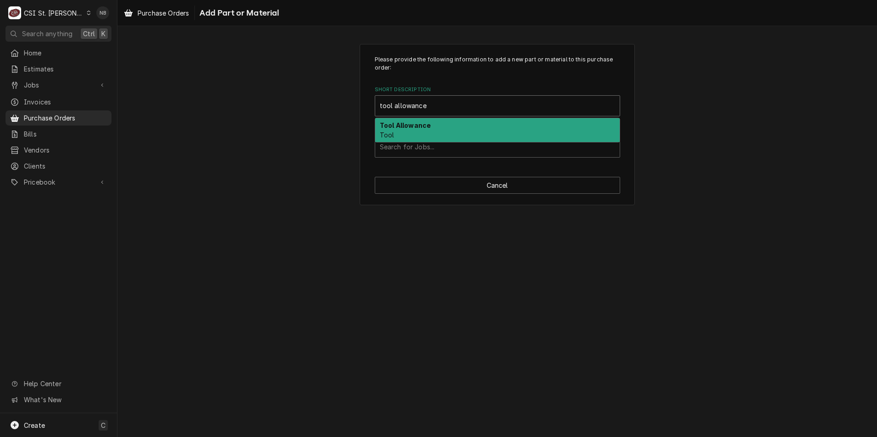
click at [439, 126] on div "Tool Allowance Tool" at bounding box center [497, 130] width 244 height 24
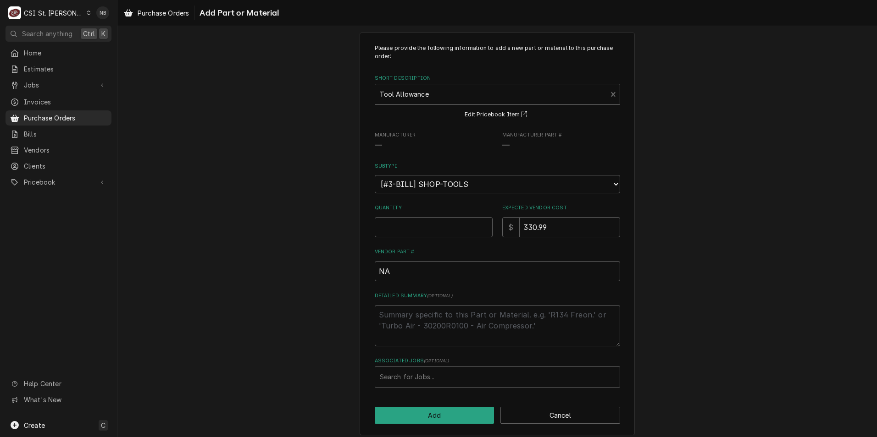
scroll to position [18, 0]
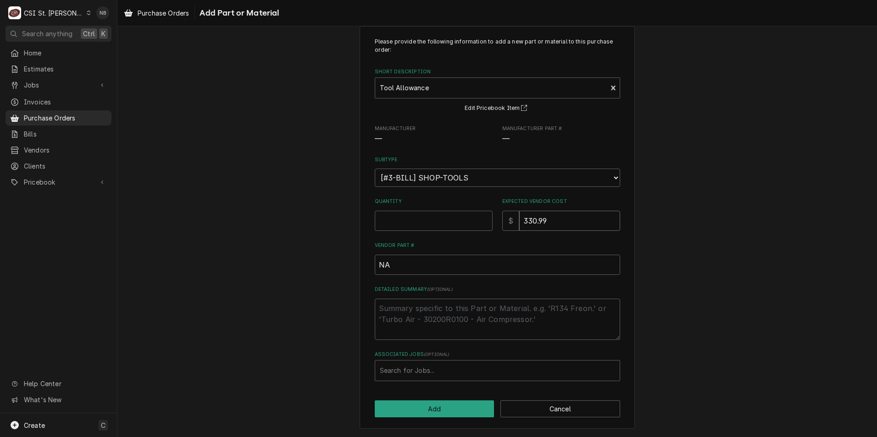
drag, startPoint x: 548, startPoint y: 217, endPoint x: 481, endPoint y: 214, distance: 67.9
click at [481, 214] on div "Quantity Expected Vendor Cost $ 330.99" at bounding box center [497, 214] width 245 height 33
type textarea "x"
type input "4"
type textarea "x"
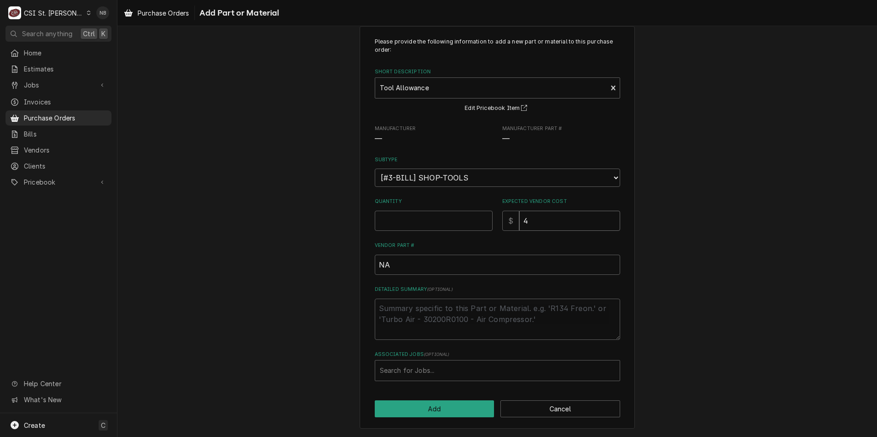
type input "48"
type textarea "x"
type input "481"
type textarea "x"
type input "481.9"
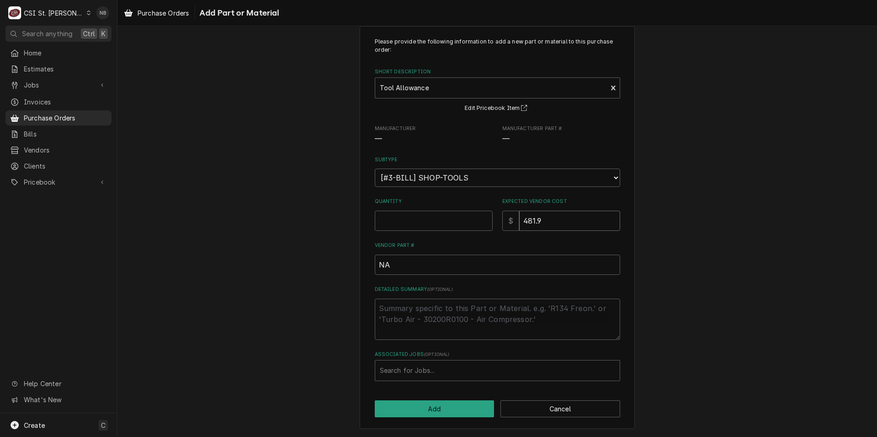
type textarea "x"
type input "481.97"
click at [419, 221] on input "Quantity" at bounding box center [434, 221] width 118 height 20
type textarea "x"
type input "1"
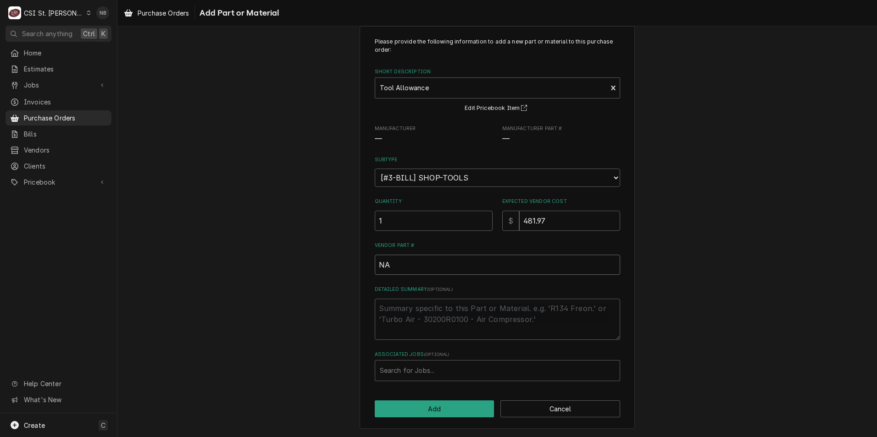
click at [465, 272] on input "NA" at bounding box center [497, 265] width 245 height 20
click at [459, 322] on textarea "Detailed Summary ( optional )" at bounding box center [497, 319] width 245 height 41
type textarea "x"
type textarea "M"
type textarea "x"
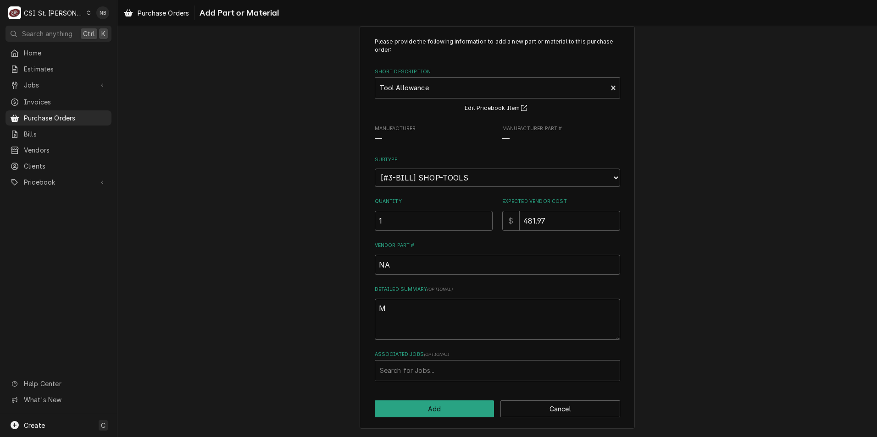
type textarea "Mi"
type textarea "x"
type textarea "Mik"
type textarea "x"
type textarea "Mike"
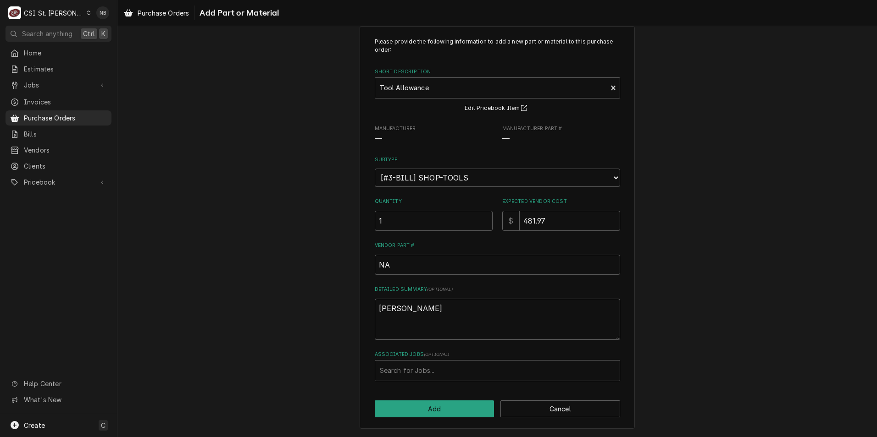
type textarea "x"
type textarea "Mike"
type textarea "x"
type textarea "Mike B"
type textarea "x"
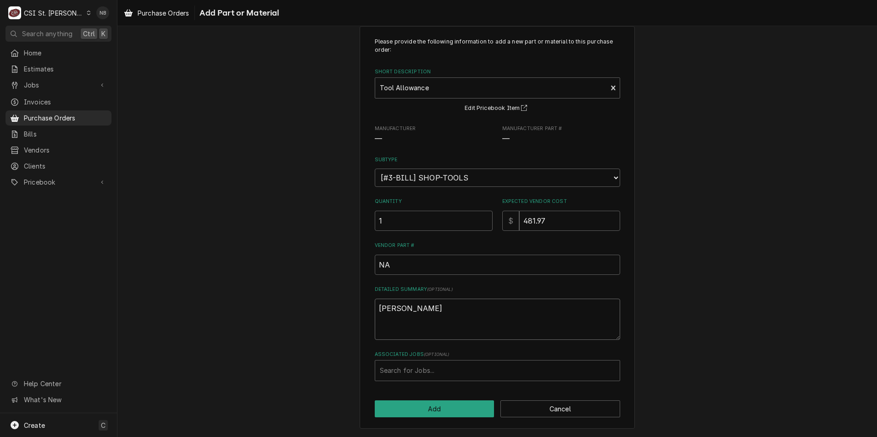
type textarea "Mike Ba"
type textarea "x"
type textarea "Mike Bak"
type textarea "x"
type textarea "Mike Bake"
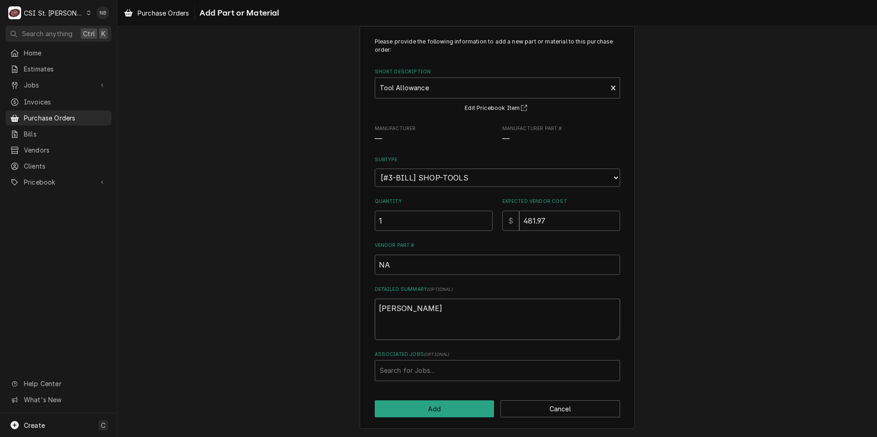
type textarea "x"
type textarea "Mike Baker"
type textarea "x"
type textarea "Mike Baker"
type textarea "x"
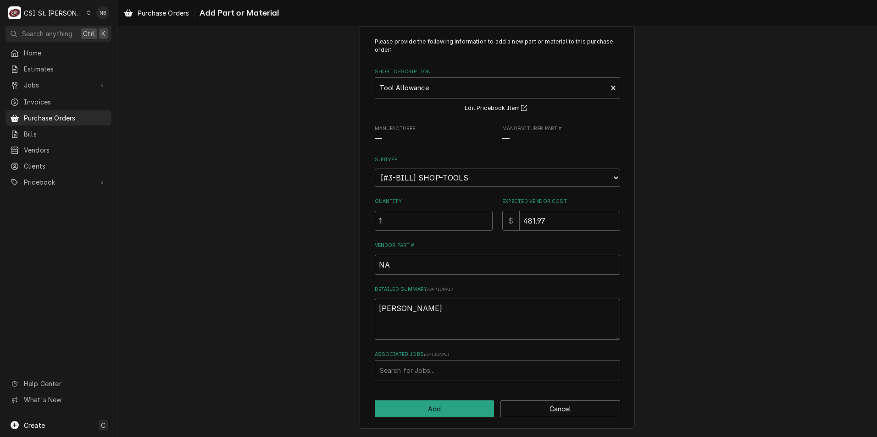
type textarea "Mike Baker T"
type textarea "x"
type textarea "Mike Baker To"
type textarea "x"
type textarea "Mike Baker Too"
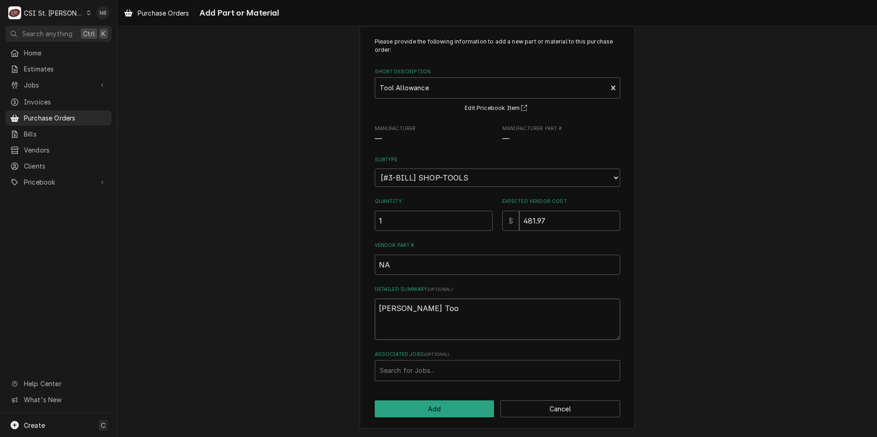
type textarea "x"
type textarea "Mike Baker Tool"
type textarea "x"
type textarea "Mike Baker Tool"
type textarea "x"
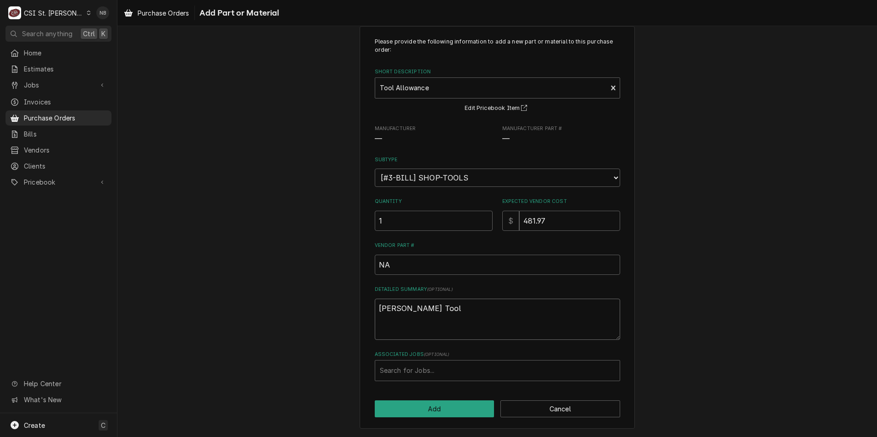
type textarea "Mike Baker Tool A"
type textarea "x"
type textarea "Mike Baker Tool Al"
type textarea "x"
type textarea "Mike Baker Tool All"
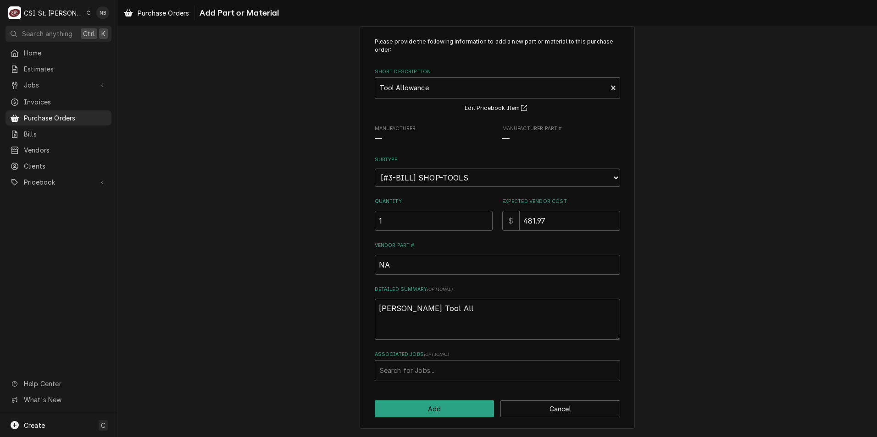
type textarea "x"
type textarea "Mike Baker Tool Allo"
type textarea "x"
type textarea "Mike Baker Tool Allow"
type textarea "x"
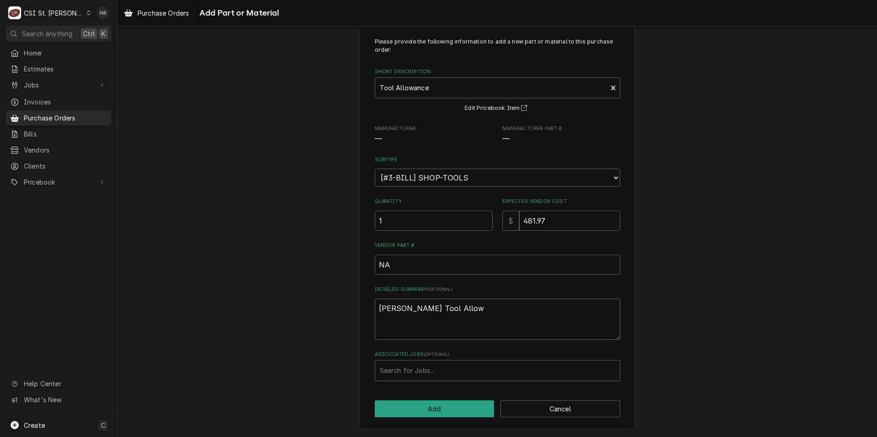
type textarea "Mike Baker Tool Allowa"
type textarea "x"
type textarea "Mike Baker Tool Allowanc"
type textarea "x"
type textarea "Mike Baker Tool Allowance"
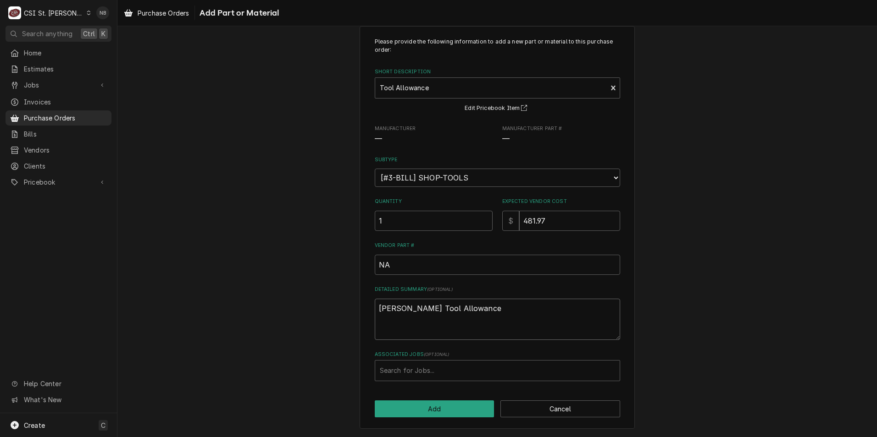
type textarea "x"
type textarea "Mike Baker Tool Allowance"
type textarea "x"
type textarea "Mike Baker Tool Allowance ap"
type textarea "x"
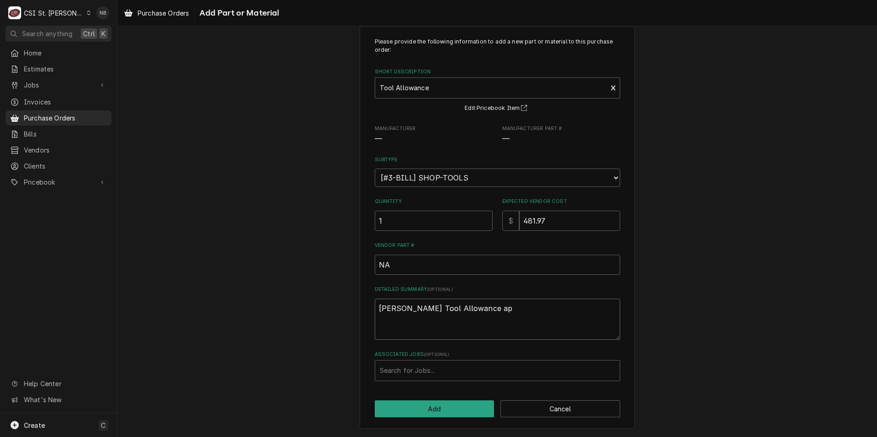
type textarea "Mike Baker Tool Allowance app"
type textarea "x"
type textarea "Mike Baker Tool Allowance appr"
type textarea "x"
type textarea "Mike Baker Tool Allowance appro"
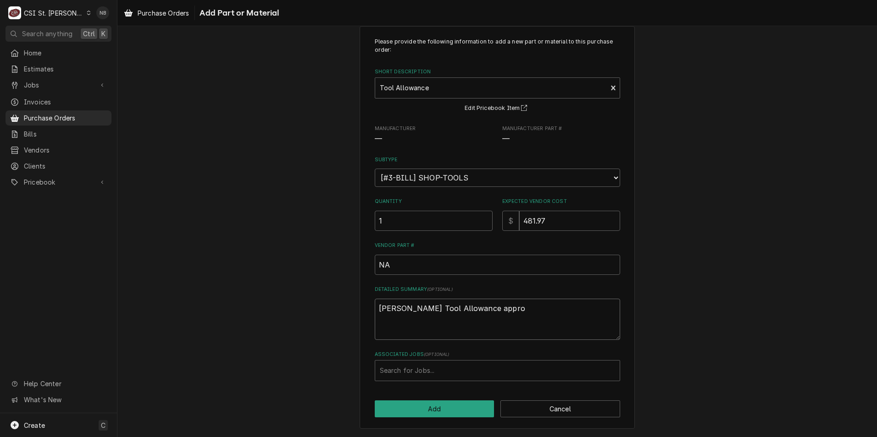
type textarea "x"
type textarea "Mike Baker Tool Allowance approv"
type textarea "x"
type textarea "Mike Baker Tool Allowance approve"
type textarea "x"
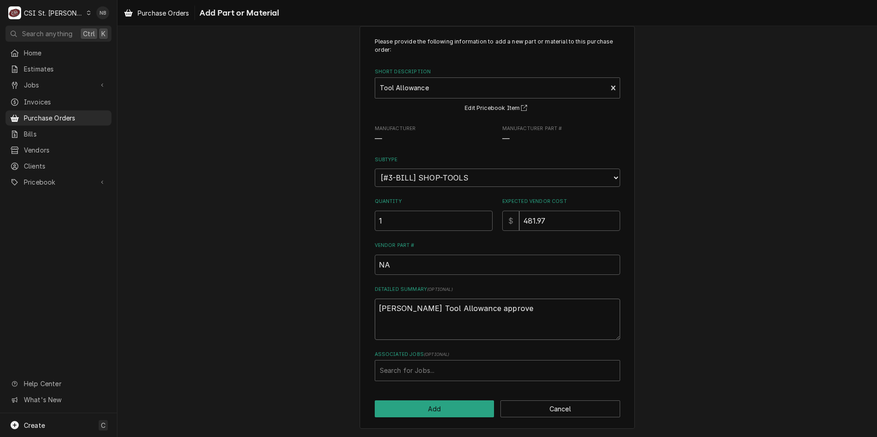
type textarea "Mike Baker Tool Allowance approved"
type textarea "x"
type textarea "Mike Baker Tool Allowance approved"
type textarea "x"
type textarea "Mike Baker Tool Allowance approved b"
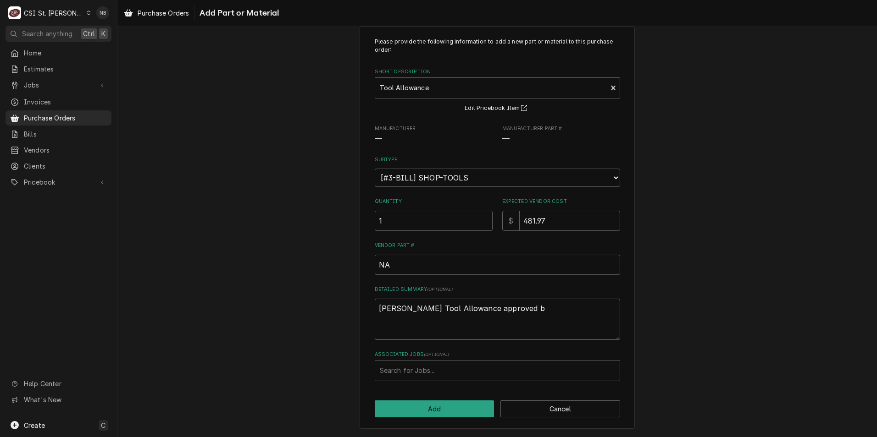
type textarea "x"
type textarea "Mike Baker Tool Allowance approved by"
type textarea "x"
type textarea "Mike Baker Tool Allowance approved by"
type textarea "x"
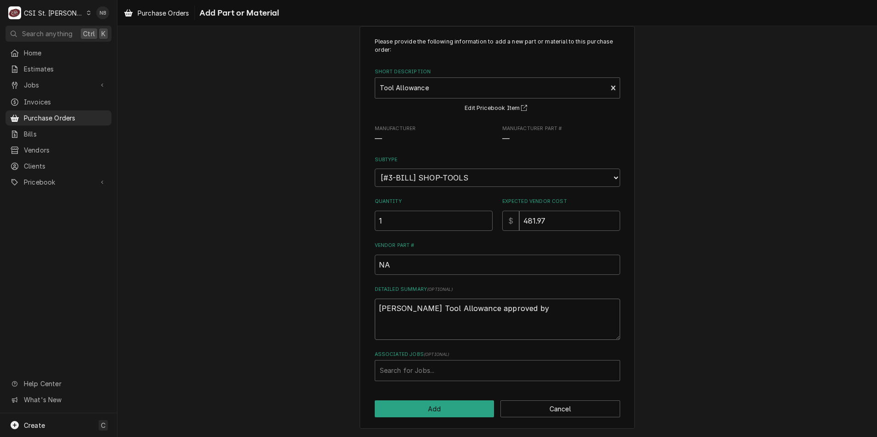
type textarea "Mike Baker Tool Allowance approved by B"
type textarea "x"
type textarea "Mike Baker Tool Allowance approved by Br"
type textarea "x"
type textarea "Mike Baker Tool Allowance approved by Bra"
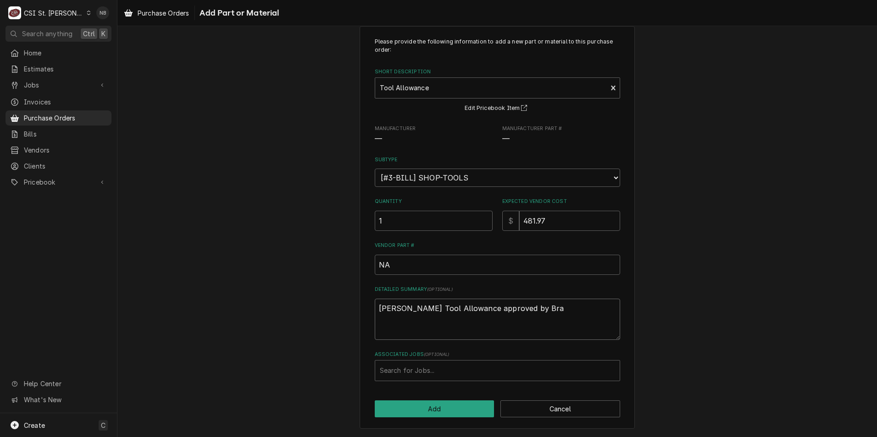
type textarea "x"
type textarea "Mike Baker Tool Allowance approved by Brad"
type textarea "x"
type textarea "Mike Baker Tool Allowance approved by Brad"
type textarea "x"
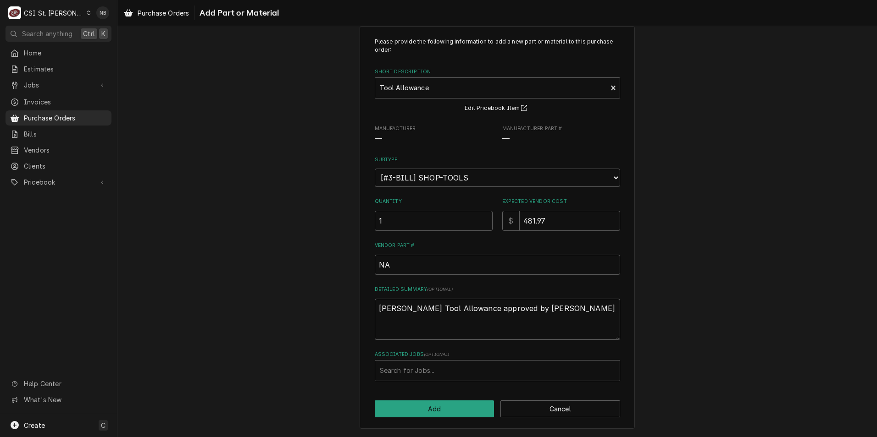
type textarea "Mike Baker Tool Allowance approved by Brad E"
type textarea "x"
type textarea "Mike Baker Tool Allowance approved by Brad E."
click at [723, 308] on div "Please provide the following information to add a new part or material to this …" at bounding box center [496, 228] width 759 height 420
click at [457, 407] on button "Add" at bounding box center [435, 409] width 120 height 17
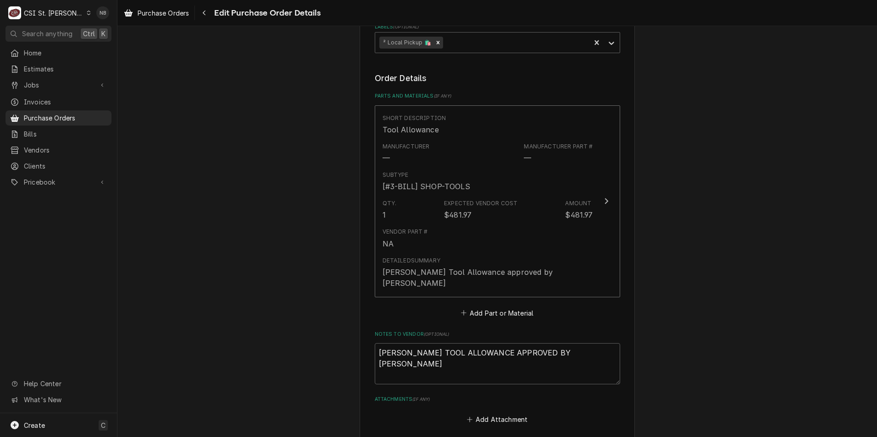
scroll to position [504, 0]
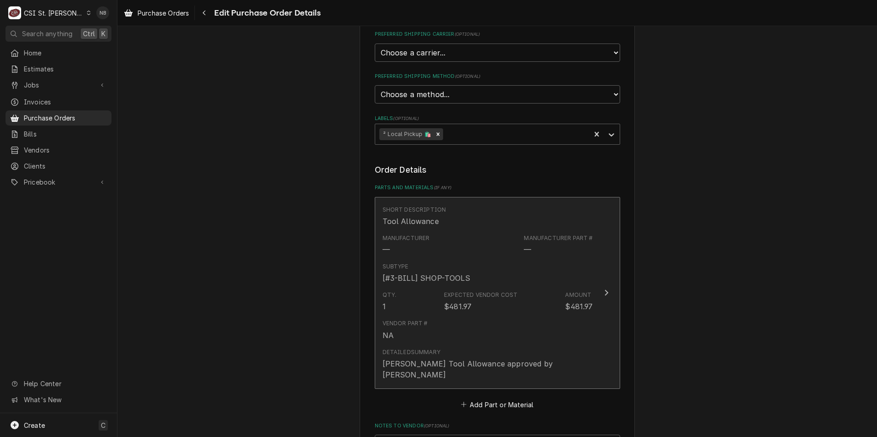
click at [500, 316] on div "Vendor Part # NA" at bounding box center [487, 330] width 210 height 28
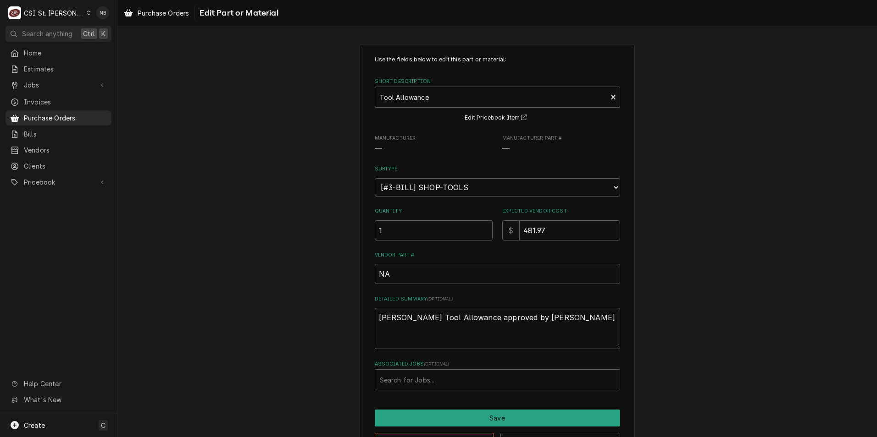
click at [579, 326] on textarea "Mike Baker Tool Allowance approved by Brad E." at bounding box center [497, 328] width 245 height 41
type textarea "x"
type textarea "Mike Baker Tool Allowance approved by Brad E."
type textarea "x"
type textarea "Mike Baker Tool Allowance approved by Brad E."
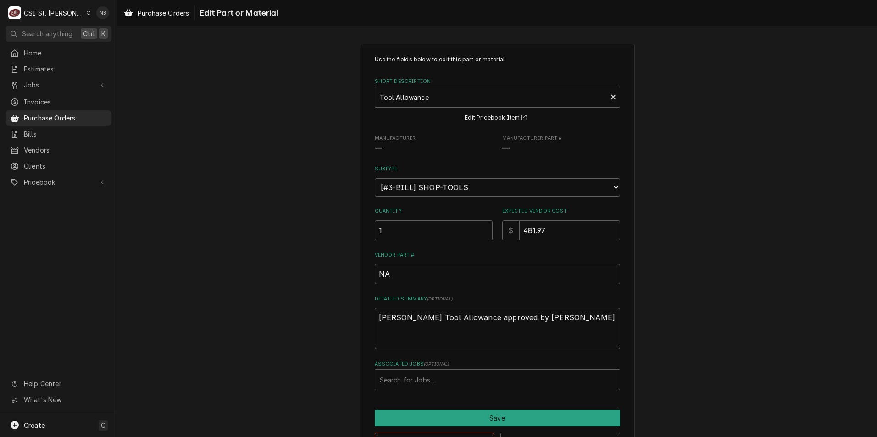
type textarea "x"
type textarea "Mike Baker Tool Allowance approved by Brad E. T"
type textarea "x"
type textarea "Mike Baker Tool Allowance approved by Brad E. To"
type textarea "x"
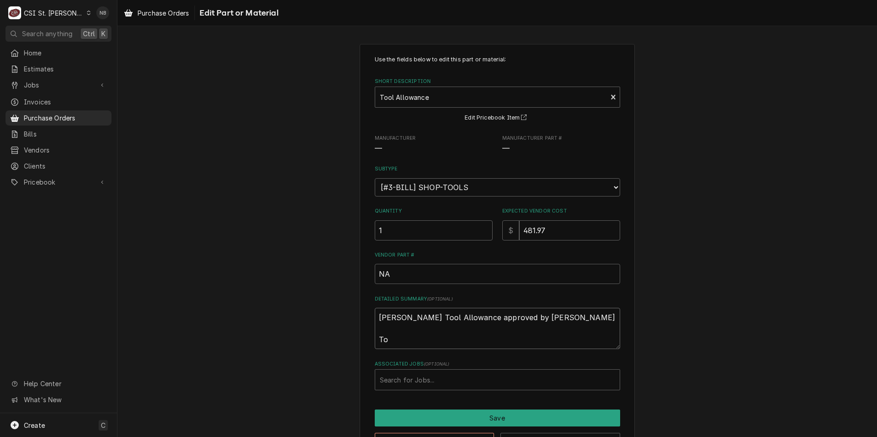
type textarea "Mike Baker Tool Allowance approved by Brad E. Too"
type textarea "x"
type textarea "Mike Baker Tool Allowance approved by Brad E. Tool"
type textarea "x"
type textarea "Mike Baker Tool Allowance approved by Brad E. Tool"
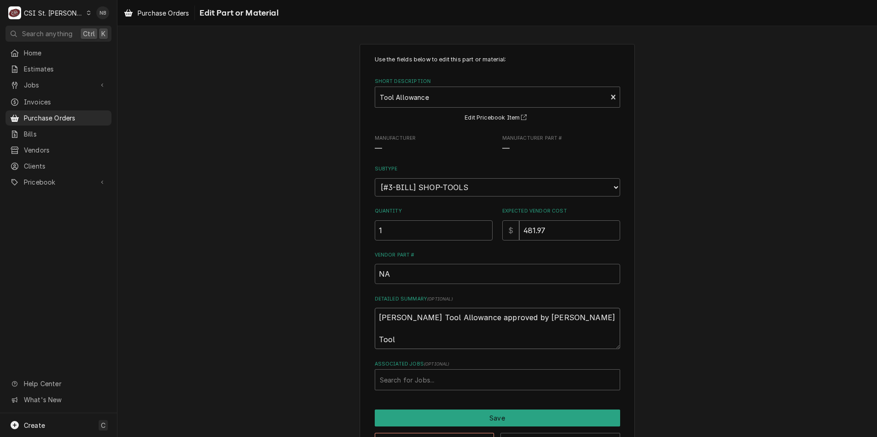
type textarea "x"
type textarea "Mike Baker Tool Allowance approved by Brad E. Tool 1"
type textarea "x"
type textarea "Mike Baker Tool Allowance approved by Brad E. Tool 1:"
type textarea "x"
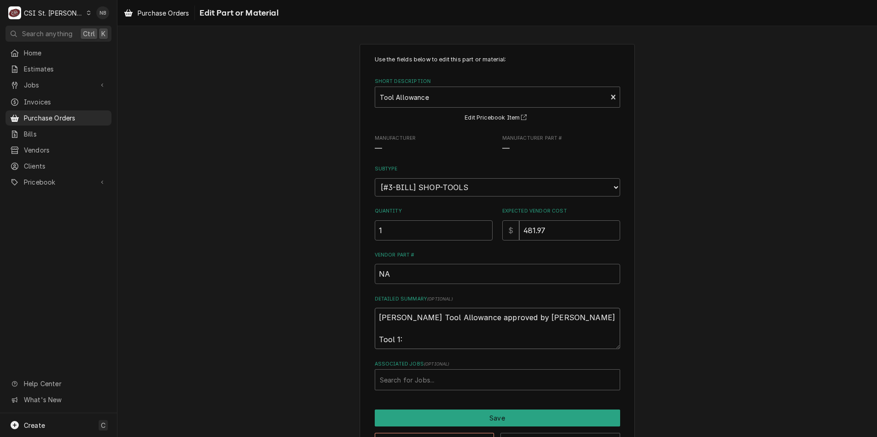
type textarea "Mike Baker Tool Allowance approved by Brad E. Tool 1:"
type textarea "x"
type textarea "Mike Baker Tool Allowance approved by Brad E. Tool 1: 1"
type textarea "x"
type textarea "Mike Baker Tool Allowance approved by Brad E. Tool 1: 18"
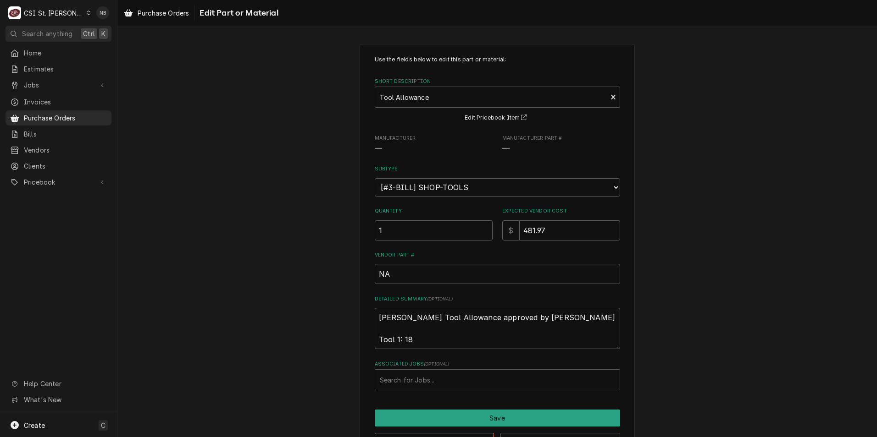
type textarea "x"
type textarea "Mike Baker Tool Allowance approved by Brad E. Tool 1: 183"
type textarea "x"
type textarea "Mike Baker Tool Allowance approved by Brad E. Tool 1: 183."
type textarea "x"
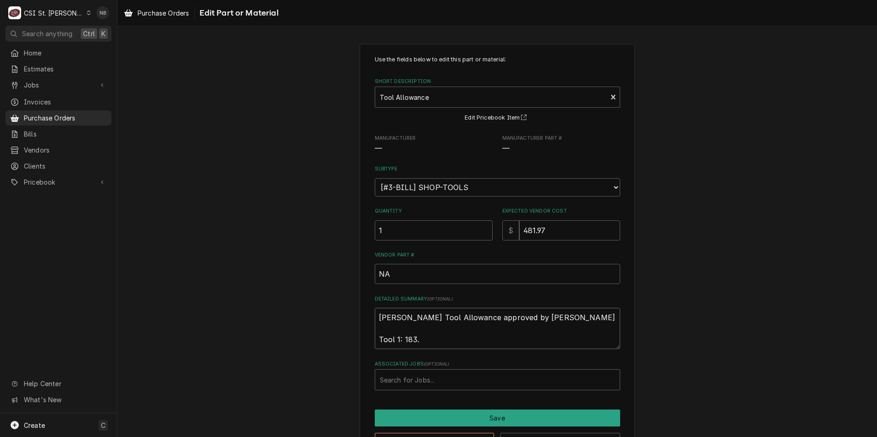
type textarea "Mike Baker Tool Allowance approved by Brad E. Tool 1: 183.9"
type textarea "x"
type textarea "Mike Baker Tool Allowance approved by Brad E. Tool 1: 183.99"
type textarea "x"
type textarea "Mike Baker Tool Allowance approved by Brad E. Tool 1: 183.99"
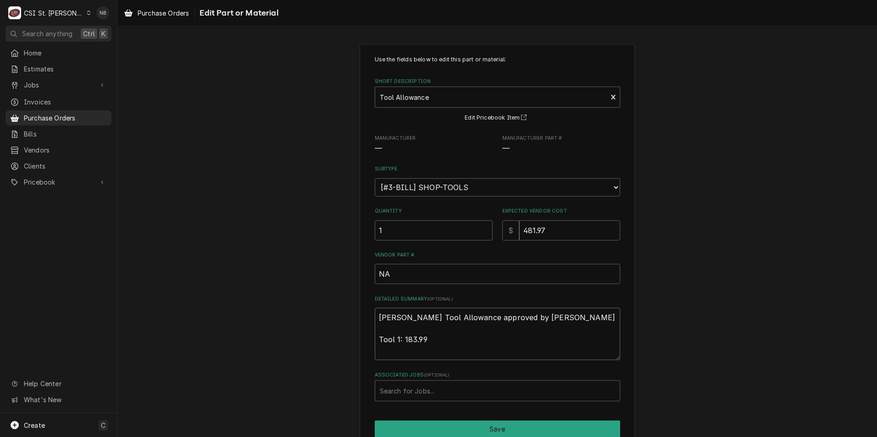
type textarea "x"
type textarea "Mike Baker Tool Allowance approved by Brad E. Tool 1: 183.99 T"
type textarea "x"
type textarea "Mike Baker Tool Allowance approved by Brad E. Tool 1: 183.99 To"
type textarea "x"
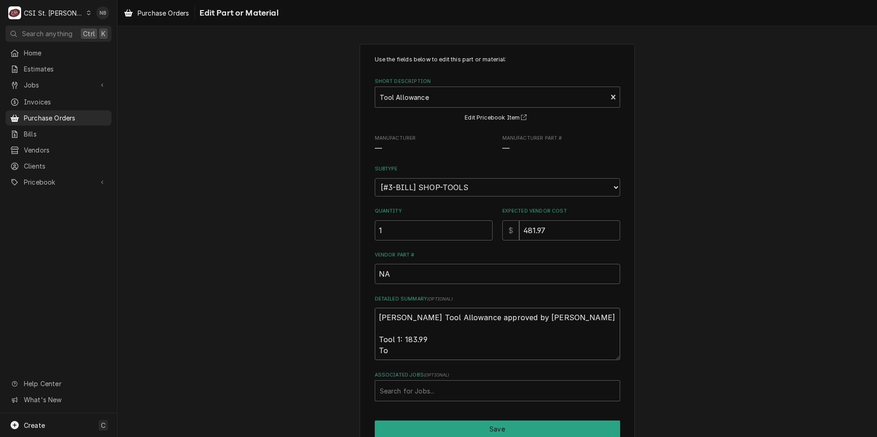
type textarea "Mike Baker Tool Allowance approved by Brad E. Tool 1: 183.99 Too"
type textarea "x"
type textarea "Mike Baker Tool Allowance approved by Brad E. Tool 1: 183.99 Tool"
type textarea "x"
type textarea "Mike Baker Tool Allowance approved by Brad E. Tool 1: 183.99 Tool"
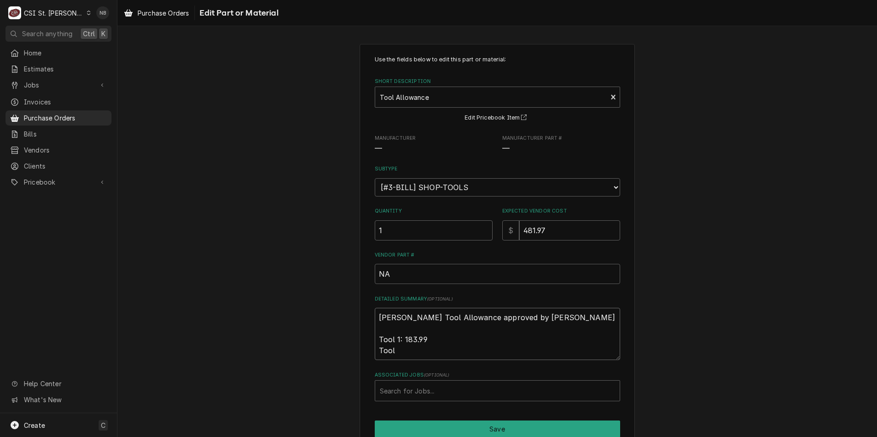
type textarea "x"
type textarea "Mike Baker Tool Allowance approved by Brad E. Tool 1: 183.99 Tool 2"
type textarea "x"
type textarea "Mike Baker Tool Allowance approved by Brad E. Tool 1: 183.99 Tool 2:"
type textarea "x"
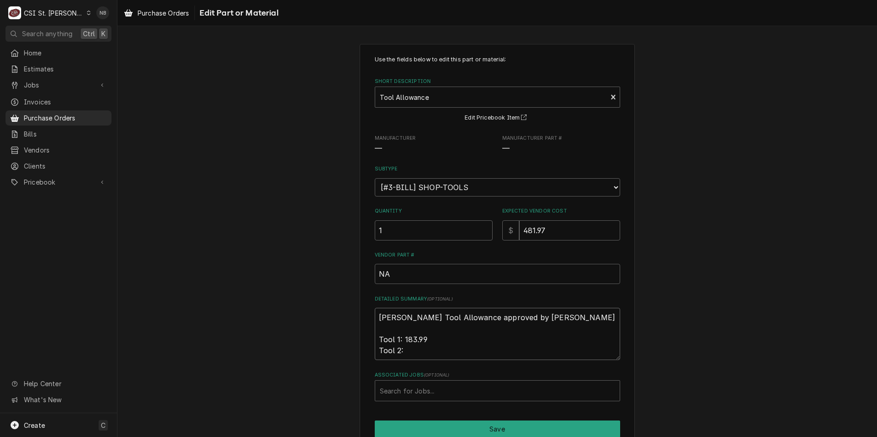
type textarea "Mike Baker Tool Allowance approved by Brad E. Tool 1: 183.99 Tool 2:"
type textarea "x"
type textarea "Mike Baker Tool Allowance approved by Brad E. Tool 1: 183.99 Tool 2: 2"
type textarea "x"
type textarea "Mike Baker Tool Allowance approved by Brad E. Tool 1: 183.99 Tool 2: 22"
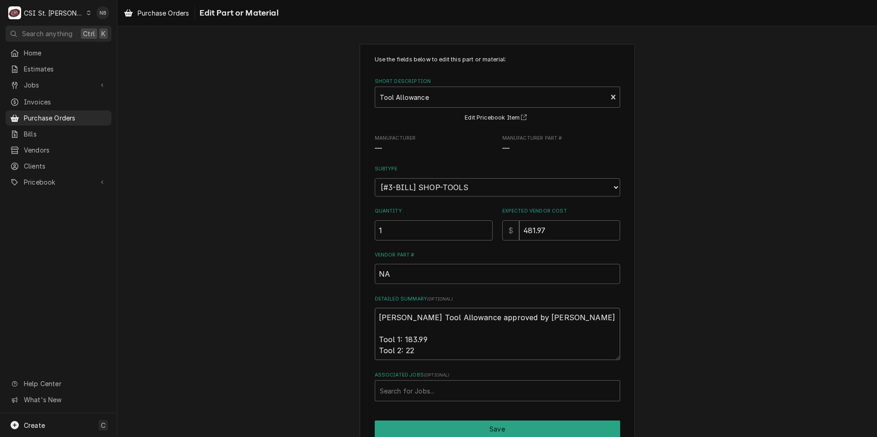
type textarea "x"
type textarea "Mike Baker Tool Allowance approved by Brad E. Tool 1: 183.99 Tool 2: 223"
type textarea "x"
type textarea "Mike Baker Tool Allowance approved by Brad E. Tool 1: 183.99 Tool 2: 223."
type textarea "x"
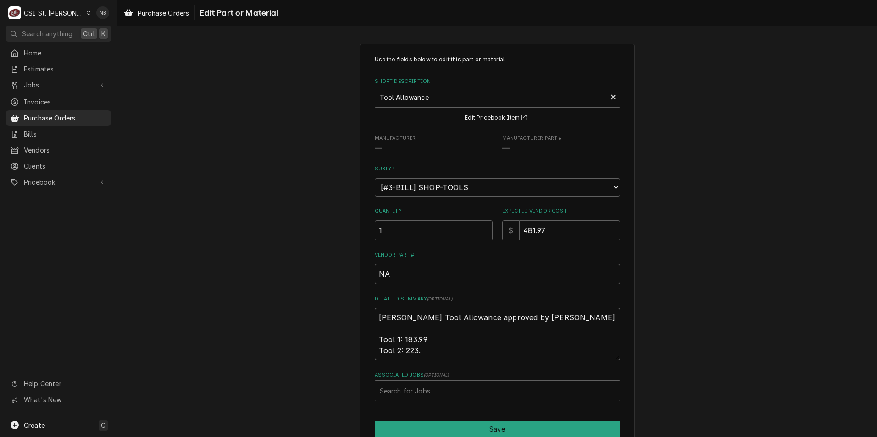
type textarea "Mike Baker Tool Allowance approved by Brad E. Tool 1: 183.99 Tool 2: 223.9"
type textarea "x"
type textarea "Mike Baker Tool Allowance approved by Brad E. Tool 1: 183.99 Tool 2: 223.99'"
type textarea "x"
type textarea "Mike Baker Tool Allowance approved by Brad E. Tool 1: 183.99 Tool 2: 223.99'"
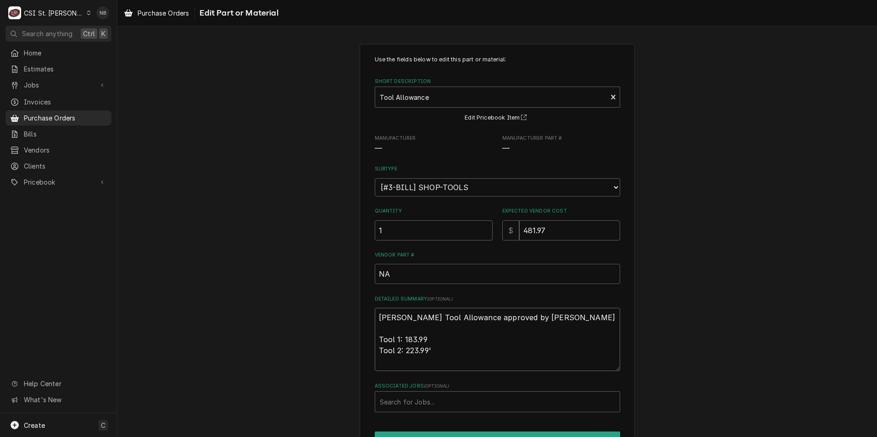
type textarea "x"
type textarea "Mike Baker Tool Allowance approved by Brad E. Tool 1: 183.99 Tool 2: 223.99'"
type textarea "x"
type textarea "Mike Baker Tool Allowance approved by Brad E. Tool 1: 183.99 Tool 2: 223.99"
type textarea "x"
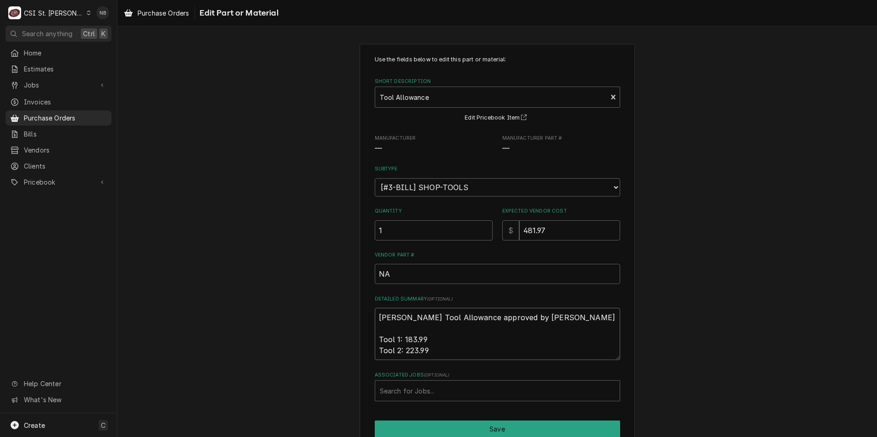
type textarea "Mike Baker Tool Allowance approved by Brad E. Tool 1: 183.99 Tool 2: 223.99"
type textarea "x"
type textarea "Mike Baker Tool Allowance approved by Brad E. Tool 1: 183.99 Tool 2: 223.99 T"
type textarea "x"
type textarea "Mike Baker Tool Allowance approved by Brad E. Tool 1: 183.99 Tool 2: 223.99 To"
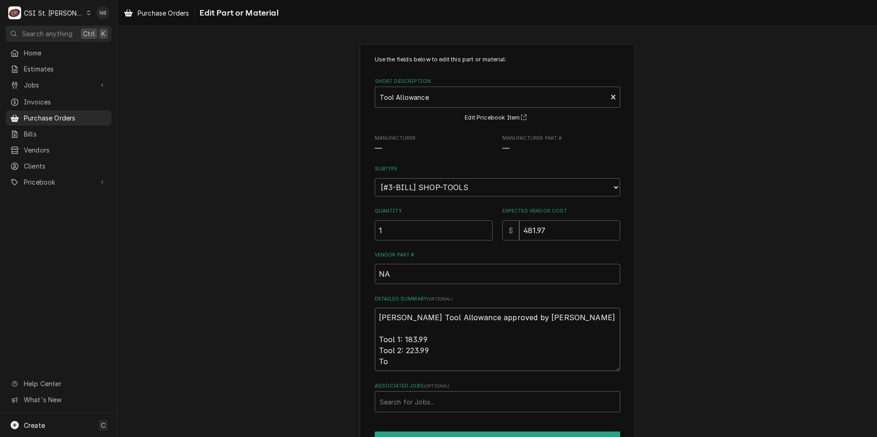
type textarea "x"
type textarea "Mike Baker Tool Allowance approved by Brad E. Tool 1: 183.99 Tool 2: 223.99 Too"
type textarea "x"
type textarea "Mike Baker Tool Allowance approved by Brad E. Tool 1: 183.99 Tool 2: 223.99 Tool"
type textarea "x"
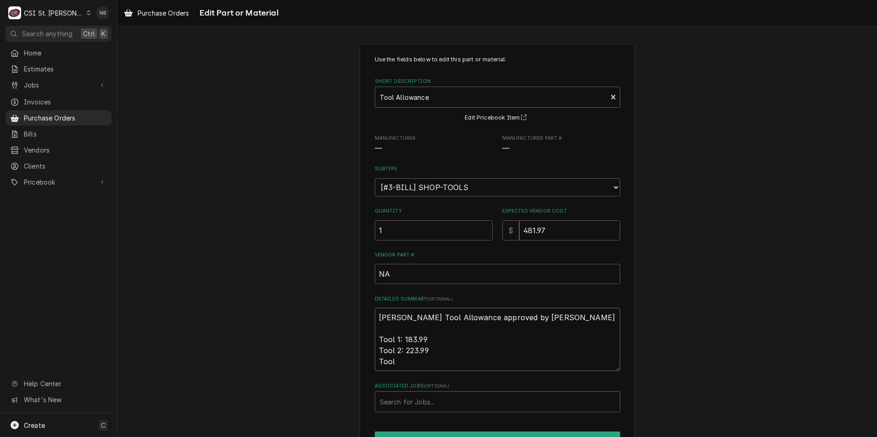
type textarea "Mike Baker Tool Allowance approved by Brad E. Tool 1: 183.99 Tool 2: 223.99 Too…"
type textarea "x"
type textarea "Mike Baker Tool Allowance approved by Brad E. Tool 1: 183.99 Tool 2: 223.99 Too…"
type textarea "x"
type textarea "Mike Baker Tool Allowance approved by Brad E. Tool 1: 183.99 Tool 2: 223.99 Too…"
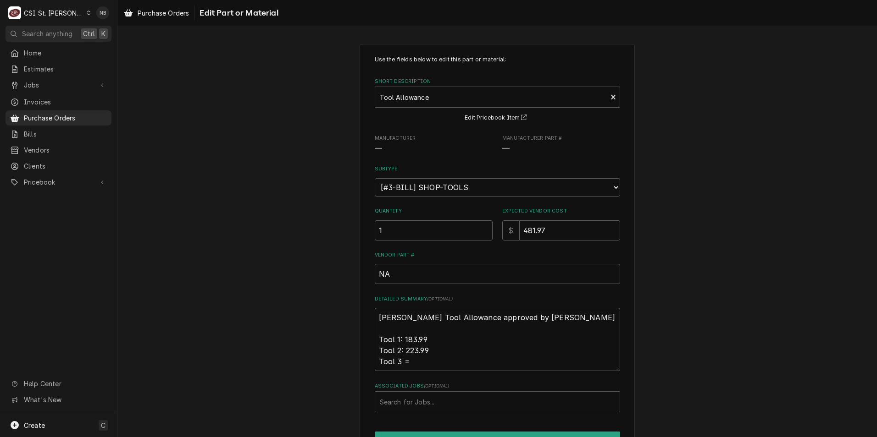
type textarea "x"
type textarea "Mike Baker Tool Allowance approved by Brad E. Tool 1: 183.99 Tool 2: 223.99 Too…"
type textarea "x"
type textarea "Mike Baker Tool Allowance approved by Brad E. Tool 1: 183.99 Tool 2: 223.99 Too…"
type textarea "x"
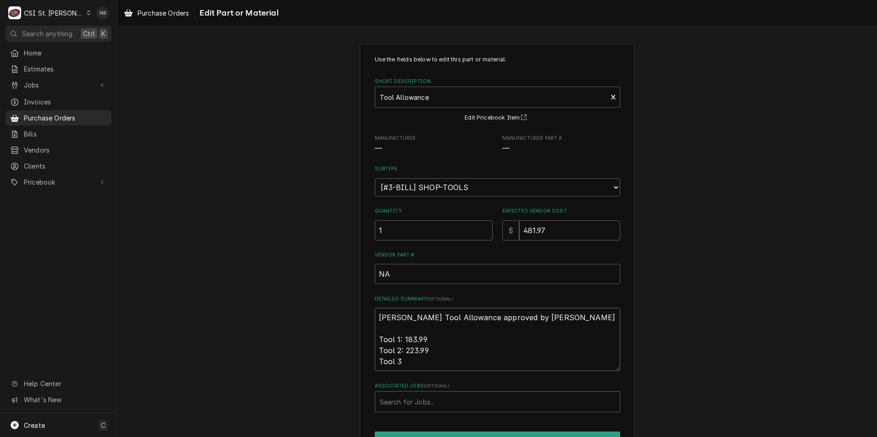
type textarea "Mike Baker Tool Allowance approved by Brad E. Tool 1: 183.99 Tool 2: 223.99 Too…"
type textarea "x"
type textarea "Mike Baker Tool Allowance approved by Brad E. Tool 1: 183.99 Tool 2: 223.99 Too…"
type textarea "x"
type textarea "Mike Baker Tool Allowance approved by Brad E. Tool 1: 183.99 Tool 2: 223.99 Too…"
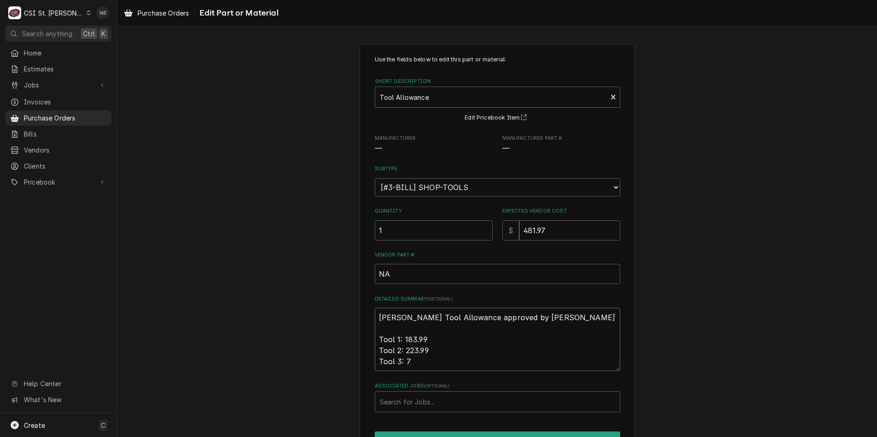
type textarea "x"
type textarea "Mike Baker Tool Allowance approved by Brad E. Tool 1: 183.99 Tool 2: 223.99 Too…"
type textarea "x"
type textarea "Mike Baker Tool Allowance approved by Brad E. Tool 1: 183.99 Tool 2: 223.99 Too…"
click at [857, 293] on div "Use the fields below to edit this part or material: Short Description Tool Allo…" at bounding box center [496, 264] width 759 height 456
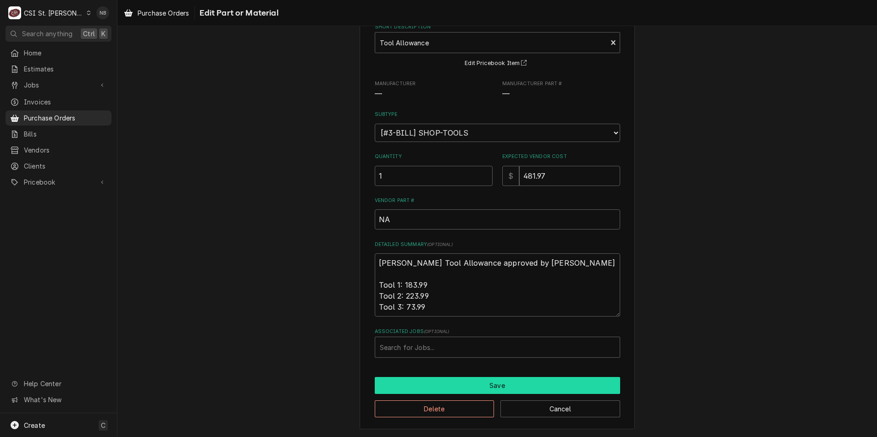
click at [566, 387] on button "Save" at bounding box center [497, 385] width 245 height 17
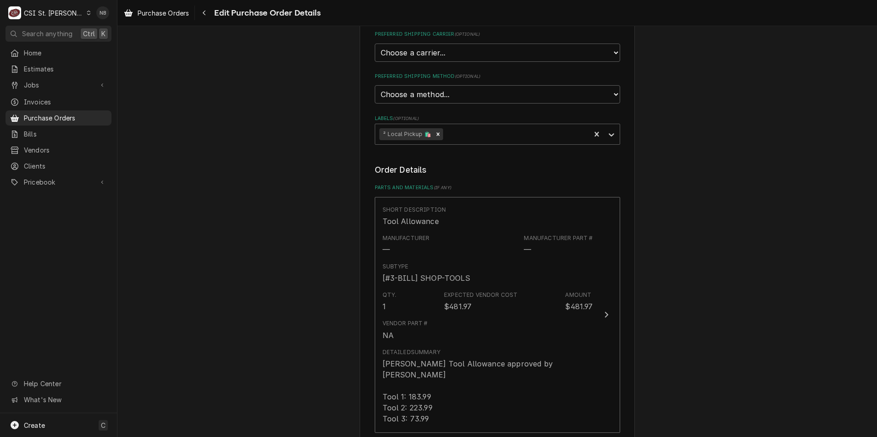
click at [691, 312] on div "Please provide the following information to create your purchase order: Basic D…" at bounding box center [496, 122] width 759 height 1183
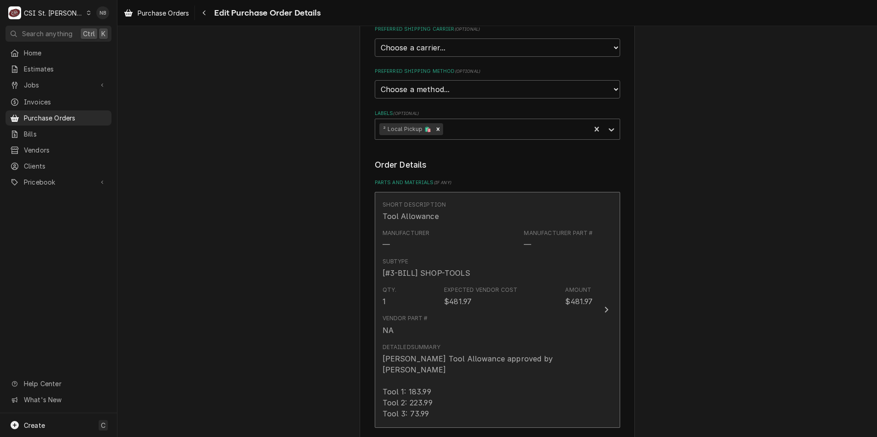
scroll to position [509, 0]
click at [482, 354] on div "Mike Baker Tool Allowance approved by Brad E. Tool 1: 183.99 Tool 2: 223.99 Too…" at bounding box center [487, 387] width 210 height 66
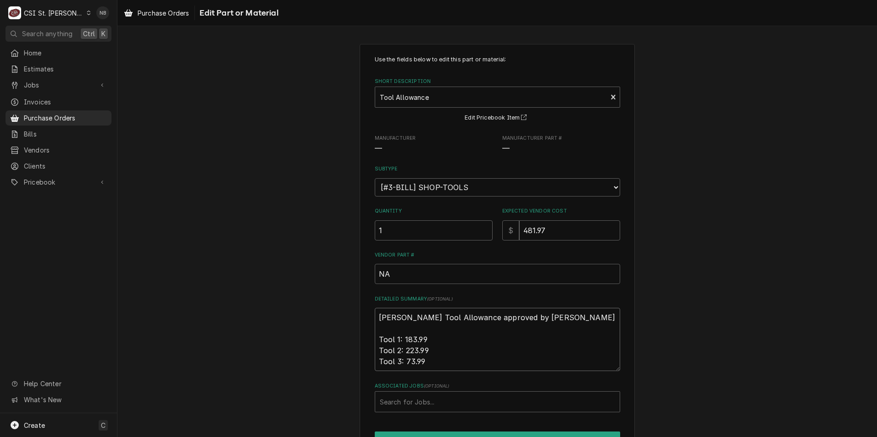
click at [395, 338] on textarea "Mike Baker Tool Allowance approved by Brad E. Tool 1: 183.99 Tool 2: 223.99 Too…" at bounding box center [497, 339] width 245 height 63
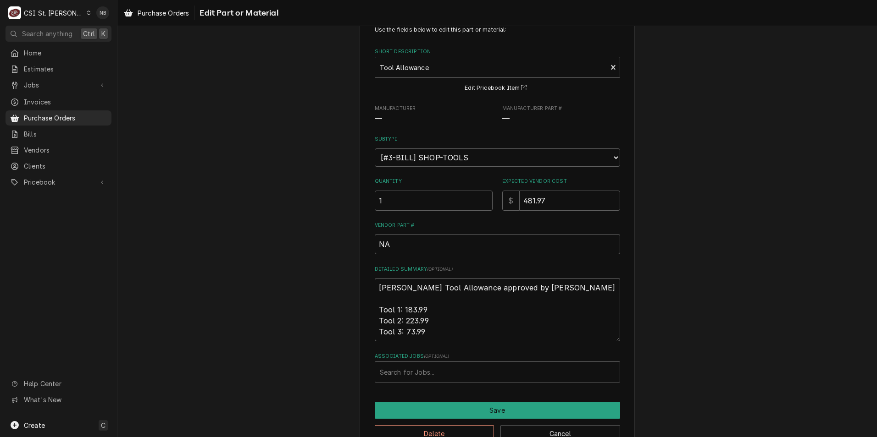
scroll to position [46, 0]
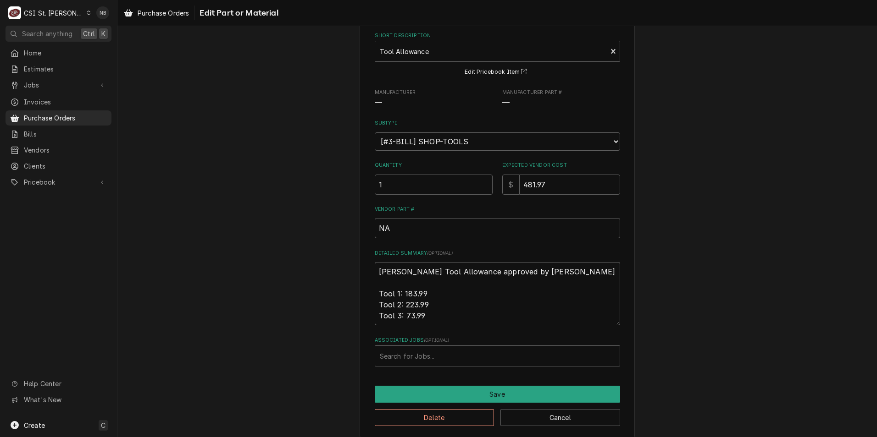
drag, startPoint x: 396, startPoint y: 292, endPoint x: 374, endPoint y: 297, distance: 22.0
click at [375, 297] on textarea "Mike Baker Tool Allowance approved by Brad E. Tool 1: 183.99 Tool 2: 223.99 Too…" at bounding box center [497, 293] width 245 height 63
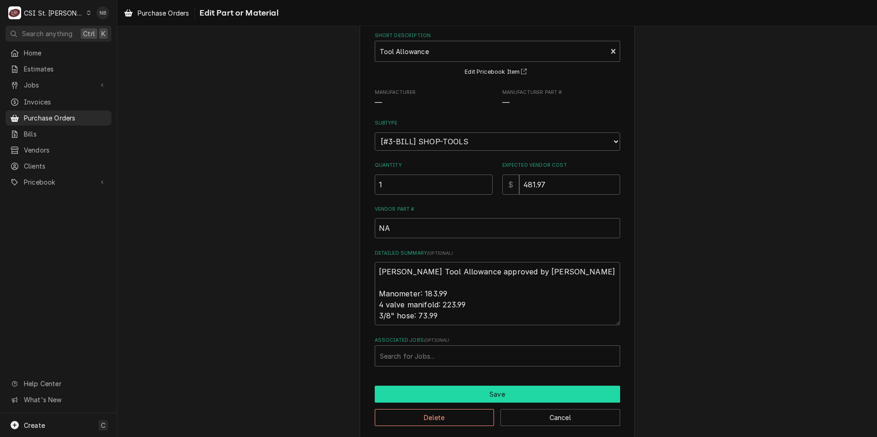
click at [489, 399] on button "Save" at bounding box center [497, 394] width 245 height 17
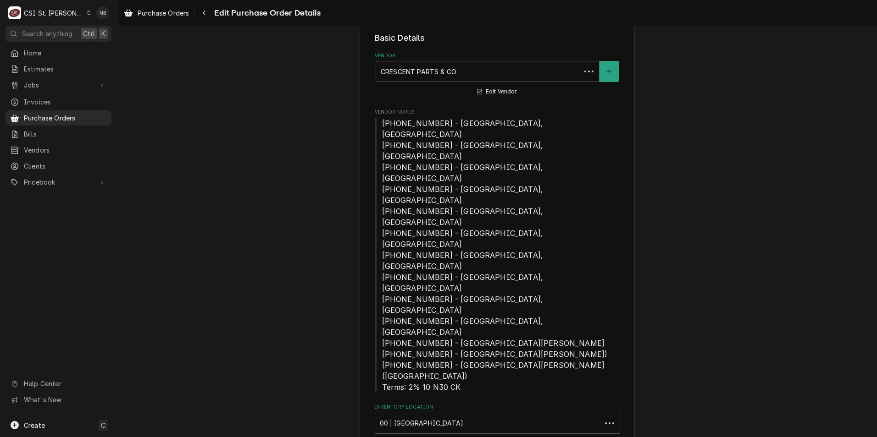
scroll to position [509, 0]
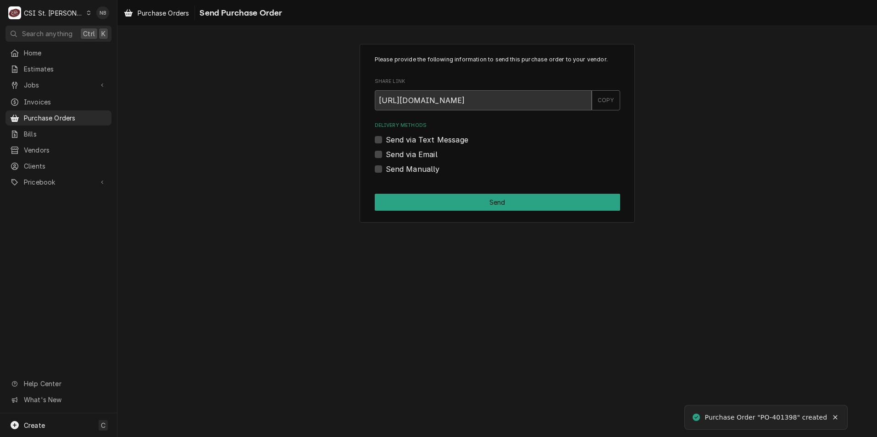
click at [386, 171] on label "Send Manually" at bounding box center [413, 169] width 54 height 11
click at [386, 171] on input "Send Manually" at bounding box center [508, 174] width 245 height 20
checkbox input "true"
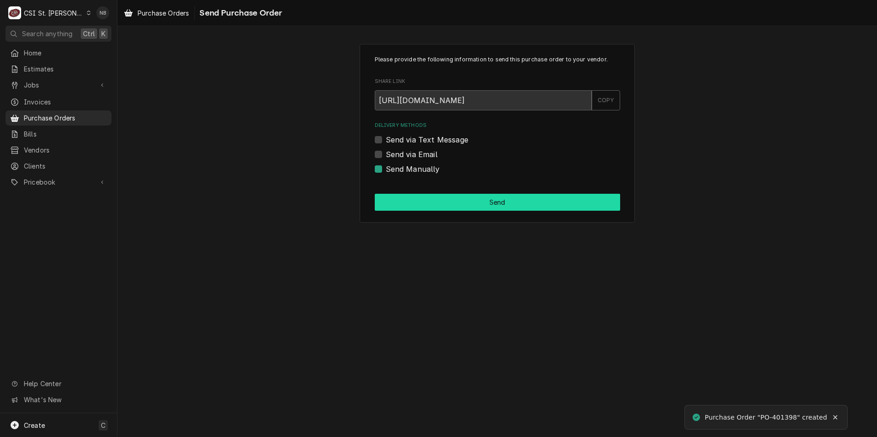
click at [427, 206] on button "Send" at bounding box center [497, 202] width 245 height 17
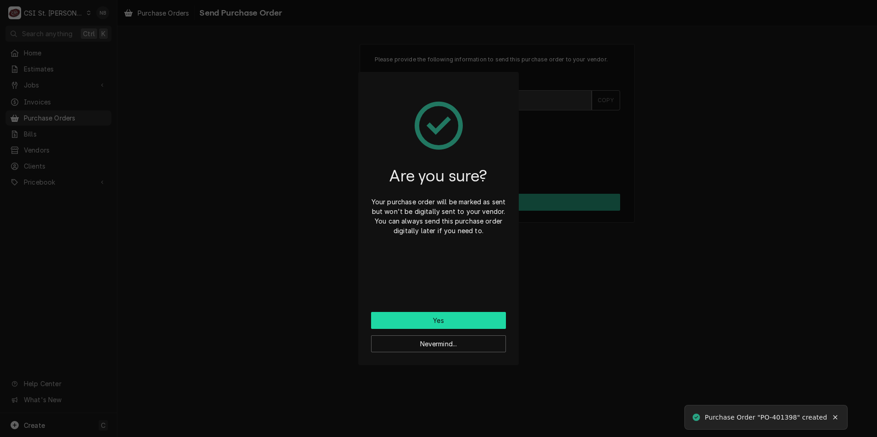
click at [440, 313] on button "Yes" at bounding box center [438, 320] width 135 height 17
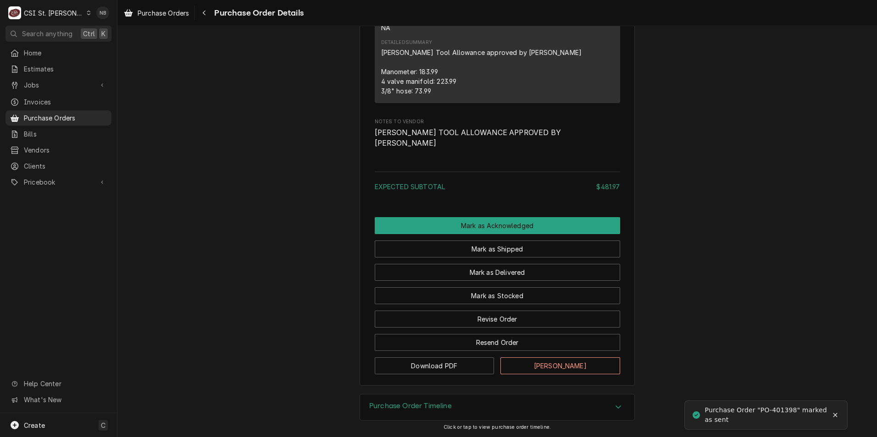
scroll to position [686, 0]
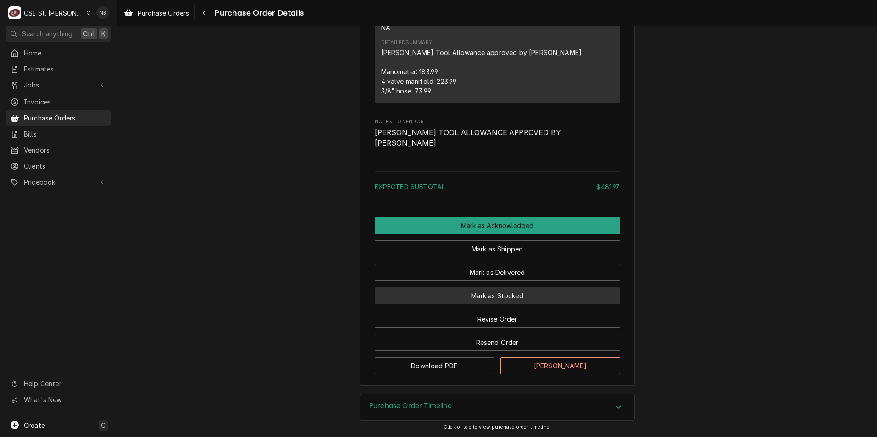
click at [509, 294] on button "Mark as Stocked" at bounding box center [497, 296] width 245 height 17
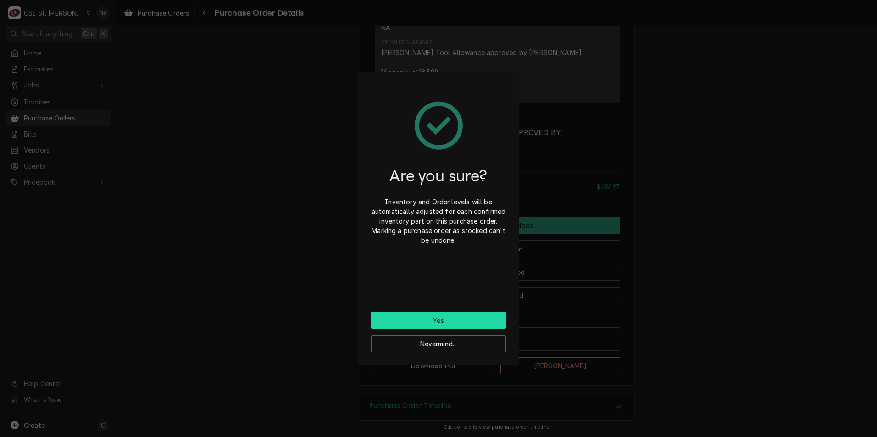
click at [471, 325] on button "Yes" at bounding box center [438, 320] width 135 height 17
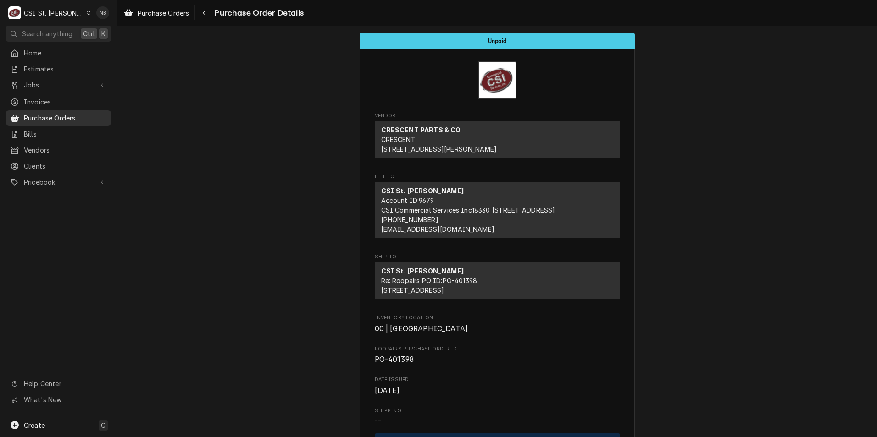
click at [75, 116] on span "Purchase Orders" at bounding box center [65, 118] width 83 height 10
